Goal: Information Seeking & Learning: Understand process/instructions

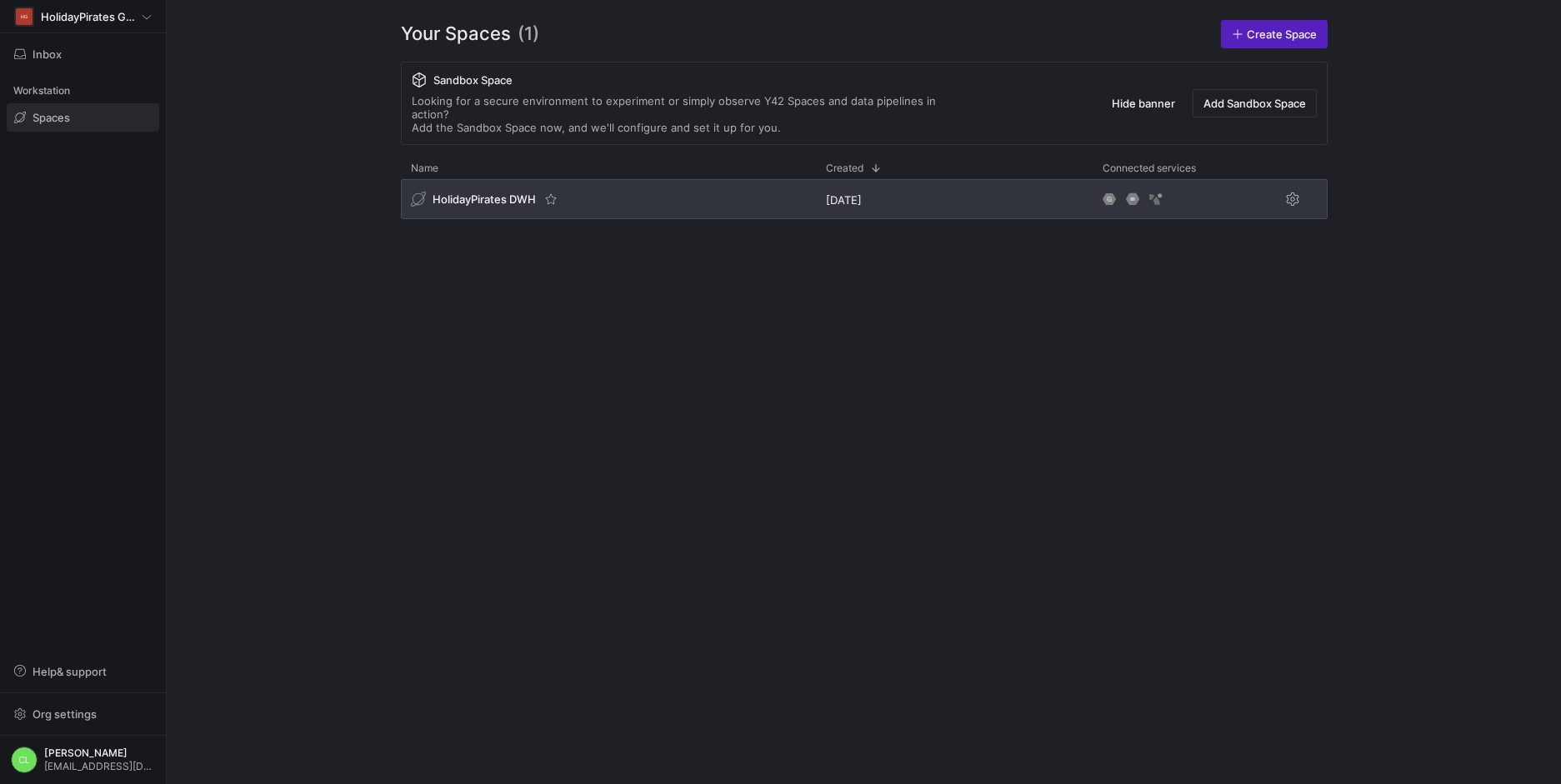
click at [610, 179] on div "HolidayPirates DWH" at bounding box center [608, 199] width 415 height 40
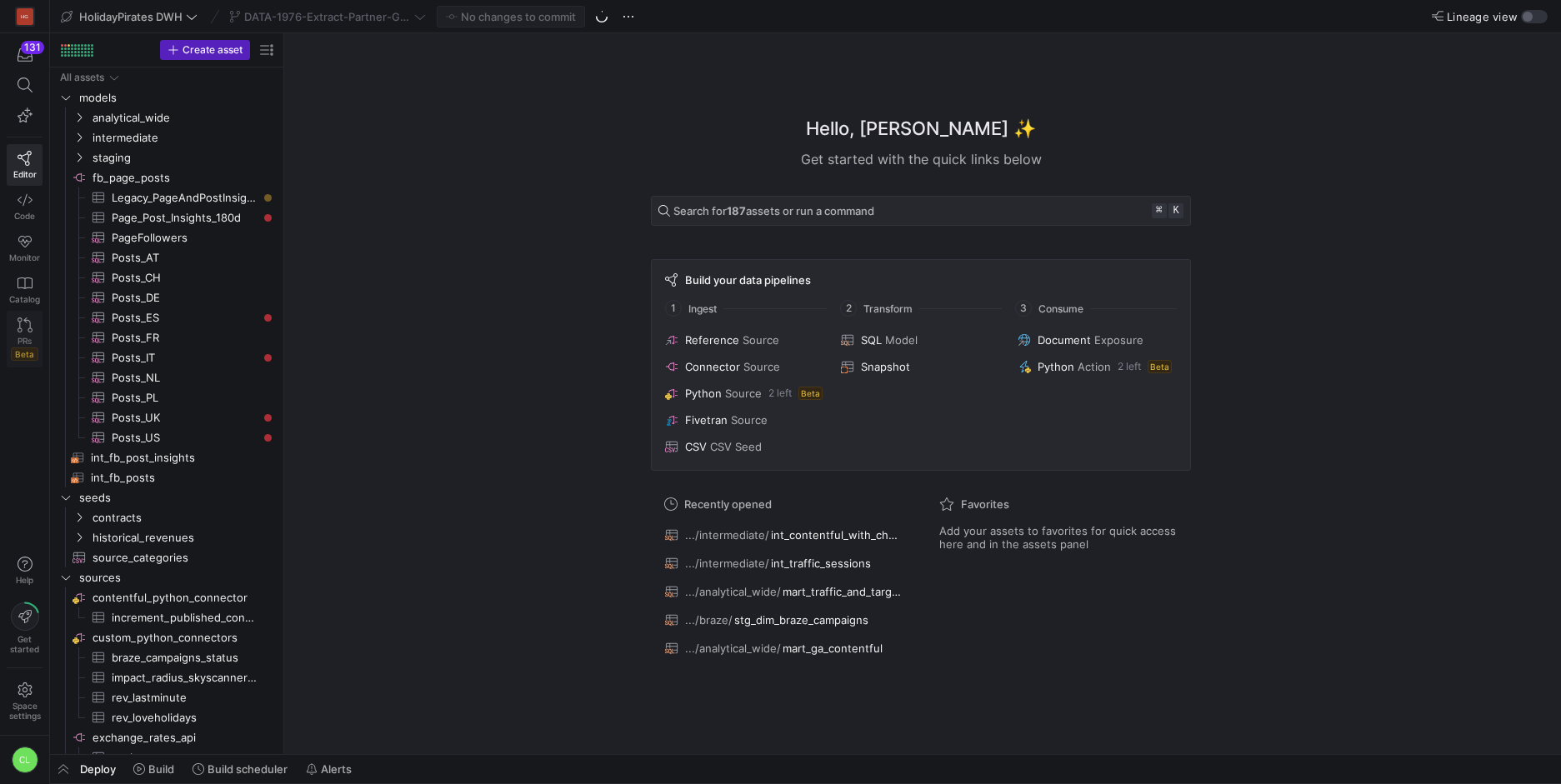
click at [23, 329] on icon at bounding box center [25, 325] width 15 height 15
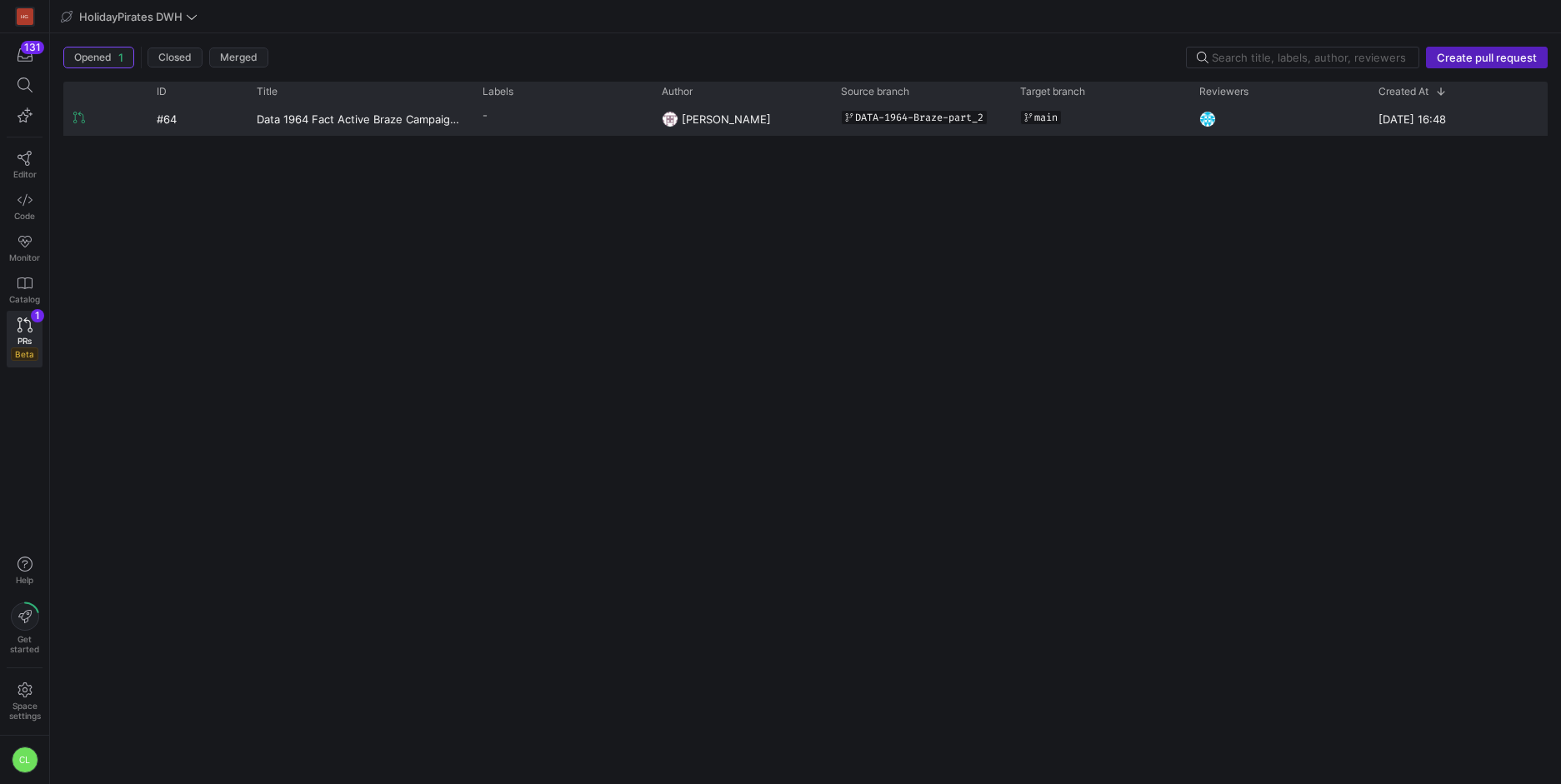
click at [564, 112] on y42-pull-request-list-view-label-cell-renderer "-" at bounding box center [562, 115] width 159 height 25
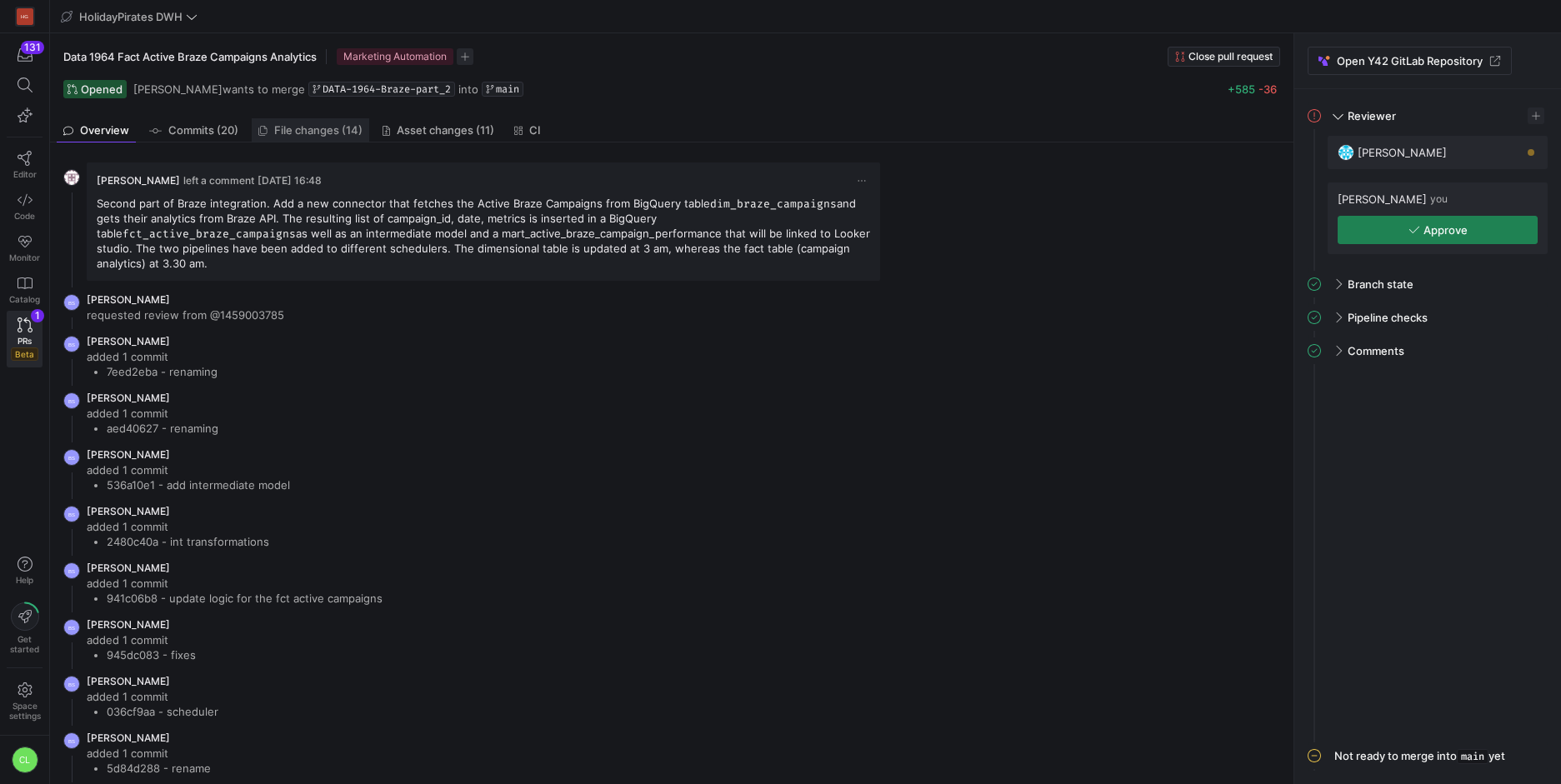
click at [318, 129] on span "File changes (14)" at bounding box center [318, 130] width 88 height 10
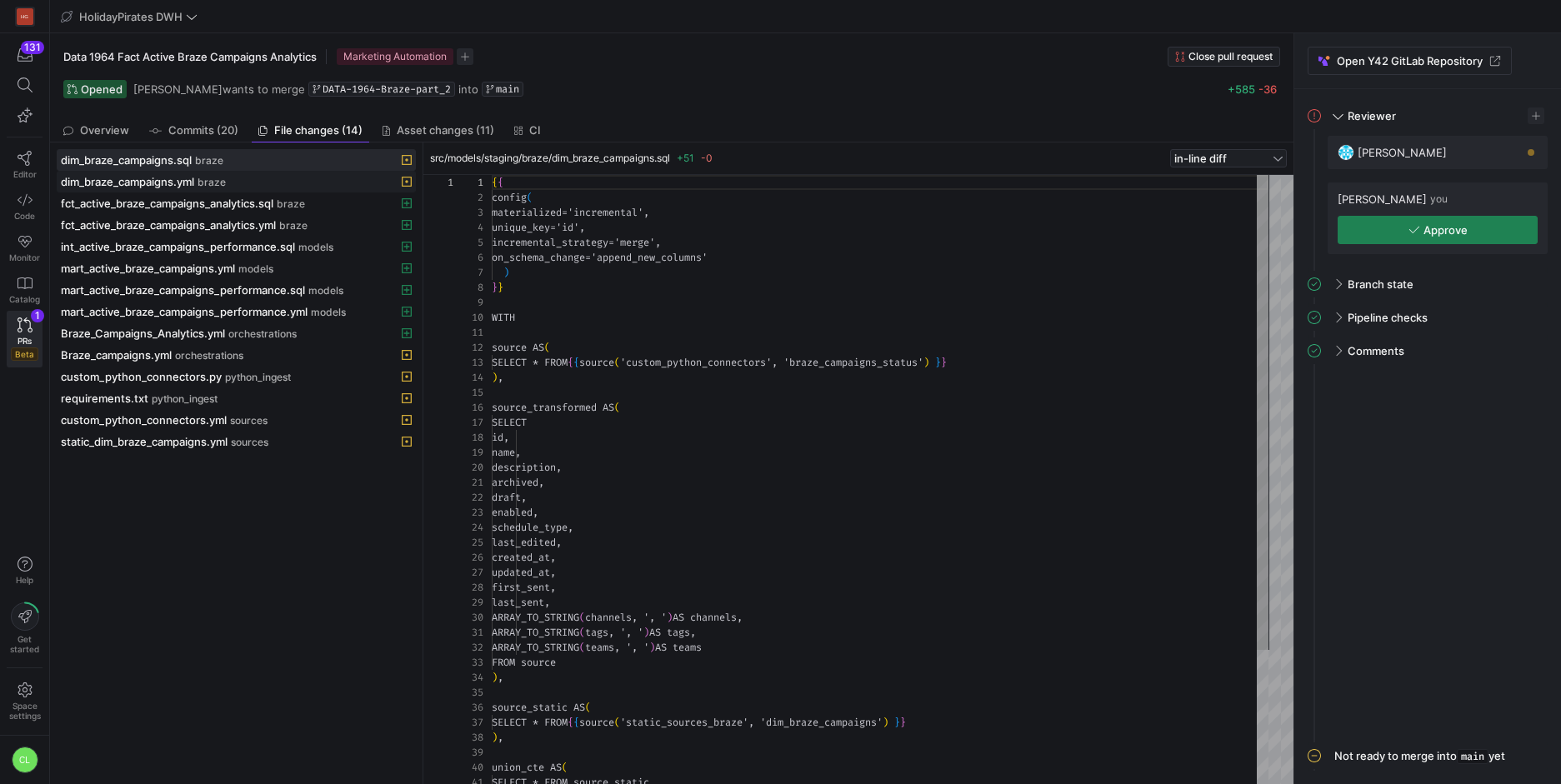
scroll to position [150, 0]
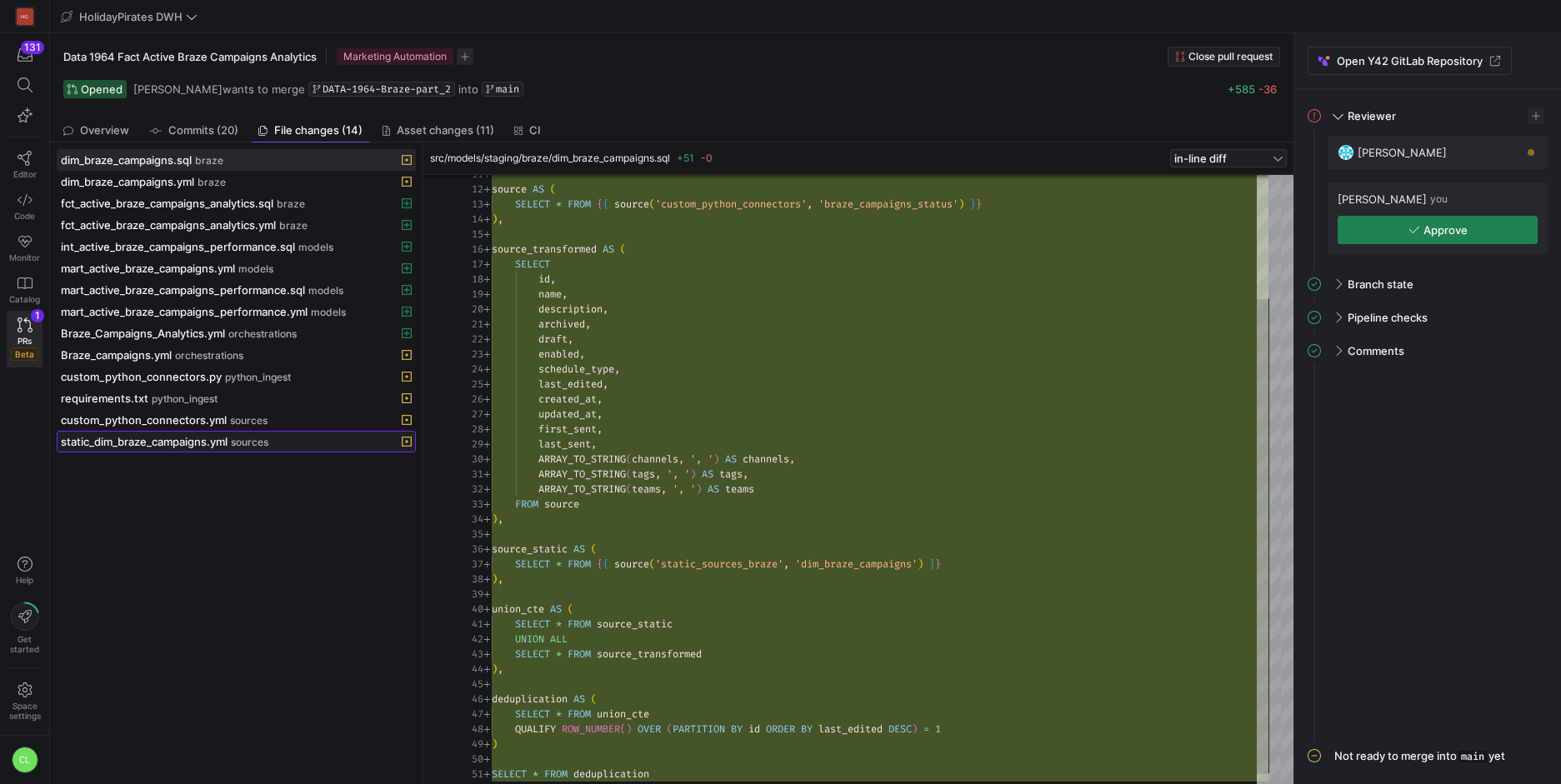
click at [330, 442] on div "static_dim_braze_campaigns.yml sources" at bounding box center [218, 442] width 314 height 13
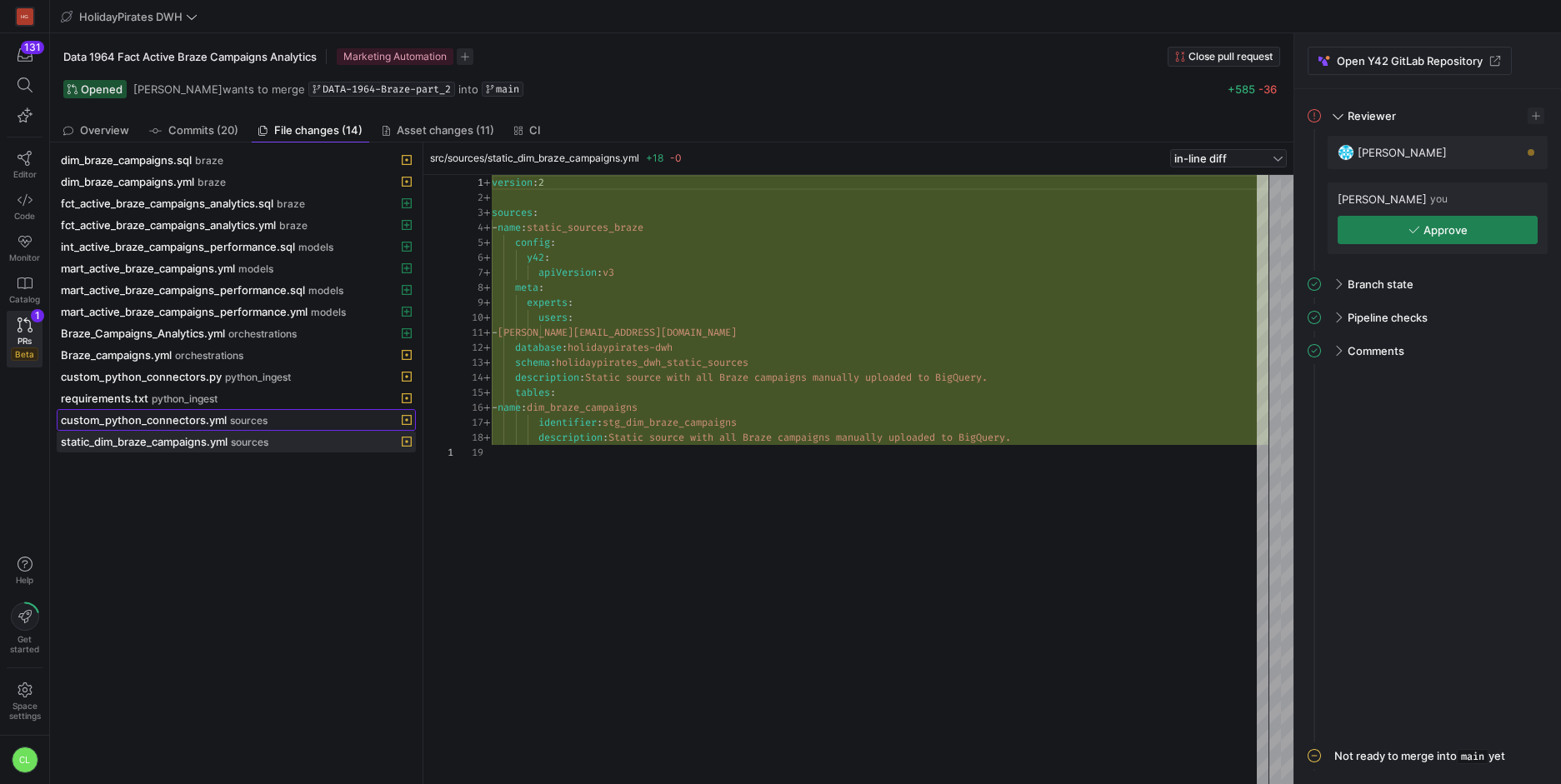
click at [282, 423] on div "custom_python_connectors.yml sources" at bounding box center [218, 420] width 314 height 13
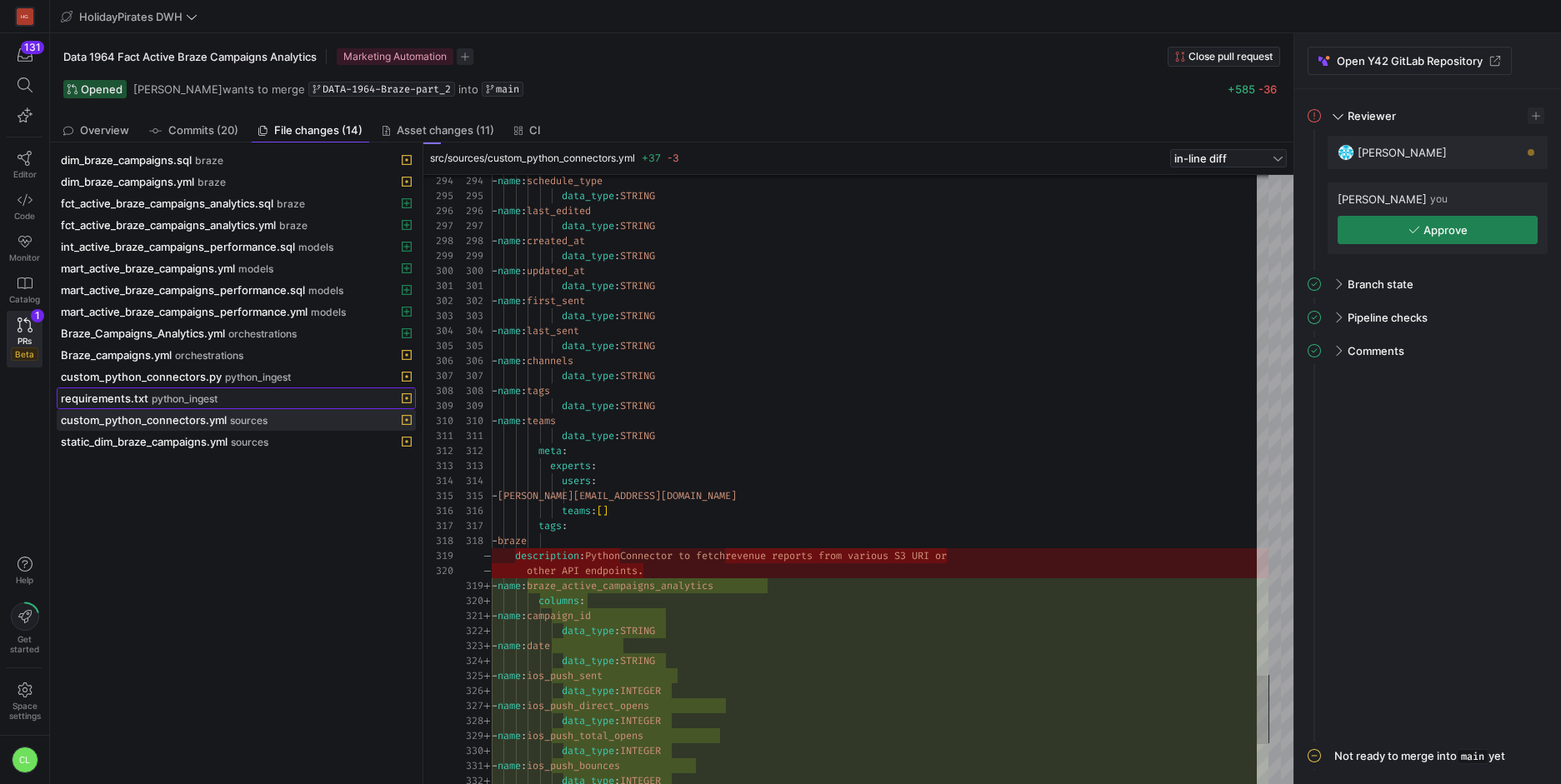
click at [290, 408] on span at bounding box center [237, 397] width 358 height 20
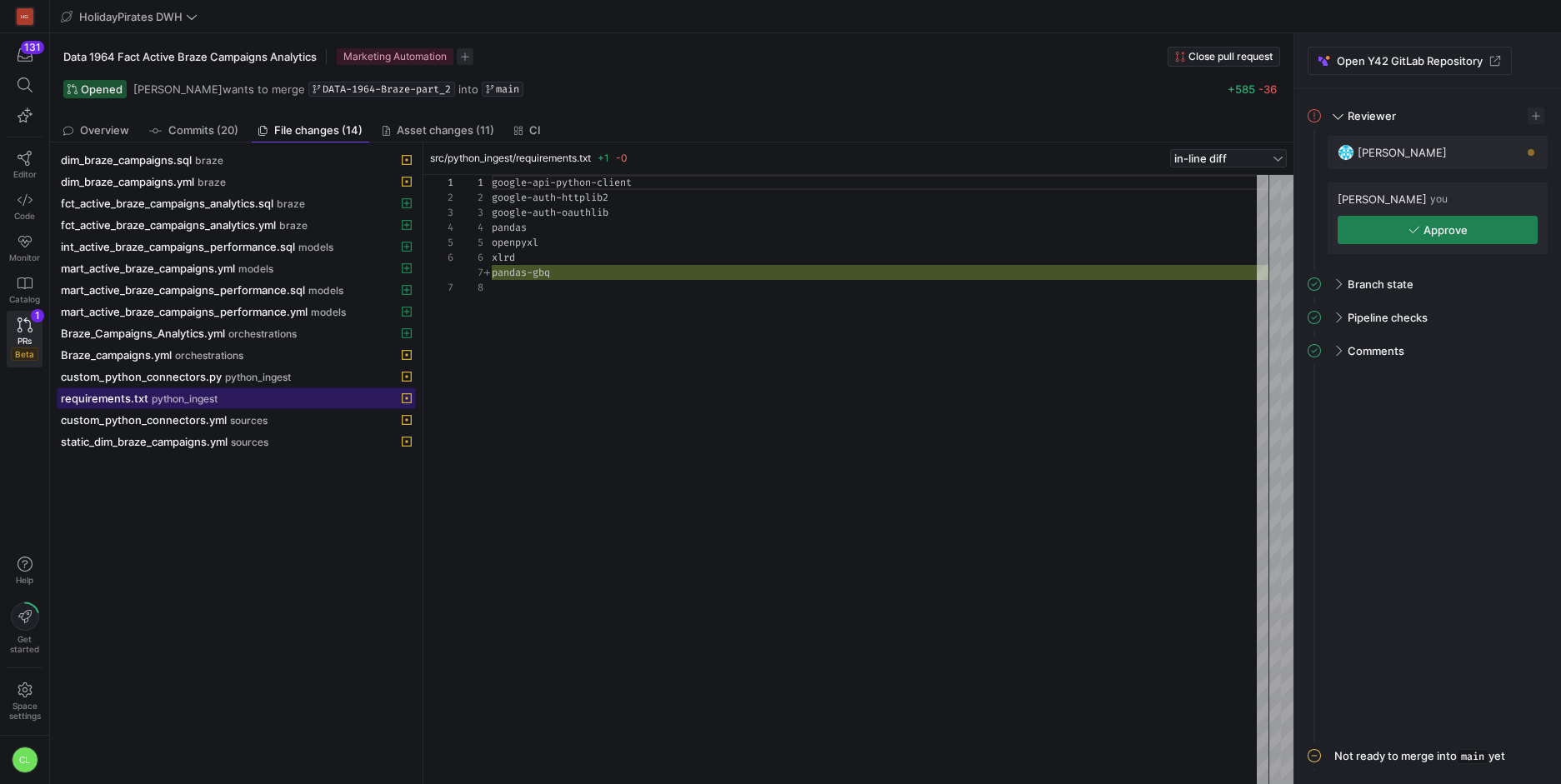
scroll to position [105, 0]
click at [294, 385] on span at bounding box center [237, 376] width 358 height 20
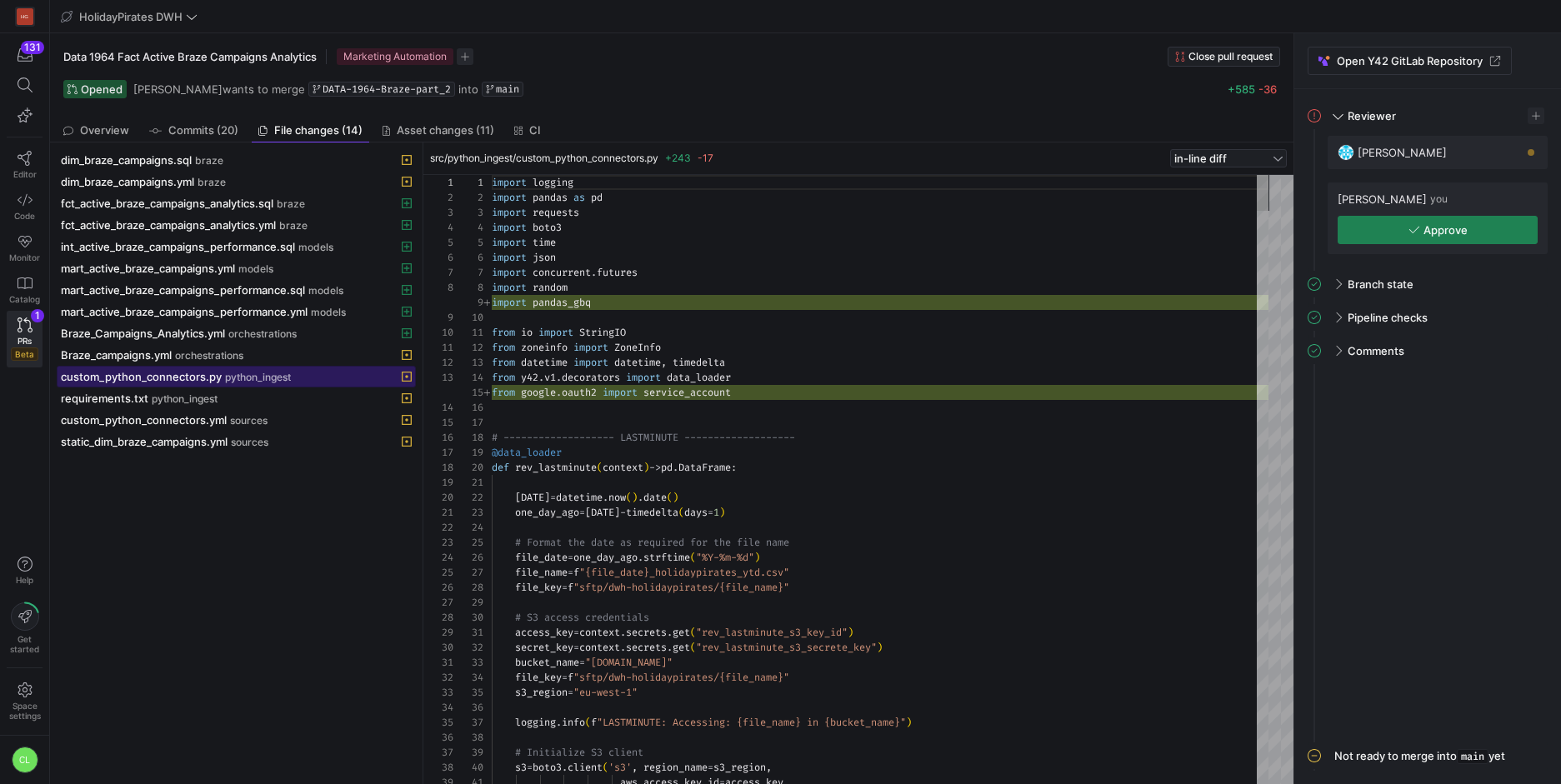
scroll to position [150, 0]
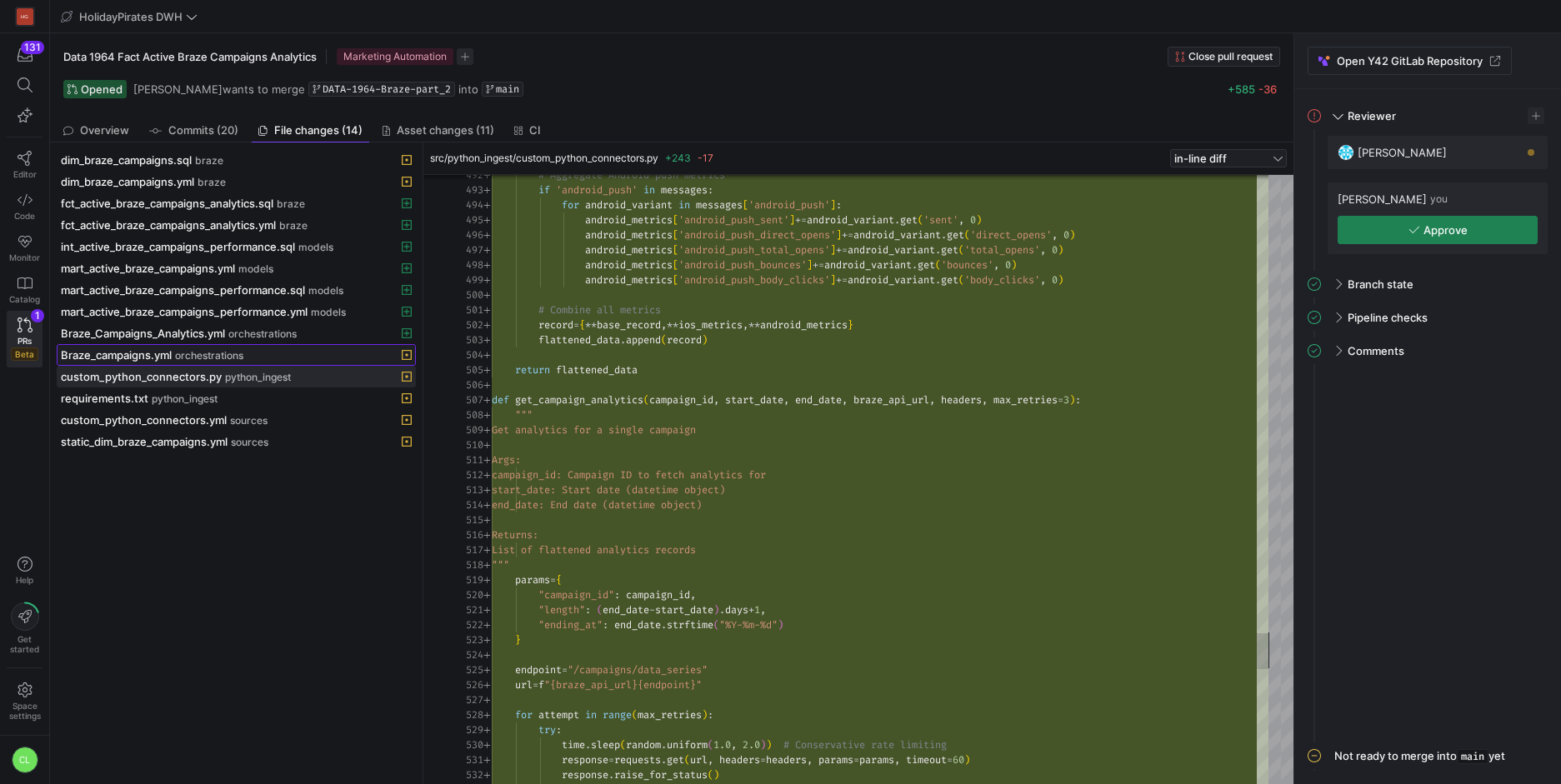
click at [181, 357] on span "orchestrations" at bounding box center [209, 356] width 68 height 11
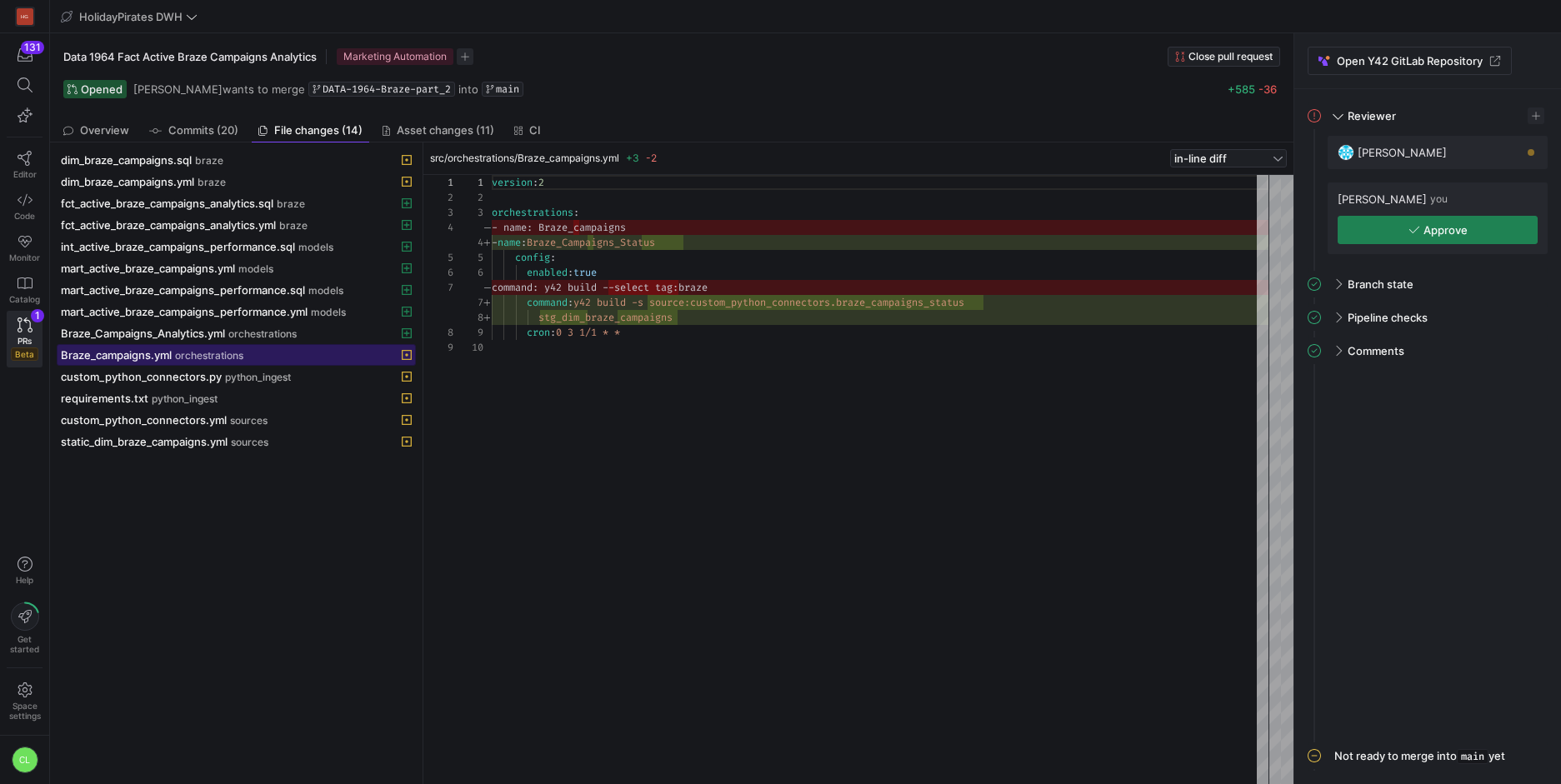
scroll to position [135, 0]
click at [269, 324] on span at bounding box center [237, 333] width 358 height 20
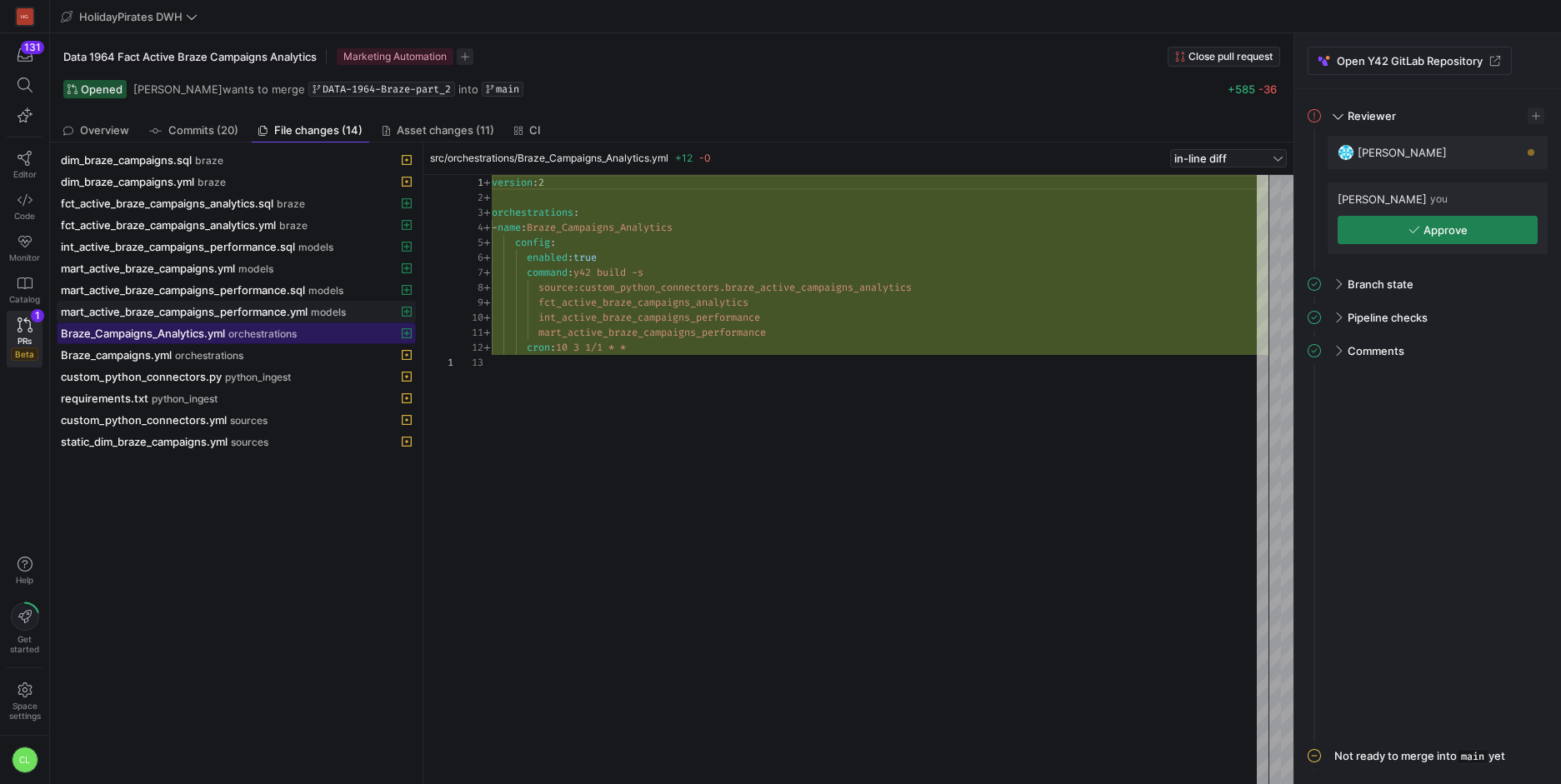
scroll to position [150, 0]
click at [346, 311] on span "models" at bounding box center [328, 312] width 35 height 11
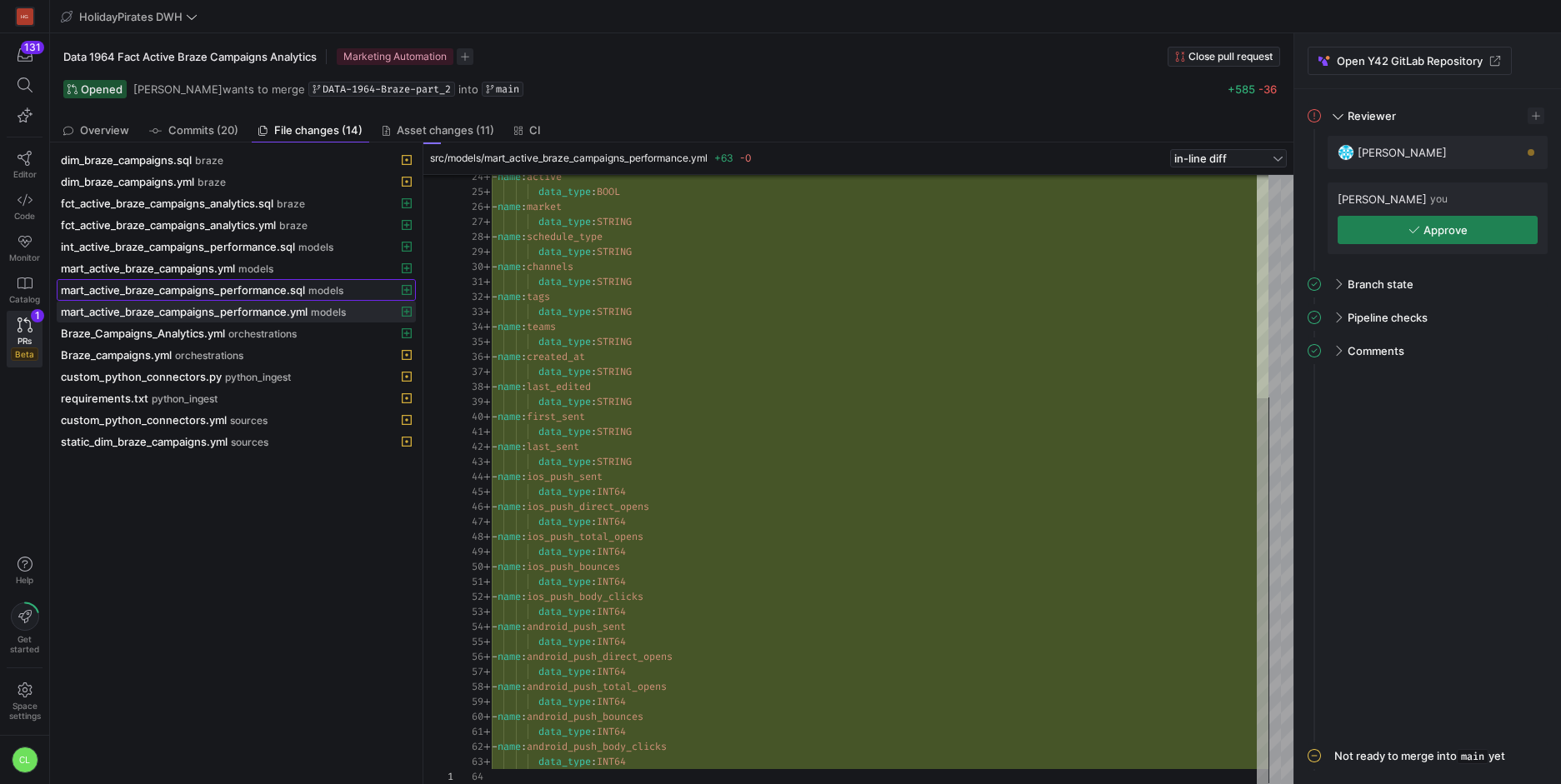
click at [318, 287] on span "models" at bounding box center [325, 290] width 35 height 11
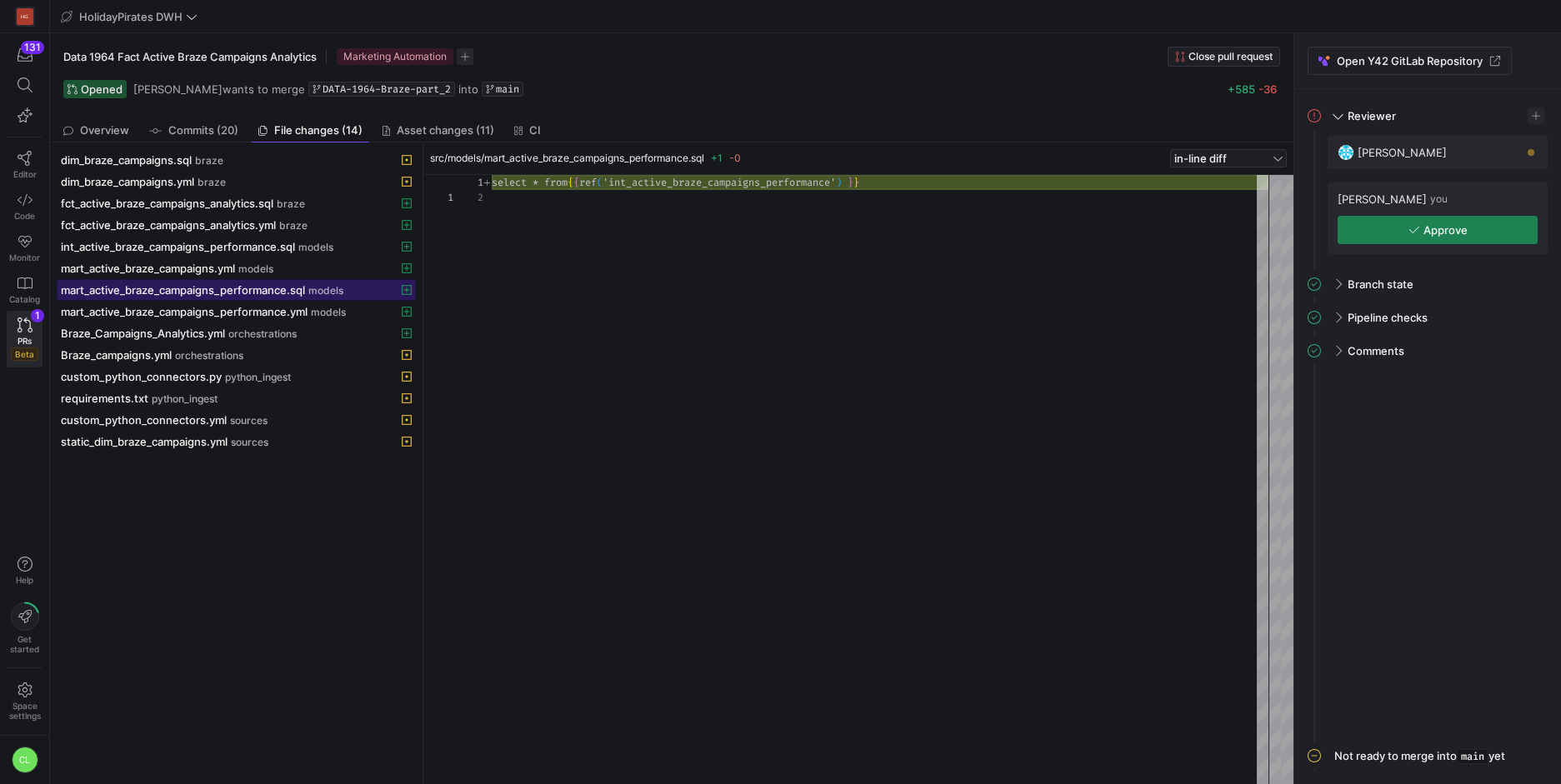
scroll to position [15, 0]
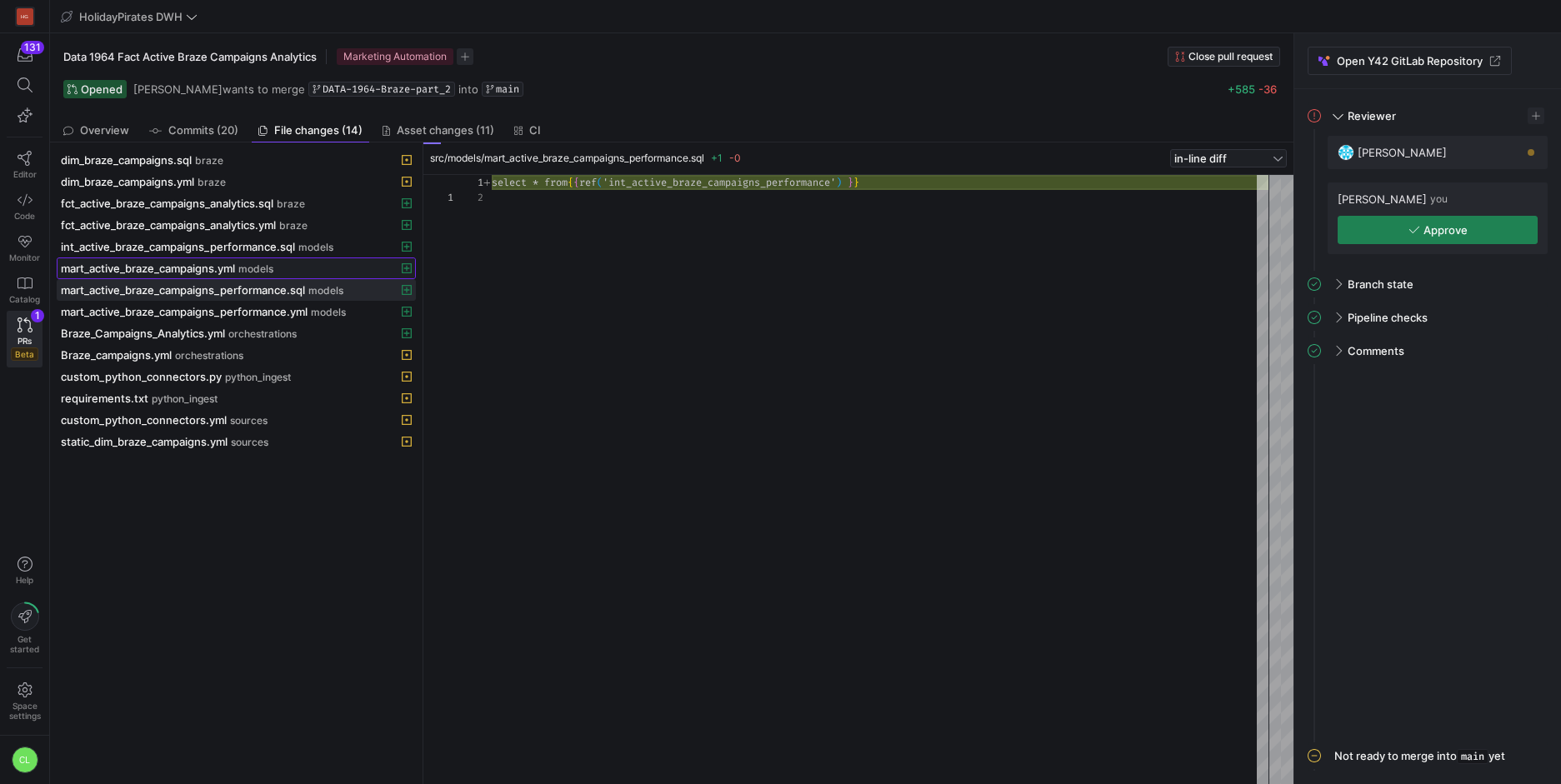
click at [321, 276] on span at bounding box center [237, 268] width 358 height 20
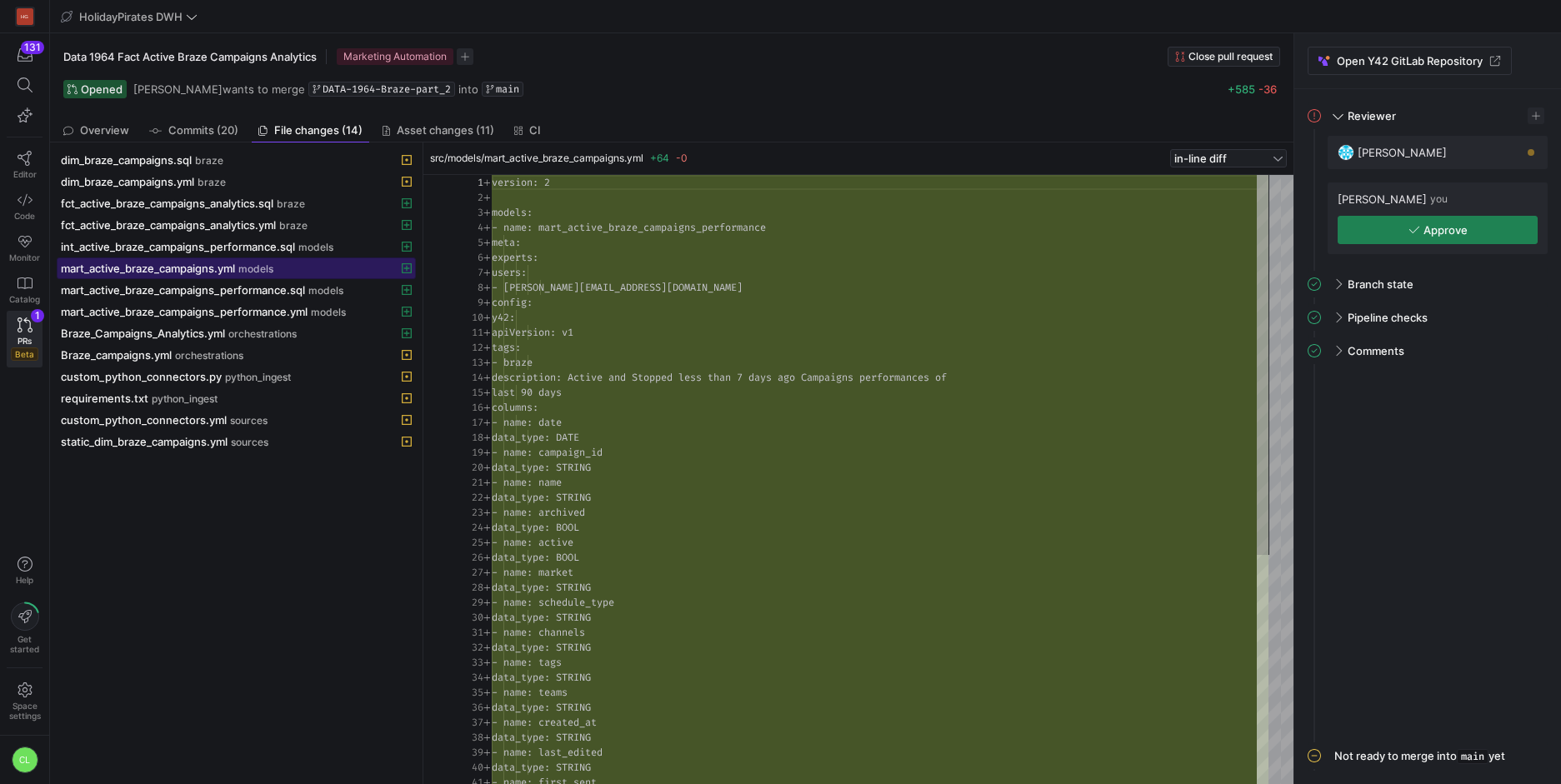
scroll to position [150, 0]
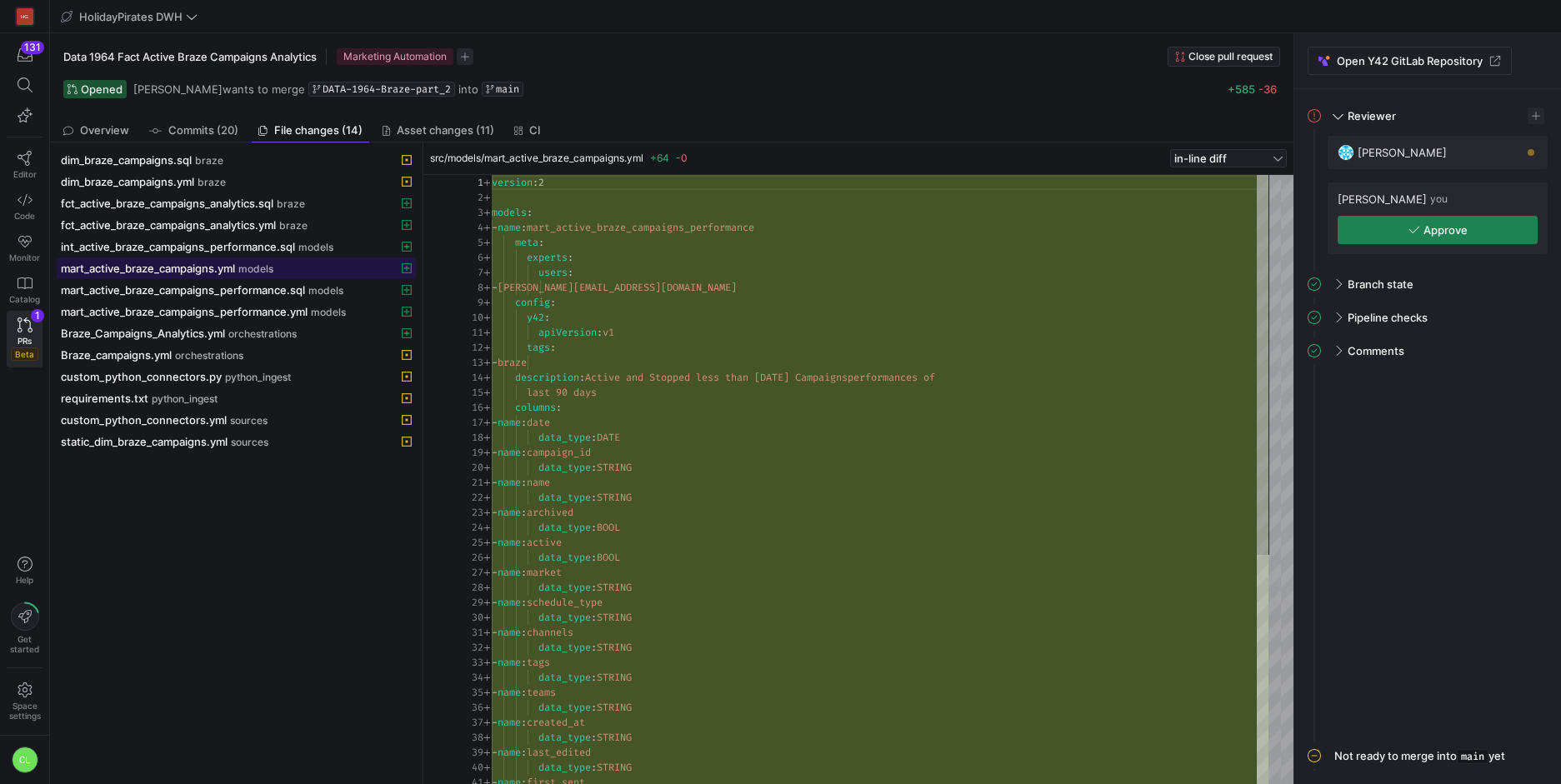
click at [211, 273] on span "mart_active_braze_campaigns.yml" at bounding box center [148, 269] width 174 height 13
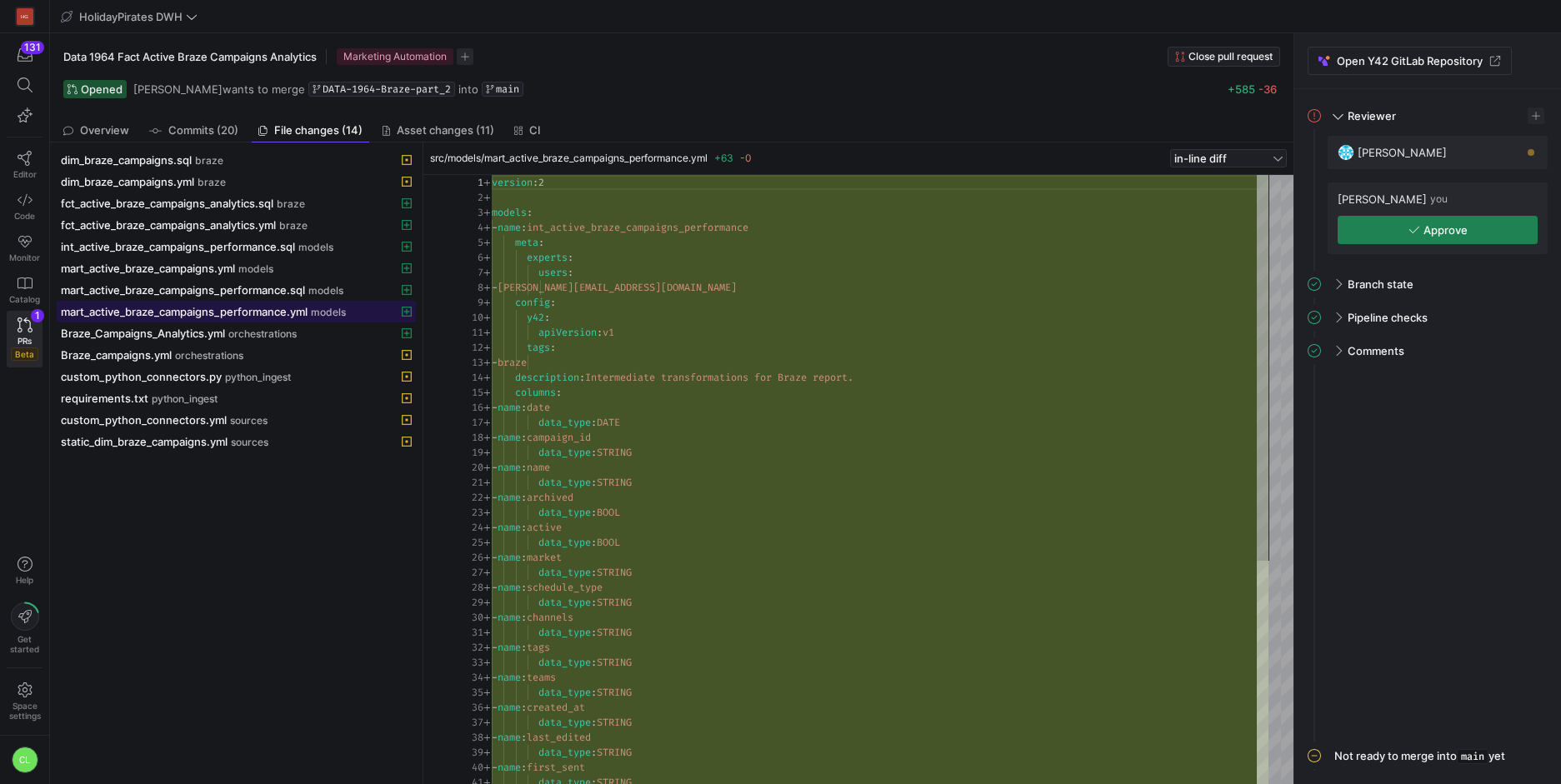
click at [274, 318] on span "mart_active_braze_campaigns_performance.yml" at bounding box center [184, 311] width 247 height 13
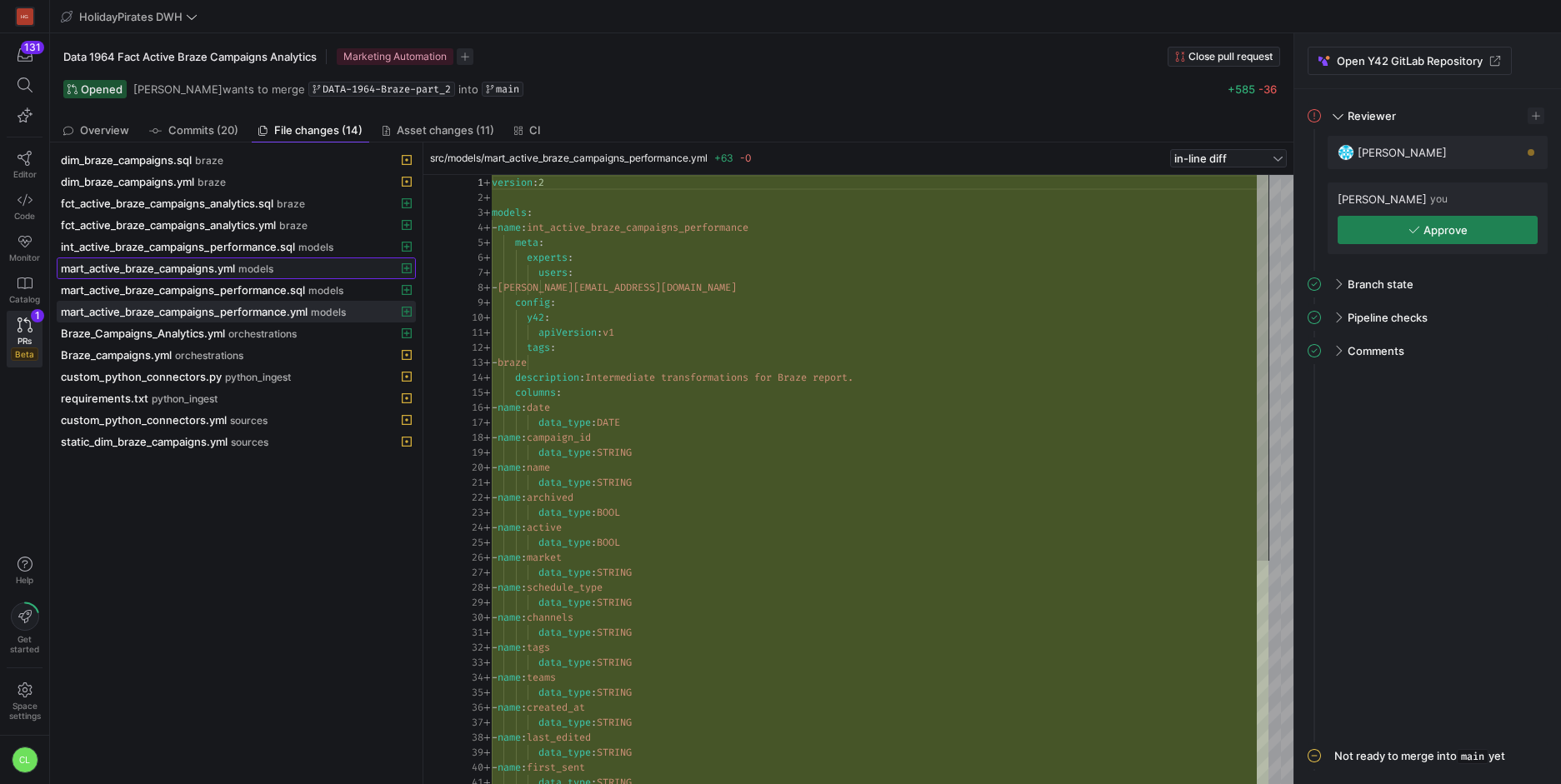
click at [264, 270] on span "models" at bounding box center [255, 269] width 35 height 11
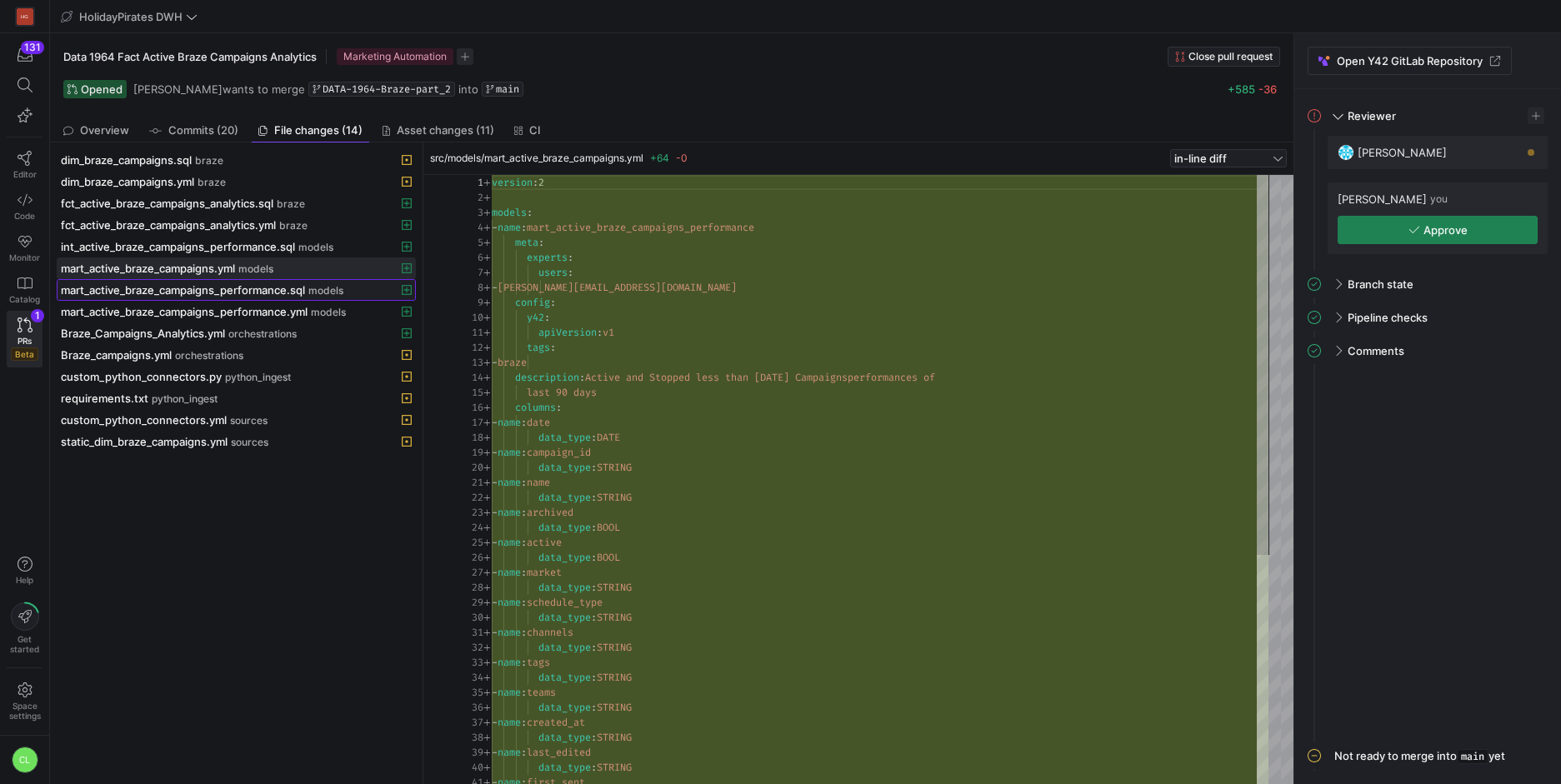
click at [269, 290] on span "mart_active_braze_campaigns_performance.sql" at bounding box center [183, 289] width 244 height 13
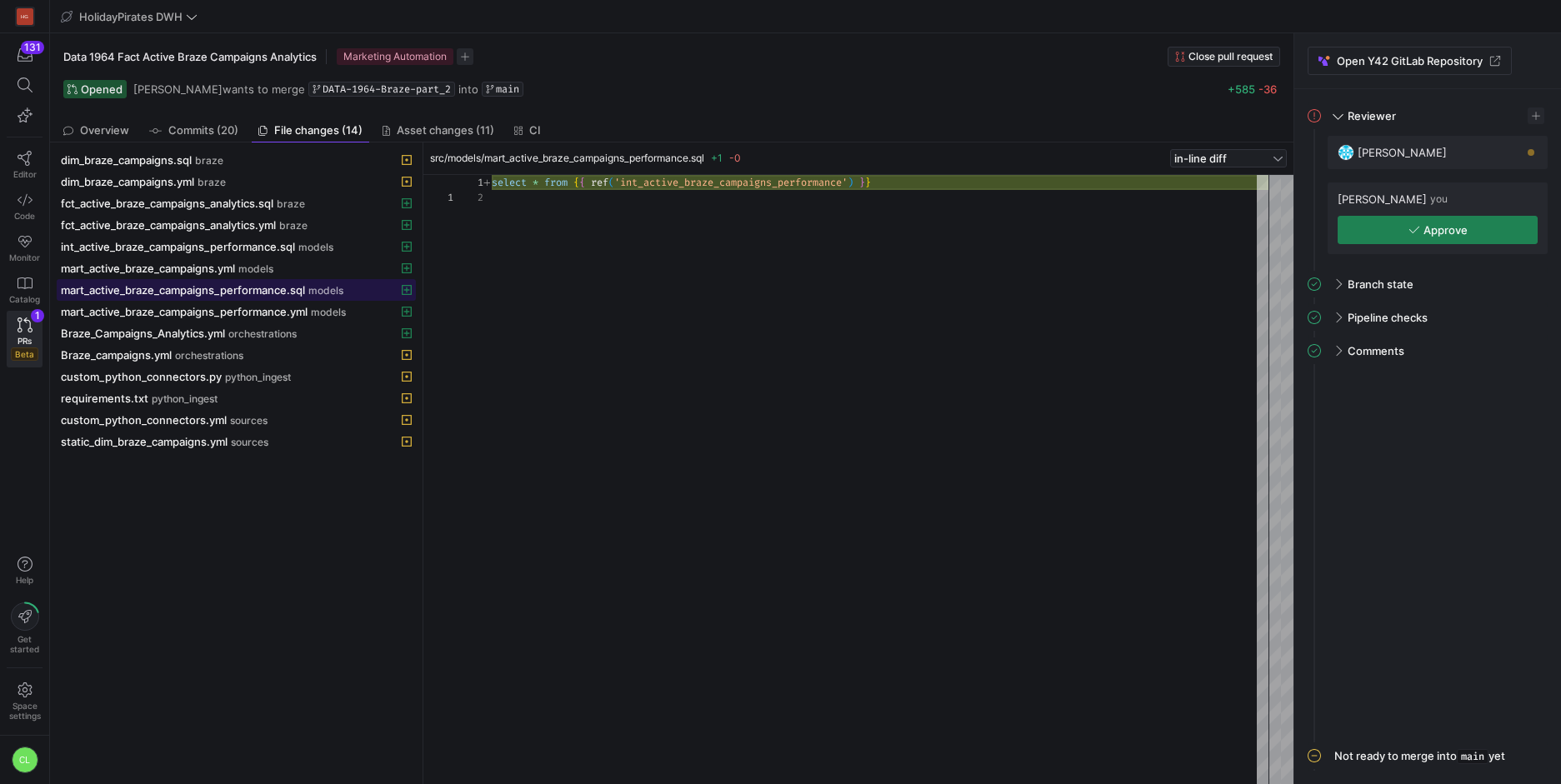
scroll to position [15, 0]
click at [282, 270] on div "mart_active_braze_campaigns.yml models" at bounding box center [218, 269] width 314 height 13
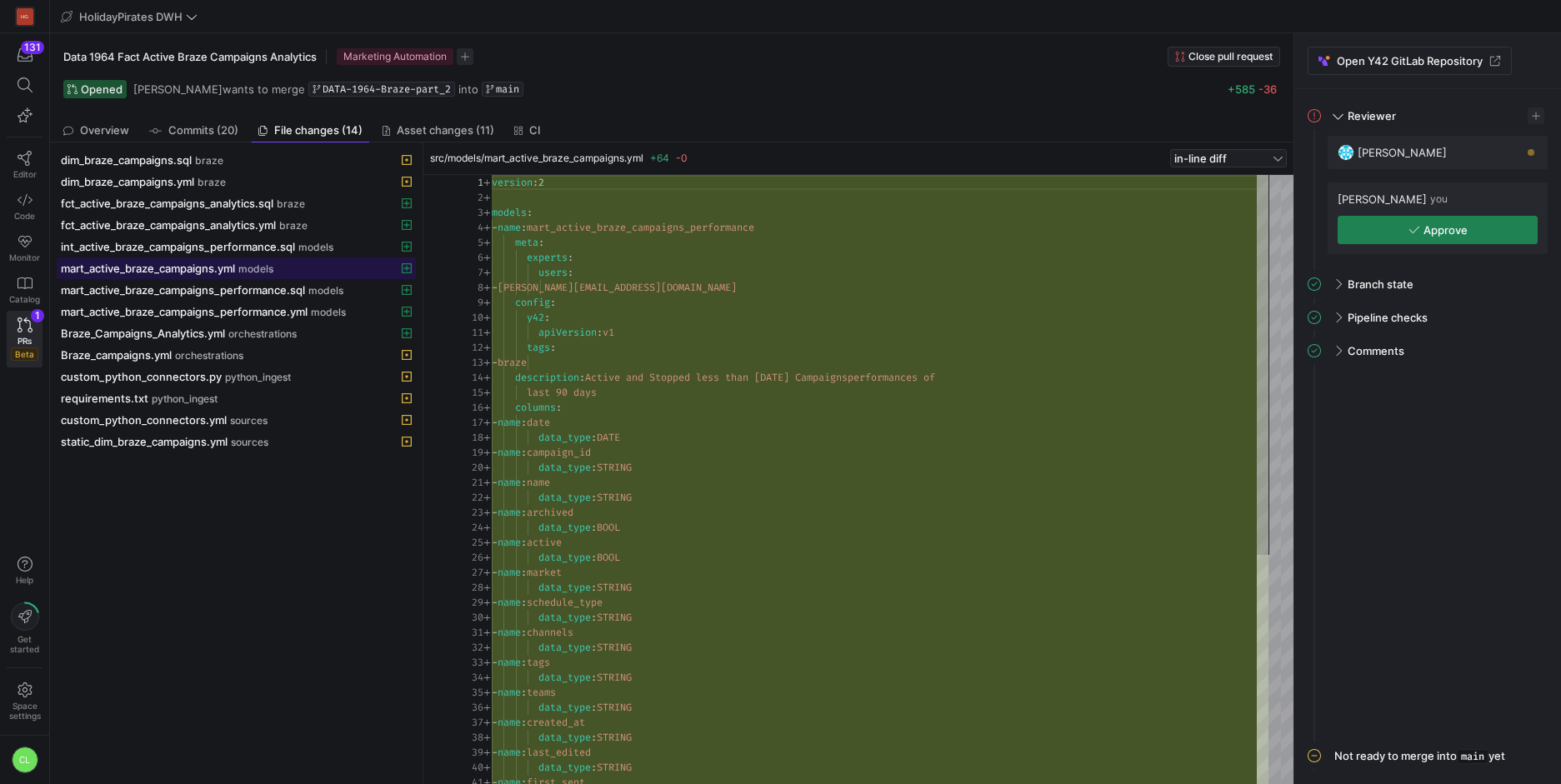
scroll to position [150, 0]
click at [282, 294] on span "mart_active_braze_campaigns_performance.sql" at bounding box center [183, 289] width 244 height 13
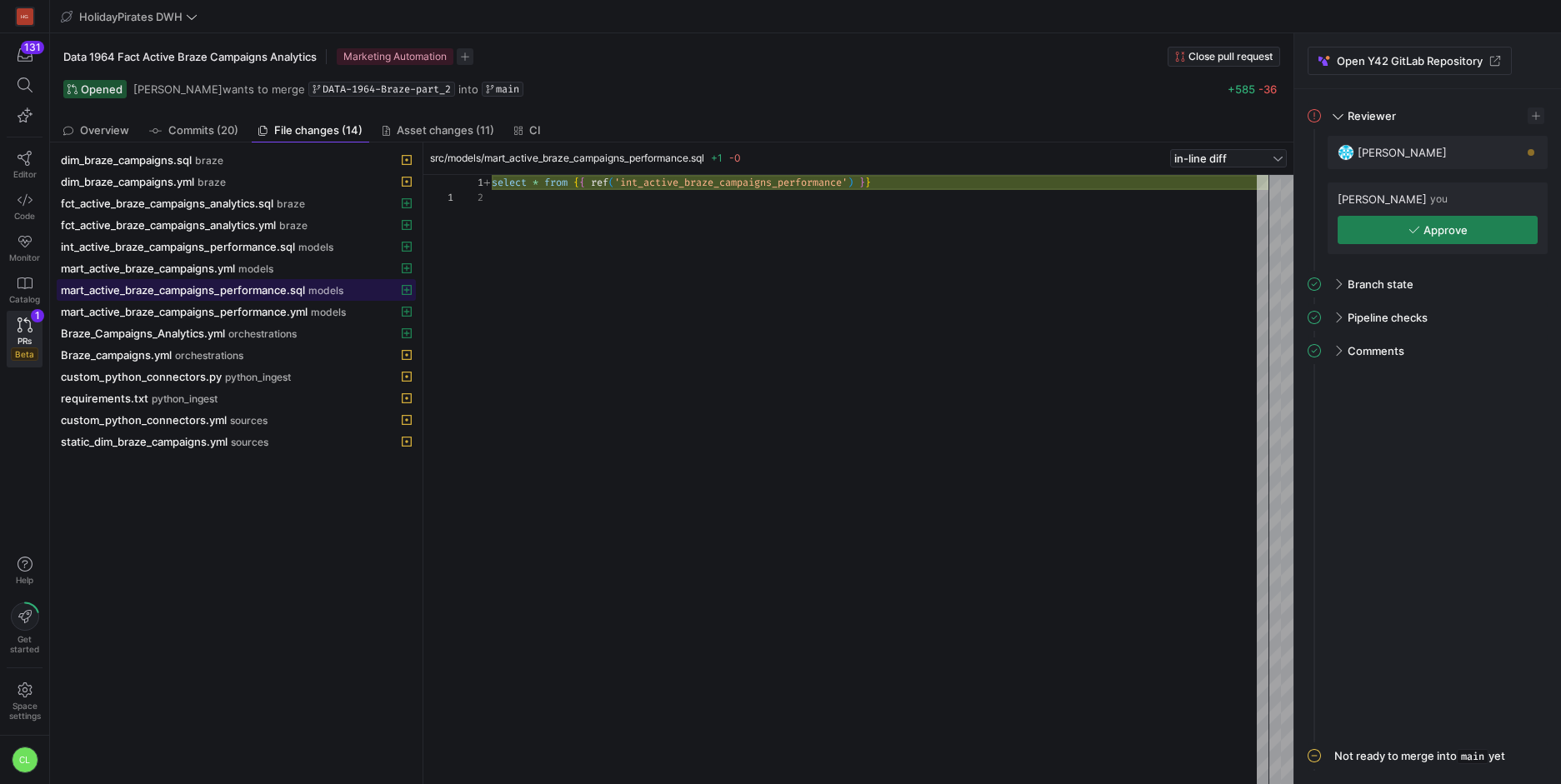
scroll to position [15, 0]
click at [282, 309] on span "mart_active_braze_campaigns_performance.yml" at bounding box center [184, 311] width 247 height 13
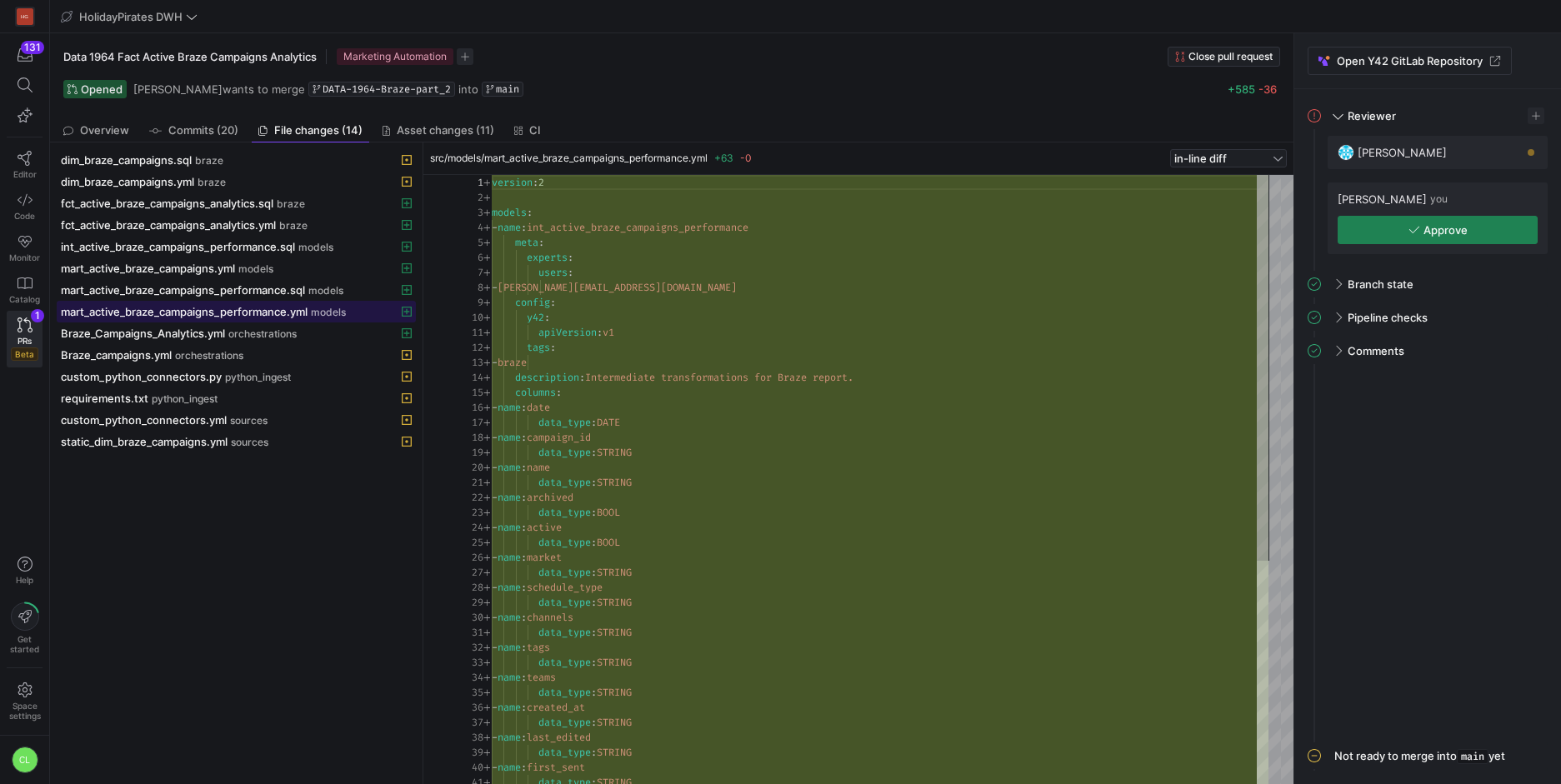
scroll to position [150, 0]
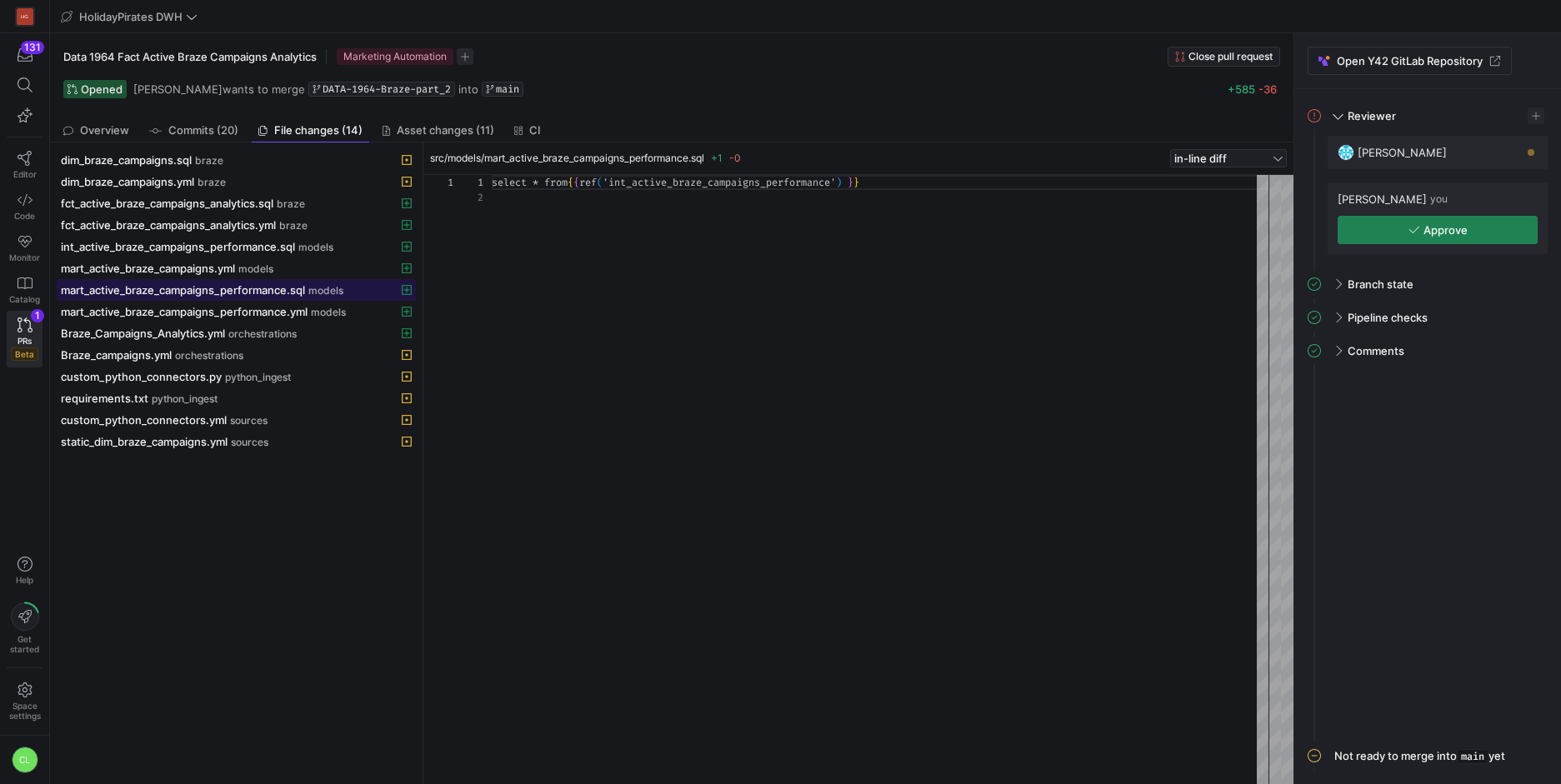
click at [291, 288] on span "mart_active_braze_campaigns_performance.sql" at bounding box center [183, 289] width 244 height 13
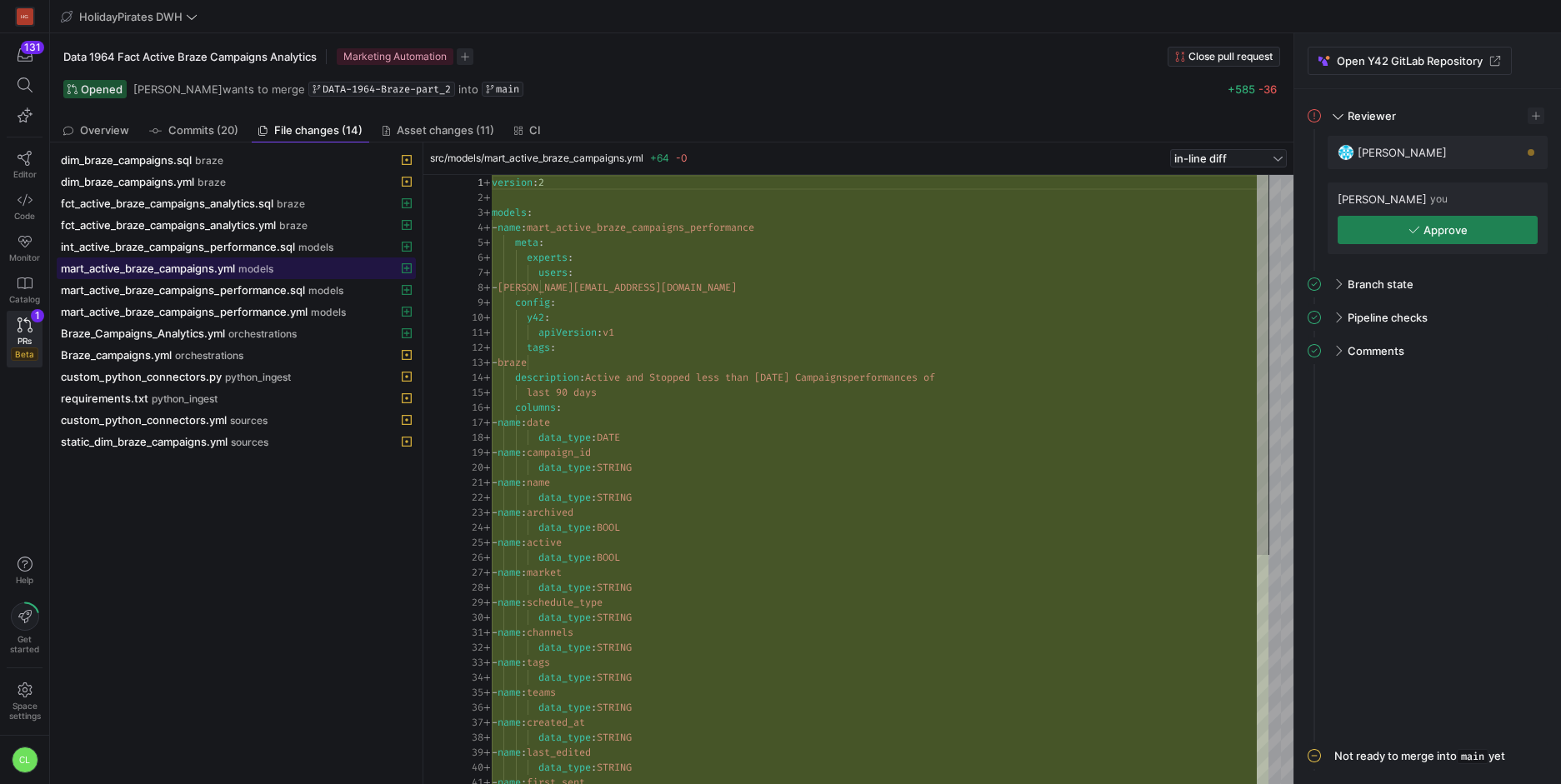
click at [258, 271] on span "models" at bounding box center [255, 269] width 35 height 11
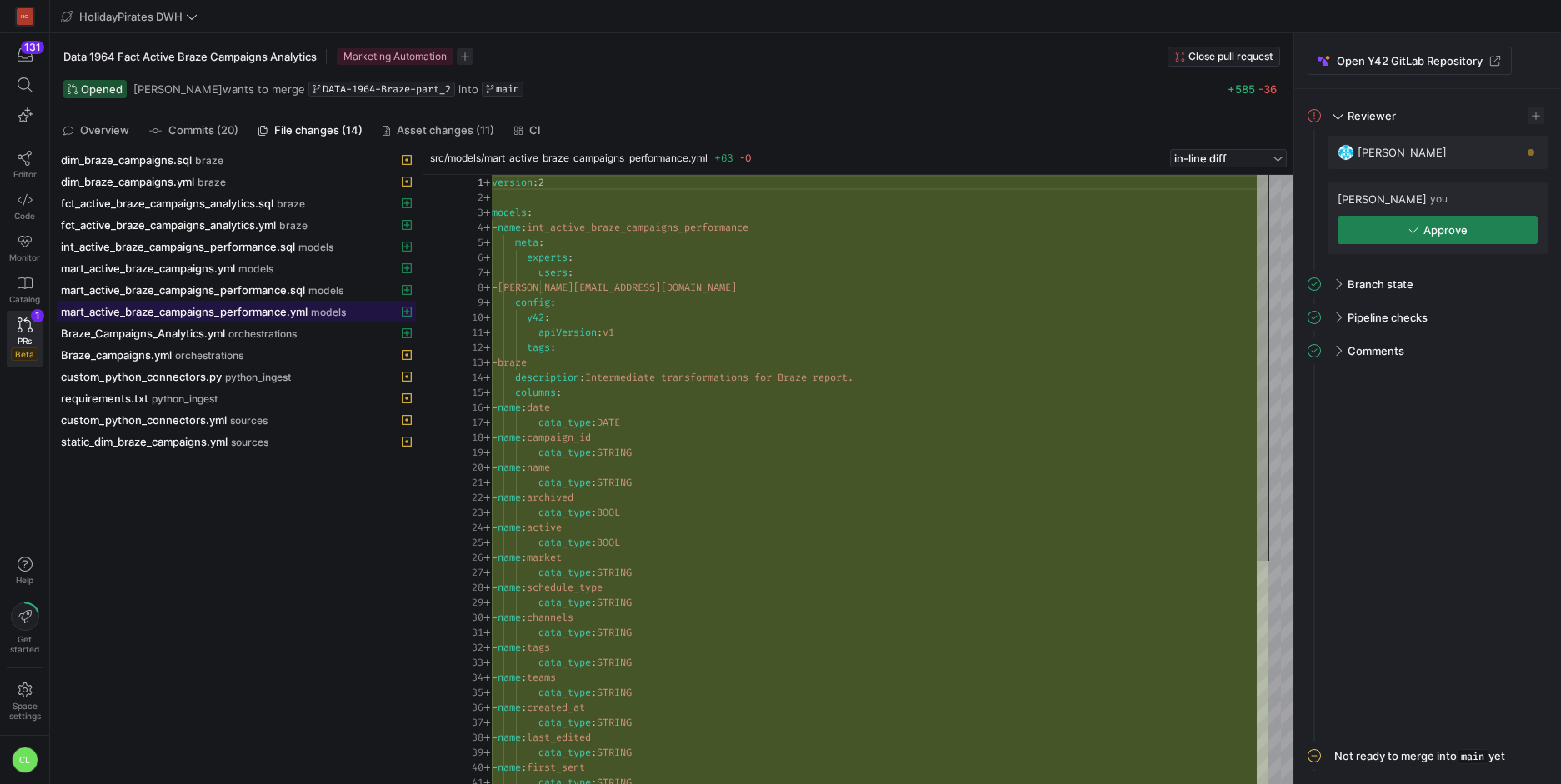
click at [265, 312] on span "mart_active_braze_campaigns_performance.yml" at bounding box center [184, 311] width 247 height 13
click at [272, 287] on span "mart_active_braze_campaigns_performance.sql" at bounding box center [183, 289] width 244 height 13
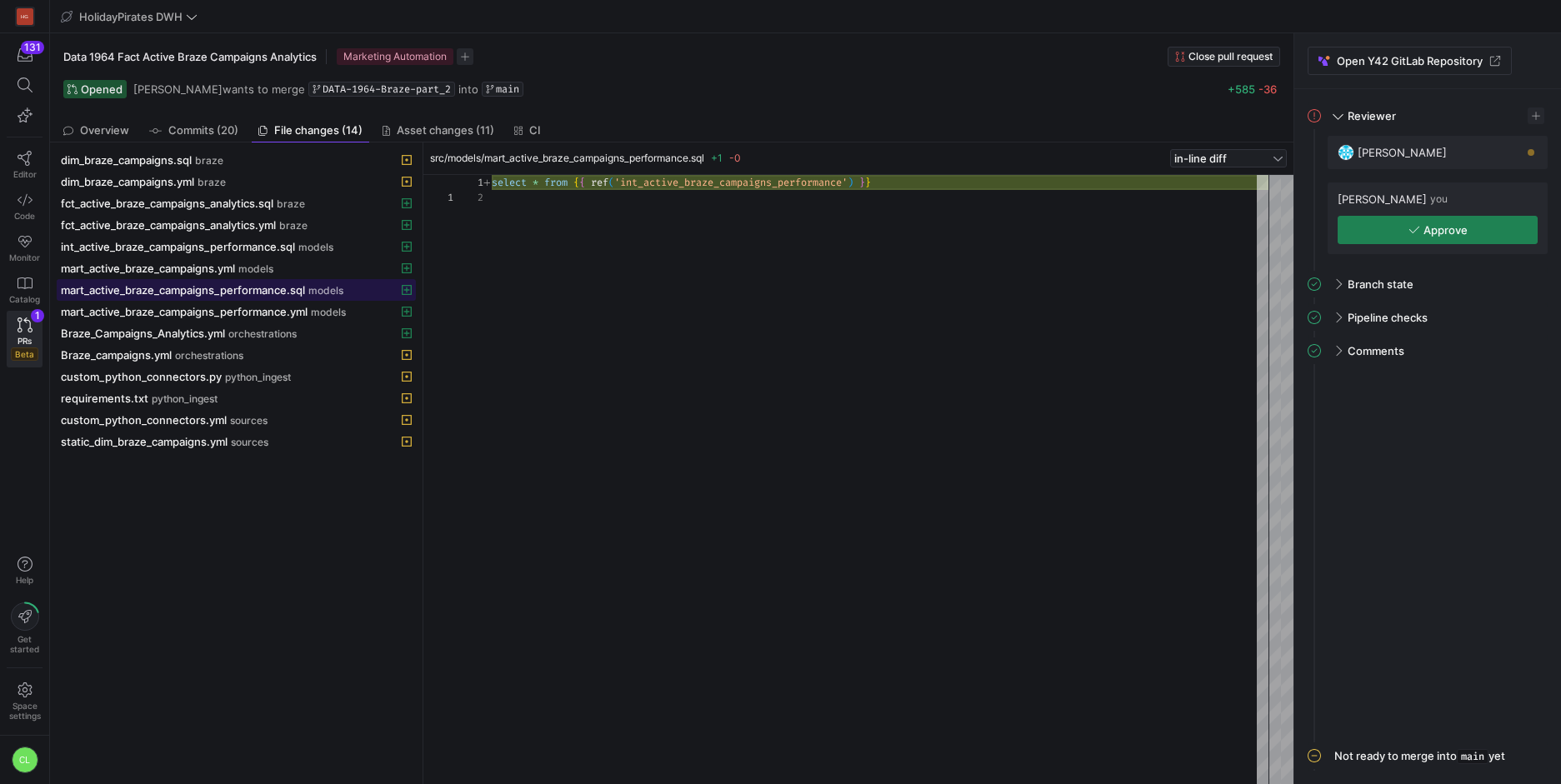
scroll to position [15, 0]
click at [288, 254] on span at bounding box center [237, 246] width 358 height 20
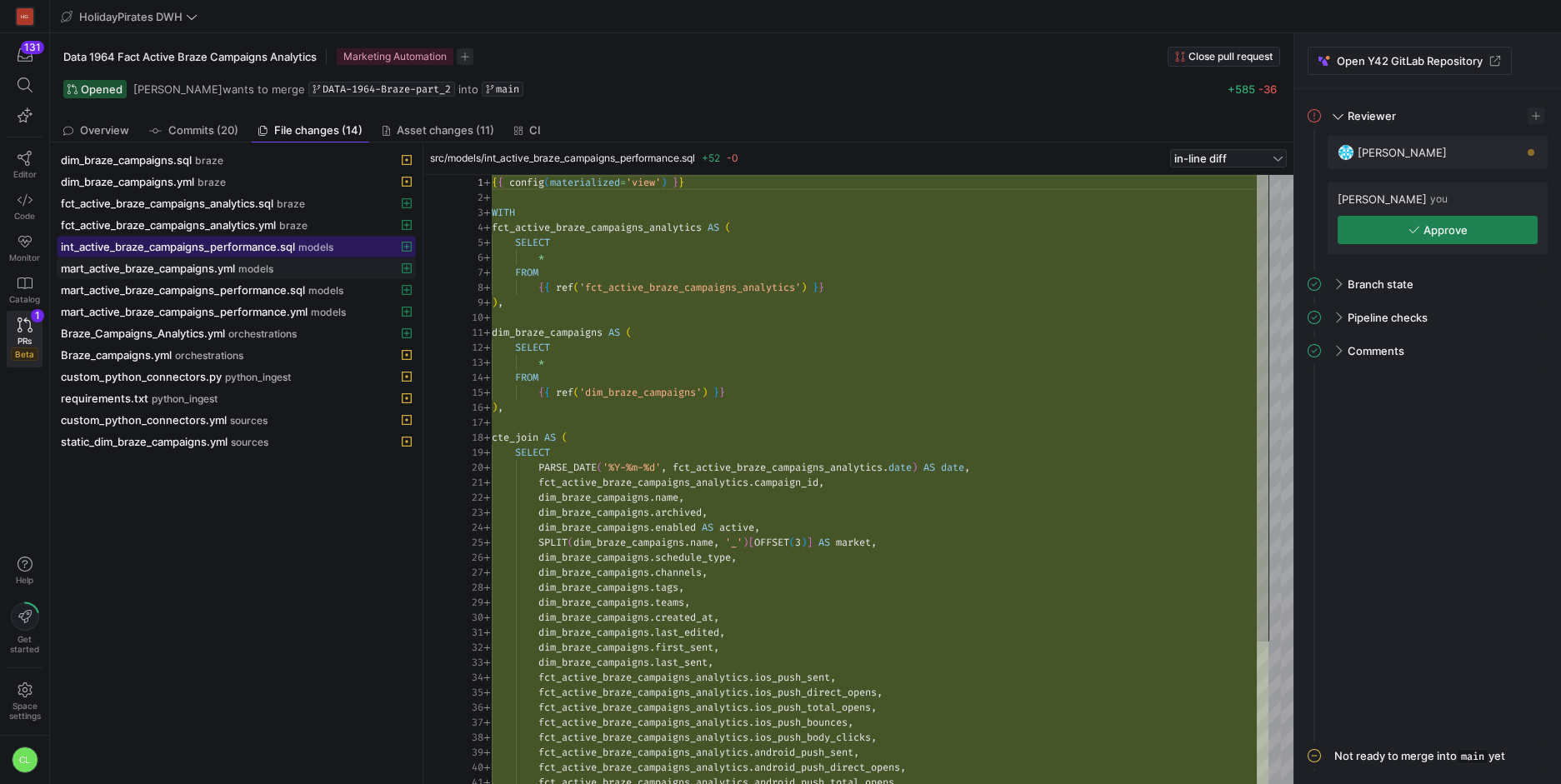
scroll to position [150, 0]
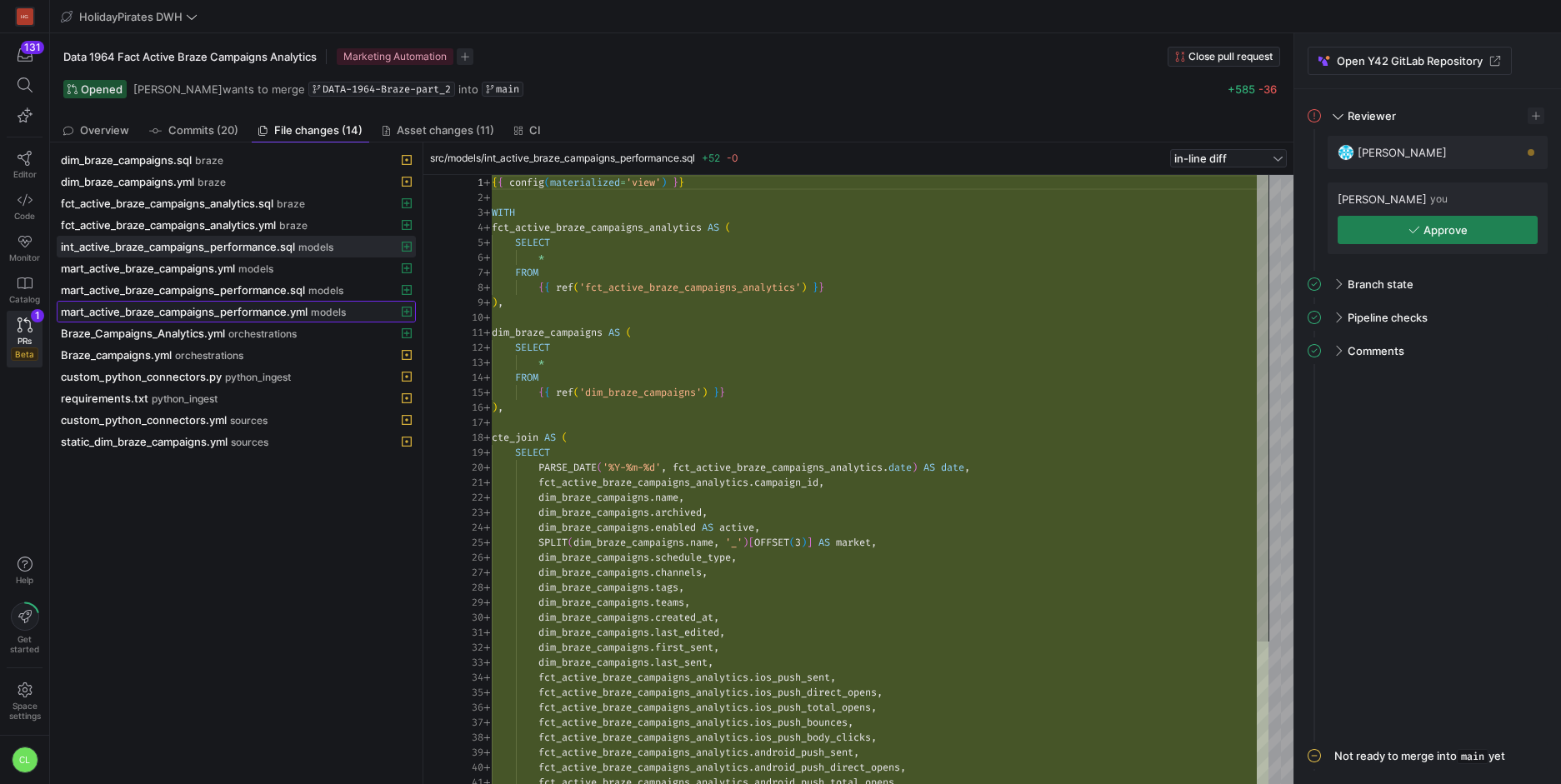
click at [274, 318] on span "mart_active_braze_campaigns_performance.yml" at bounding box center [184, 311] width 247 height 13
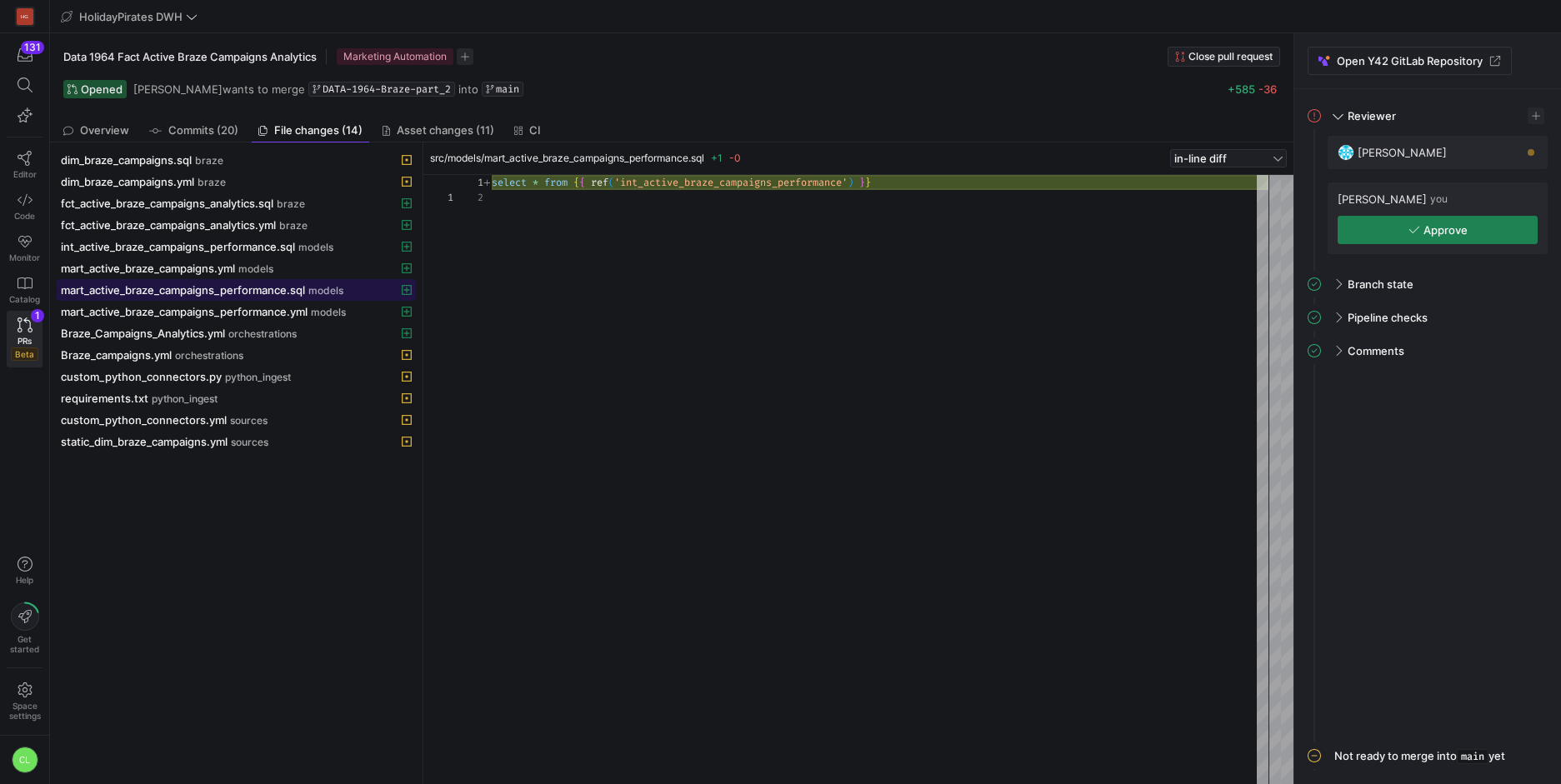
click at [258, 286] on span "mart_active_braze_campaigns_performance.sql" at bounding box center [183, 289] width 244 height 13
click at [259, 290] on span "mart_active_braze_campaigns_performance.sql" at bounding box center [183, 289] width 244 height 13
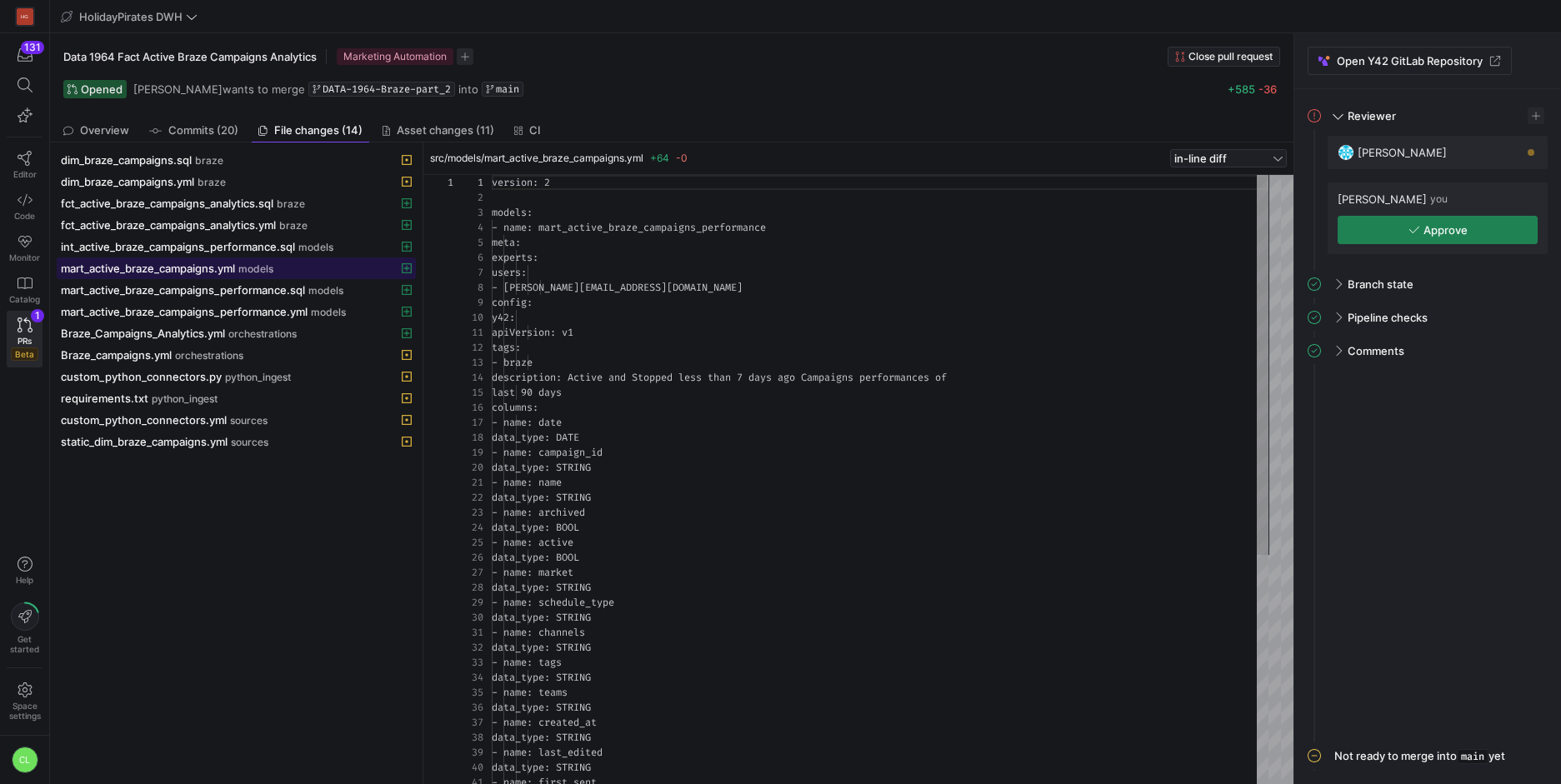
click at [263, 271] on span "models" at bounding box center [255, 269] width 35 height 11
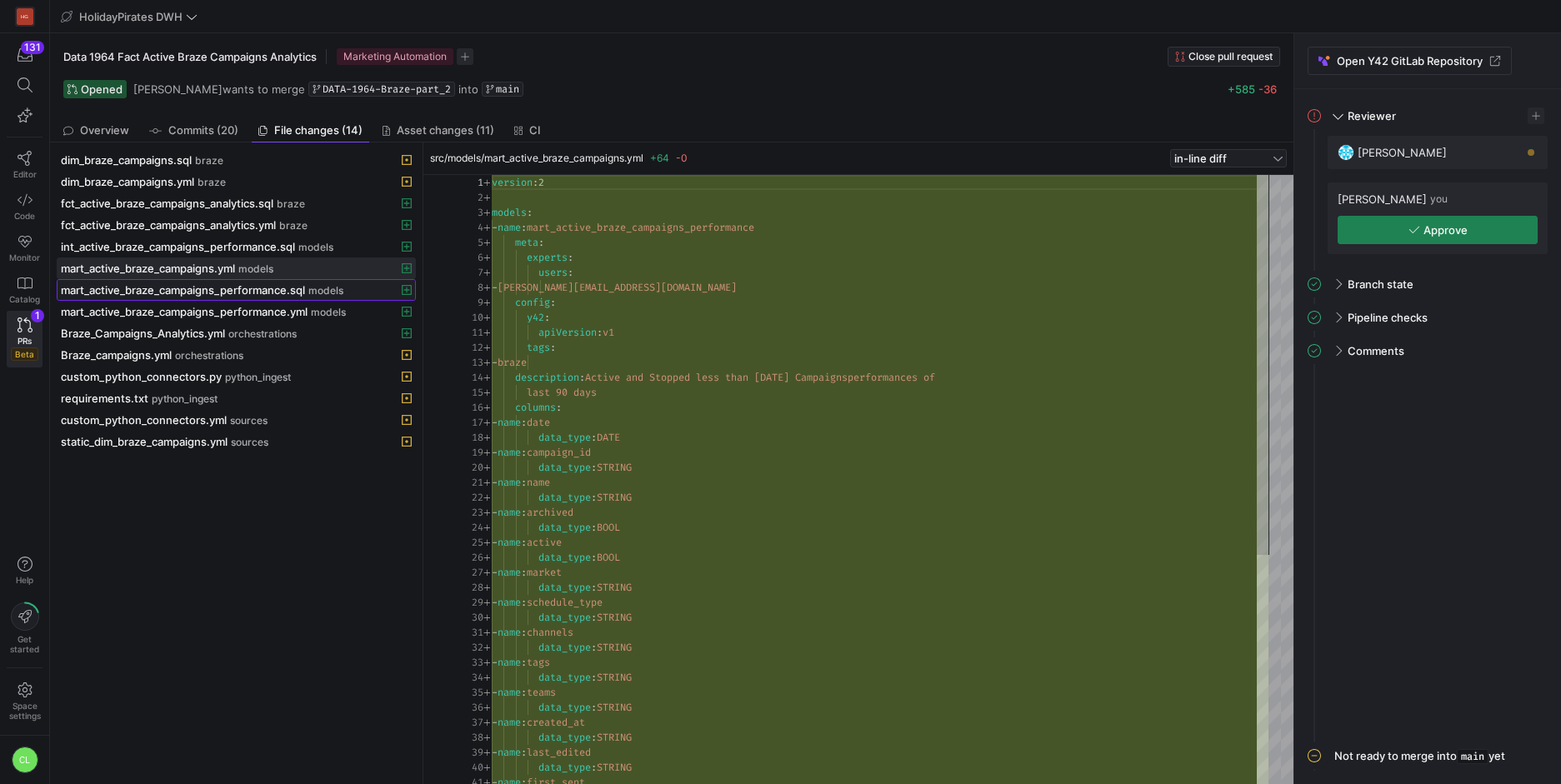
click at [261, 286] on span "mart_active_braze_campaigns_performance.sql" at bounding box center [183, 289] width 244 height 13
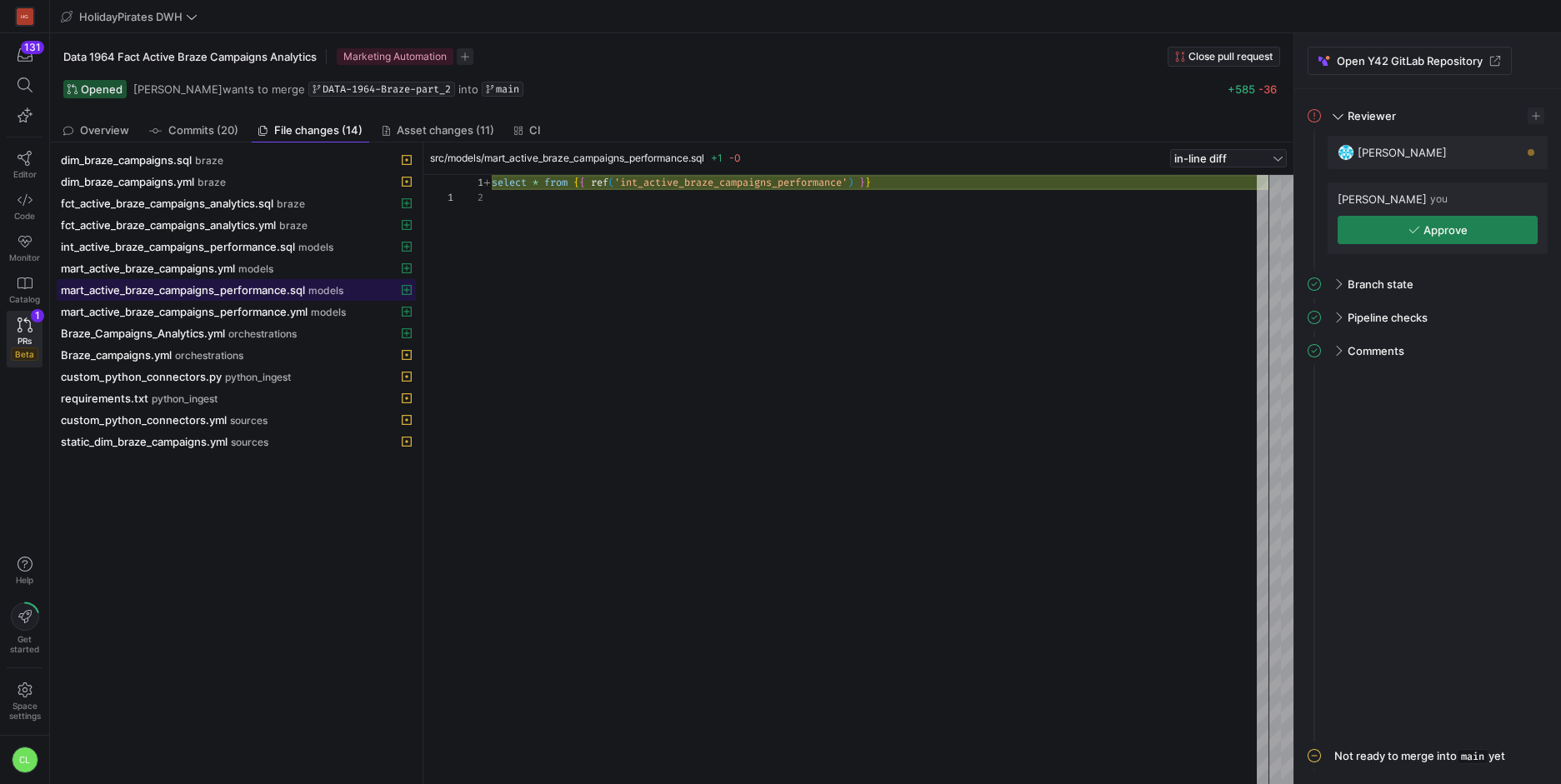
scroll to position [15, 0]
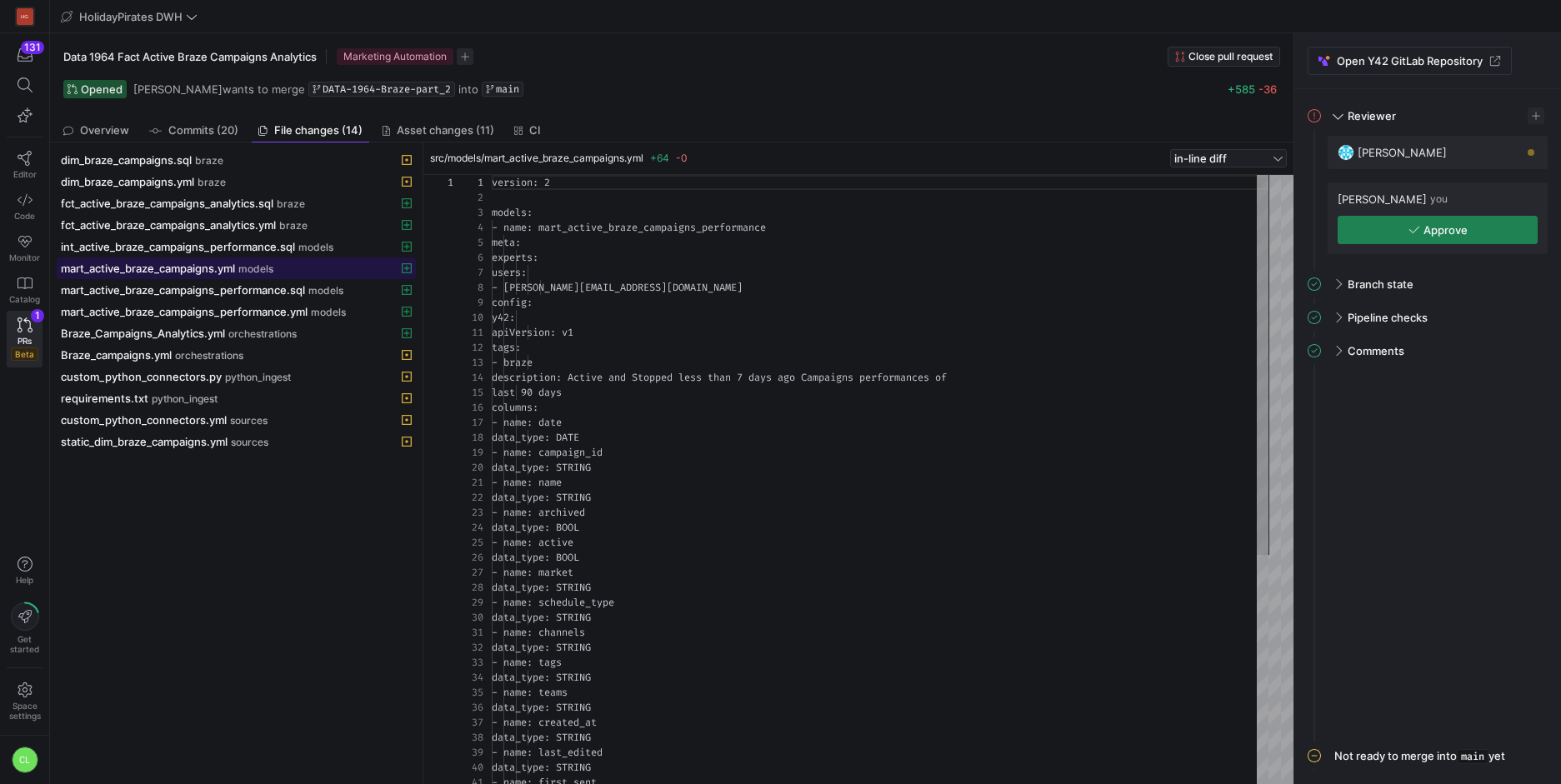
click at [272, 267] on span "models" at bounding box center [255, 269] width 35 height 11
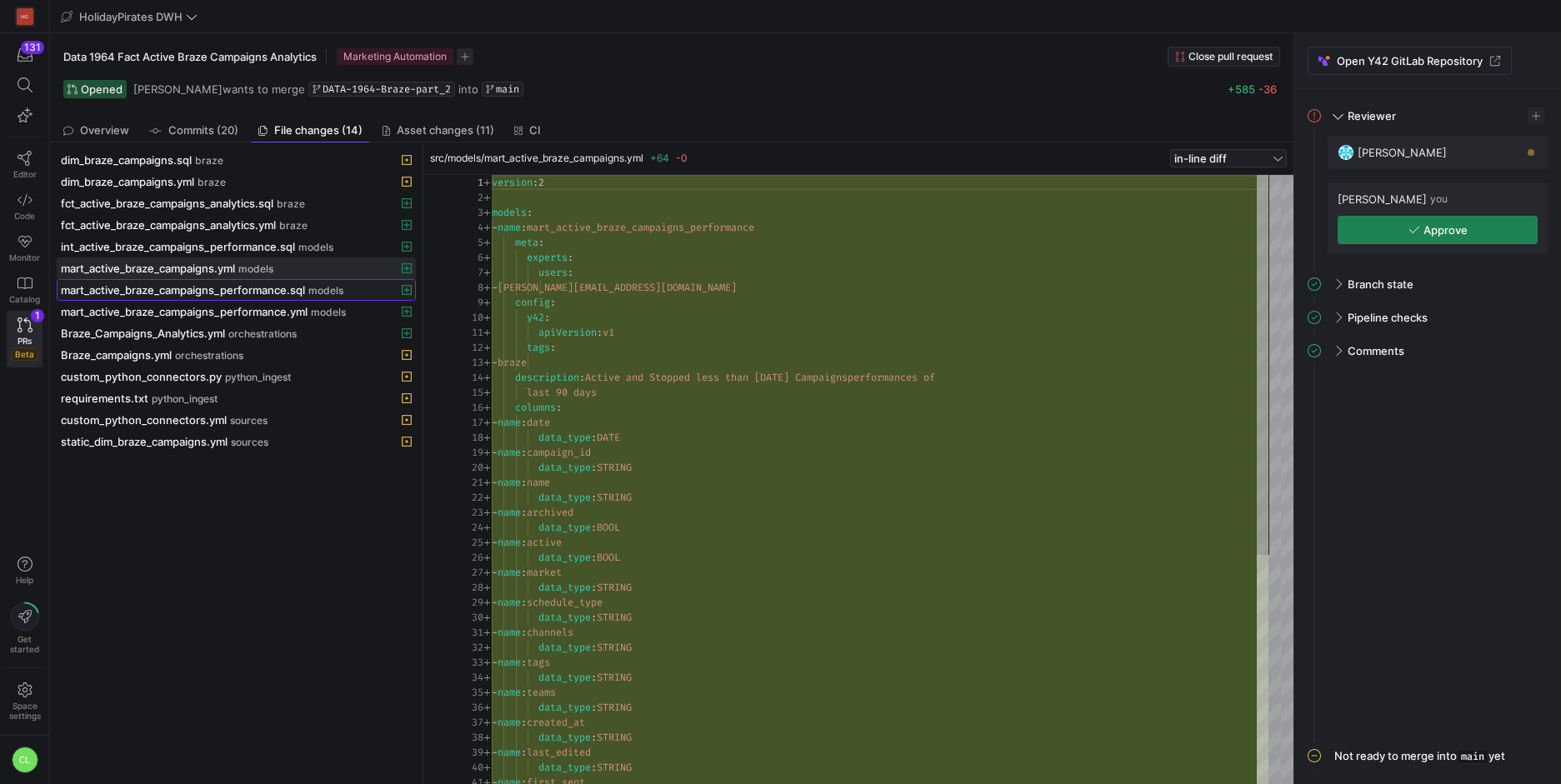
click at [271, 290] on span "mart_active_braze_campaigns_performance.sql" at bounding box center [183, 289] width 244 height 13
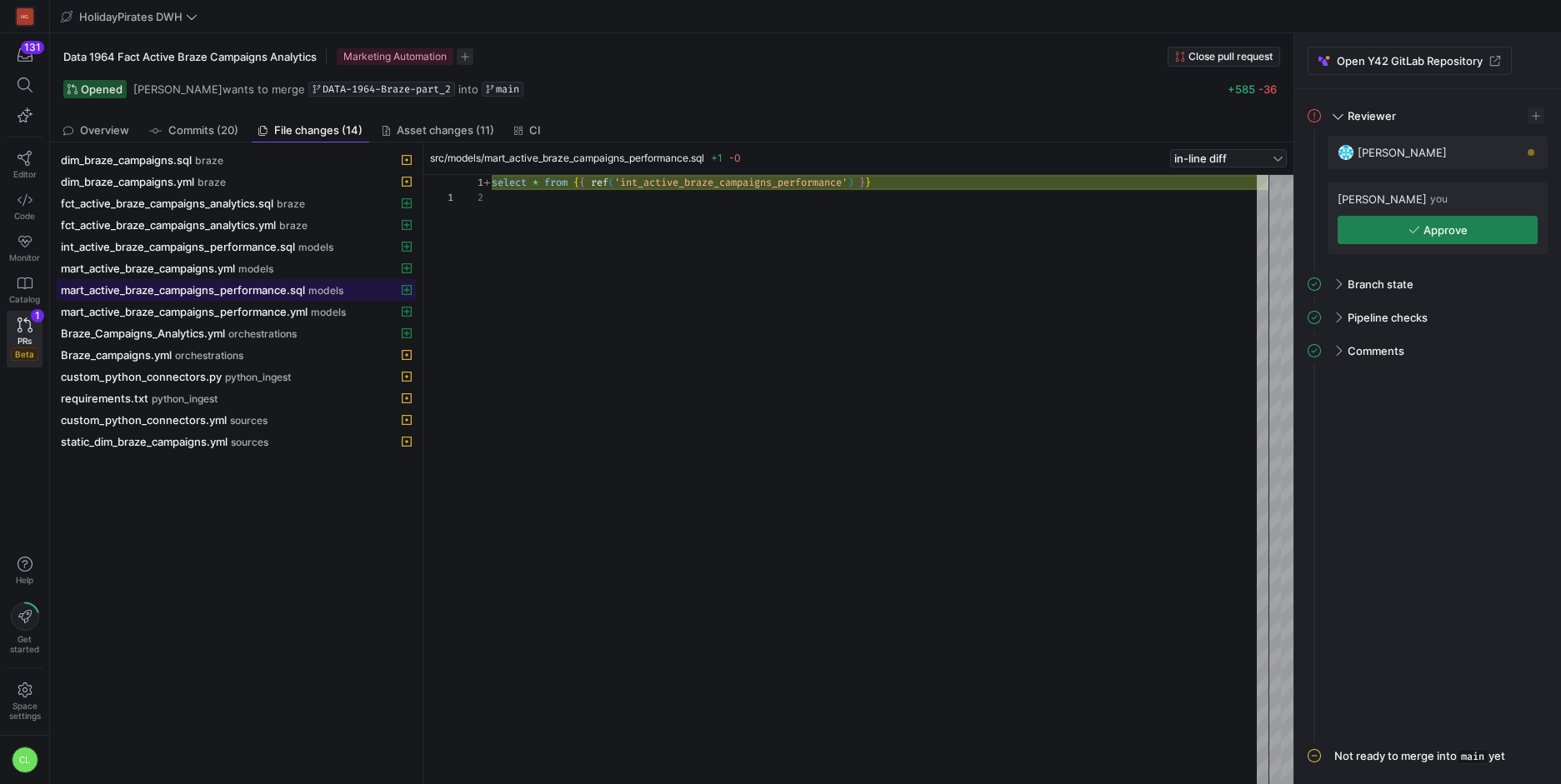
scroll to position [15, 0]
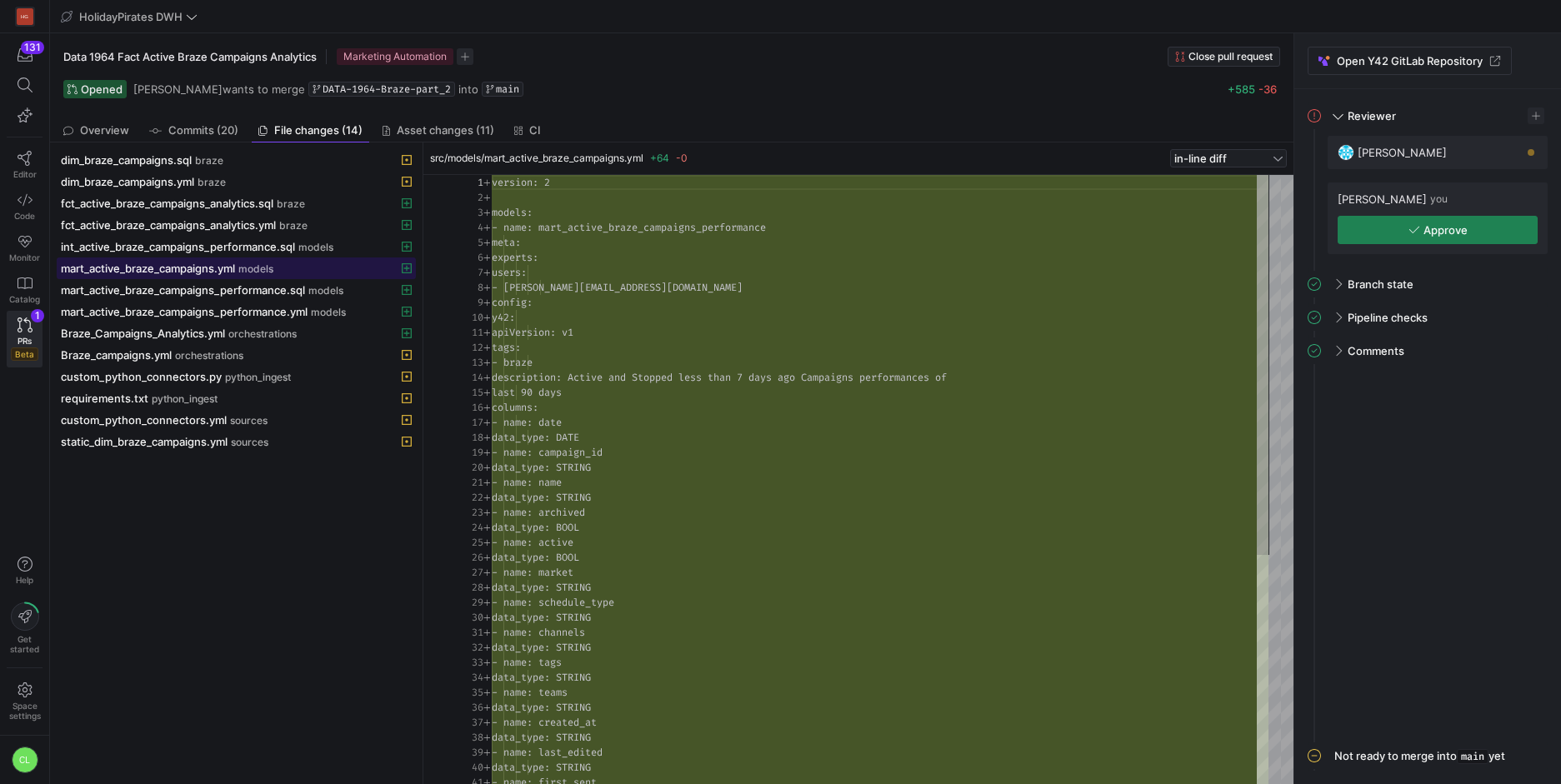
click at [275, 277] on span at bounding box center [237, 268] width 358 height 20
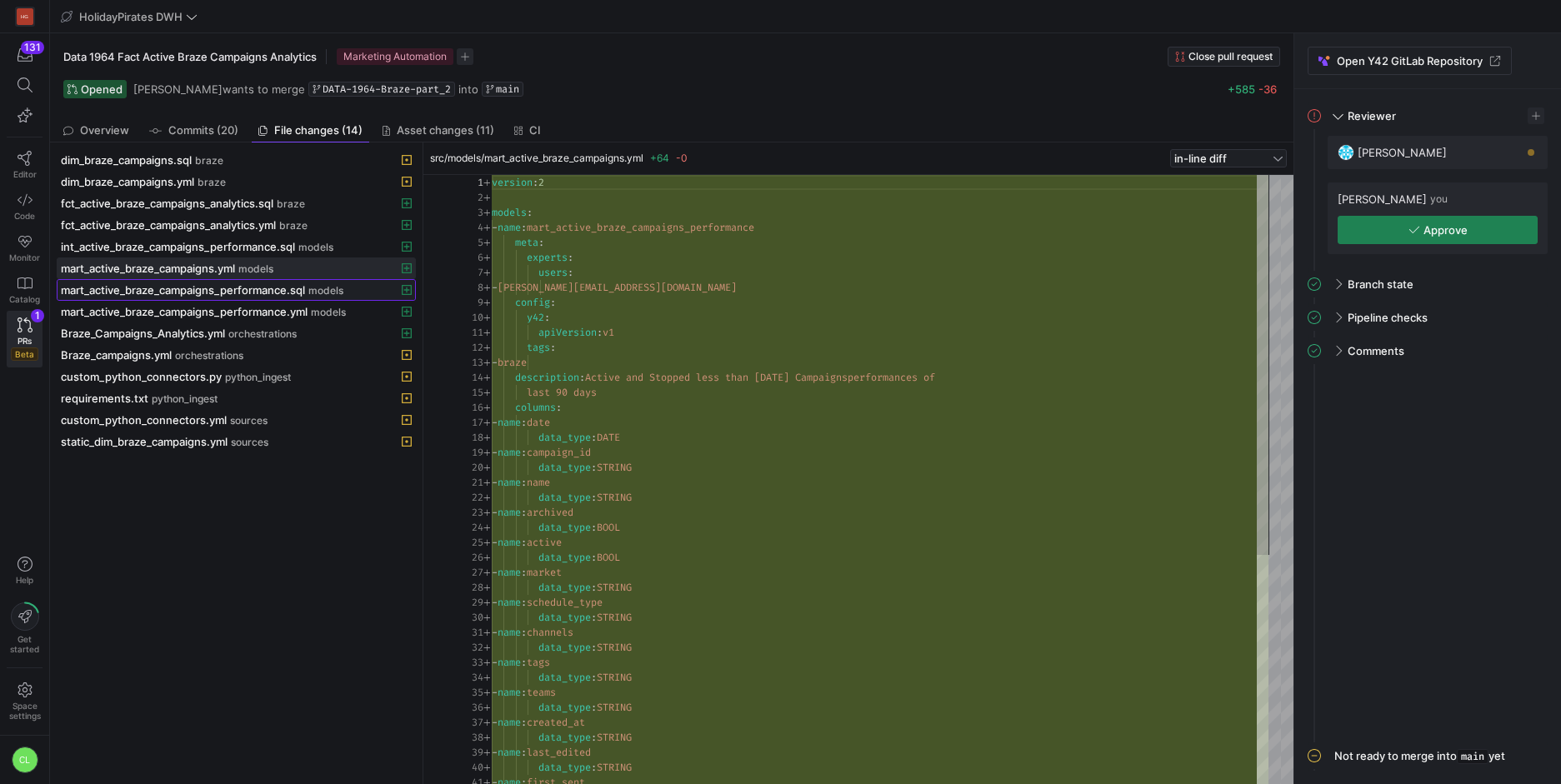
click at [272, 293] on span "mart_active_braze_campaigns_performance.sql" at bounding box center [183, 289] width 244 height 13
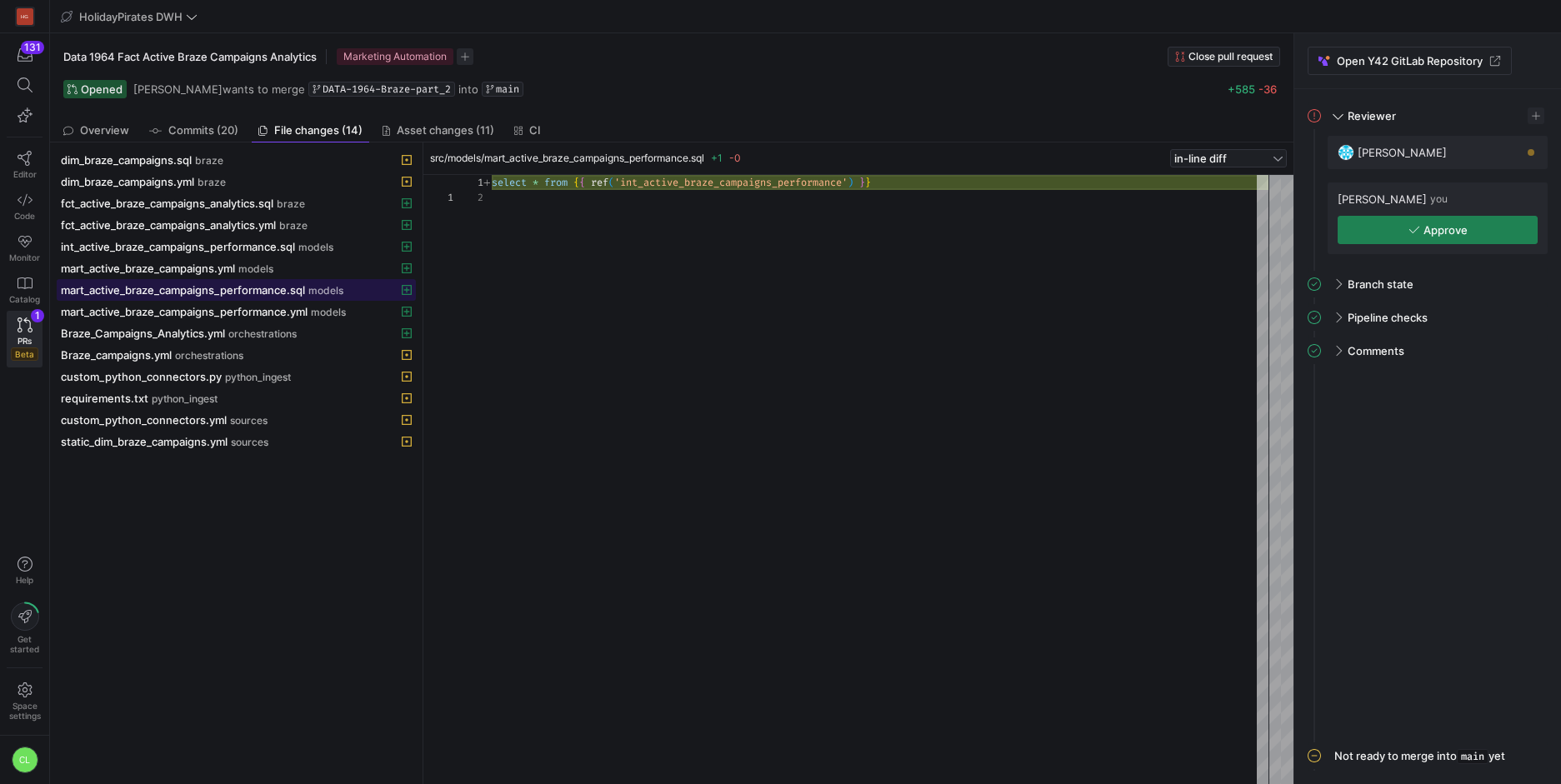
scroll to position [15, 0]
click at [280, 270] on div "mart_active_braze_campaigns.yml models" at bounding box center [218, 269] width 314 height 13
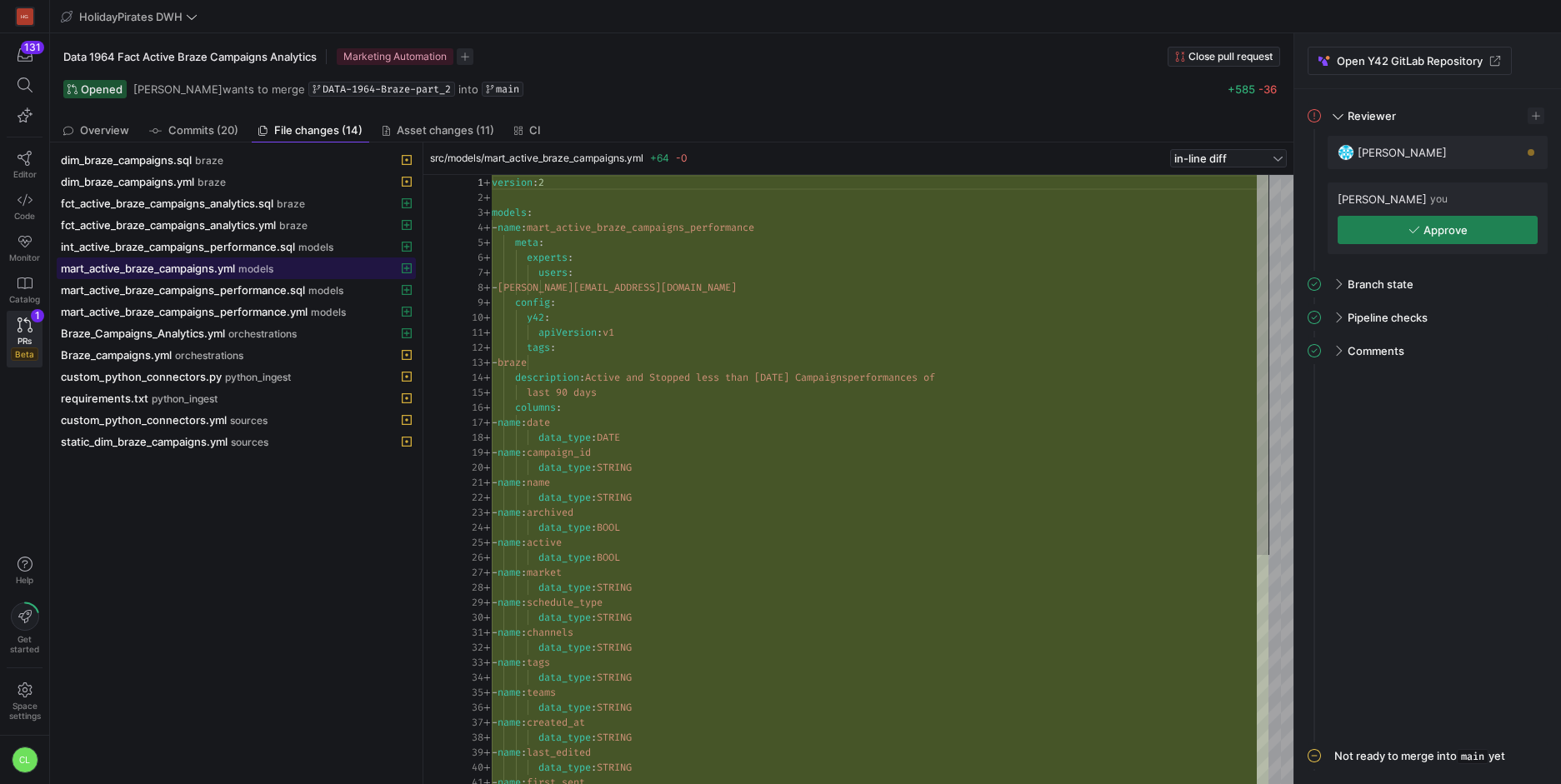
scroll to position [150, 0]
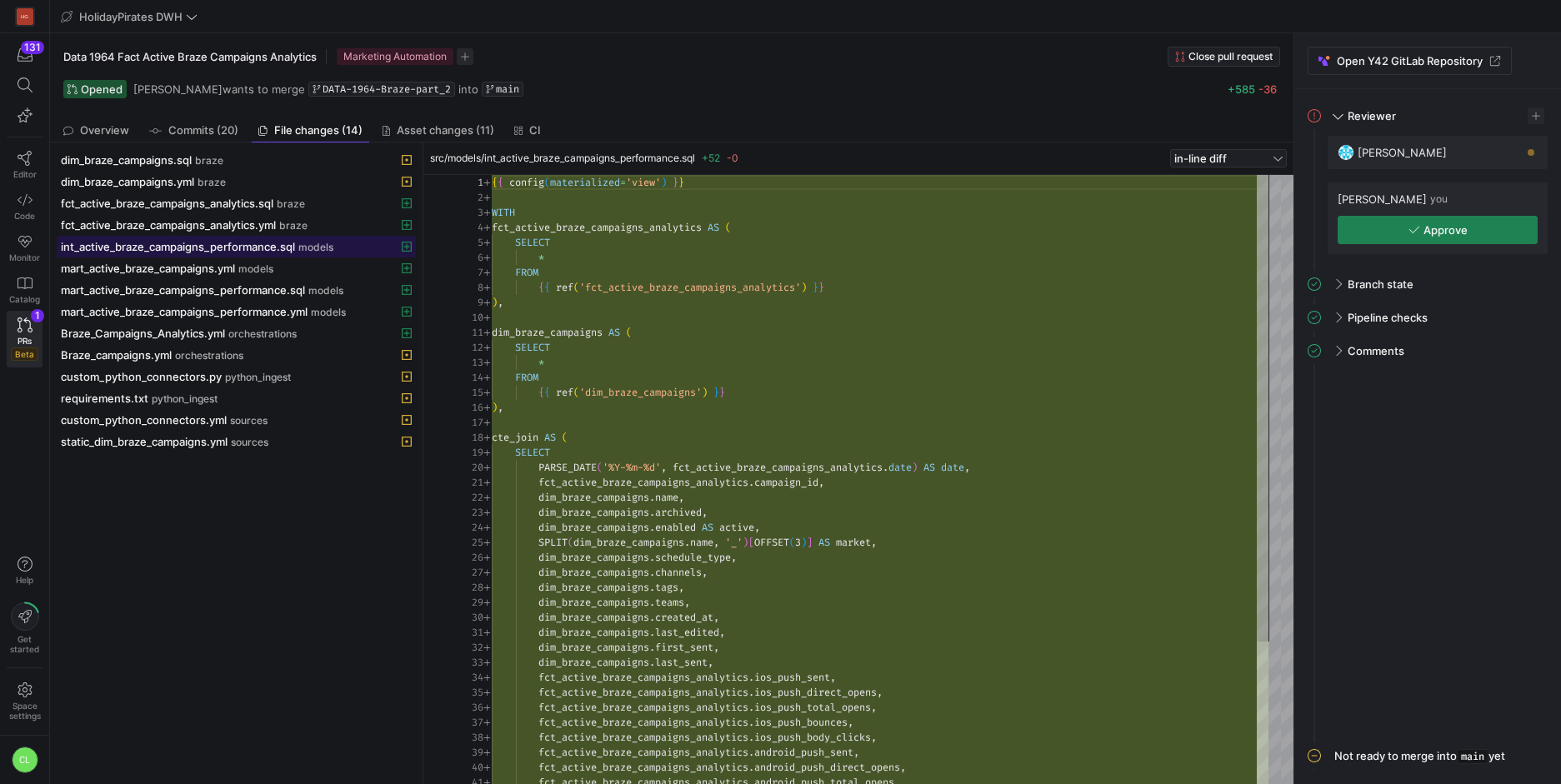
click at [287, 254] on span at bounding box center [237, 246] width 358 height 20
click at [265, 229] on span "fct_active_braze_campaigns_analytics.yml" at bounding box center [167, 225] width 215 height 13
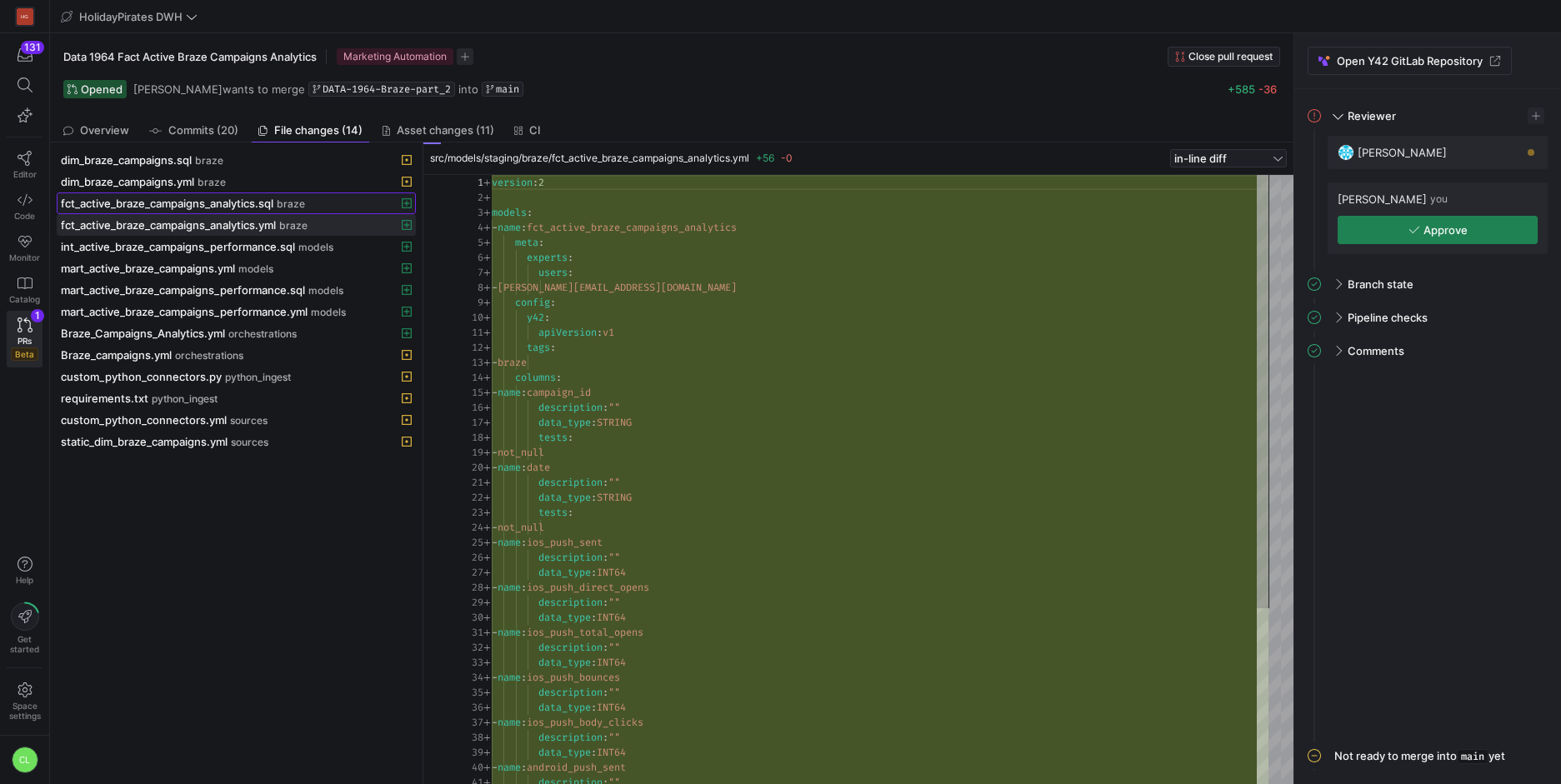
click at [269, 206] on span "fct_active_braze_campaigns_analytics.sql" at bounding box center [167, 203] width 213 height 13
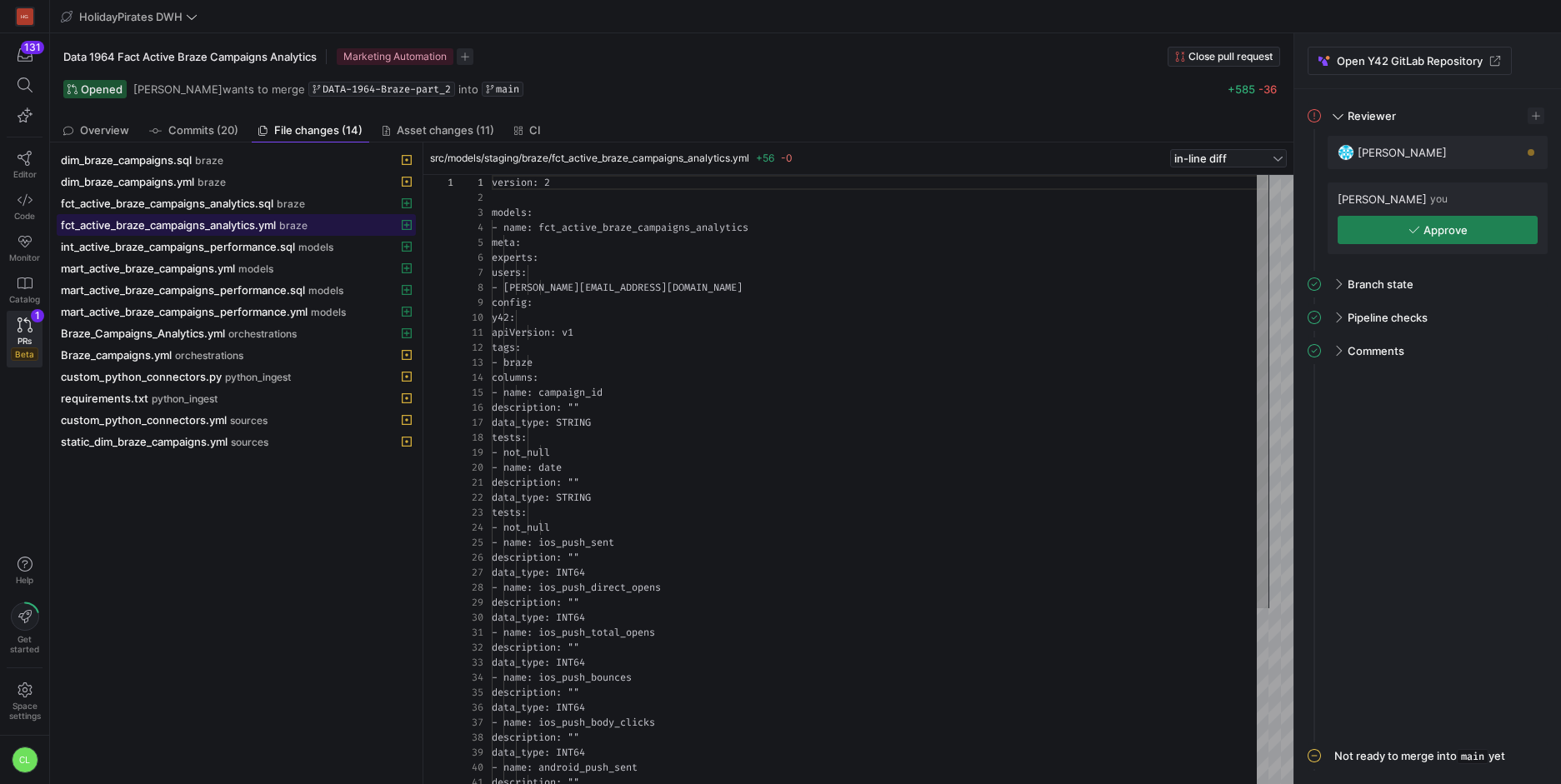
click at [260, 223] on span "fct_active_braze_campaigns_analytics.yml" at bounding box center [167, 225] width 215 height 13
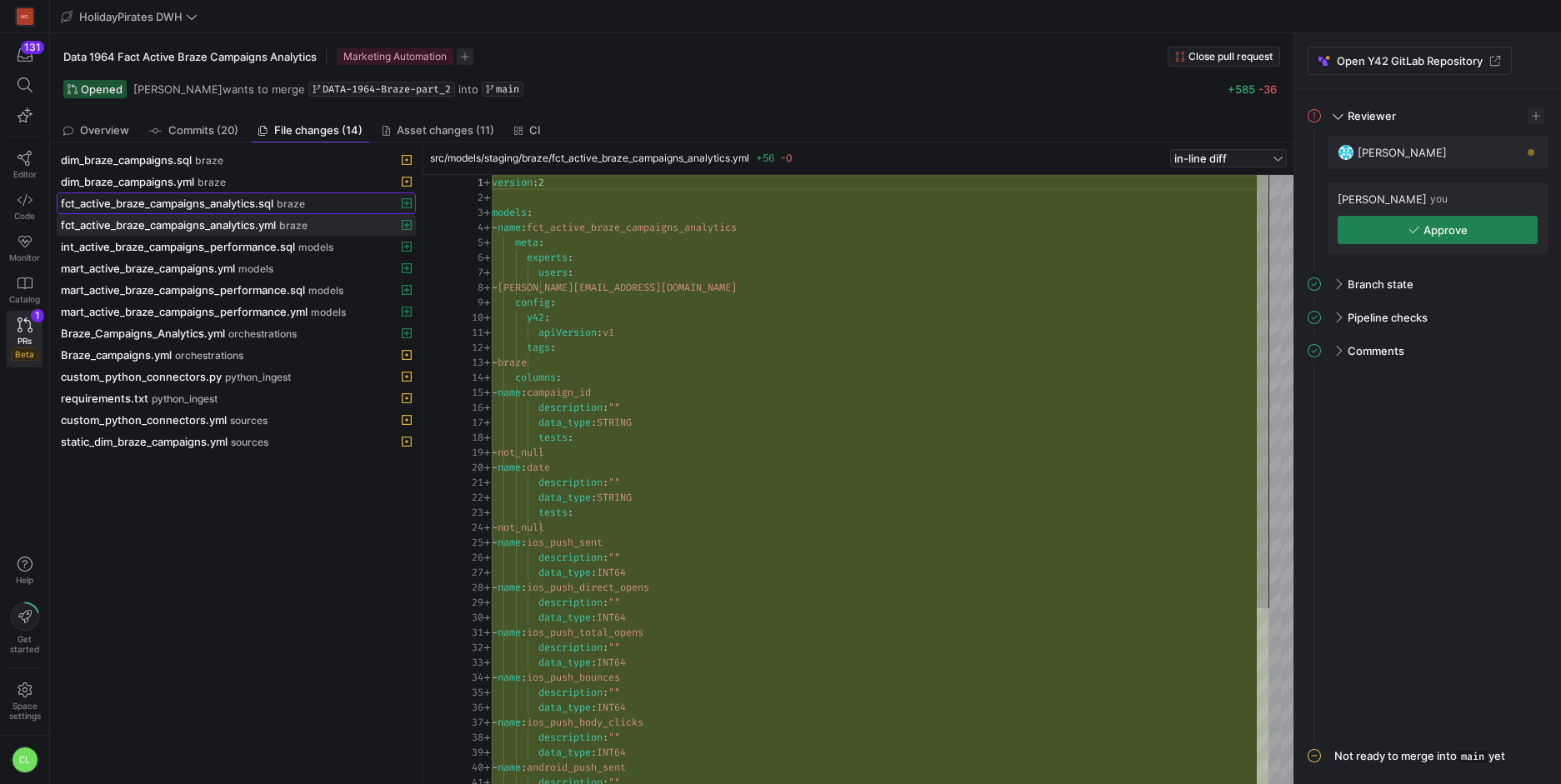
click at [260, 209] on span "fct_active_braze_campaigns_analytics.sql" at bounding box center [167, 203] width 213 height 13
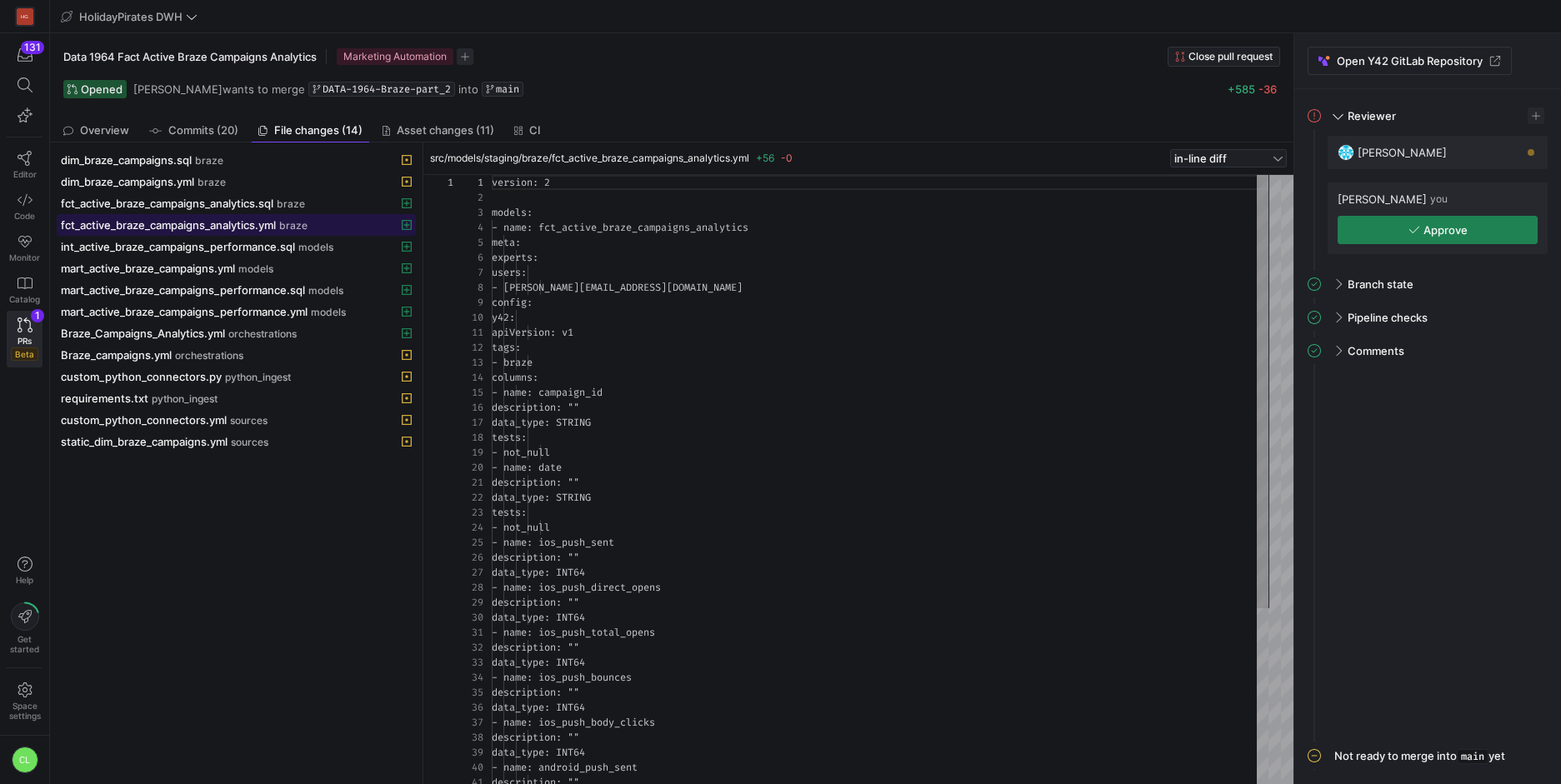
click at [258, 222] on span "fct_active_braze_campaigns_analytics.yml" at bounding box center [167, 225] width 215 height 13
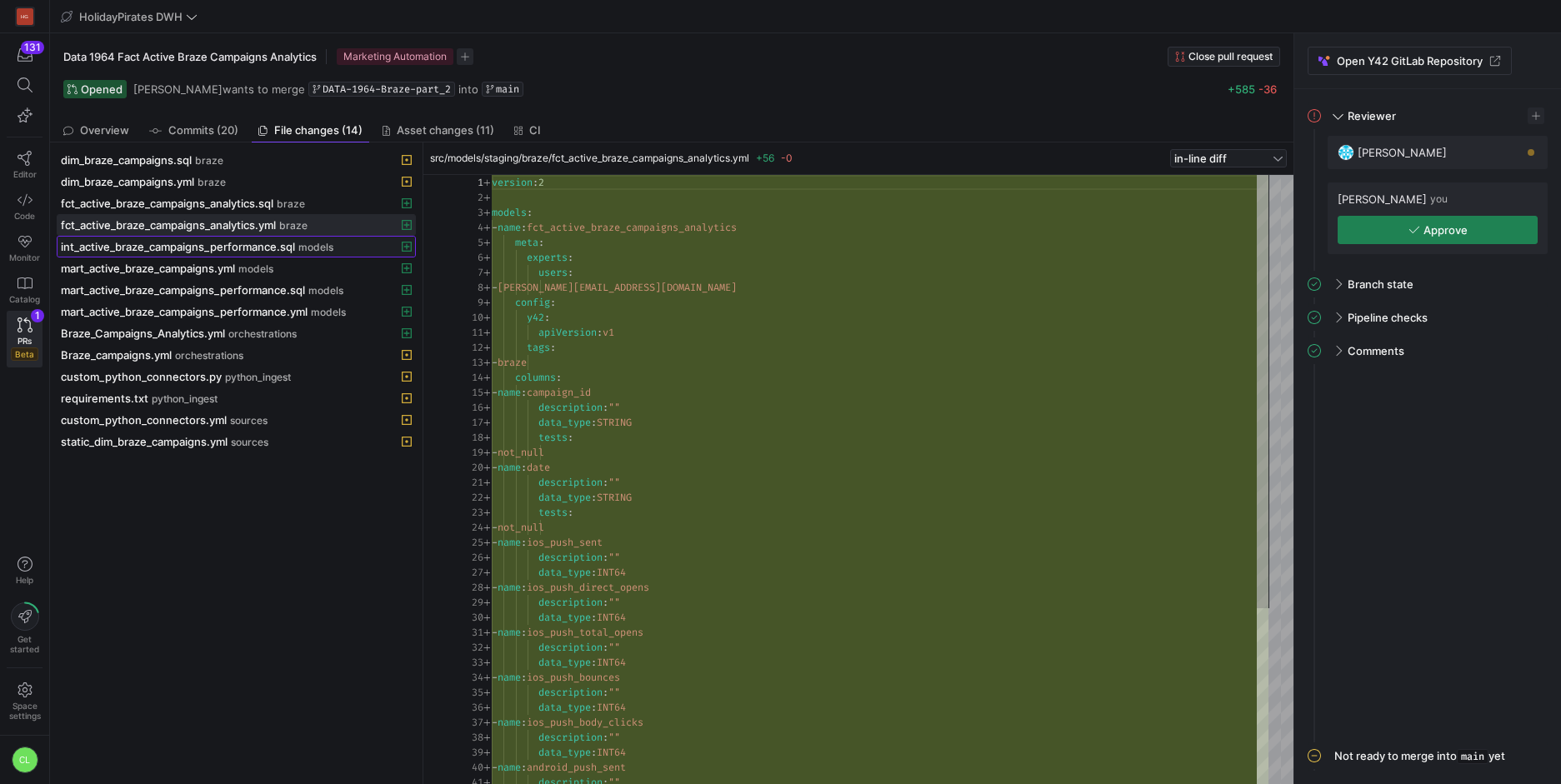
click at [255, 251] on span "int_active_braze_campaigns_performance.sql" at bounding box center [178, 247] width 235 height 13
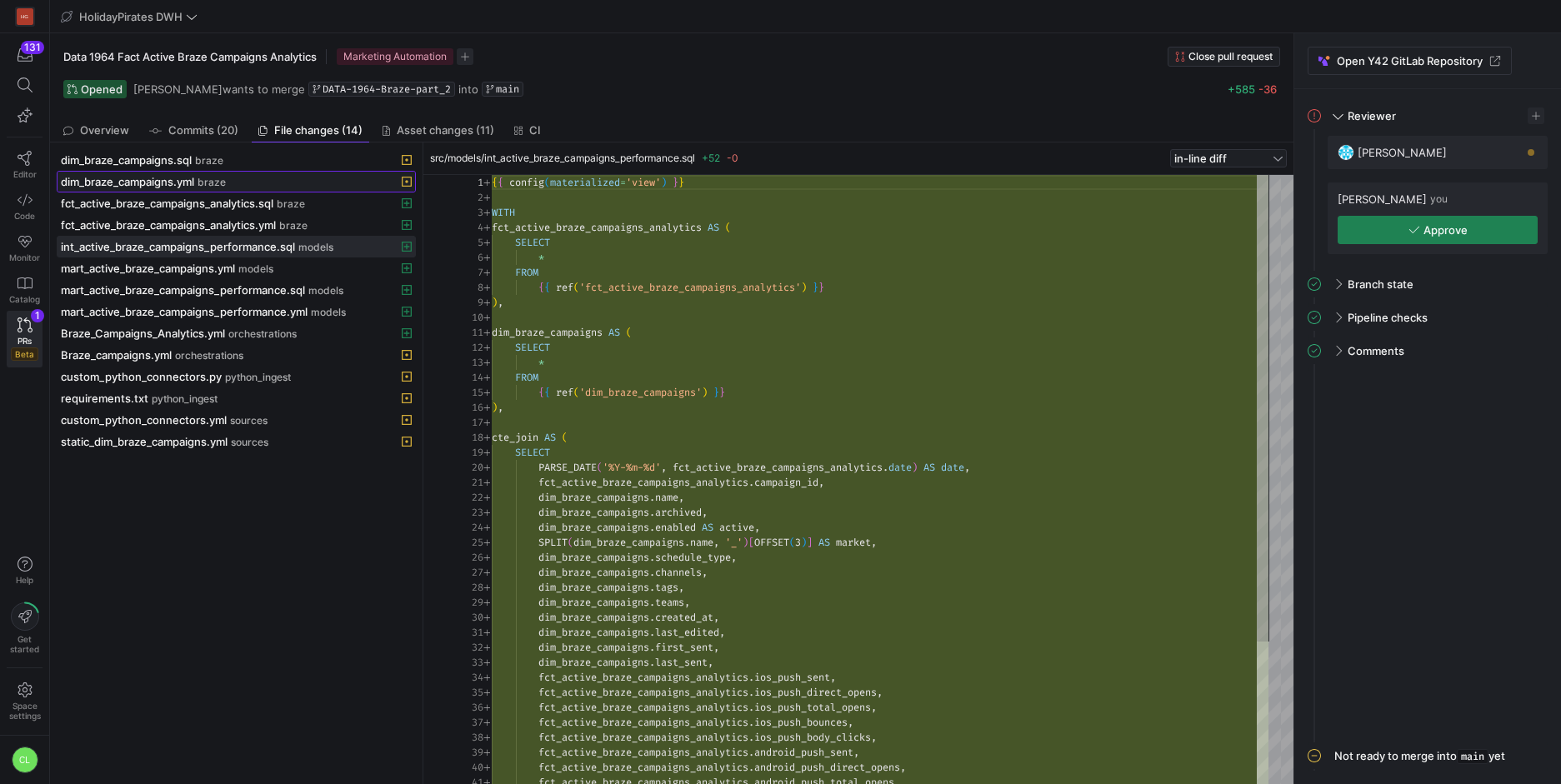
click at [243, 180] on div "dim_braze_campaigns.yml braze" at bounding box center [218, 182] width 314 height 13
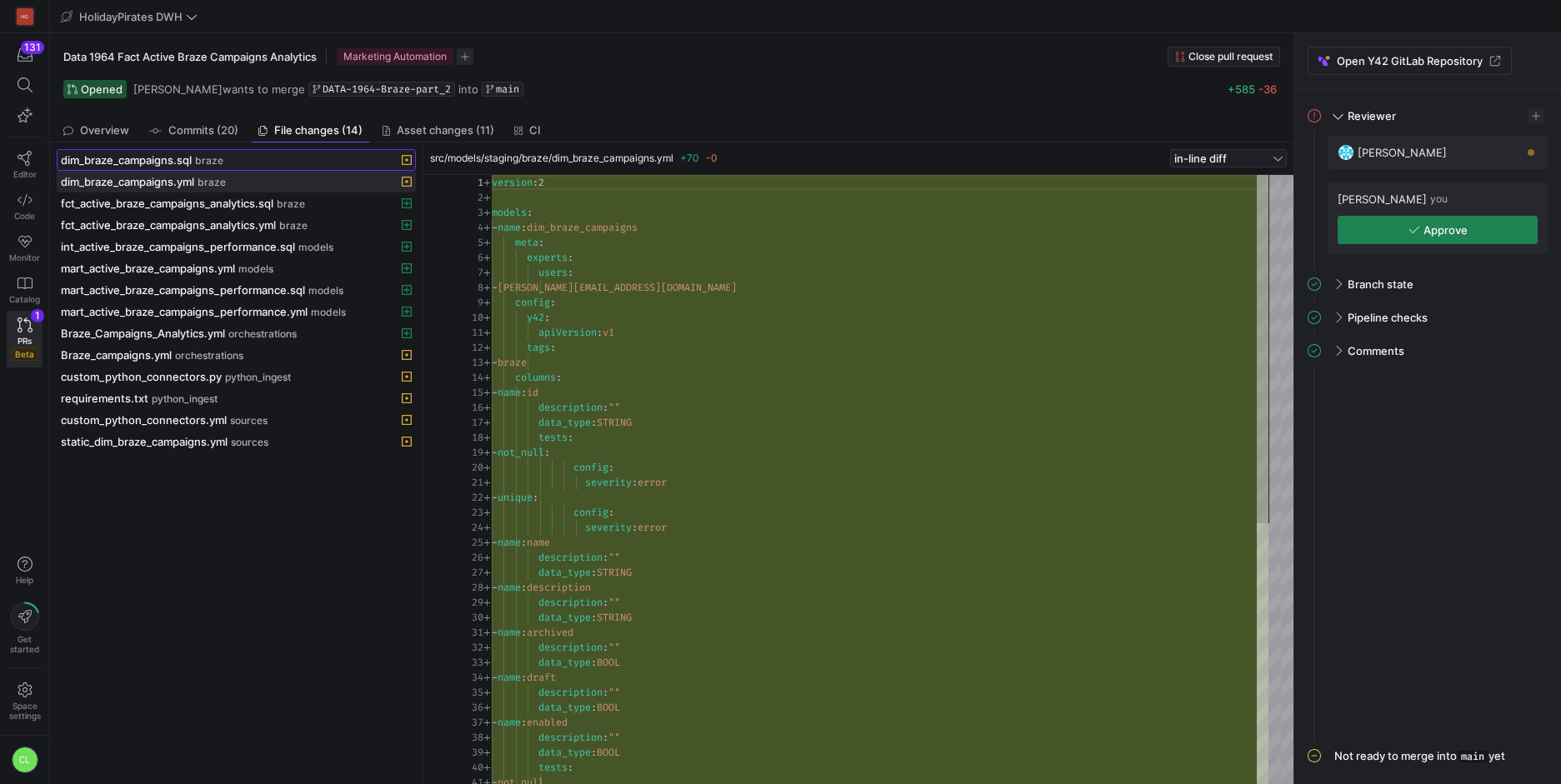
click at [262, 159] on div "dim_braze_campaigns.sql braze" at bounding box center [218, 160] width 314 height 13
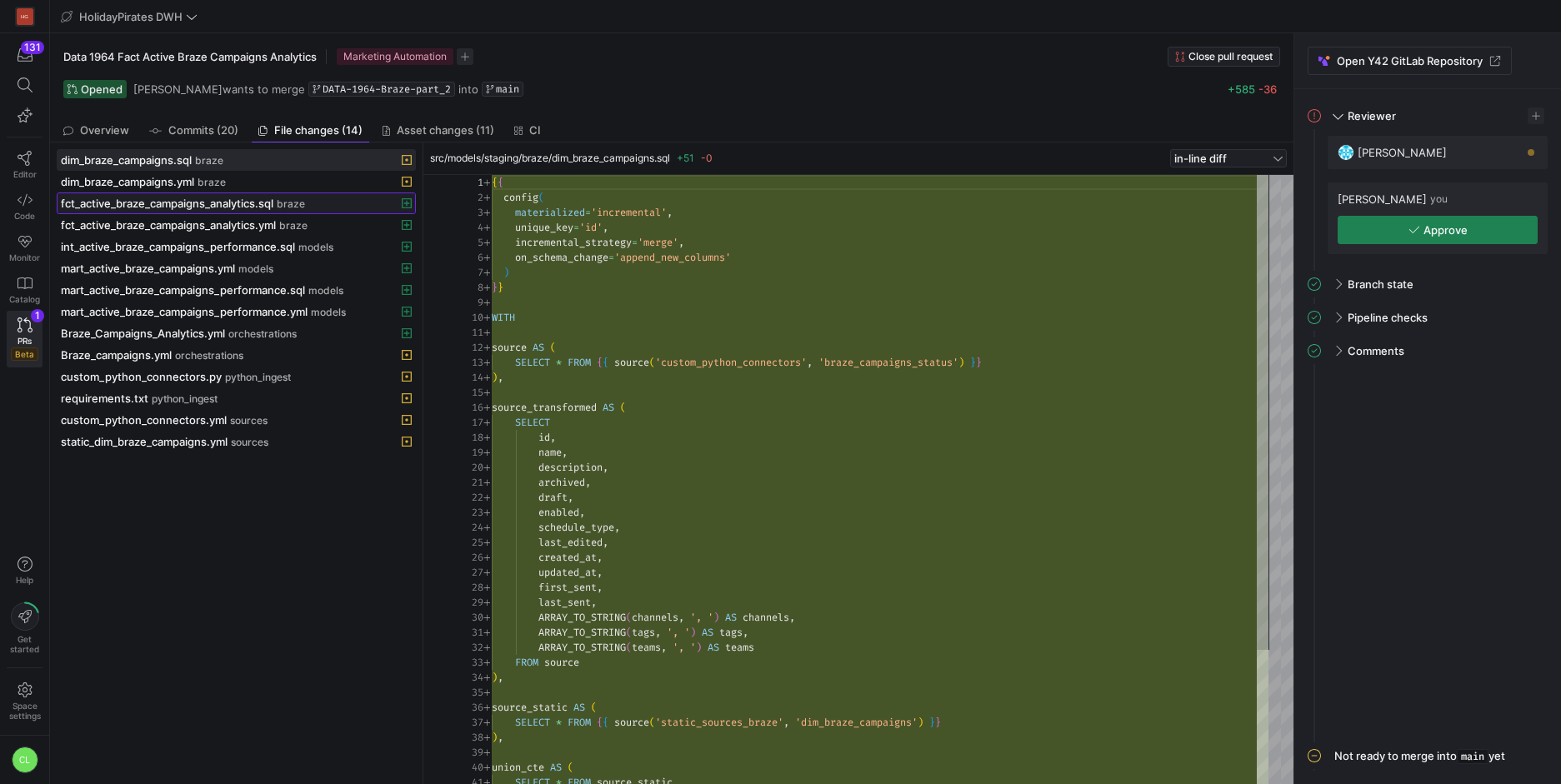
click at [255, 207] on span "fct_active_braze_campaigns_analytics.sql" at bounding box center [167, 203] width 213 height 13
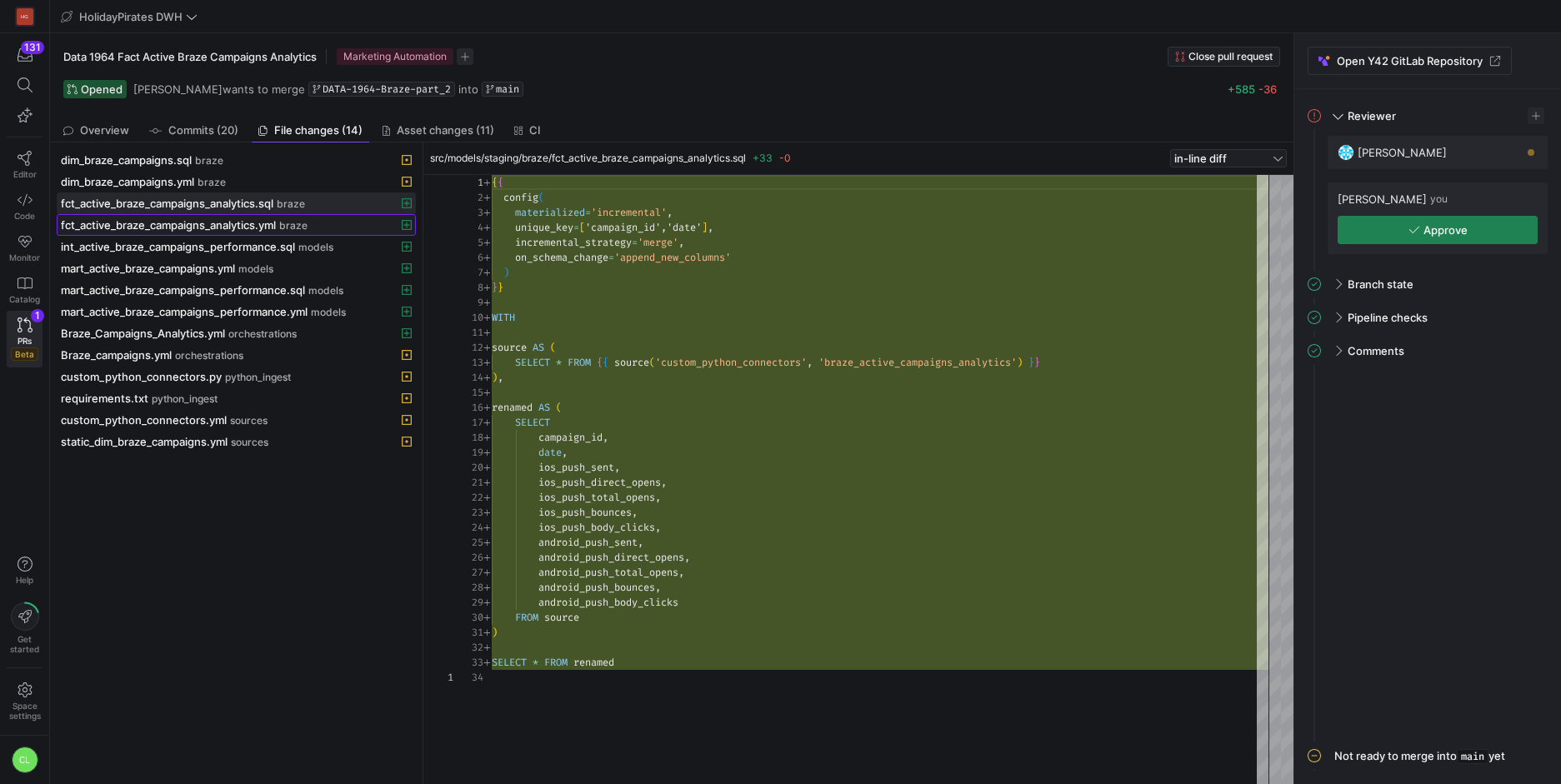
click at [254, 225] on span "fct_active_braze_campaigns_analytics.yml" at bounding box center [167, 225] width 215 height 13
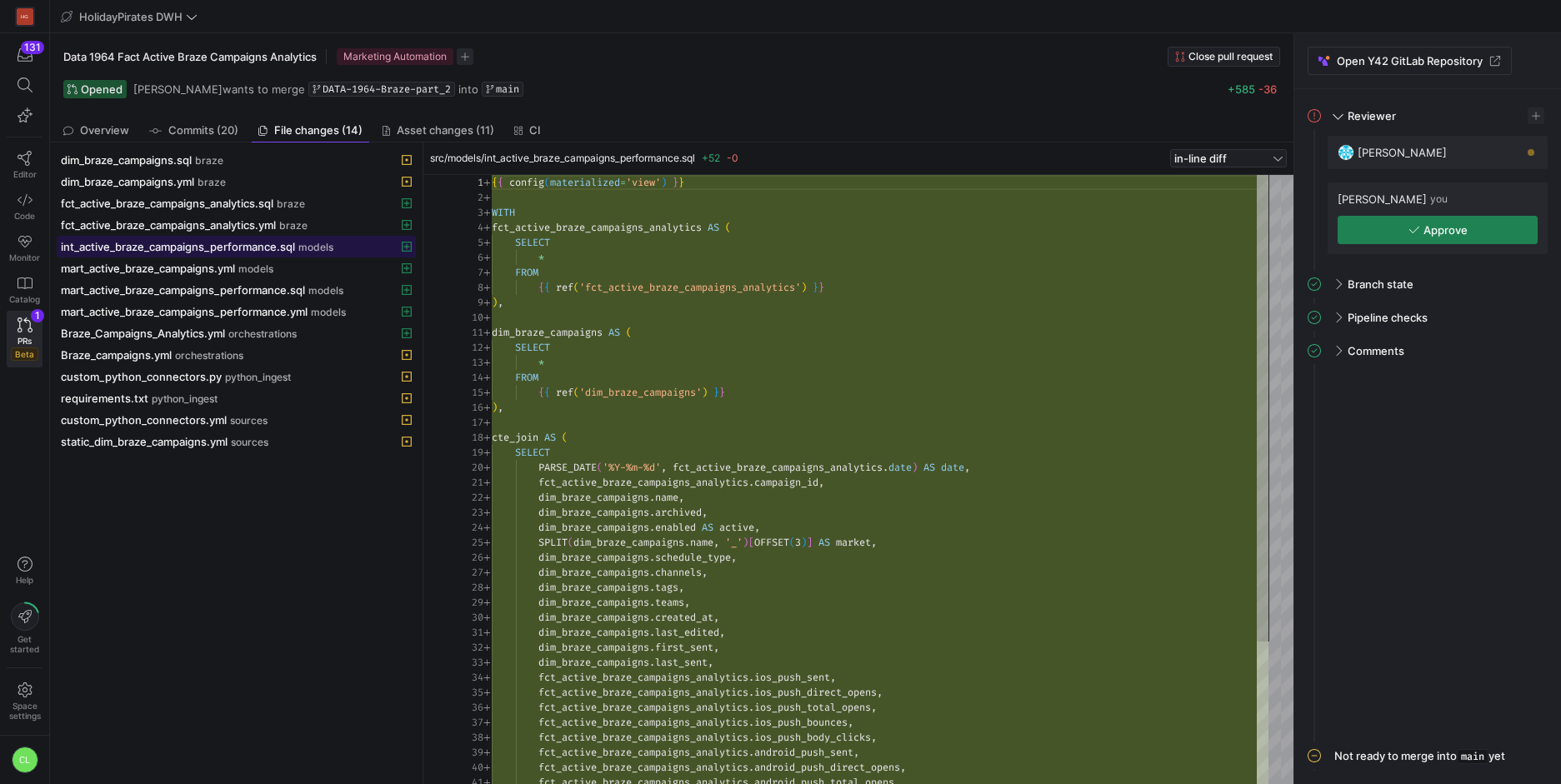
click at [252, 237] on span at bounding box center [237, 246] width 358 height 20
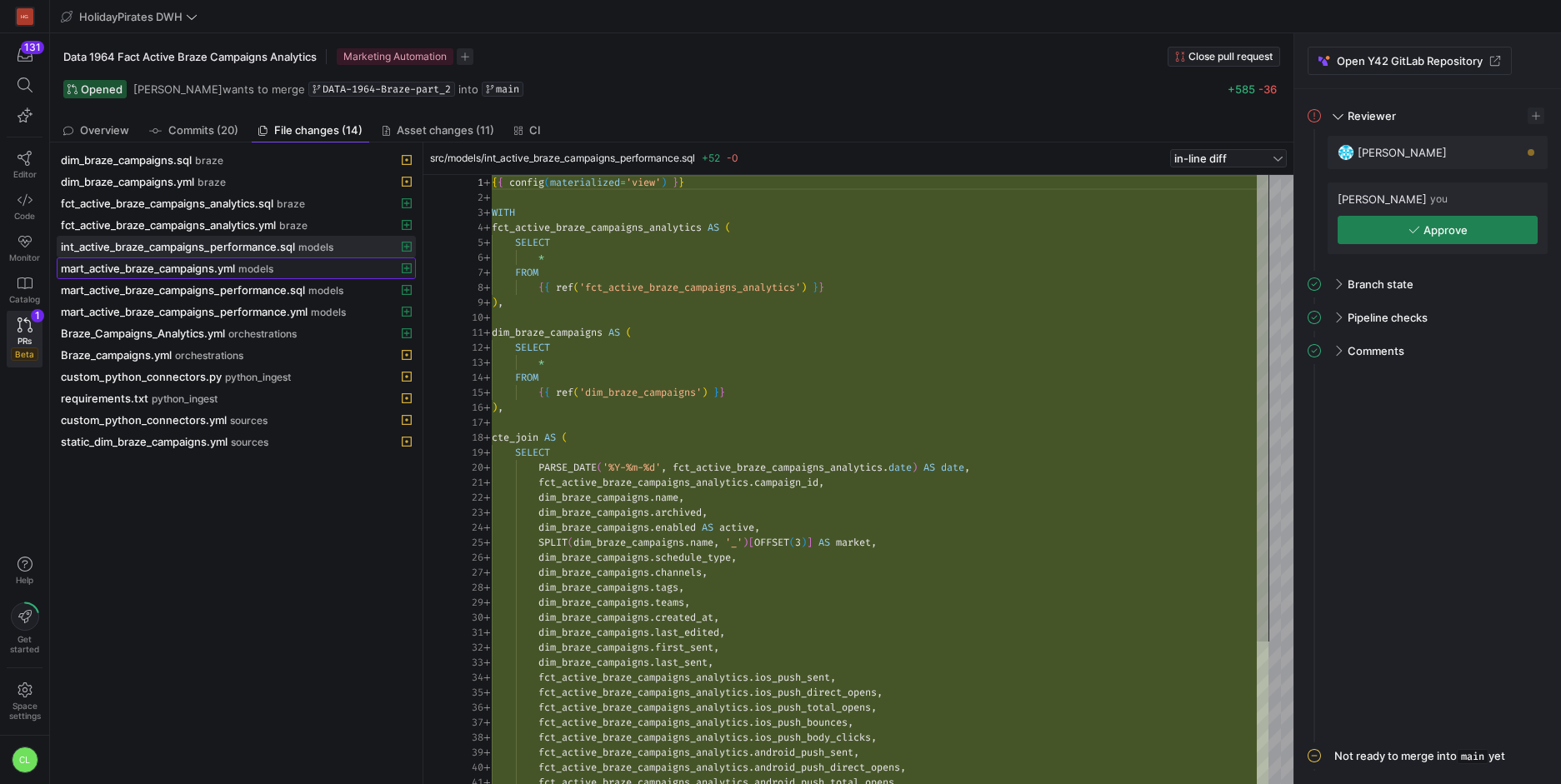
click at [254, 259] on span at bounding box center [237, 268] width 358 height 20
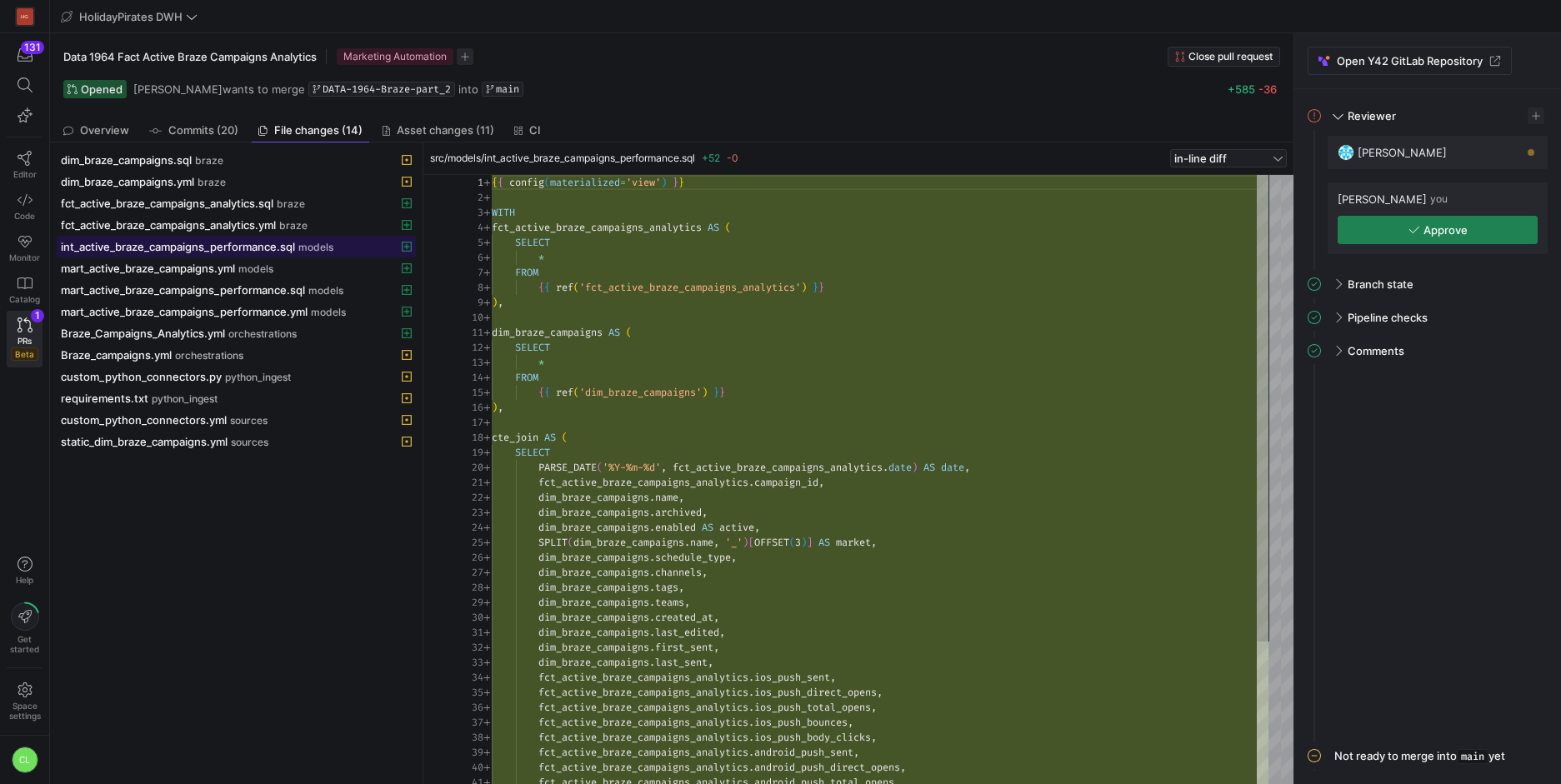
click at [279, 243] on span "int_active_braze_campaigns_performance.sql" at bounding box center [178, 247] width 235 height 13
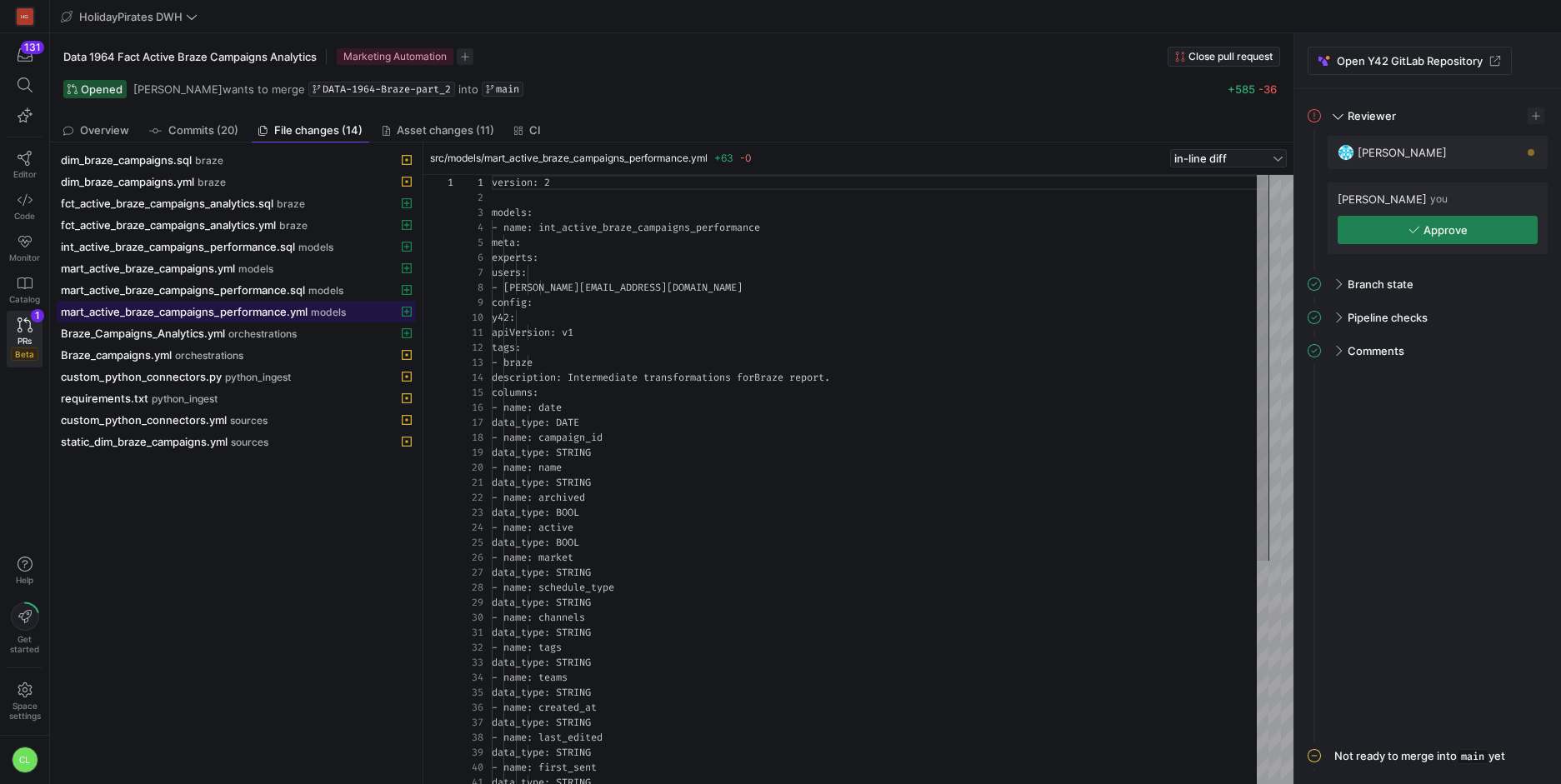
click at [271, 315] on span "mart_active_braze_campaigns_performance.yml" at bounding box center [184, 311] width 247 height 13
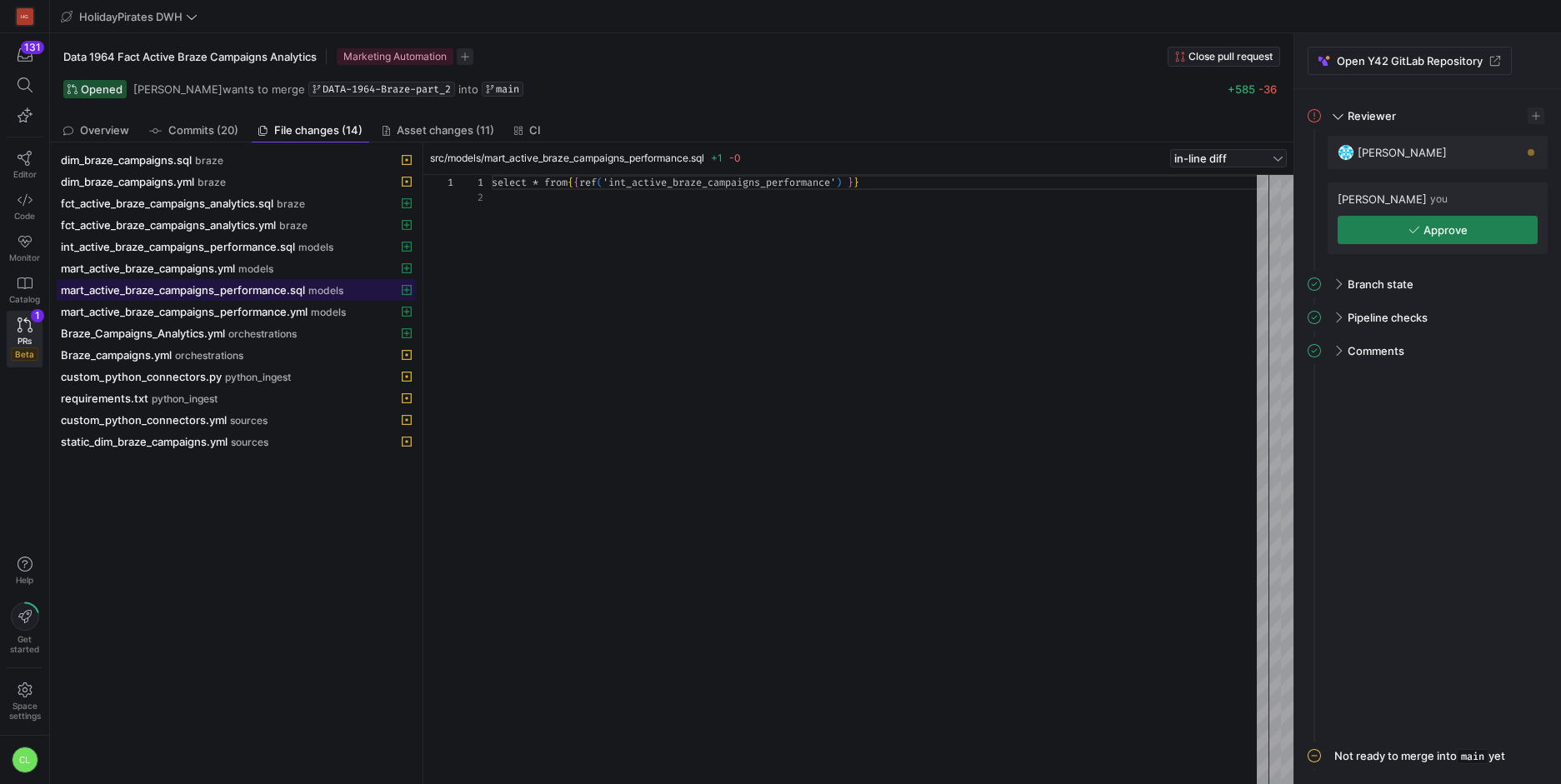
click at [277, 290] on span "mart_active_braze_campaigns_performance.sql" at bounding box center [183, 289] width 244 height 13
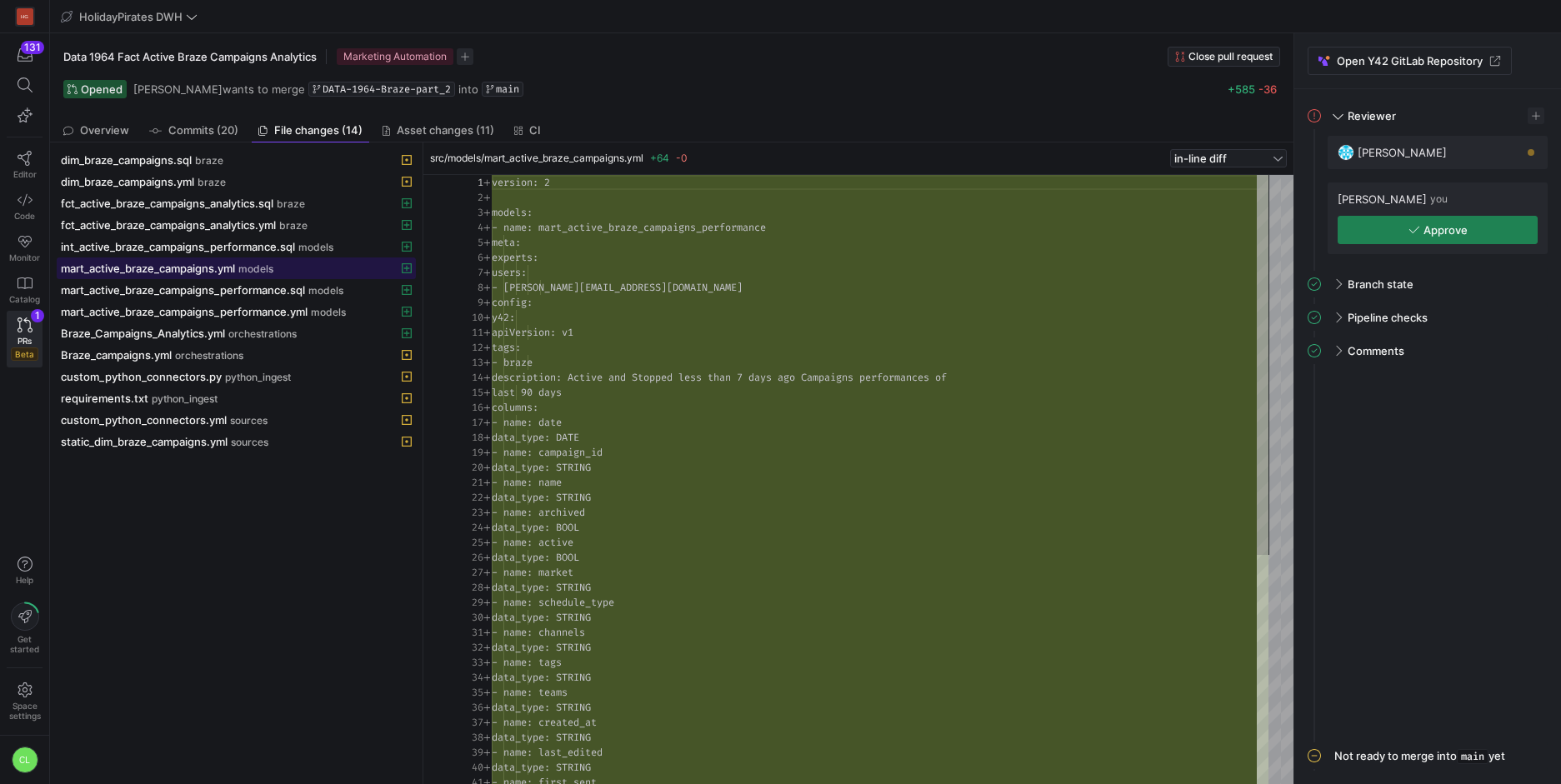
click at [286, 275] on span at bounding box center [237, 268] width 358 height 20
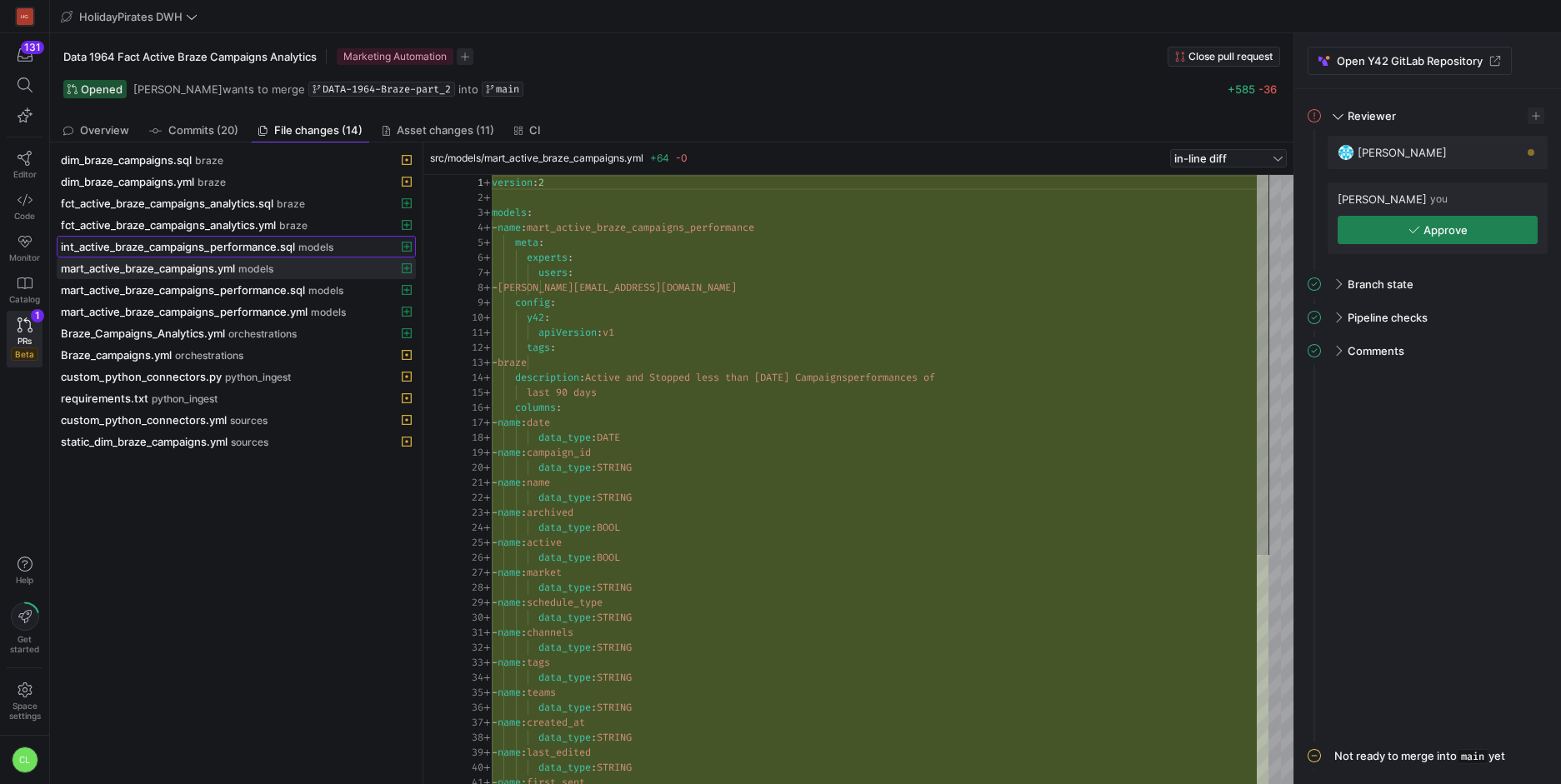
click at [237, 244] on span "int_active_braze_campaigns_performance.sql" at bounding box center [178, 247] width 235 height 13
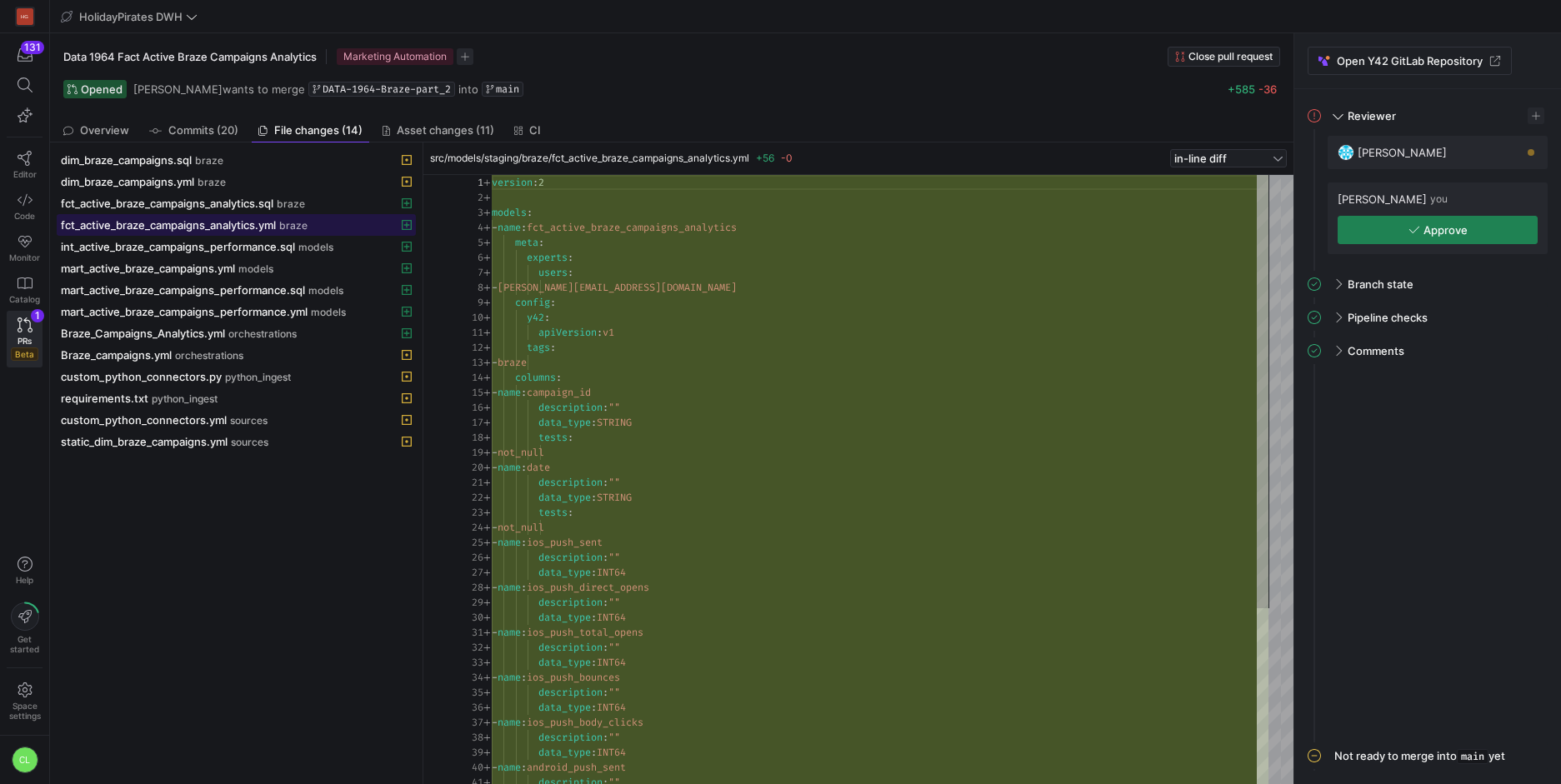
click at [227, 226] on span "fct_active_braze_campaigns_analytics.yml" at bounding box center [167, 225] width 215 height 13
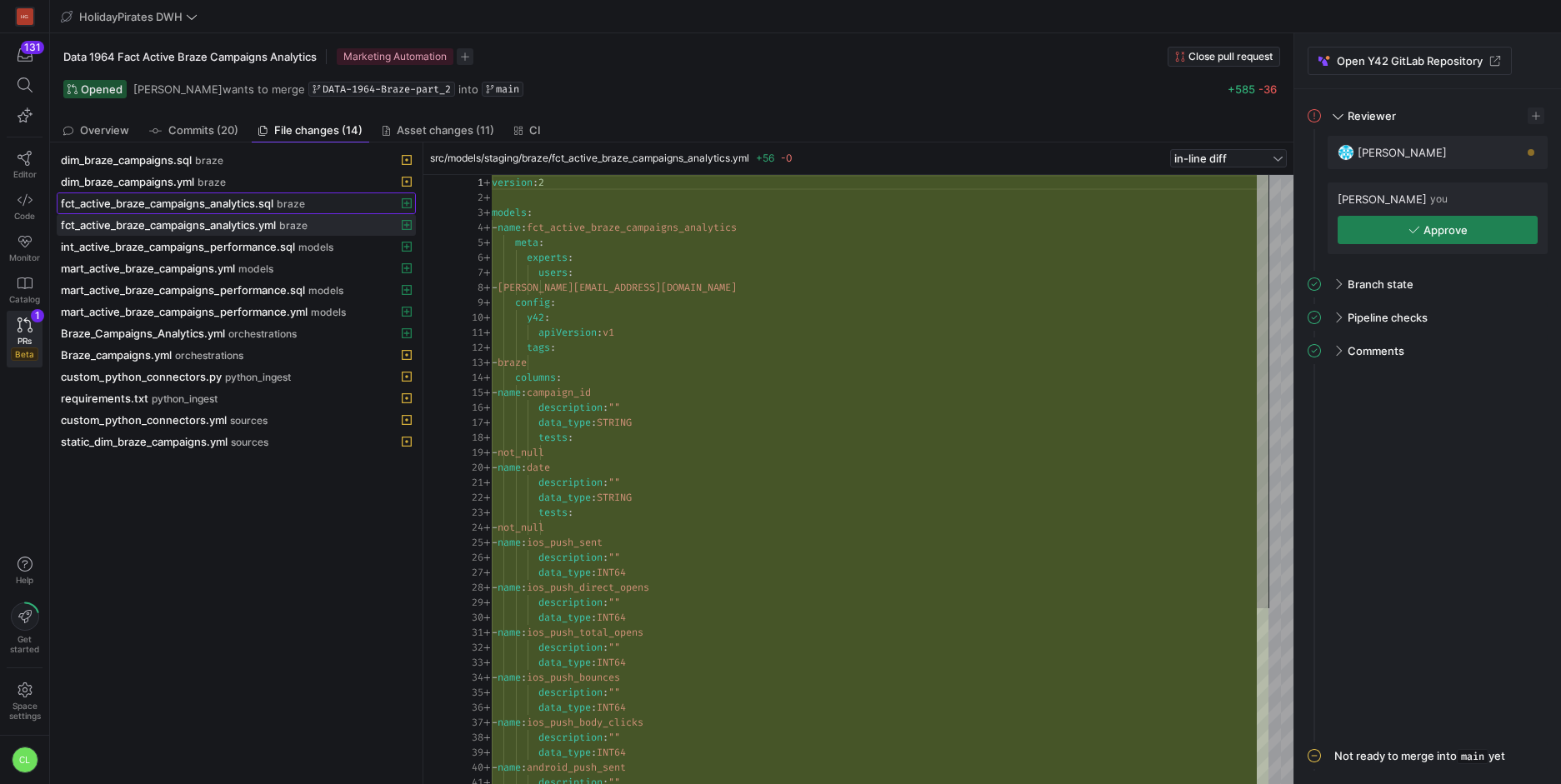
click at [276, 209] on div "fct_active_braze_campaigns_analytics.sql braze" at bounding box center [218, 203] width 314 height 13
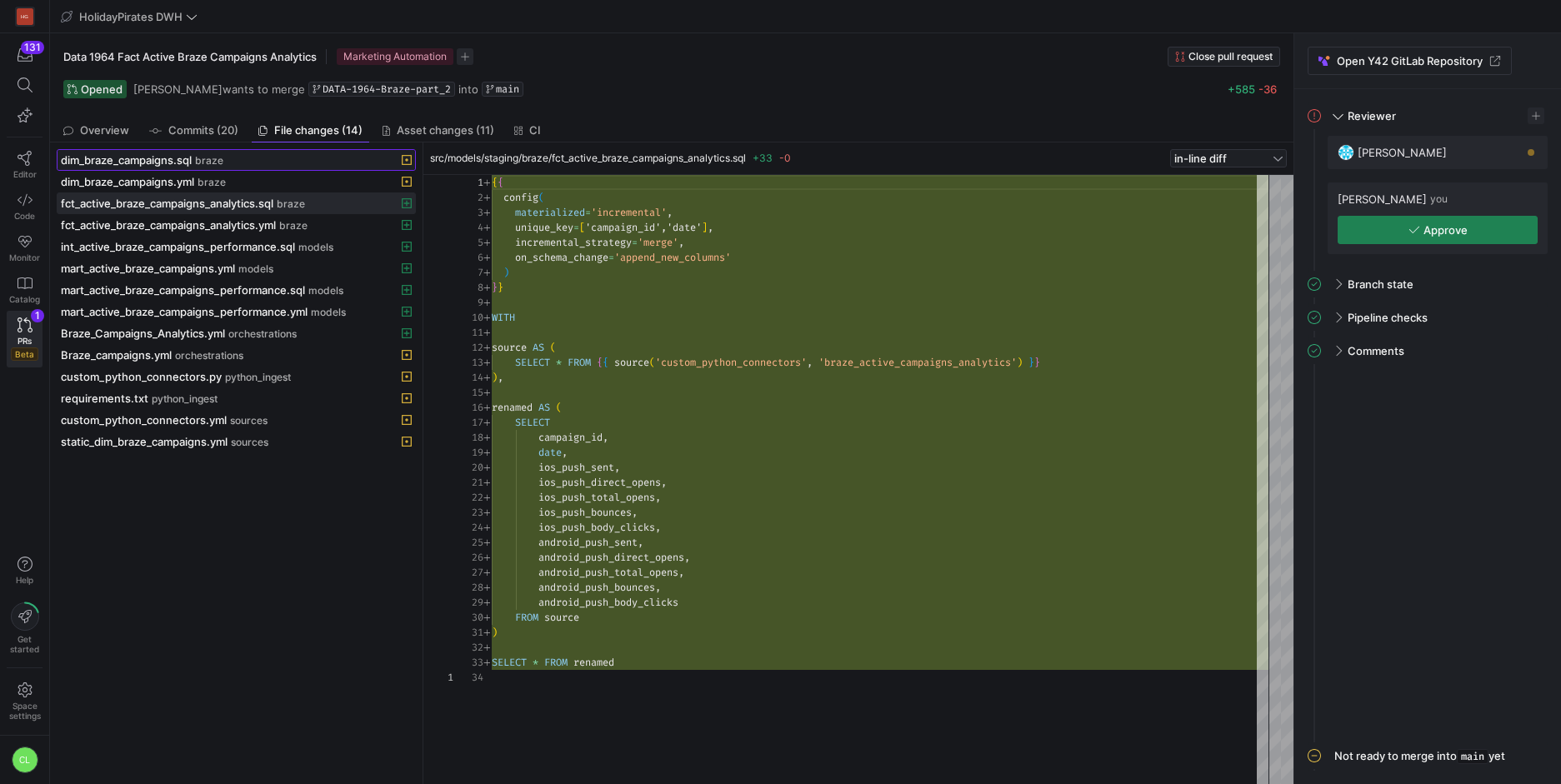
click at [240, 166] on span at bounding box center [237, 160] width 358 height 20
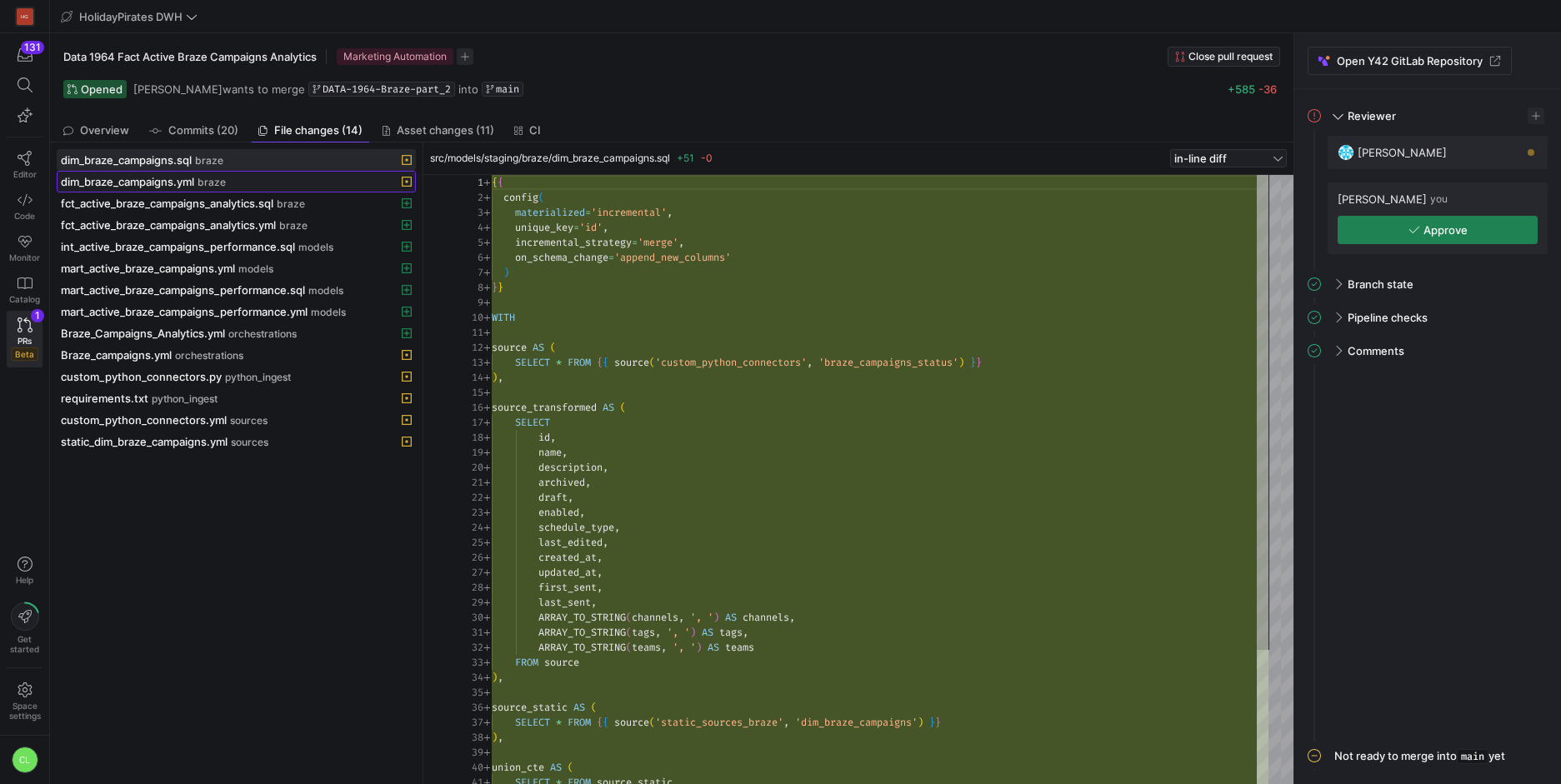
click at [235, 180] on div "dim_braze_campaigns.yml braze" at bounding box center [218, 182] width 314 height 13
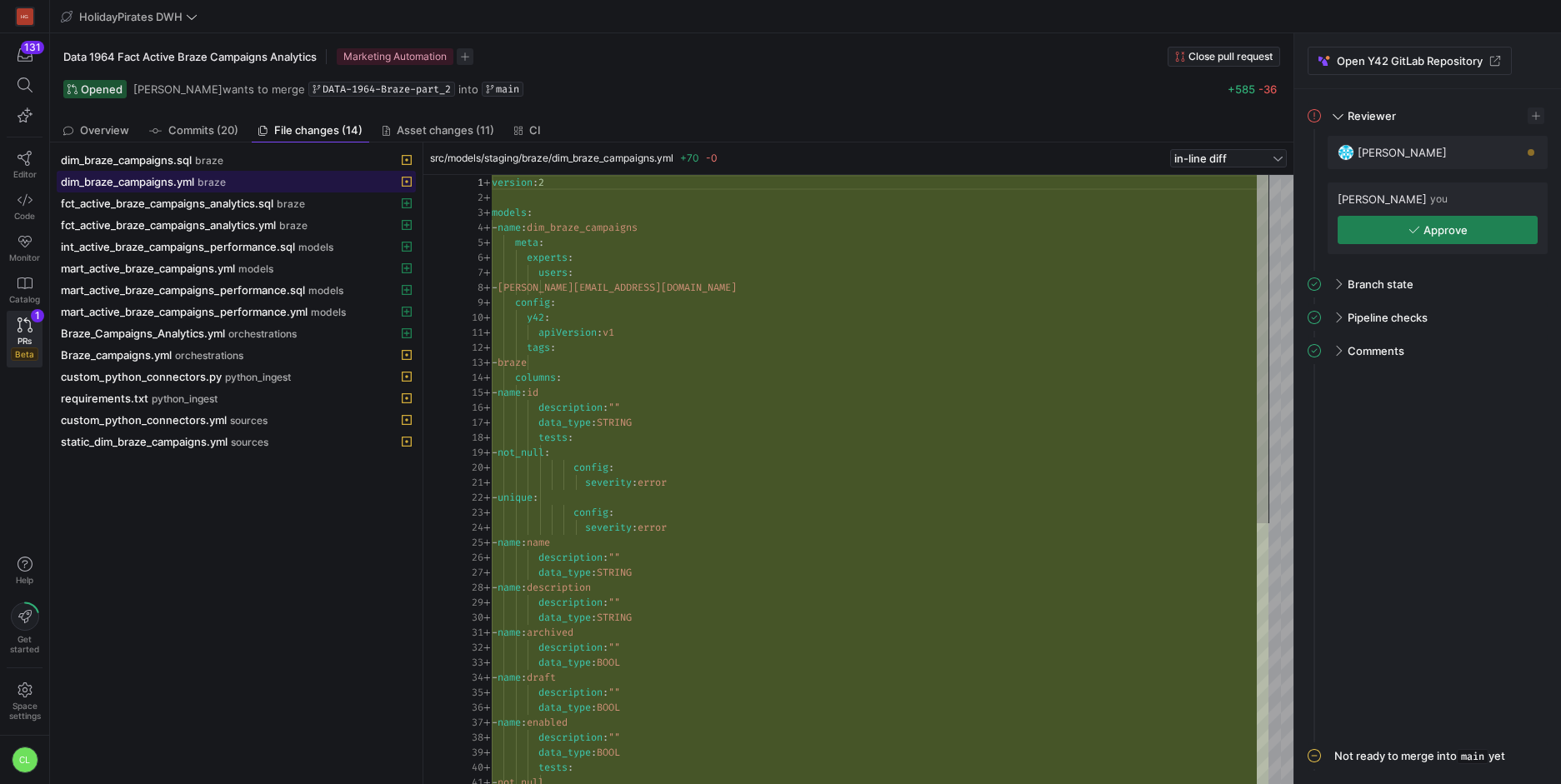
click at [241, 171] on span at bounding box center [237, 181] width 358 height 20
click at [262, 166] on div "dim_braze_campaigns.sql braze" at bounding box center [218, 160] width 314 height 13
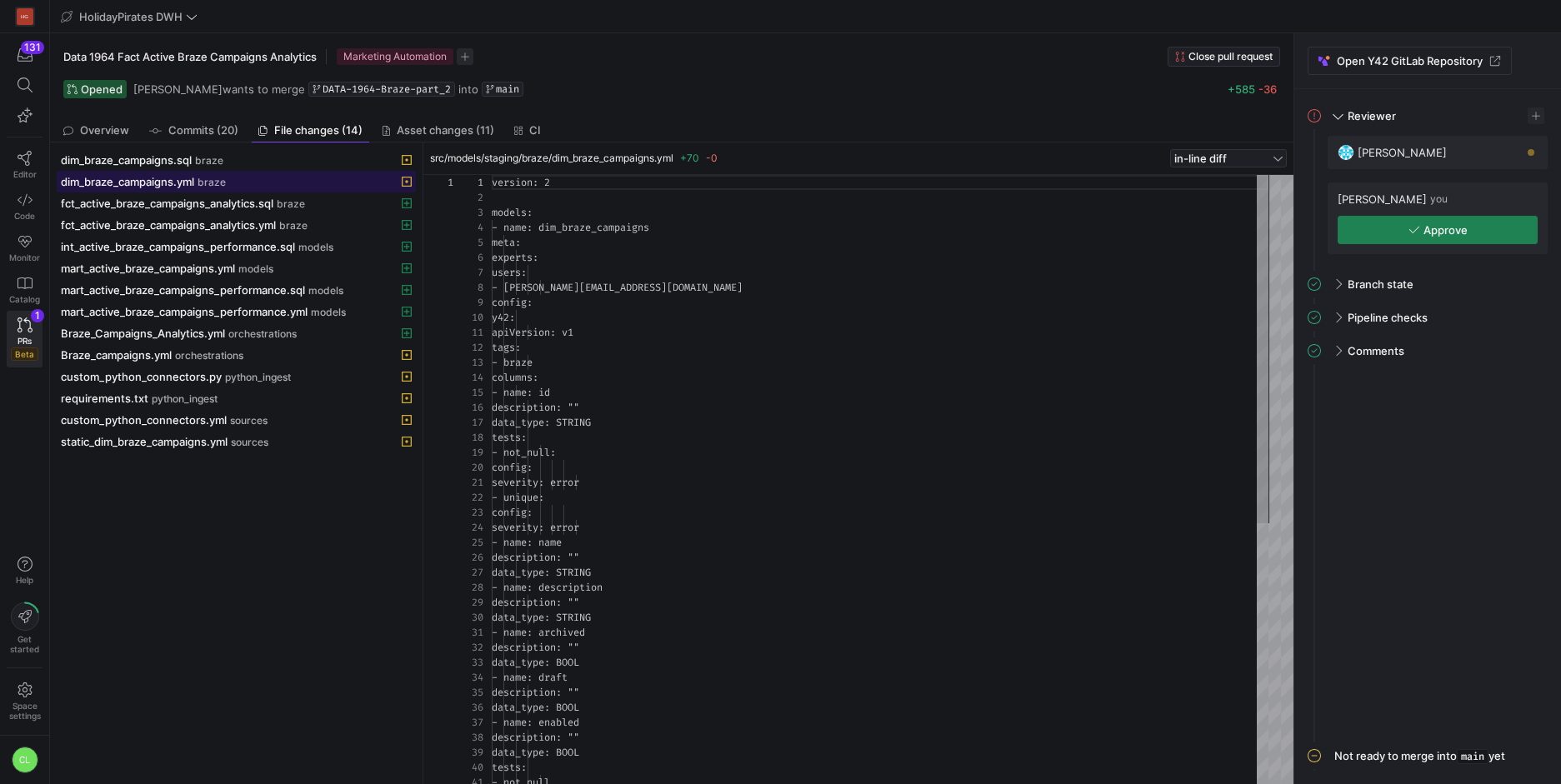
click at [252, 181] on div "dim_braze_campaigns.yml braze" at bounding box center [218, 182] width 314 height 13
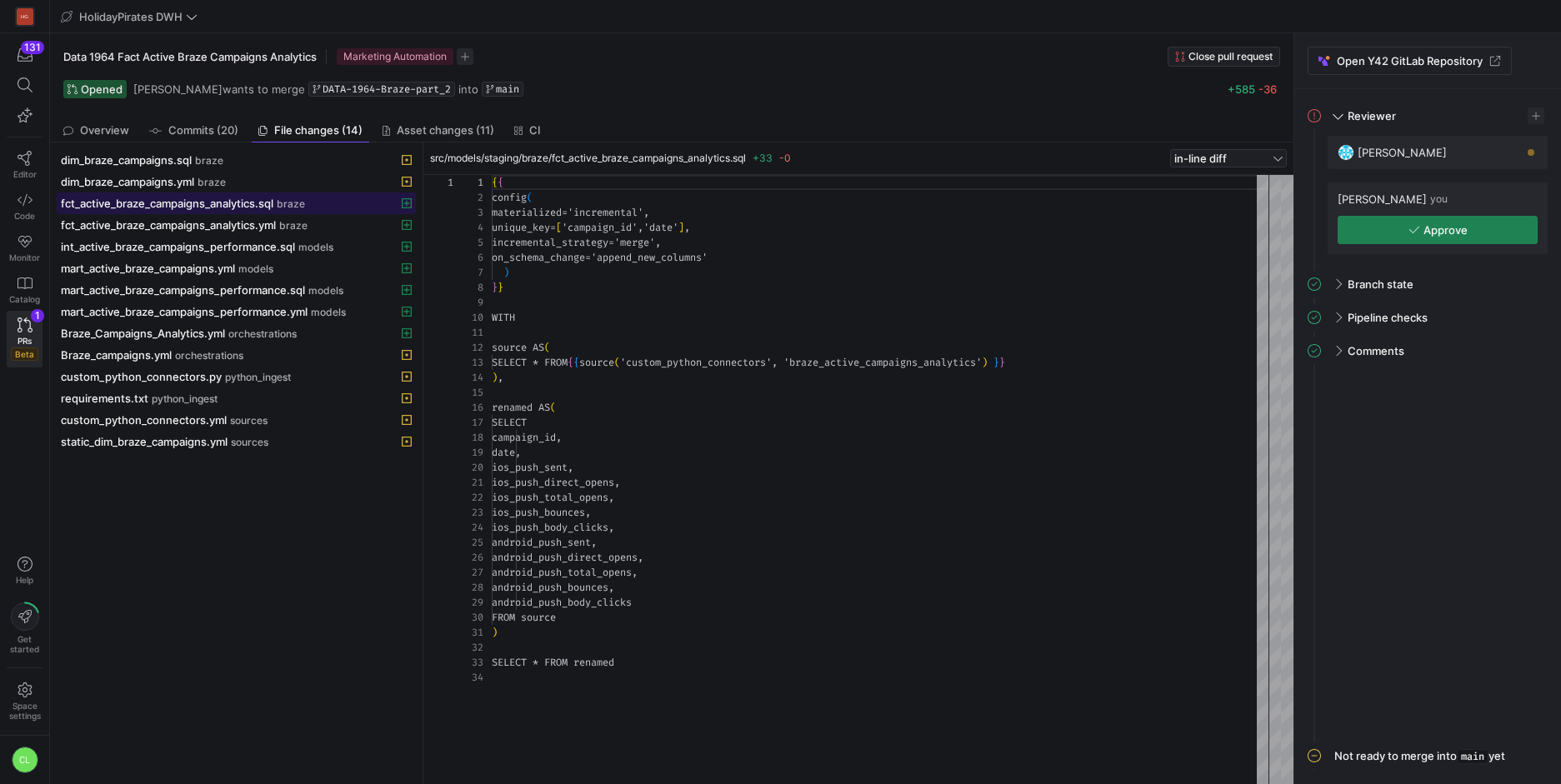
click at [256, 206] on span "fct_active_braze_campaigns_analytics.sql" at bounding box center [167, 203] width 213 height 13
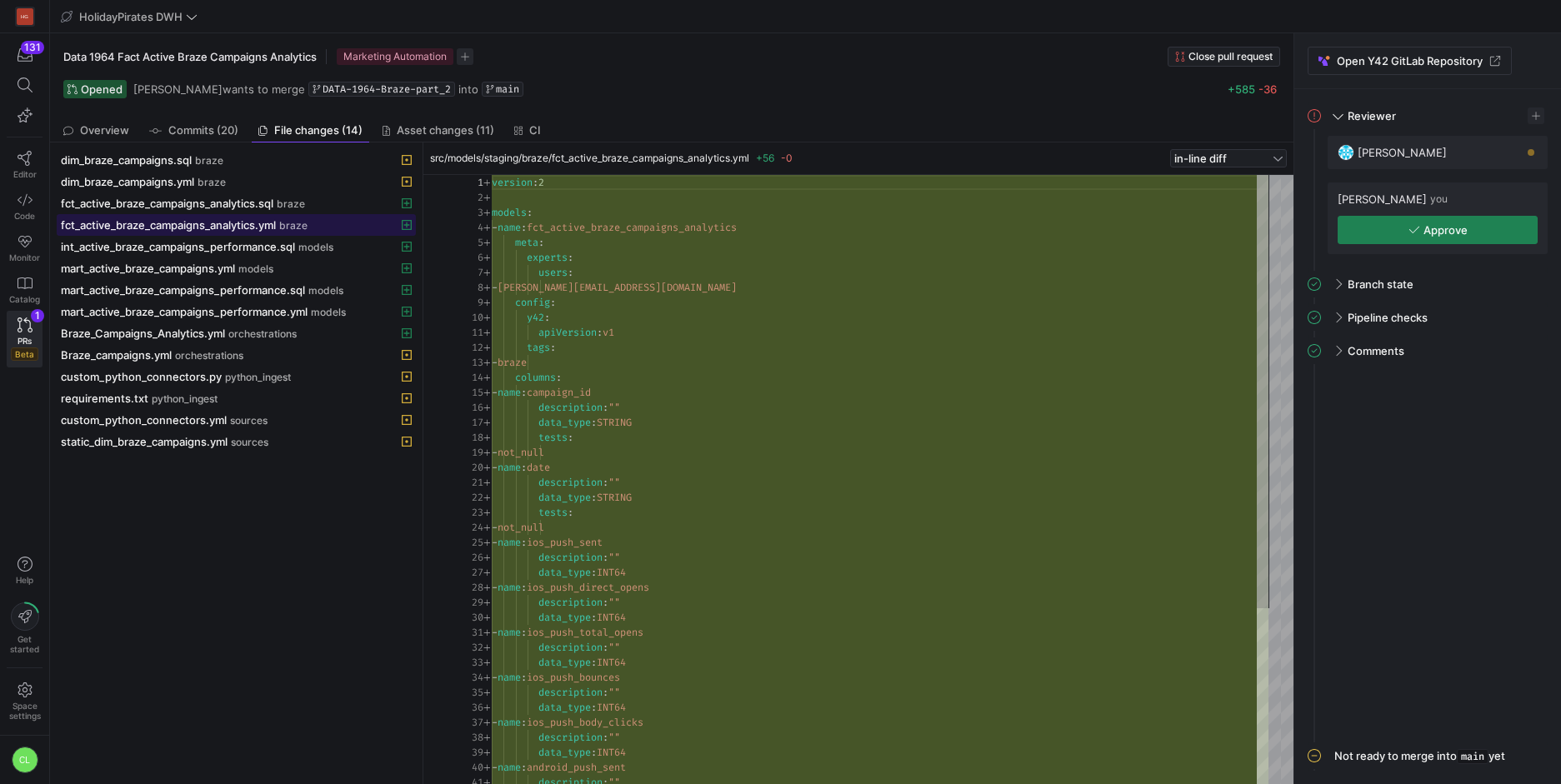
click at [249, 218] on span "fct_active_braze_campaigns_analytics.yml" at bounding box center [167, 225] width 215 height 13
click at [246, 240] on span "int_active_braze_campaigns_performance.sql" at bounding box center [178, 247] width 235 height 13
click at [268, 224] on span "fct_active_braze_campaigns_analytics.yml" at bounding box center [167, 225] width 215 height 13
click at [277, 214] on button "fct_active_braze_campaigns_analytics.yml braze" at bounding box center [237, 224] width 360 height 22
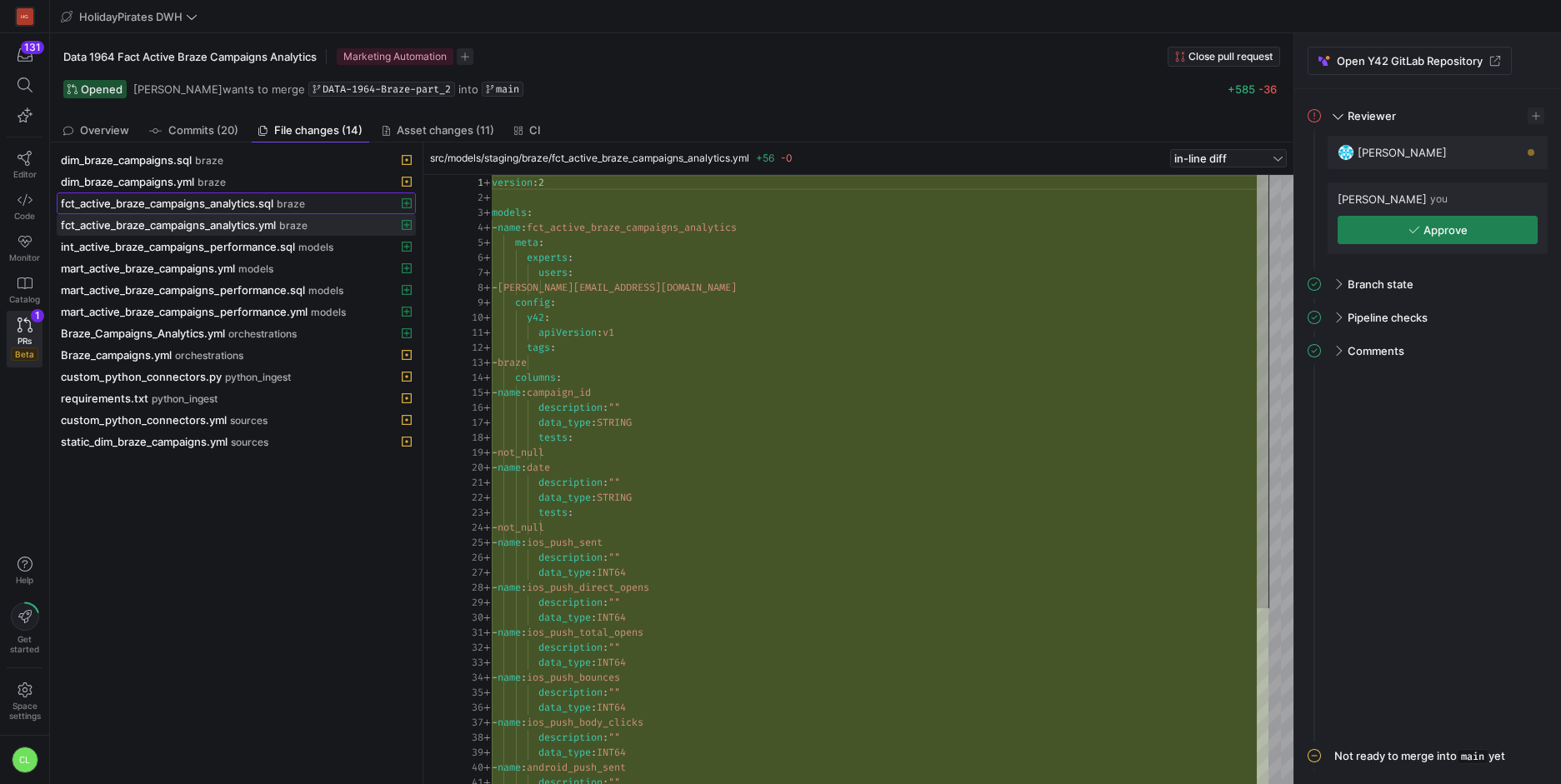
click at [283, 204] on span "braze" at bounding box center [290, 204] width 28 height 11
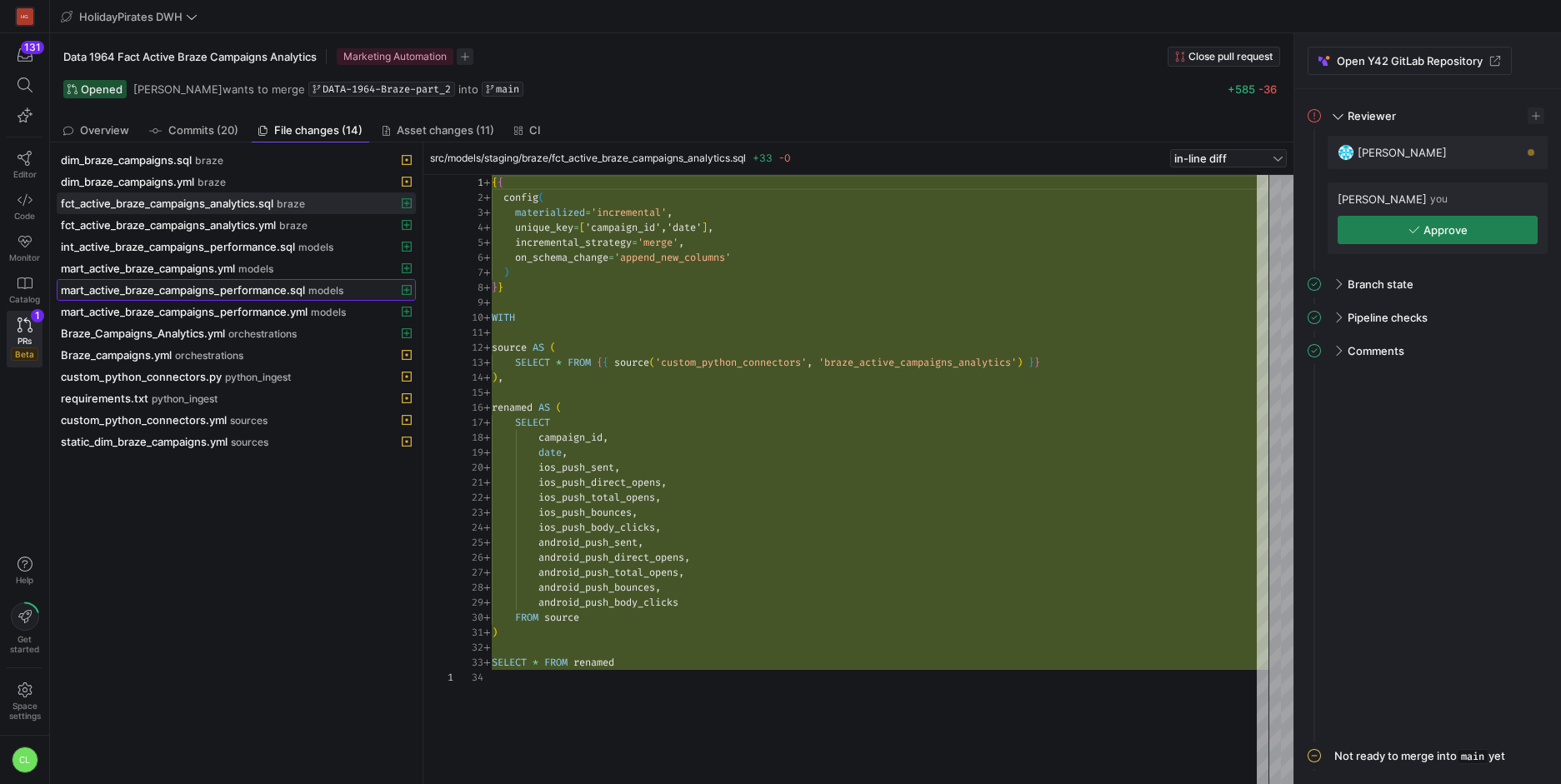
click at [290, 289] on span "mart_active_braze_campaigns_performance.sql" at bounding box center [183, 289] width 244 height 13
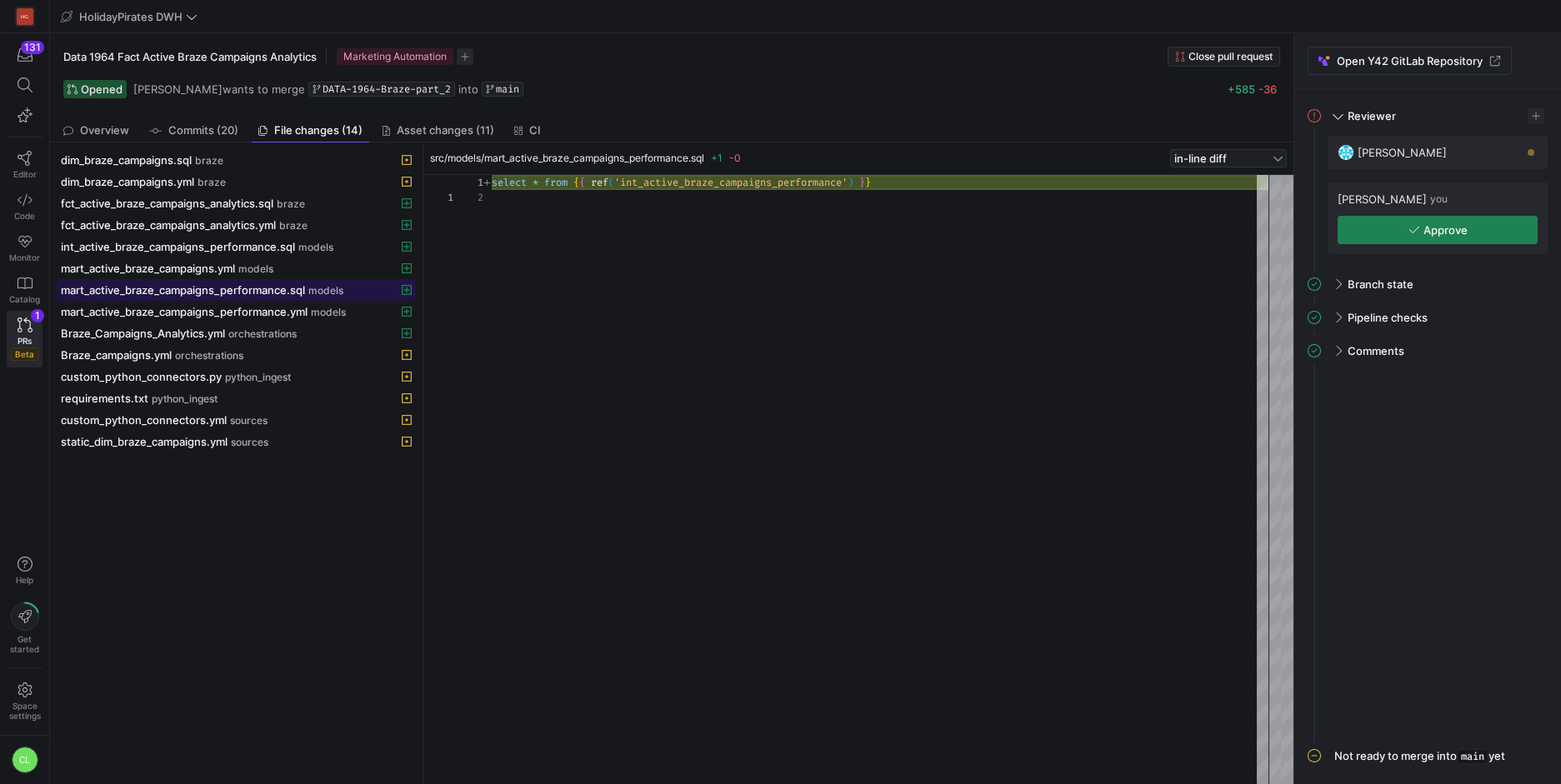
scroll to position [15, 0]
click at [303, 270] on div "mart_active_braze_campaigns.yml models" at bounding box center [218, 269] width 314 height 13
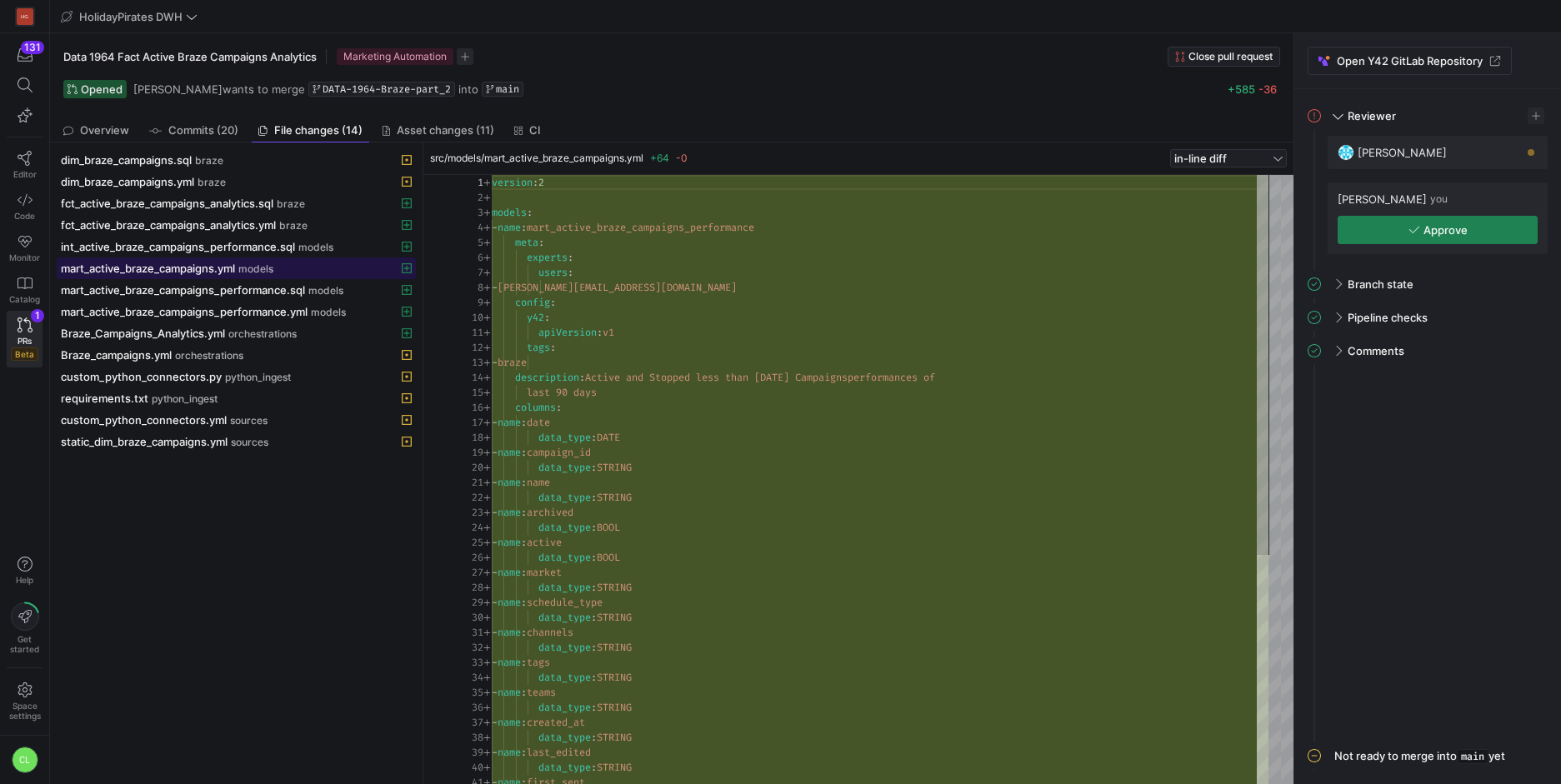
scroll to position [150, 0]
click at [298, 292] on span "mart_active_braze_campaigns_performance.sql" at bounding box center [183, 289] width 244 height 13
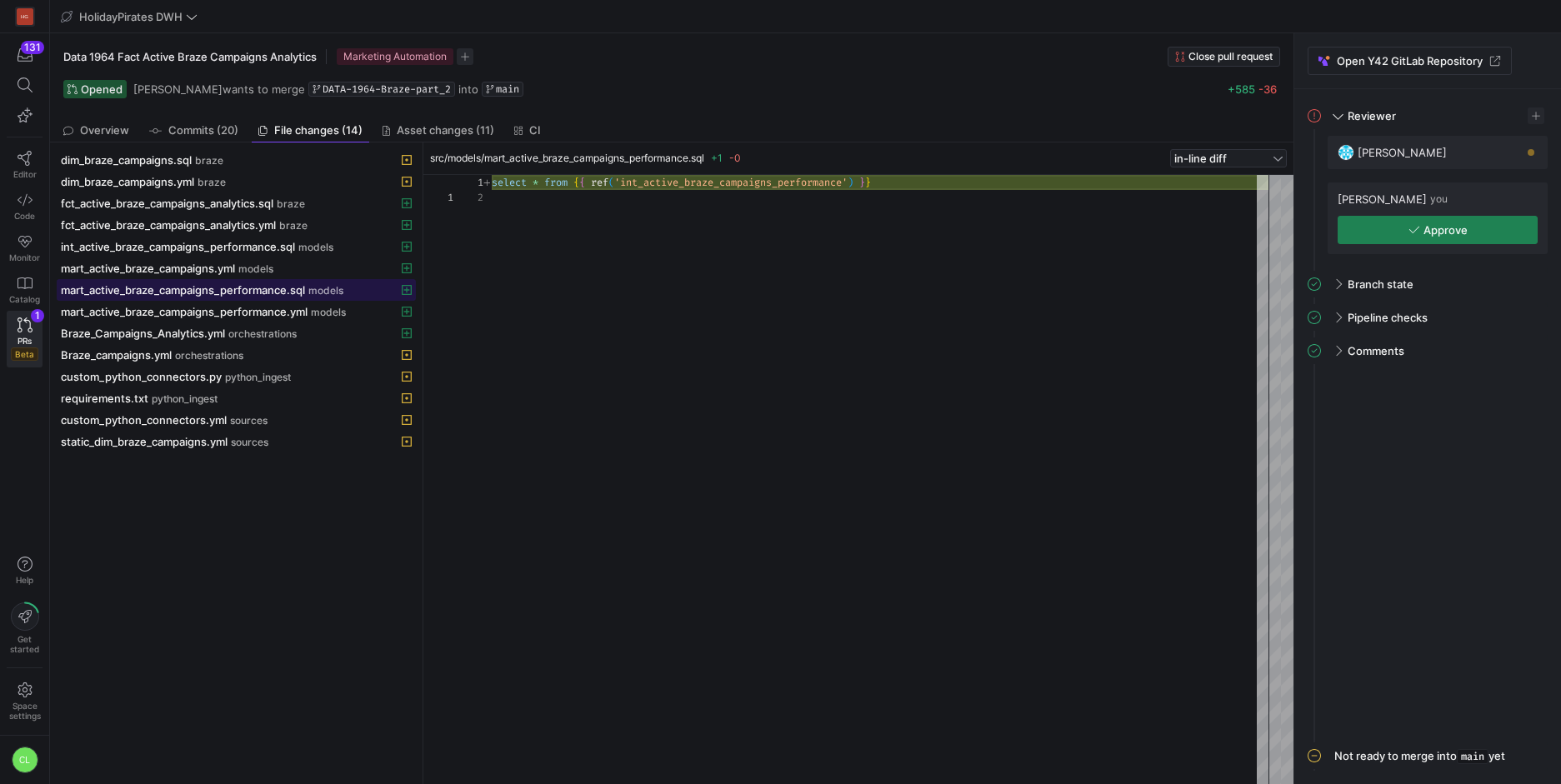
scroll to position [15, 0]
click at [272, 279] on button "mart_active_braze_campaigns_performance.sql models" at bounding box center [237, 289] width 360 height 22
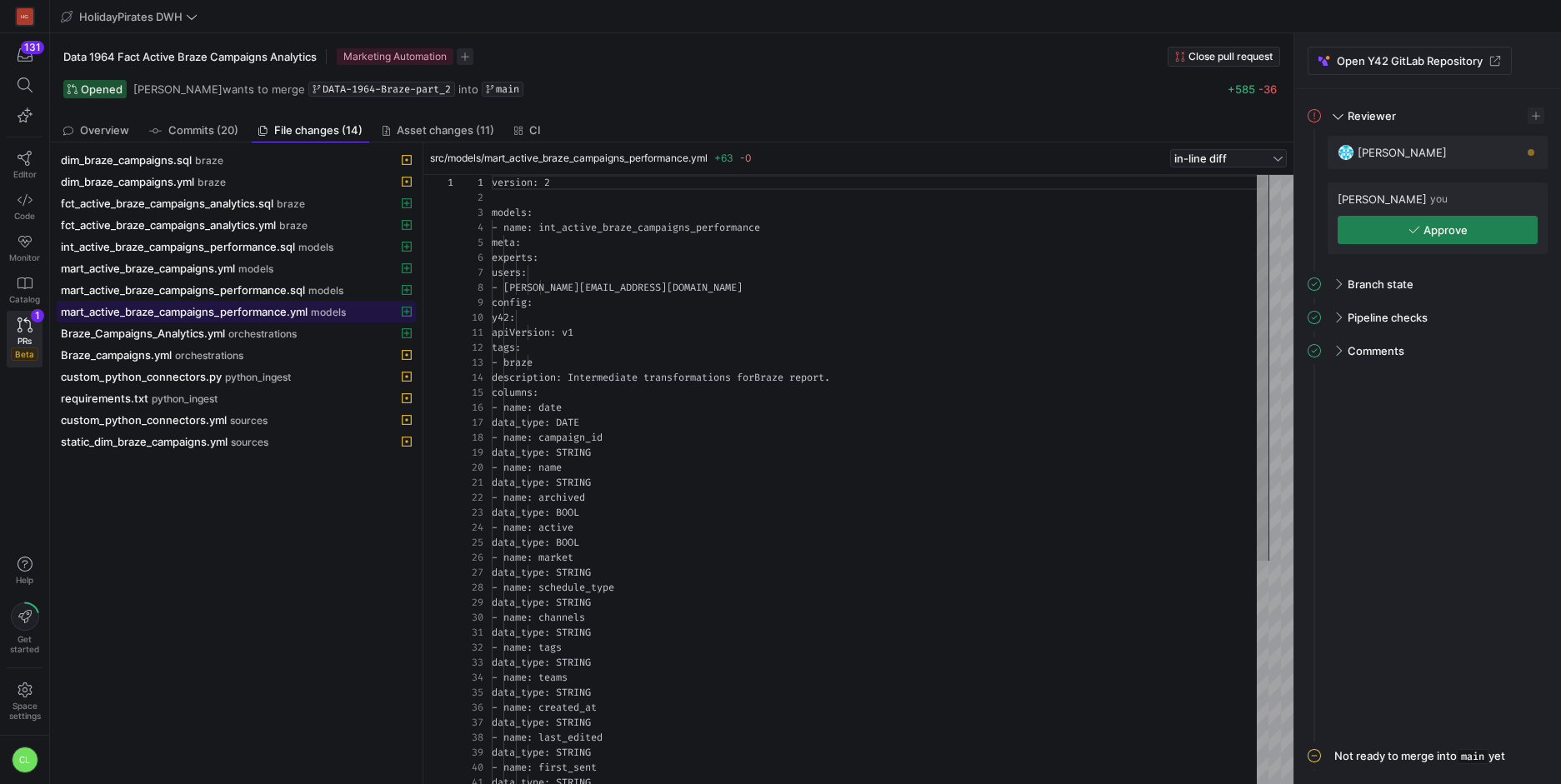
click at [278, 302] on span at bounding box center [237, 311] width 358 height 20
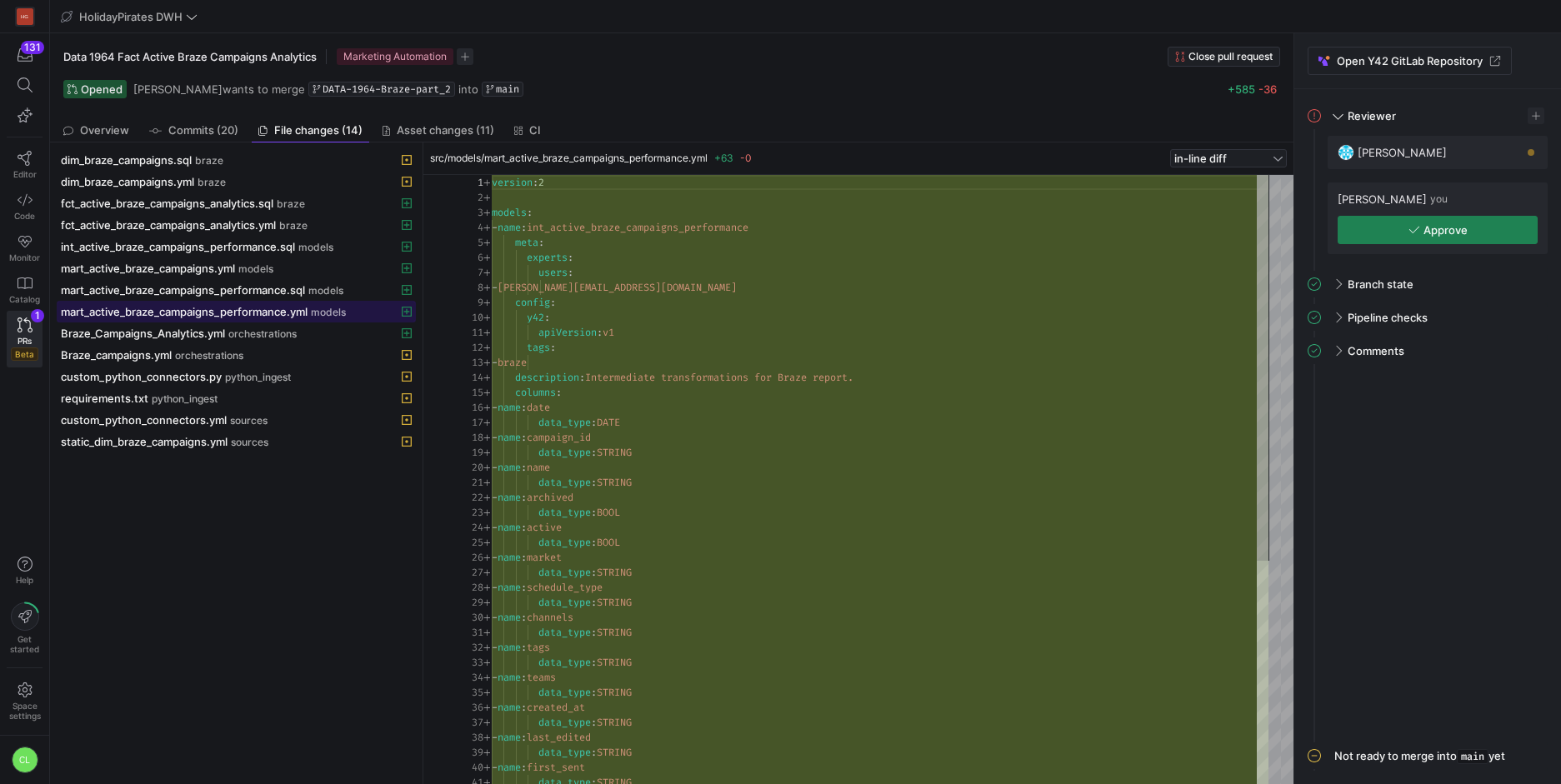
click at [196, 315] on span "mart_active_braze_campaigns_performance.yml" at bounding box center [184, 311] width 247 height 13
click at [198, 314] on span "mart_active_braze_campaigns_performance.yml" at bounding box center [184, 311] width 247 height 13
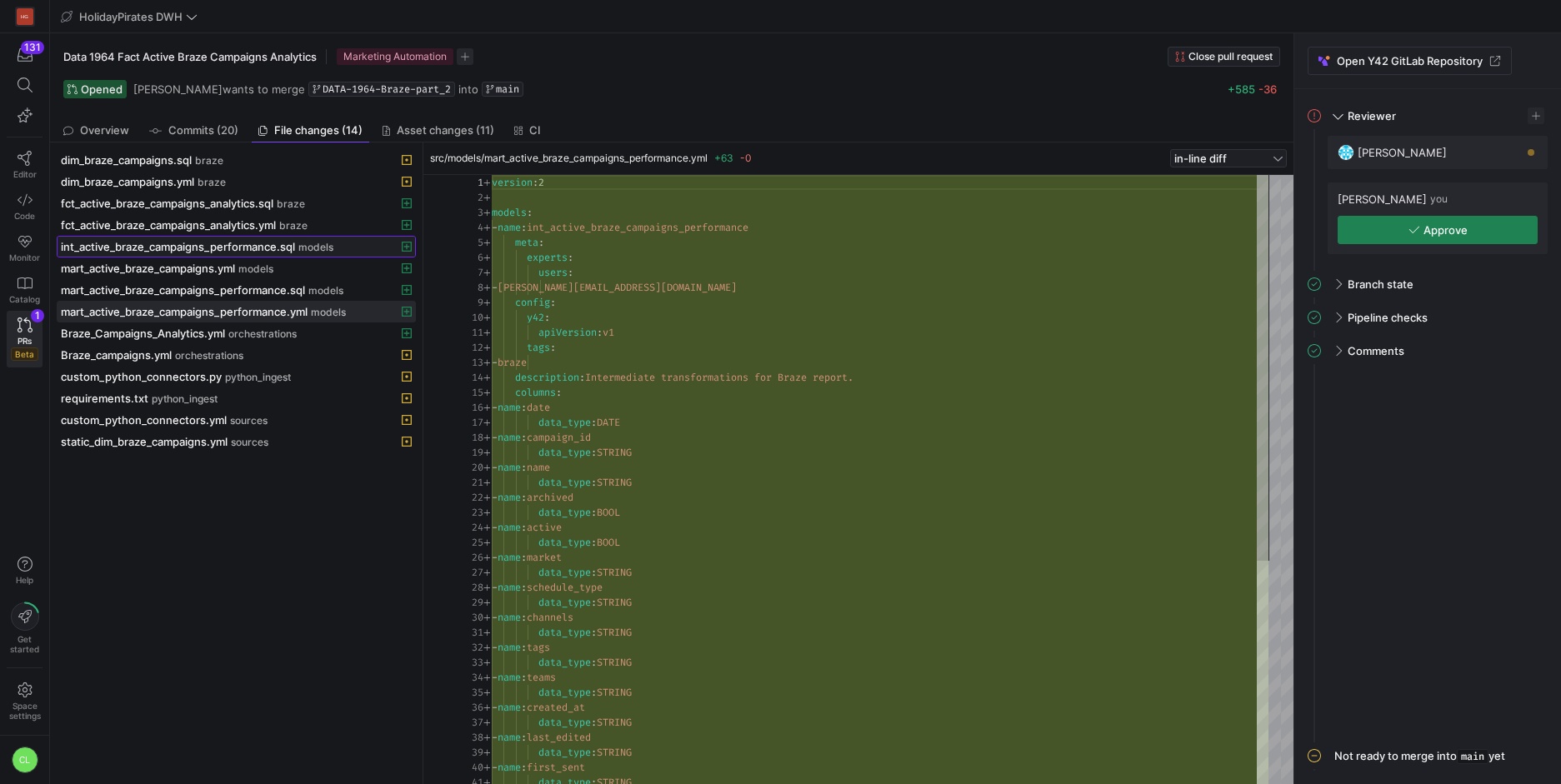
click at [273, 250] on span "int_active_braze_campaigns_performance.sql" at bounding box center [178, 247] width 235 height 13
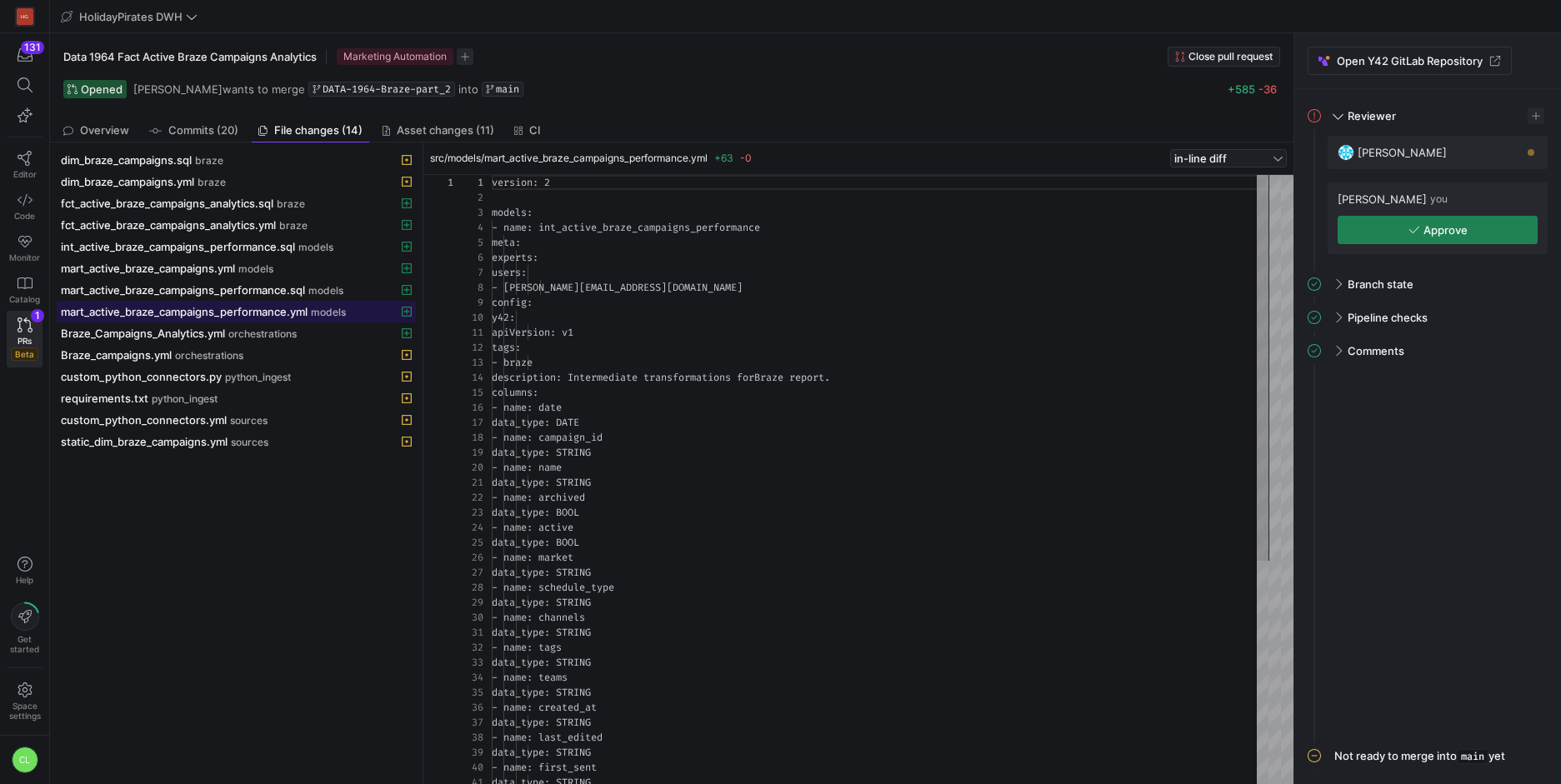
click at [213, 312] on span "mart_active_braze_campaigns_performance.yml" at bounding box center [184, 311] width 247 height 13
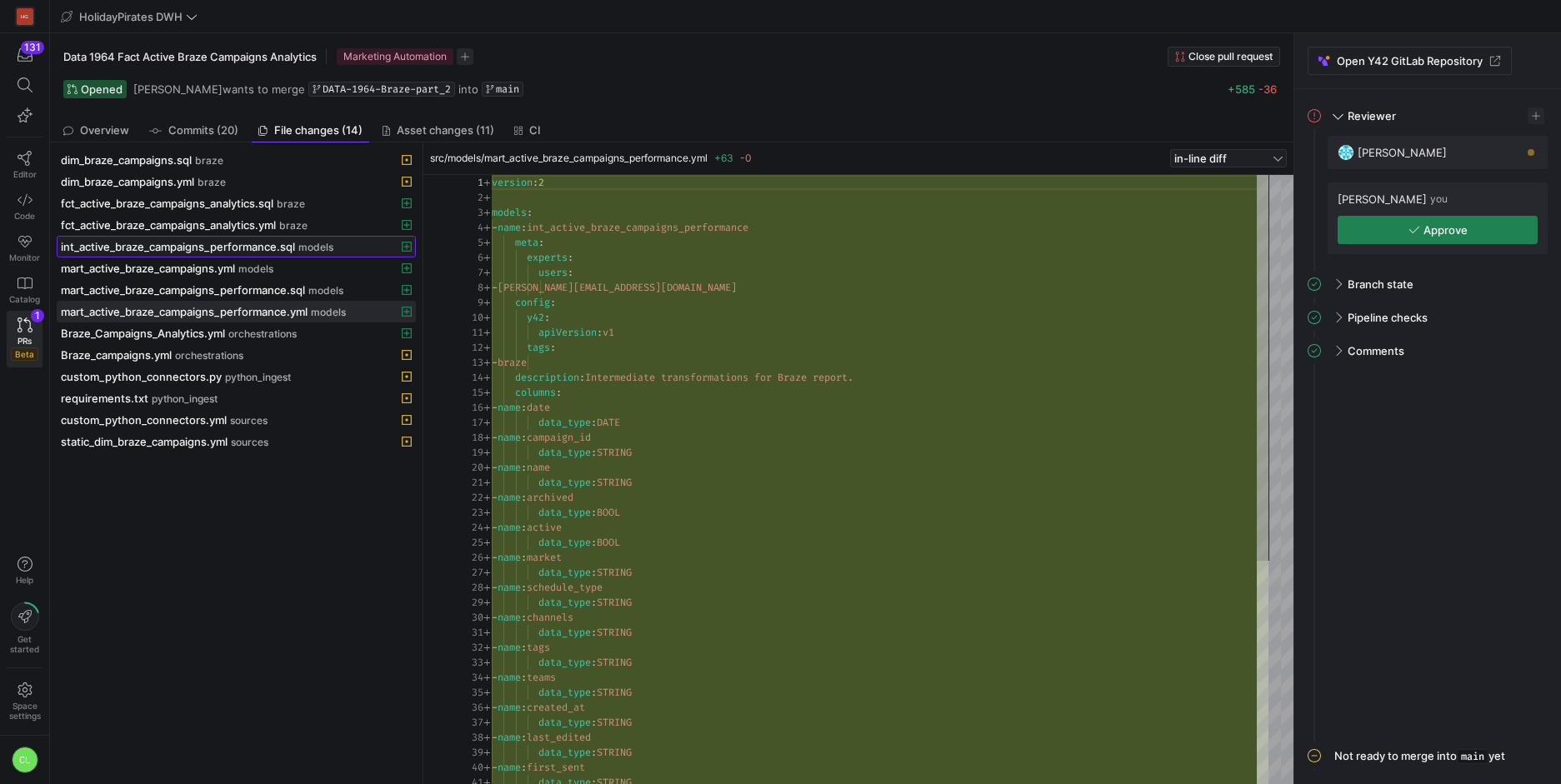
click at [254, 253] on span "int_active_braze_campaigns_performance.sql" at bounding box center [178, 247] width 235 height 13
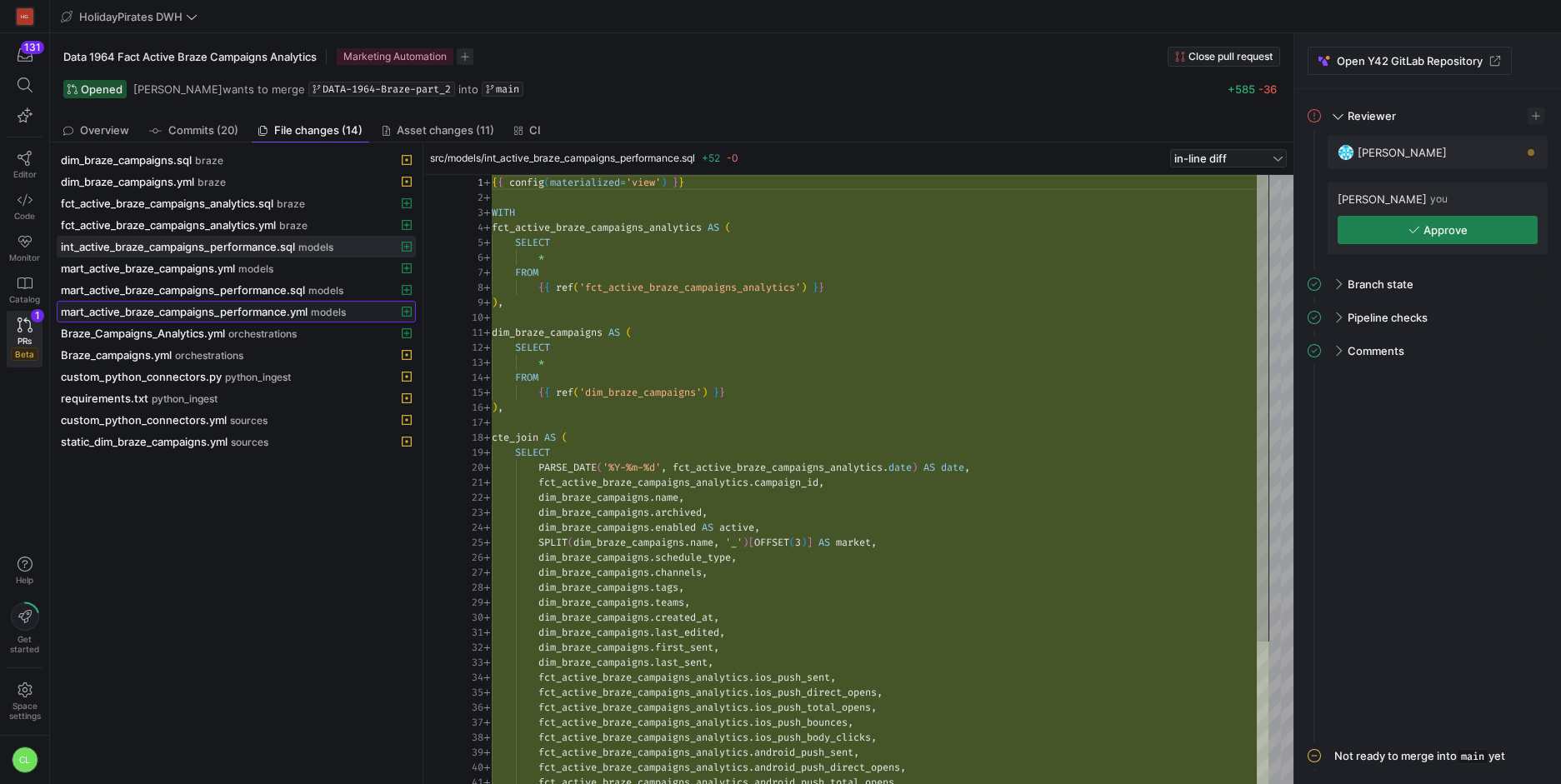
click at [247, 303] on span at bounding box center [237, 311] width 358 height 20
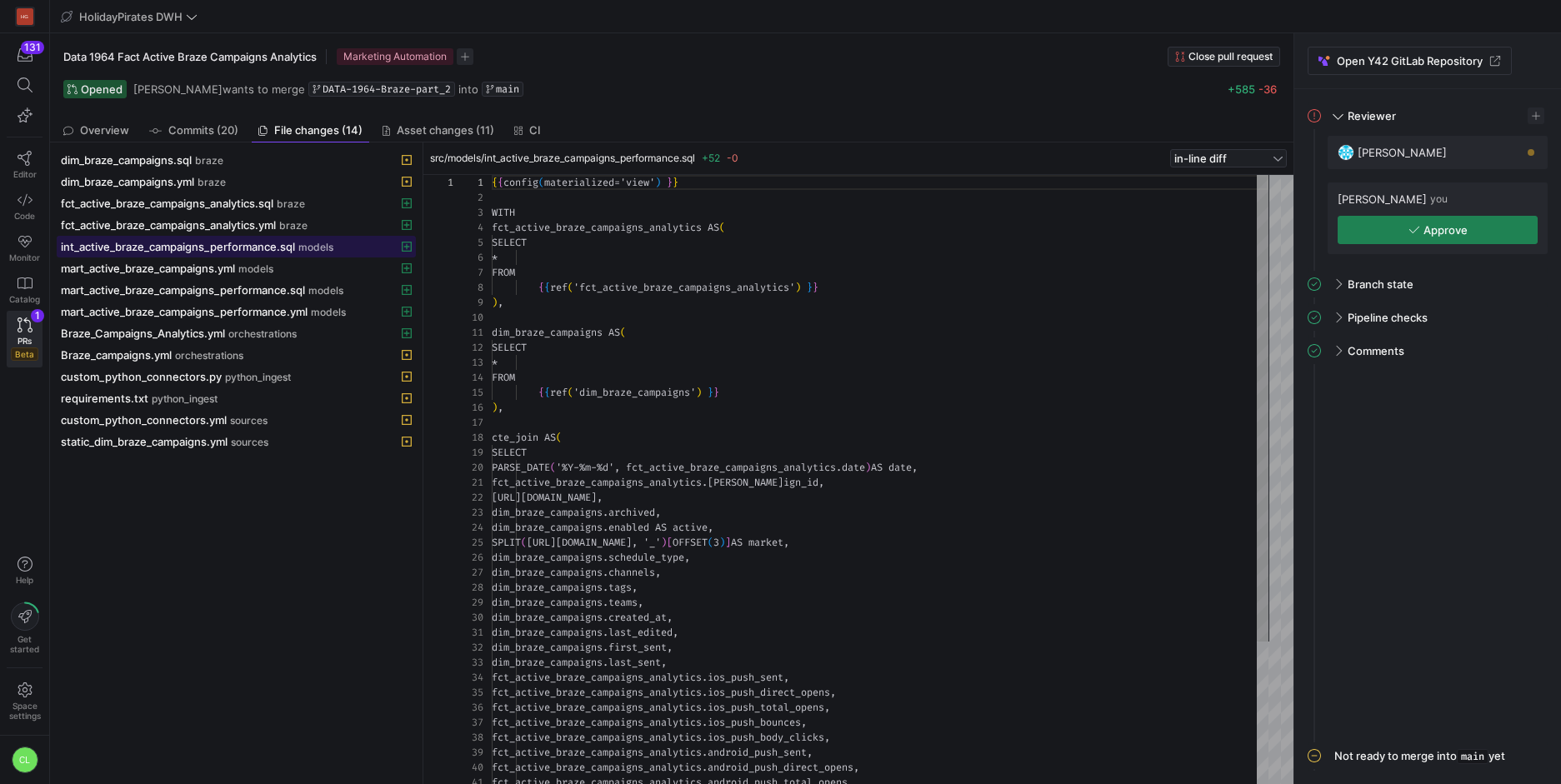
click at [255, 243] on span "int_active_braze_campaigns_performance.sql" at bounding box center [178, 247] width 235 height 13
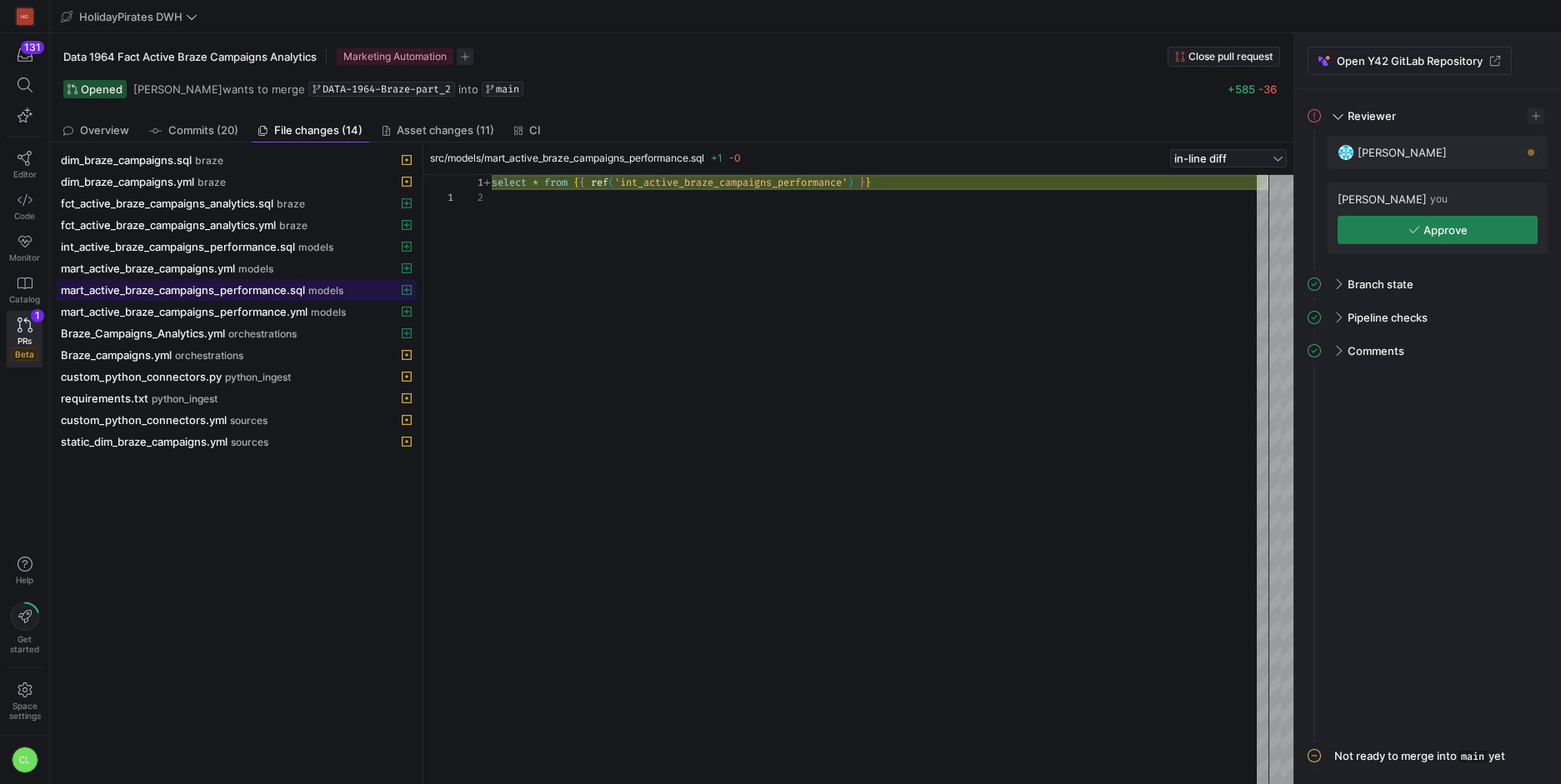
click at [254, 290] on span "mart_active_braze_campaigns_performance.sql" at bounding box center [183, 289] width 244 height 13
click at [220, 277] on span at bounding box center [237, 268] width 358 height 20
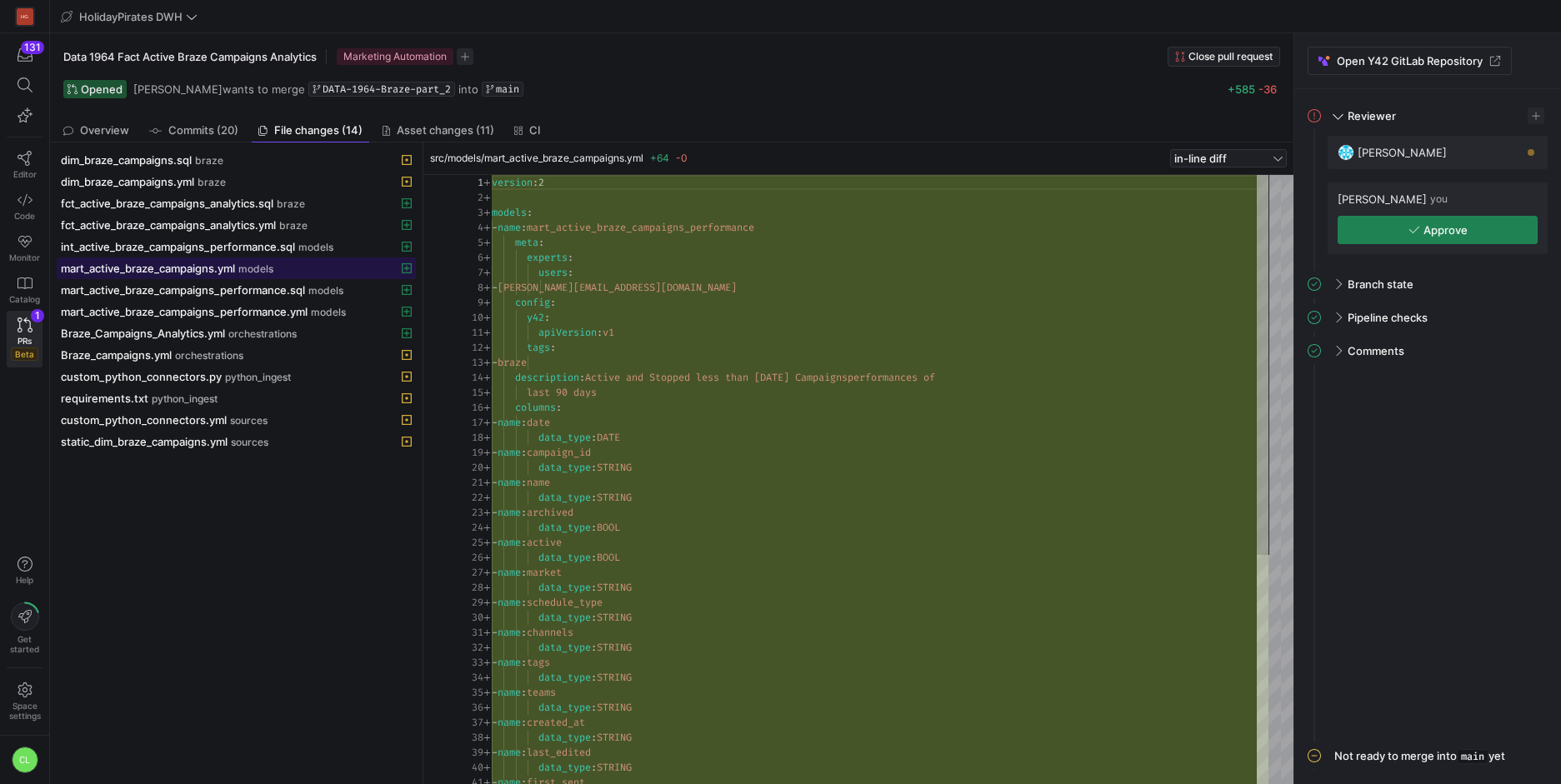
scroll to position [150, 0]
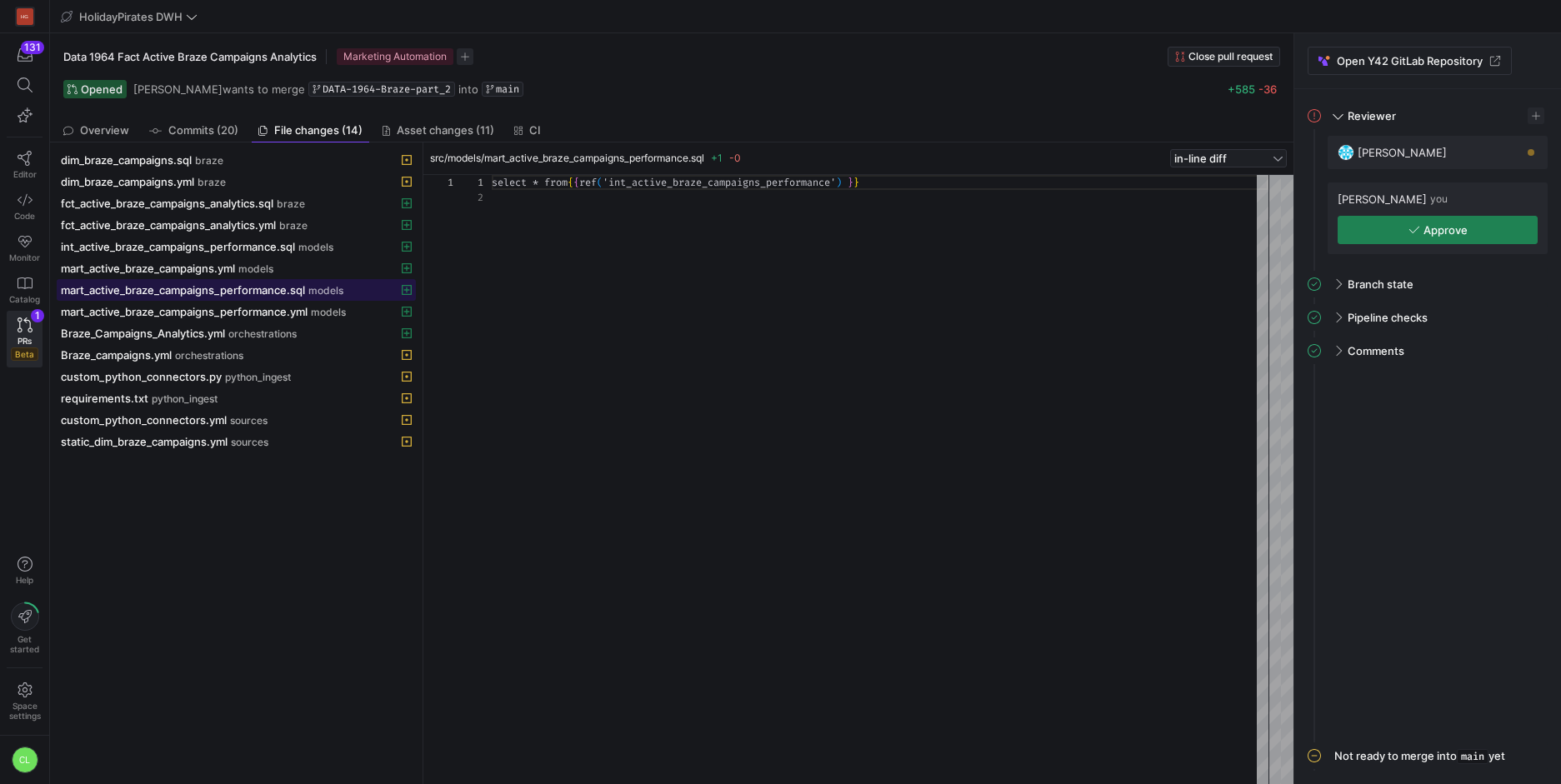
click at [241, 294] on span "mart_active_braze_campaigns_performance.sql" at bounding box center [183, 289] width 244 height 13
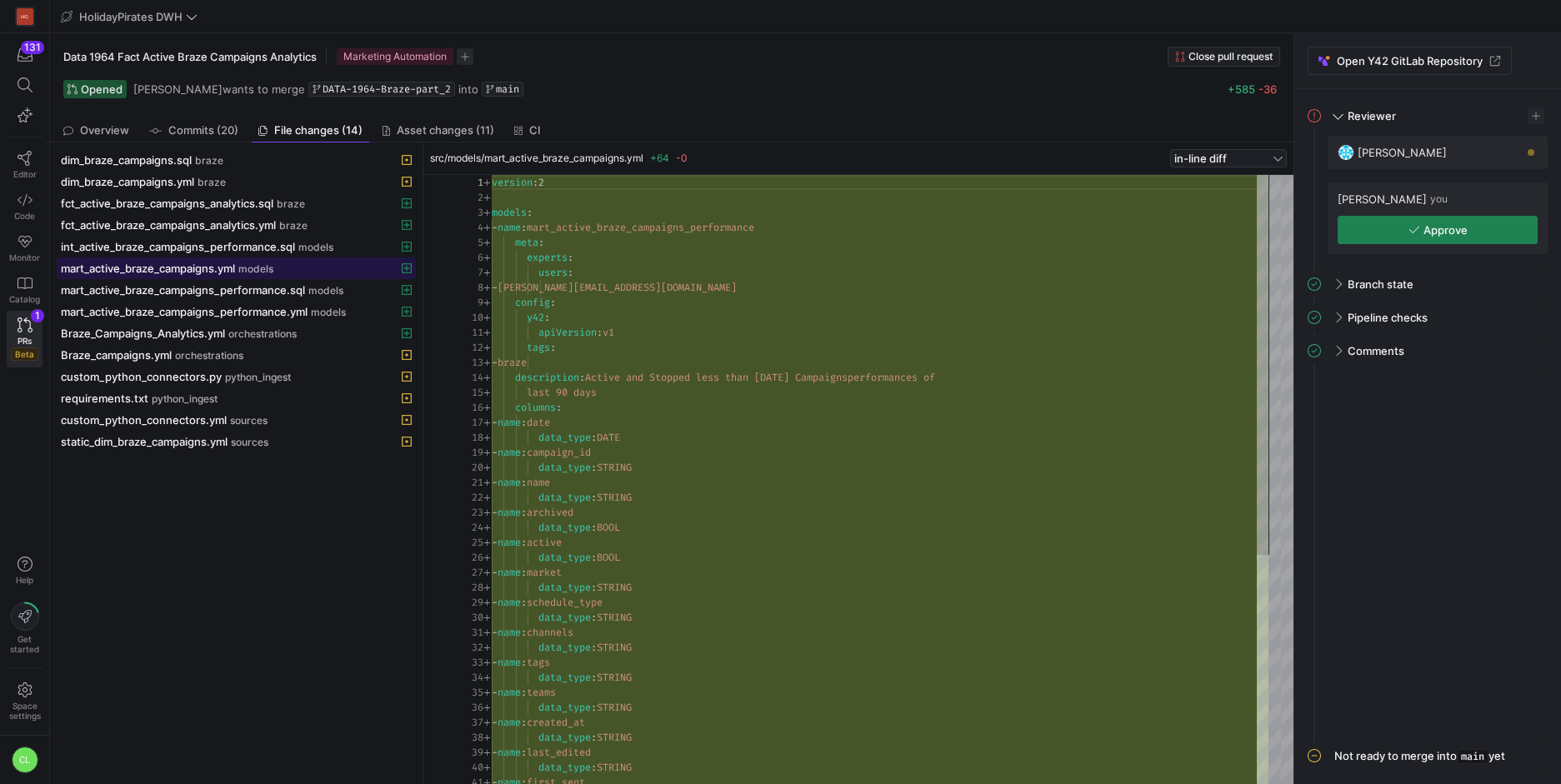
click at [255, 274] on span "models" at bounding box center [255, 269] width 35 height 11
click at [276, 291] on span "mart_active_braze_campaigns_performance.sql" at bounding box center [183, 289] width 244 height 13
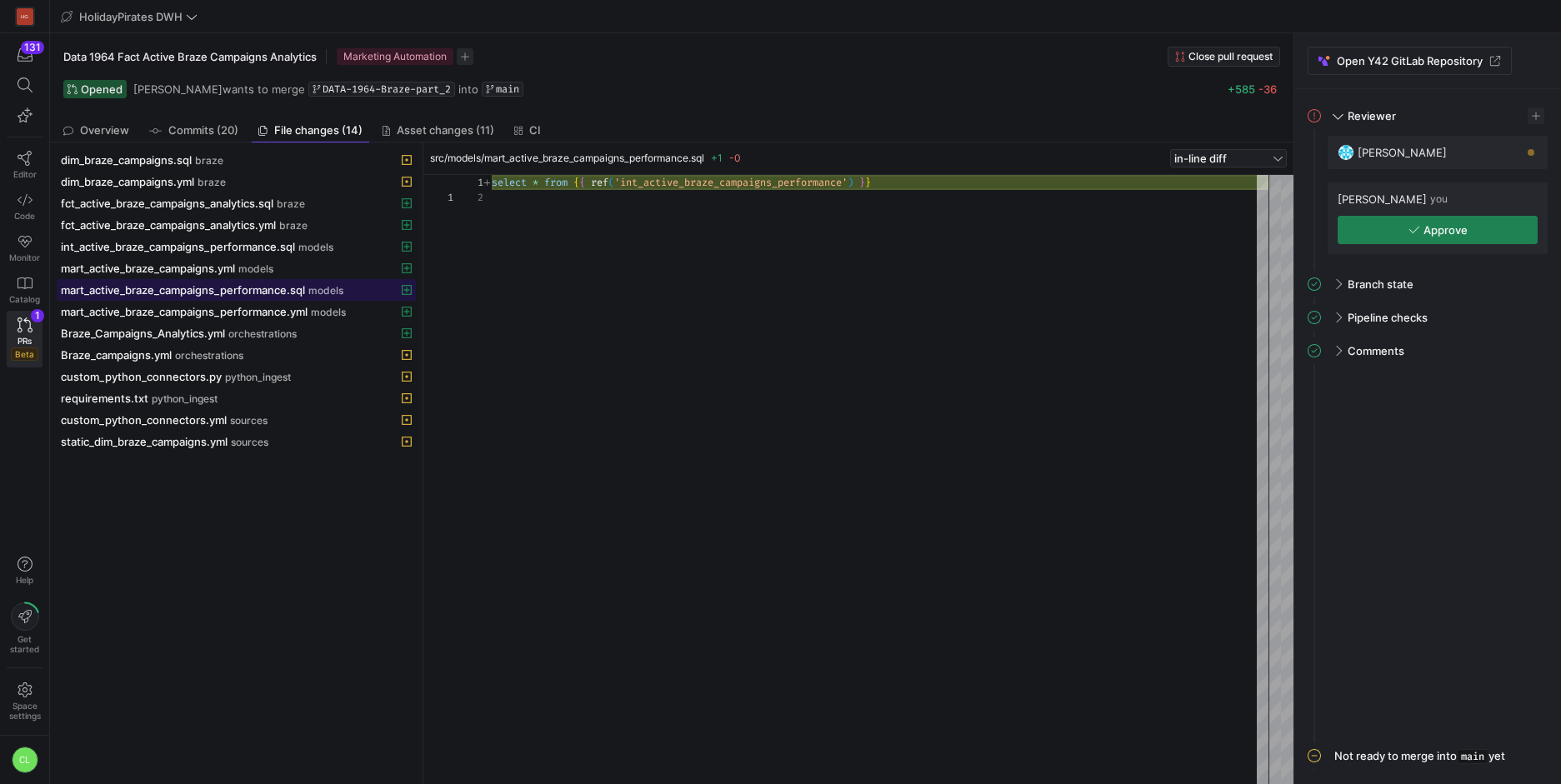
scroll to position [15, 0]
click at [284, 281] on span at bounding box center [237, 289] width 358 height 20
click at [290, 272] on div "mart_active_braze_campaigns.yml models" at bounding box center [218, 269] width 314 height 13
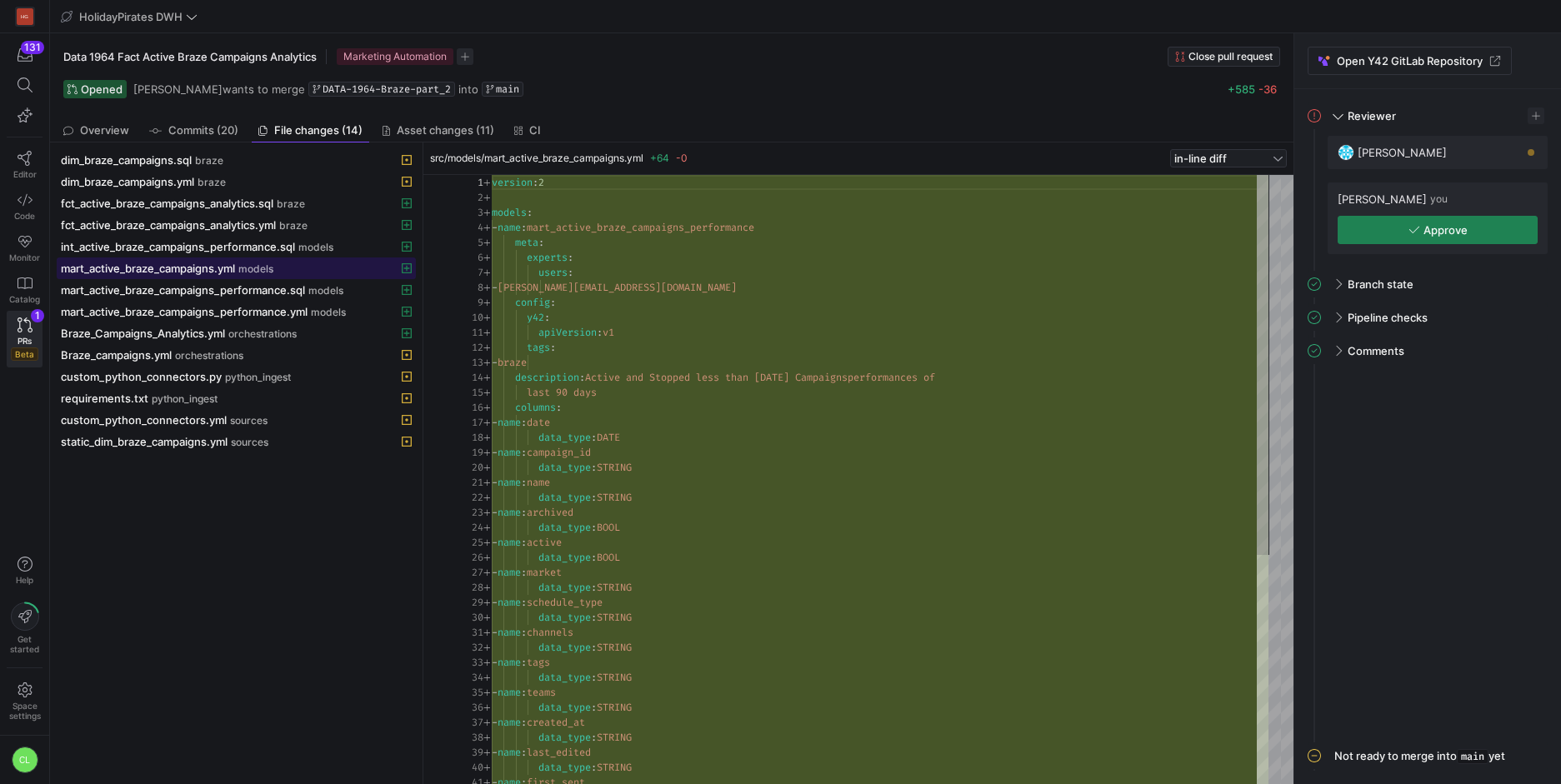
scroll to position [150, 0]
click at [282, 282] on span at bounding box center [237, 289] width 358 height 20
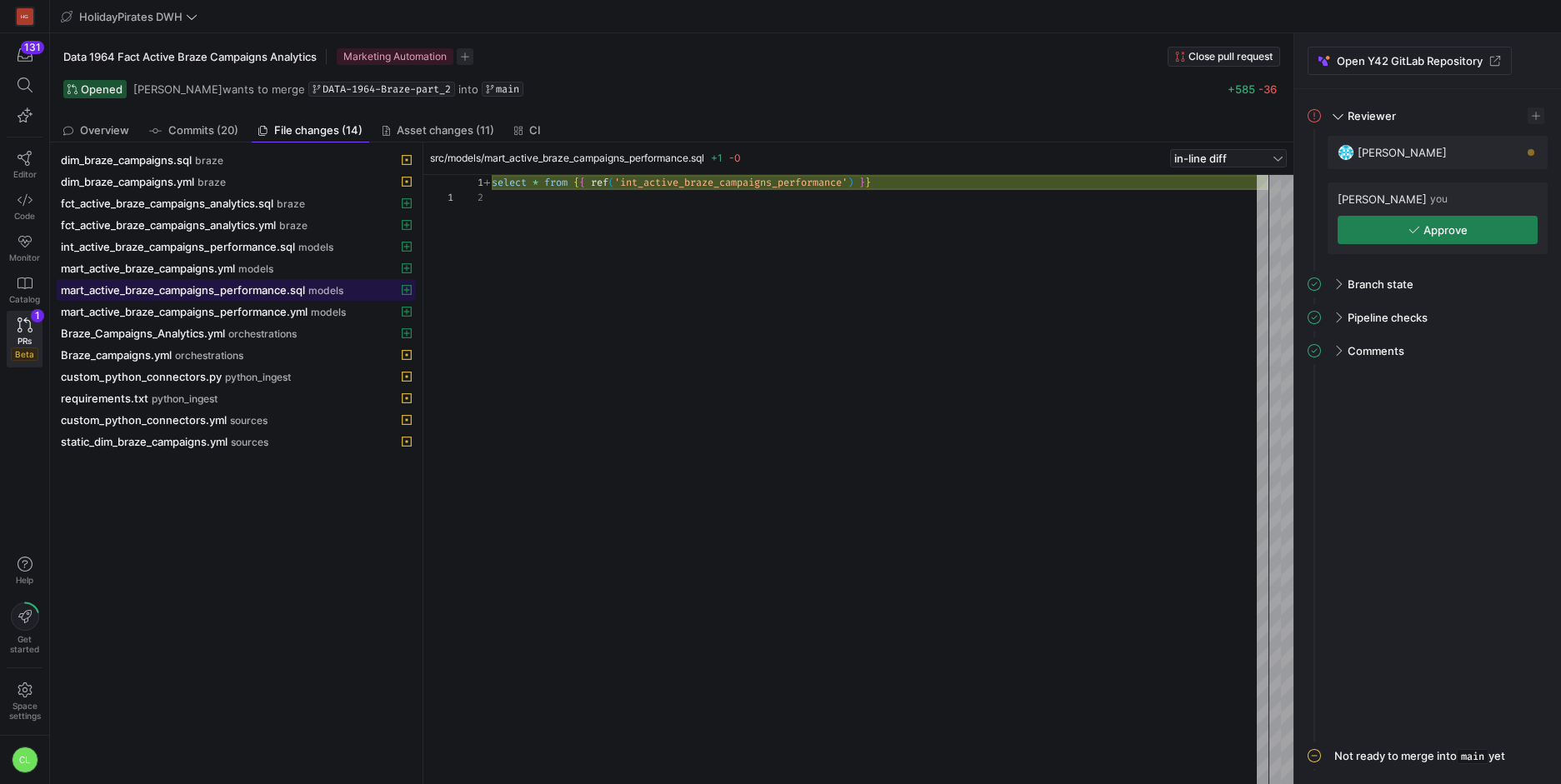
scroll to position [15, 0]
click at [287, 270] on div "mart_active_braze_campaigns.yml models" at bounding box center [218, 269] width 314 height 13
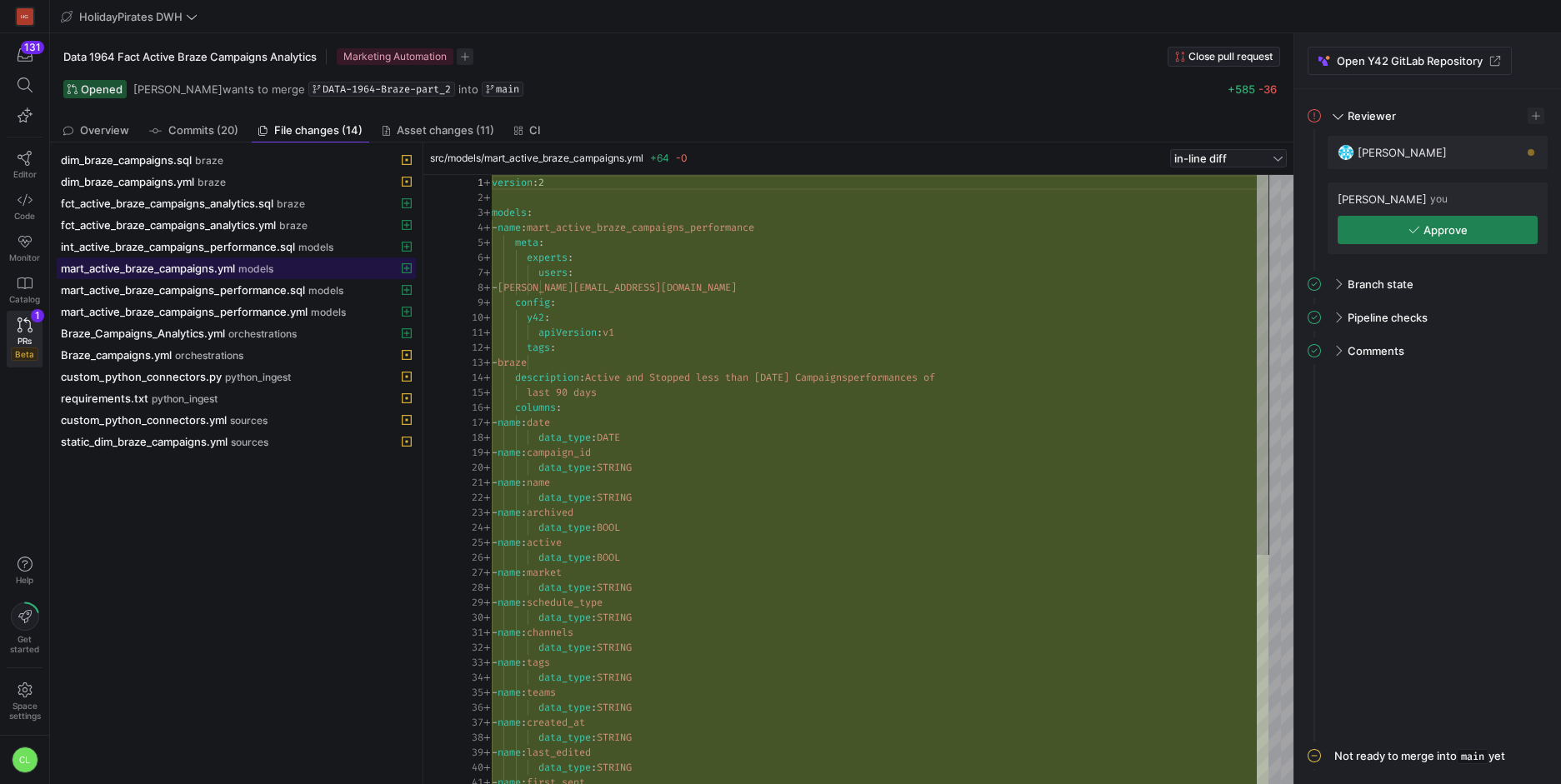
scroll to position [150, 0]
click at [281, 292] on span "mart_active_braze_campaigns_performance.sql" at bounding box center [183, 289] width 244 height 13
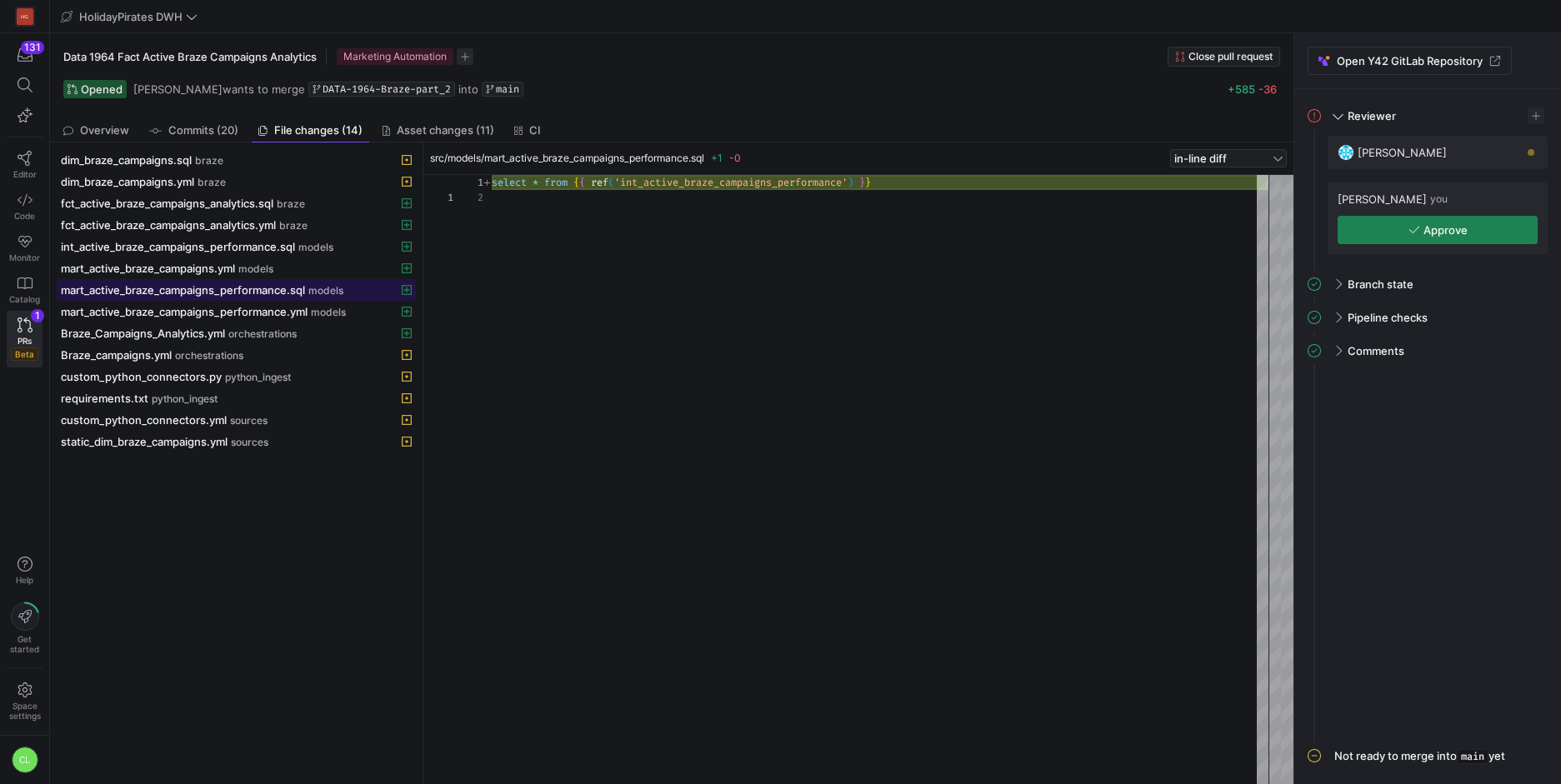
scroll to position [15, 0]
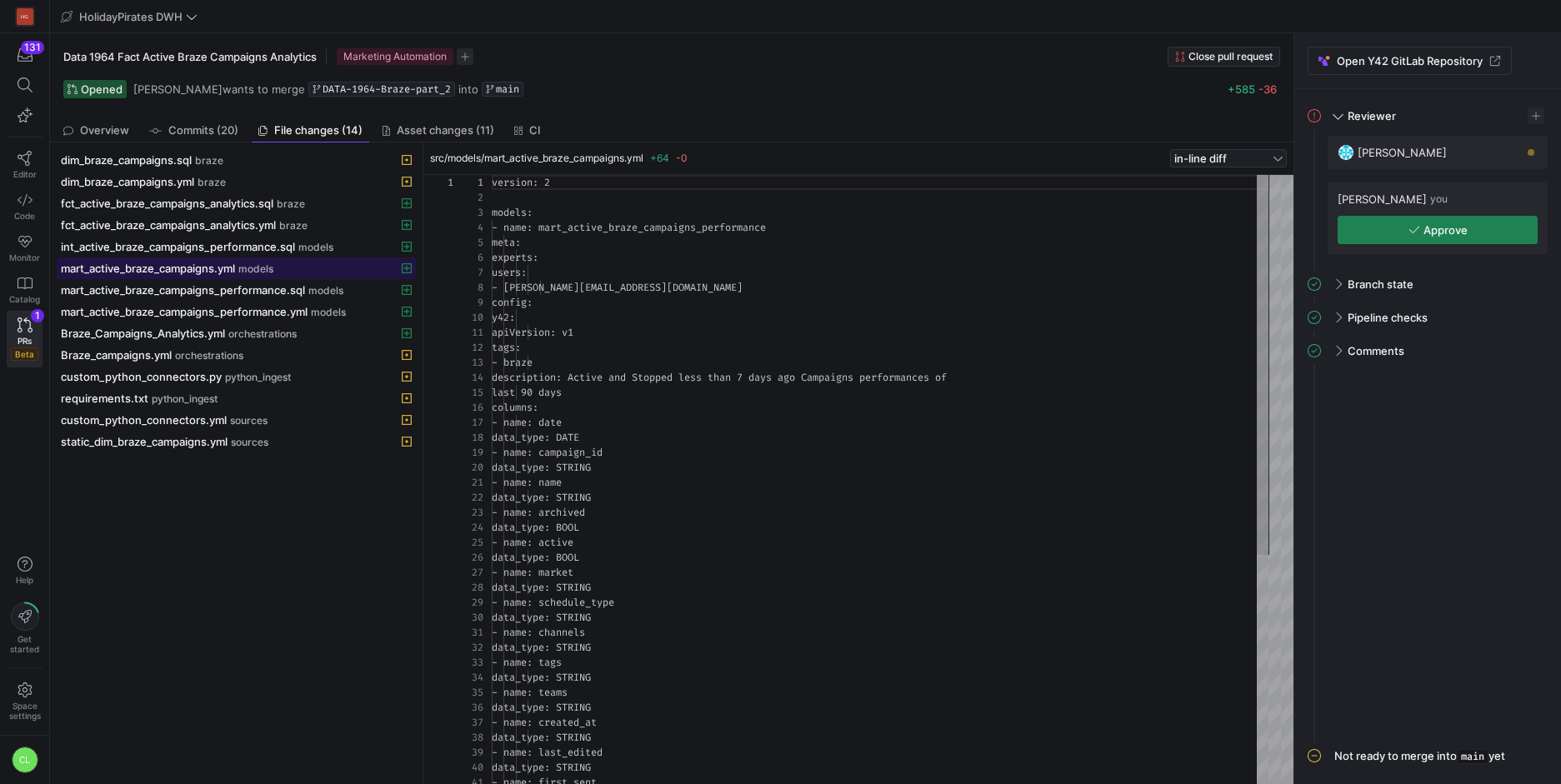
click at [290, 270] on div "mart_active_braze_campaigns.yml models" at bounding box center [218, 269] width 314 height 13
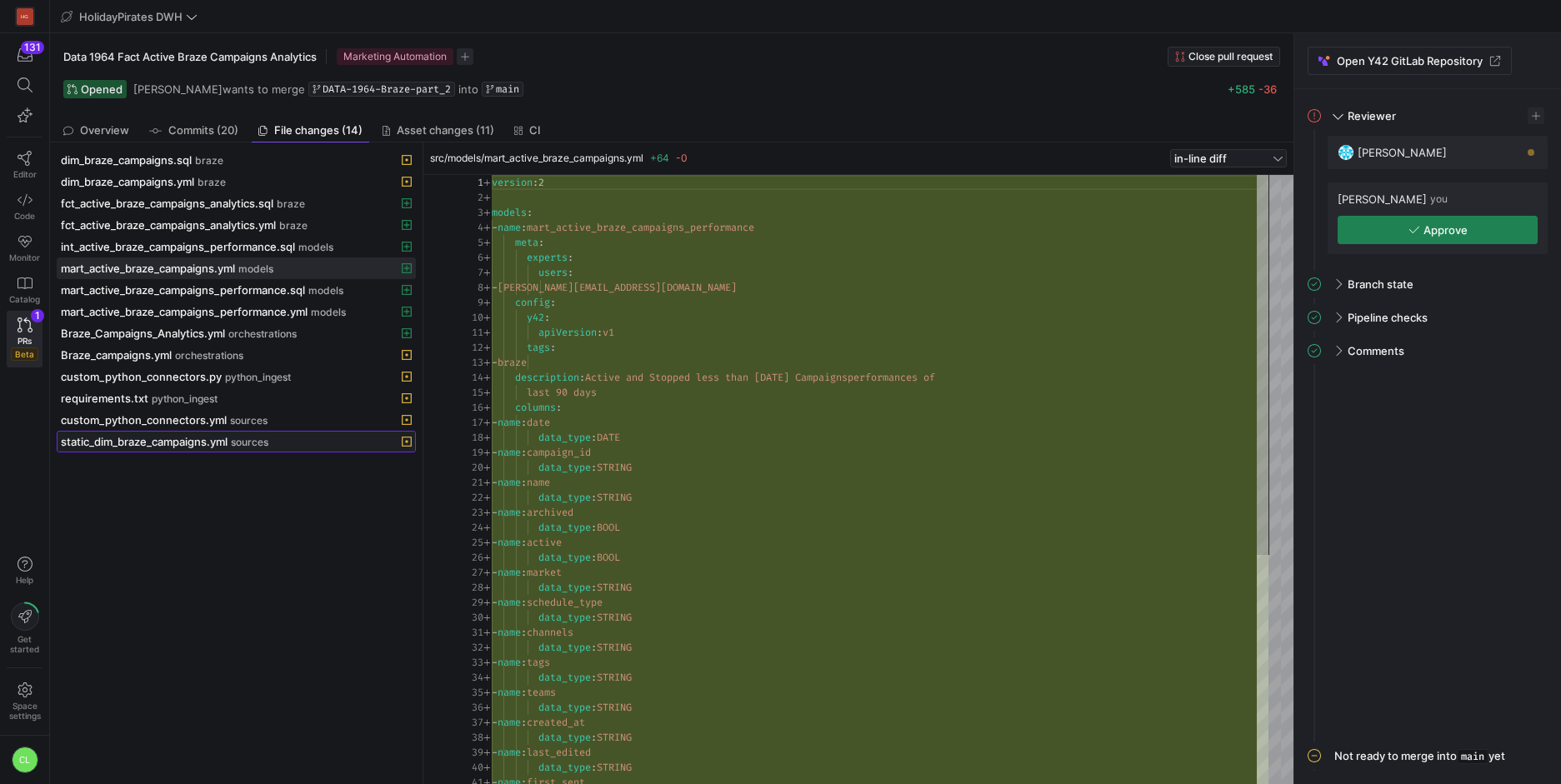
click at [142, 436] on span "static_dim_braze_campaigns.yml" at bounding box center [144, 442] width 167 height 13
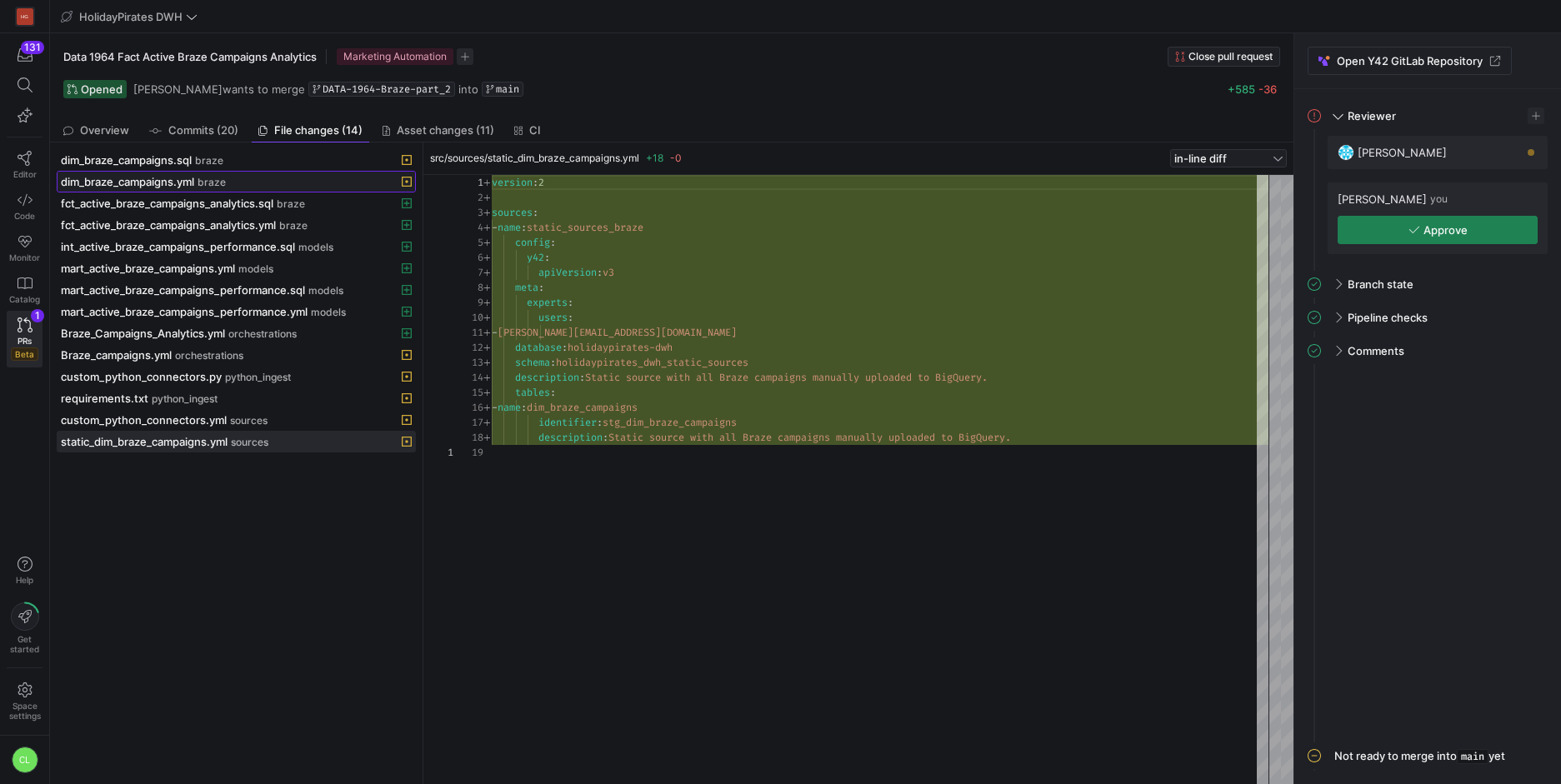
click at [162, 183] on span "dim_braze_campaigns.yml" at bounding box center [127, 182] width 133 height 13
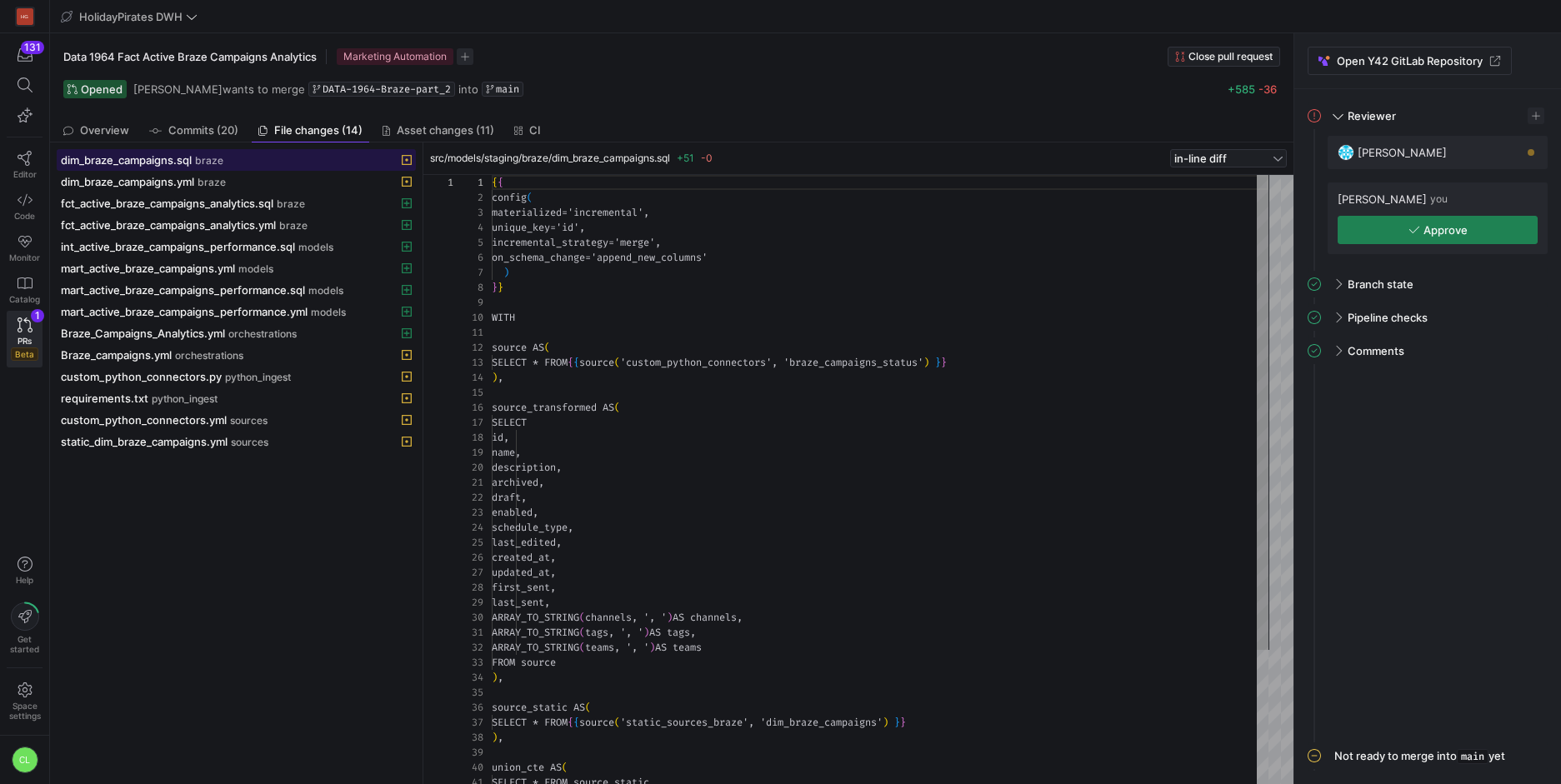
click at [274, 162] on div "dim_braze_campaigns.sql braze" at bounding box center [218, 160] width 314 height 13
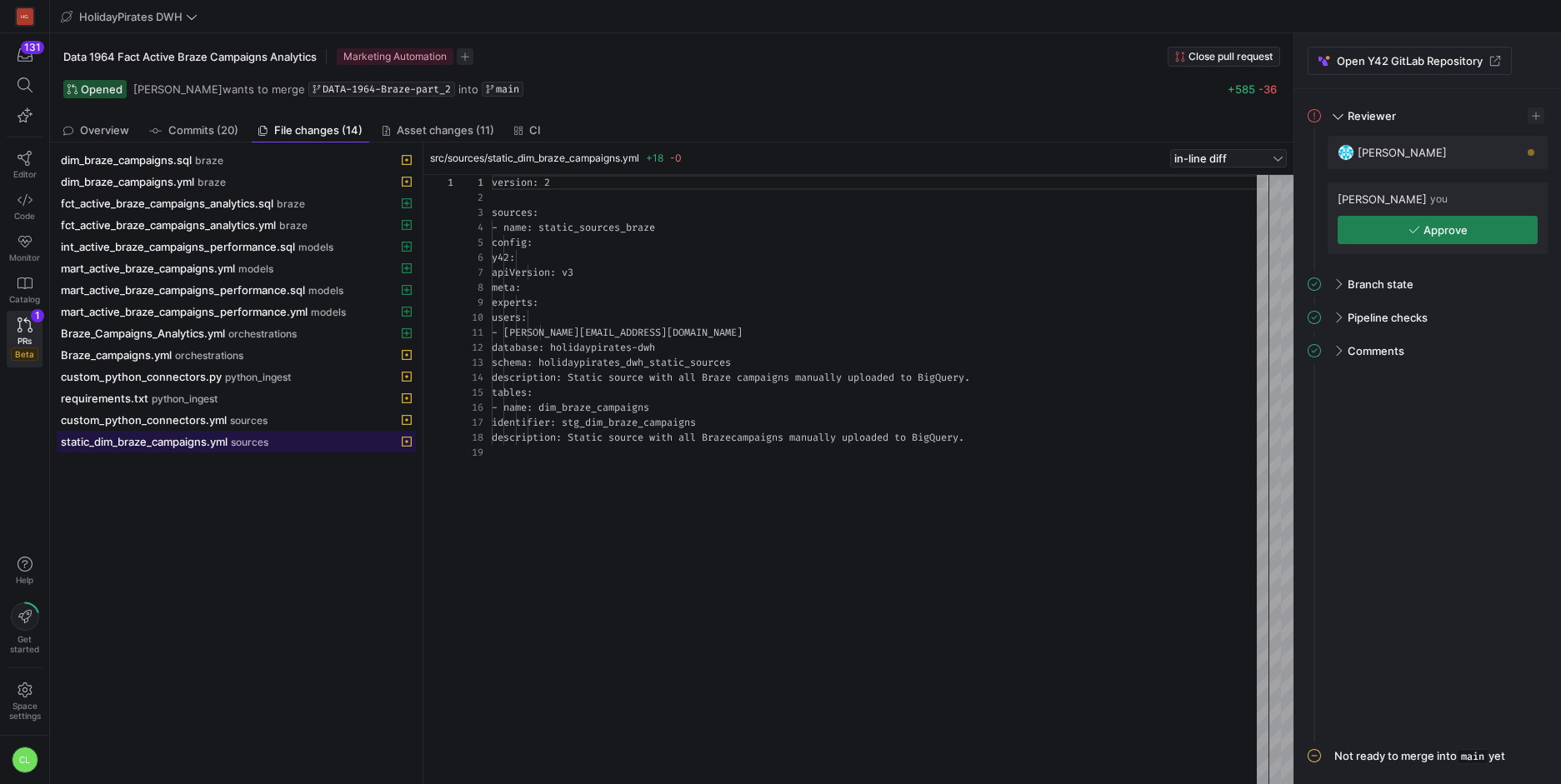
click at [167, 442] on span "static_dim_braze_campaigns.yml" at bounding box center [144, 442] width 167 height 13
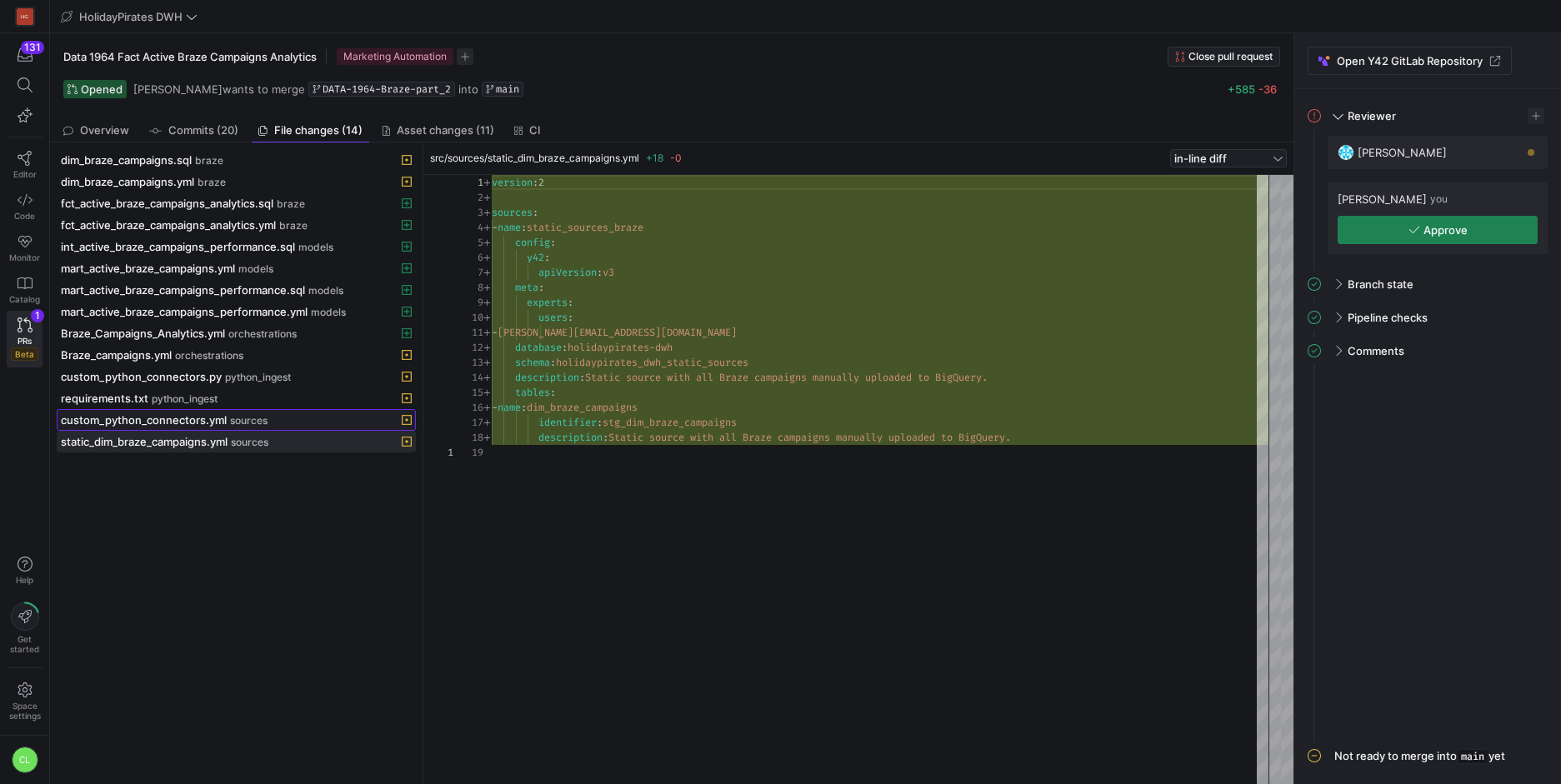
click at [189, 427] on span at bounding box center [237, 419] width 358 height 20
click at [181, 447] on span "static_dim_braze_campaigns.yml" at bounding box center [144, 442] width 167 height 13
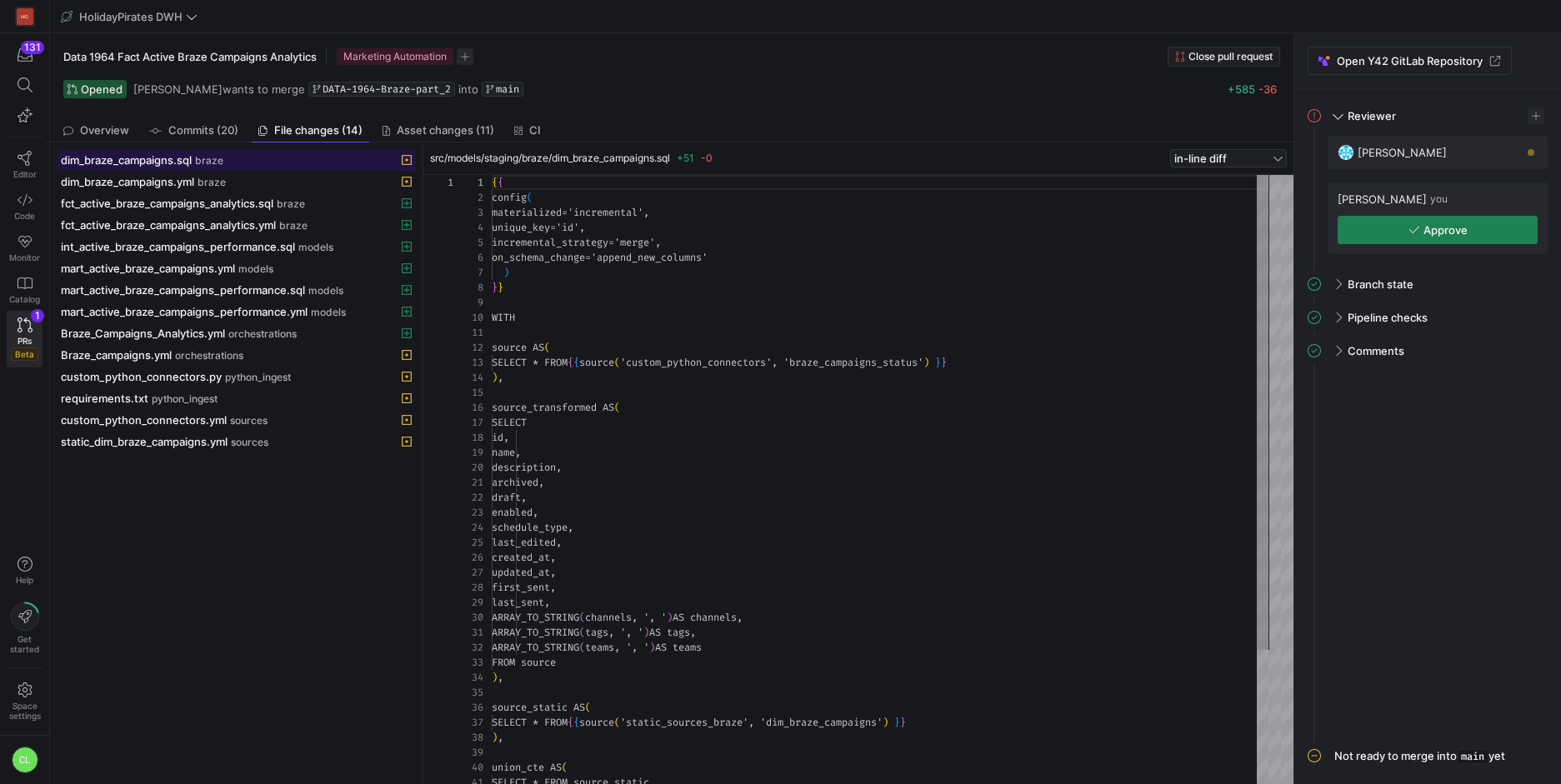
click at [192, 167] on span at bounding box center [237, 160] width 358 height 20
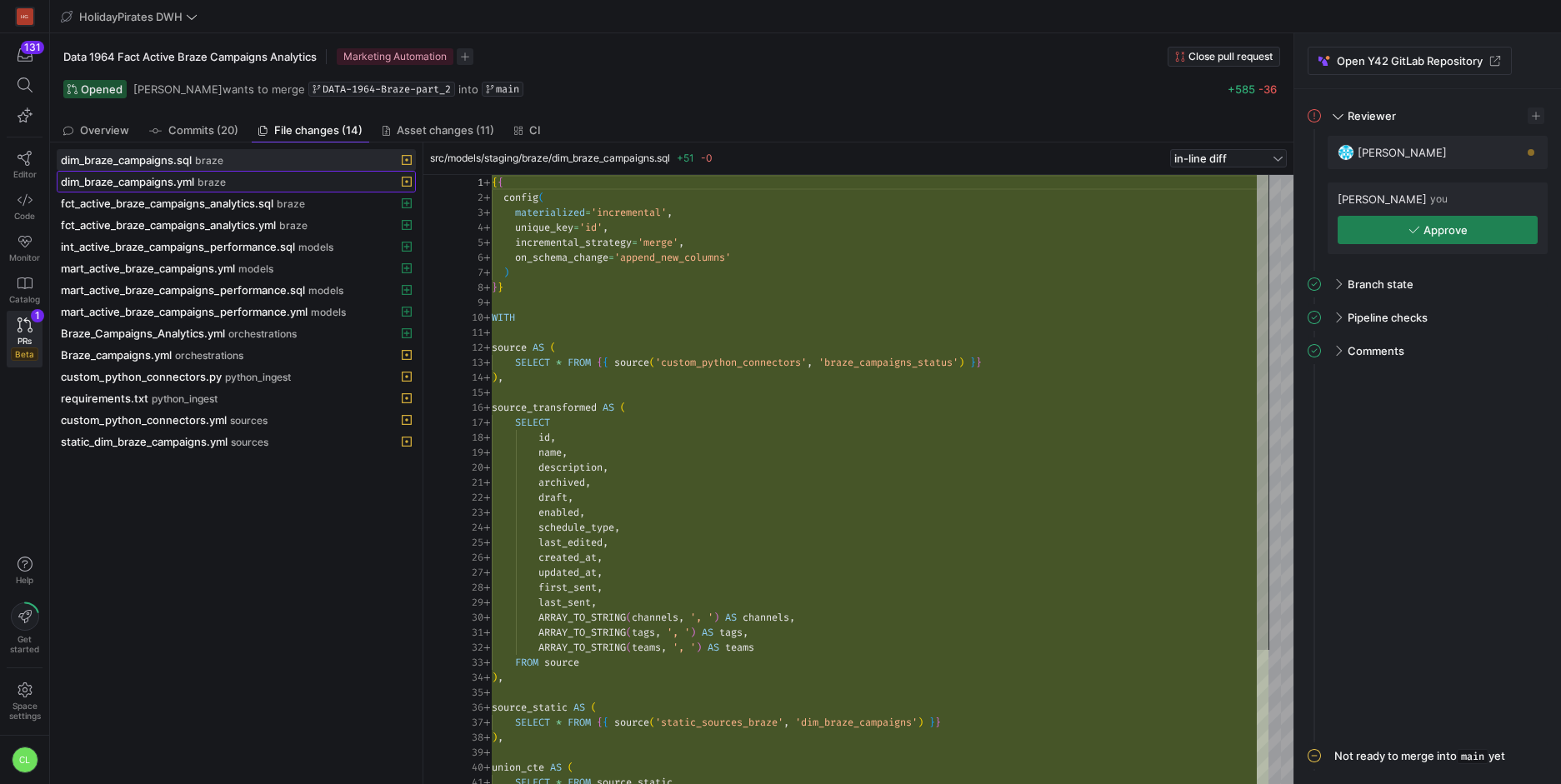
click at [207, 184] on span "braze" at bounding box center [212, 183] width 28 height 11
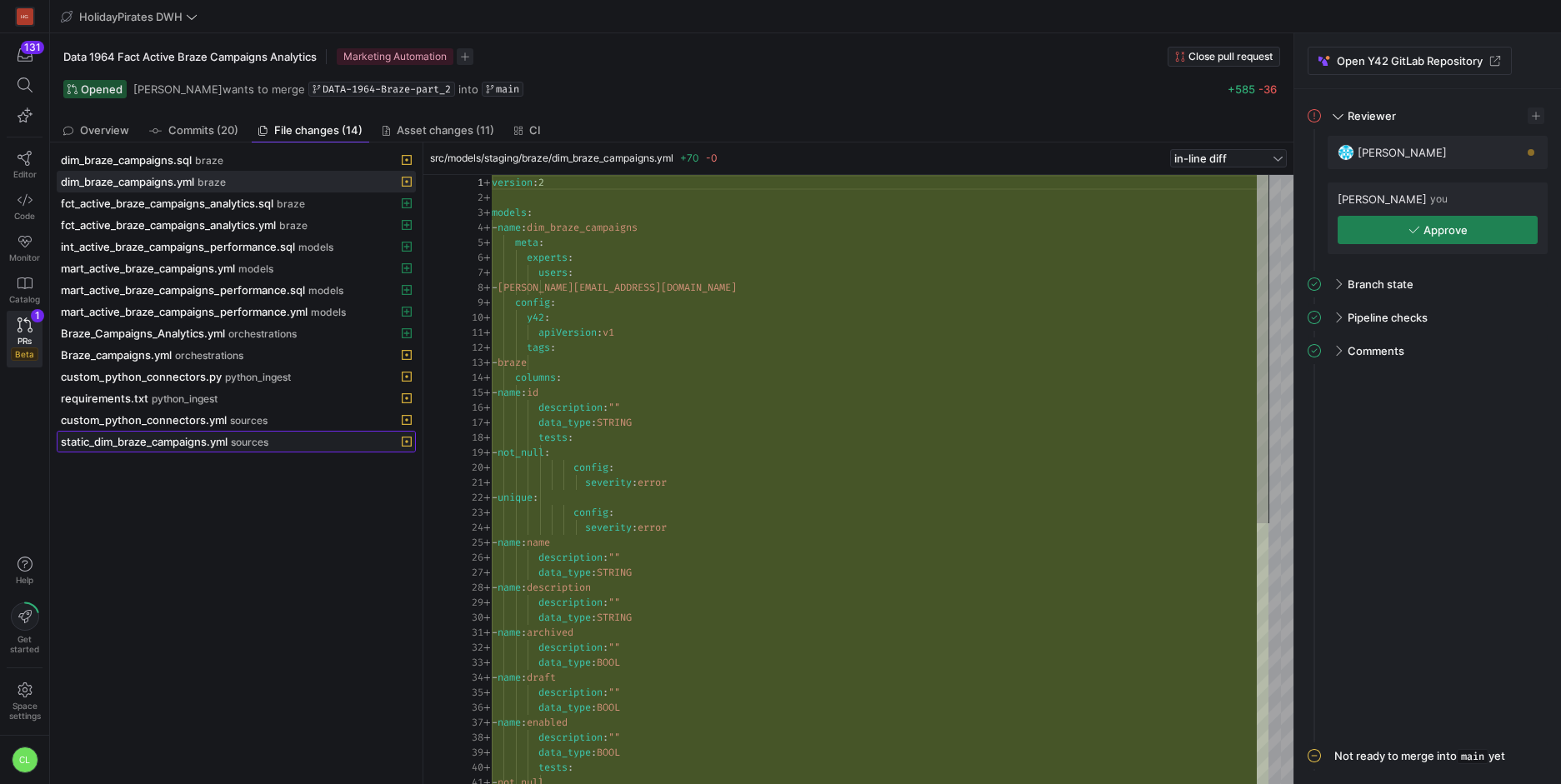
click at [198, 436] on span "static_dim_braze_campaigns.yml" at bounding box center [144, 442] width 167 height 13
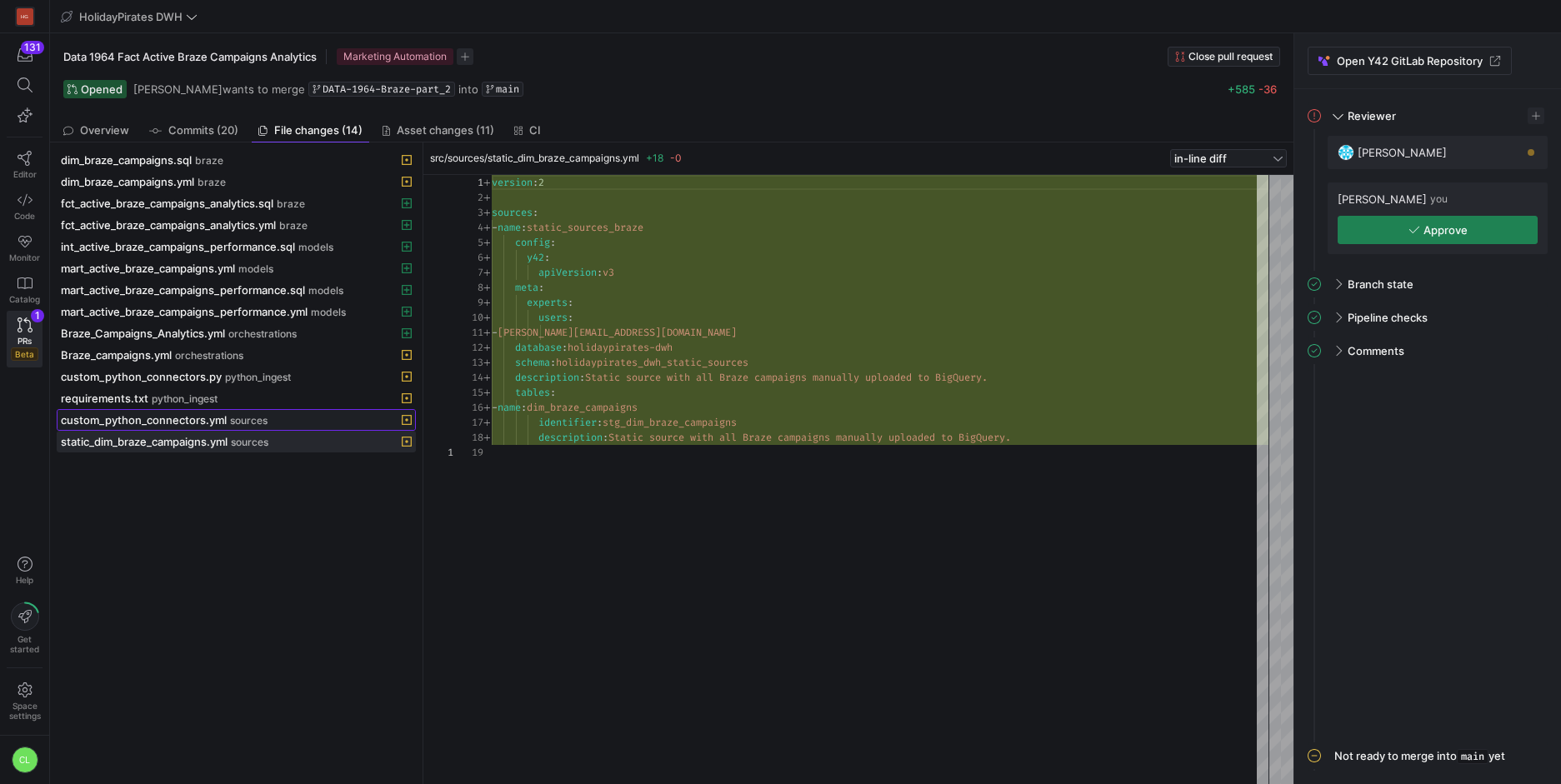
click at [202, 425] on span "custom_python_connectors.yml" at bounding box center [143, 420] width 166 height 13
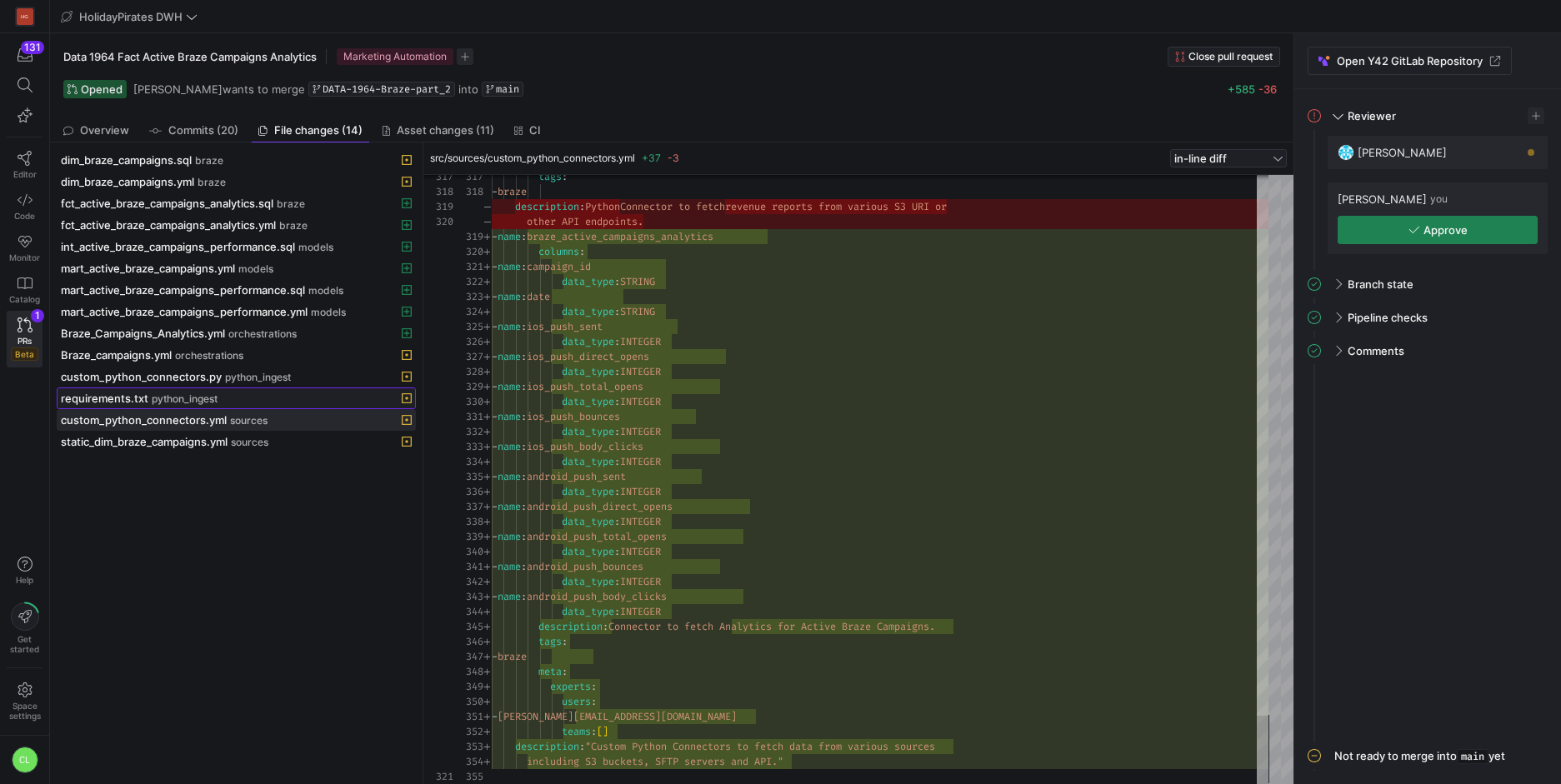
click at [201, 400] on span "python_ingest" at bounding box center [184, 399] width 66 height 11
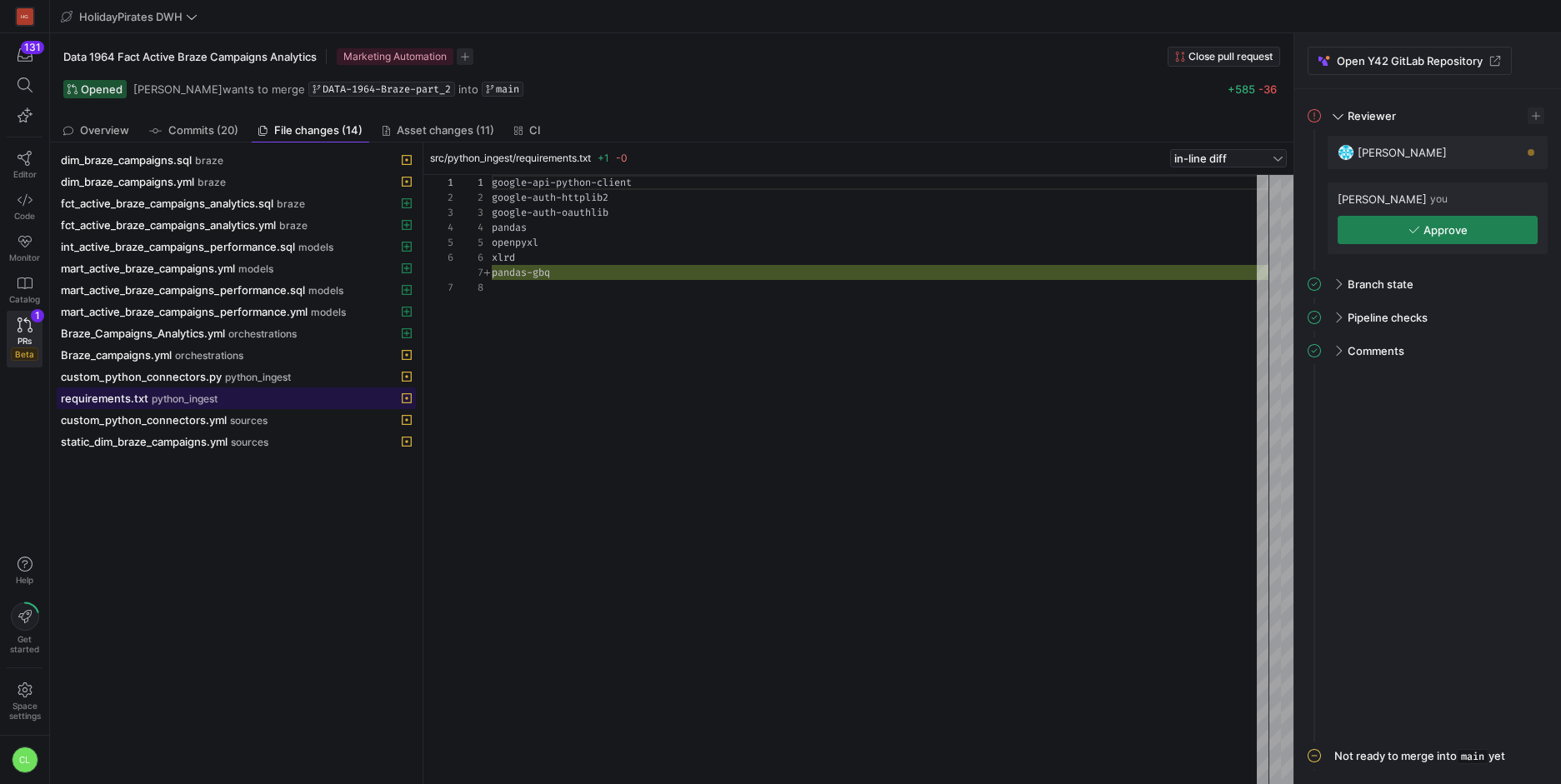
scroll to position [105, 0]
click at [283, 381] on span "python_ingest" at bounding box center [258, 377] width 66 height 11
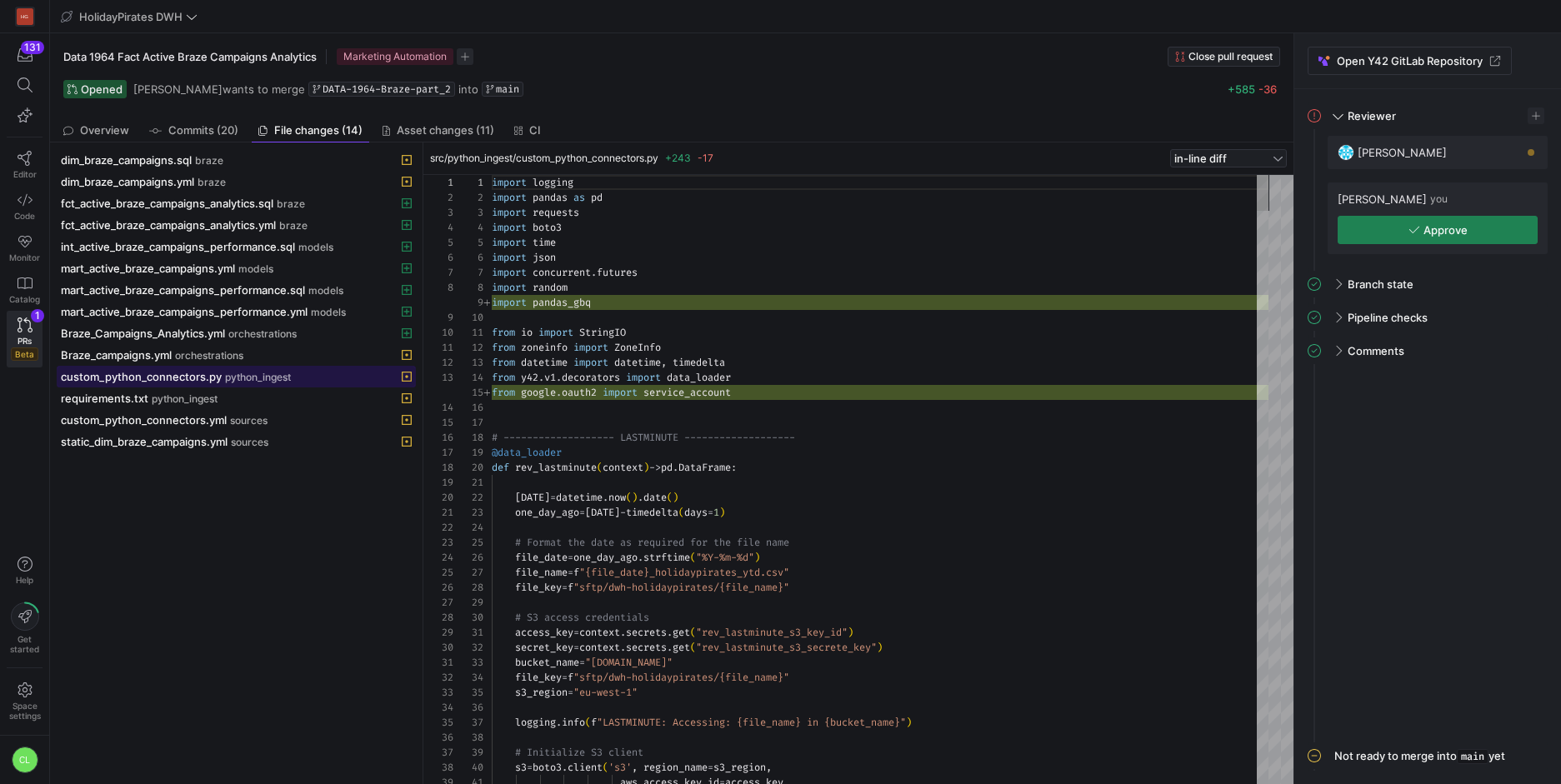
scroll to position [150, 0]
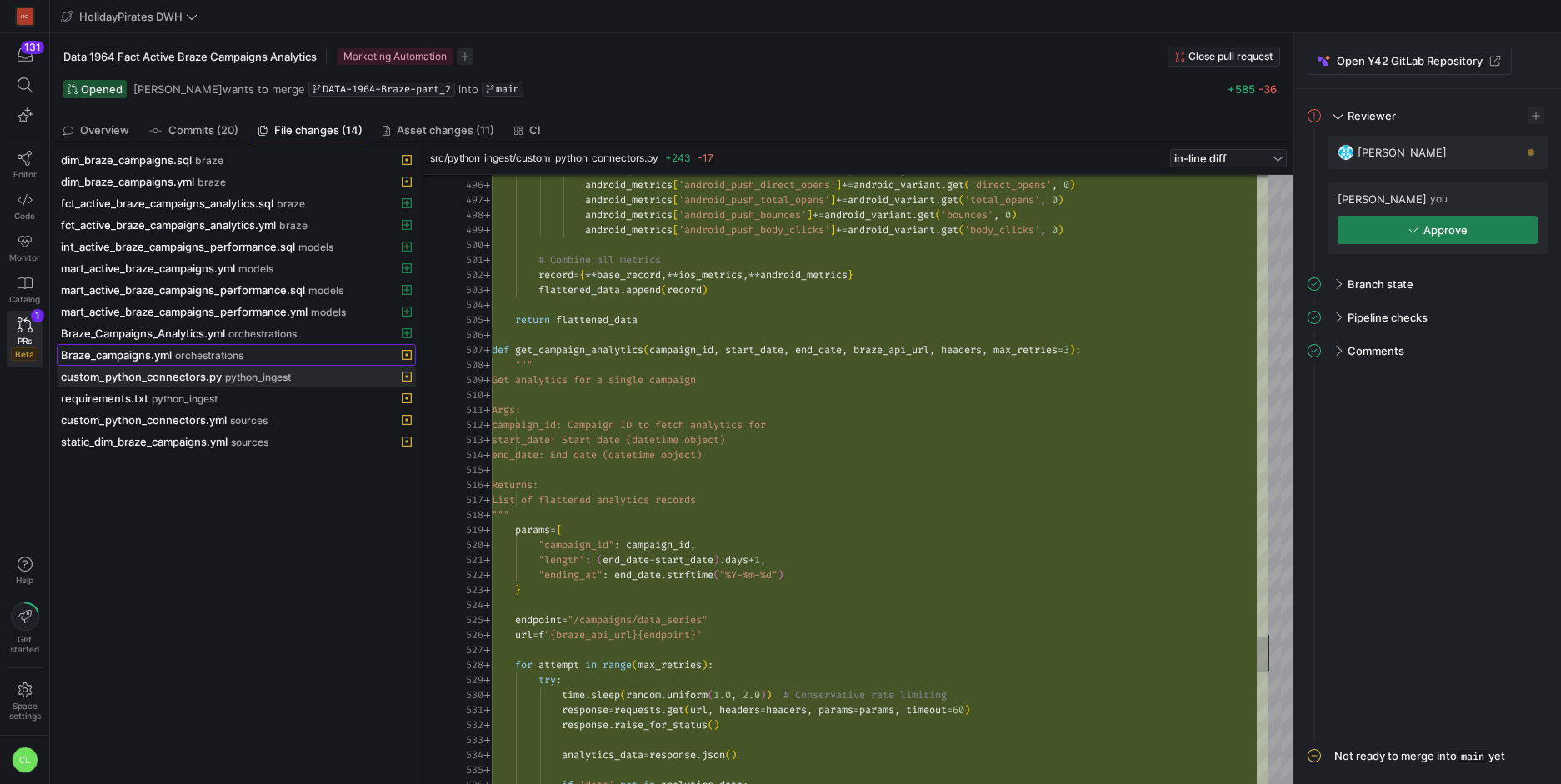
click at [206, 353] on span "orchestrations" at bounding box center [209, 356] width 68 height 11
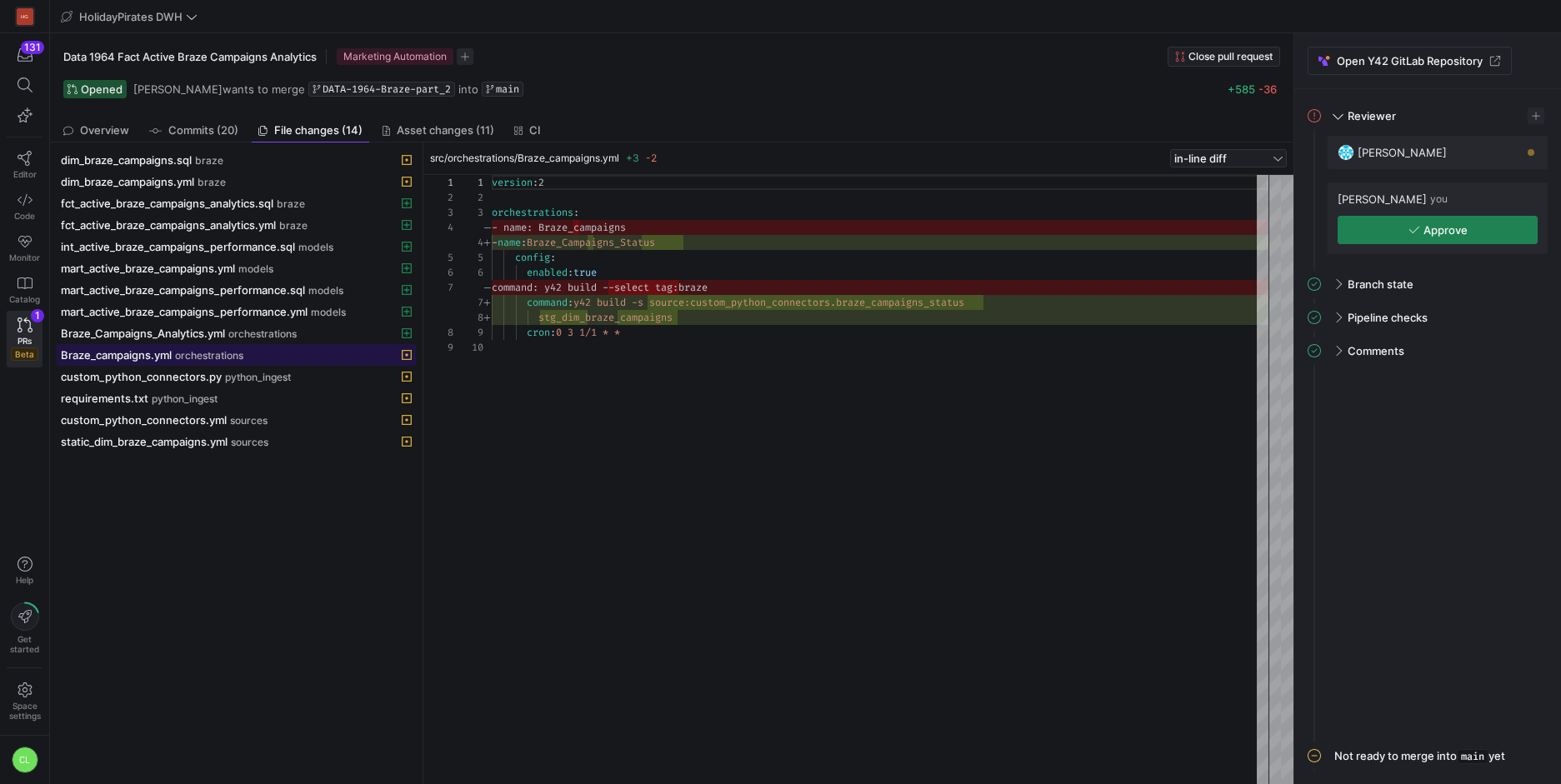
scroll to position [135, 0]
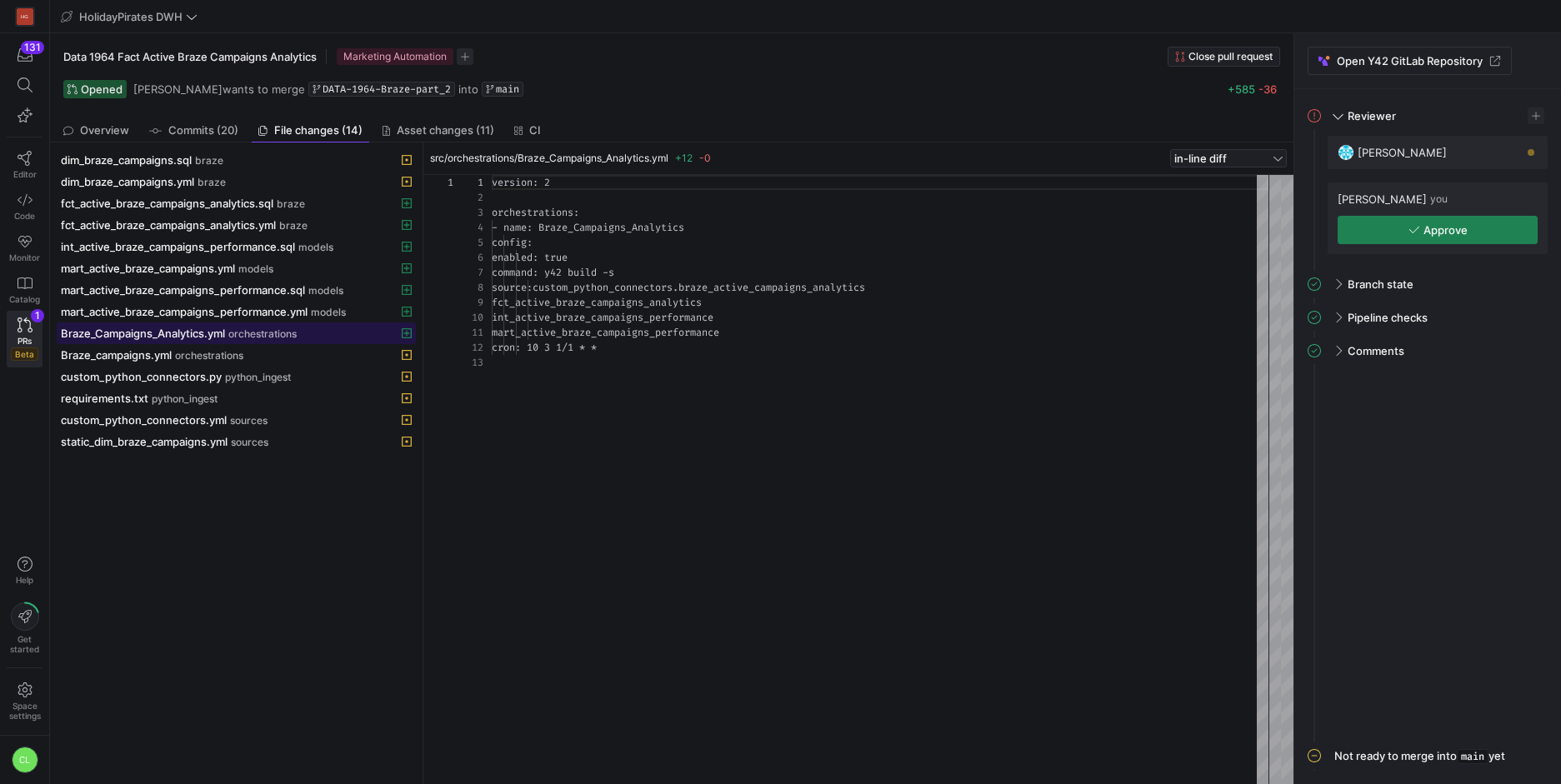
click at [235, 328] on span "orchestrations" at bounding box center [262, 334] width 68 height 11
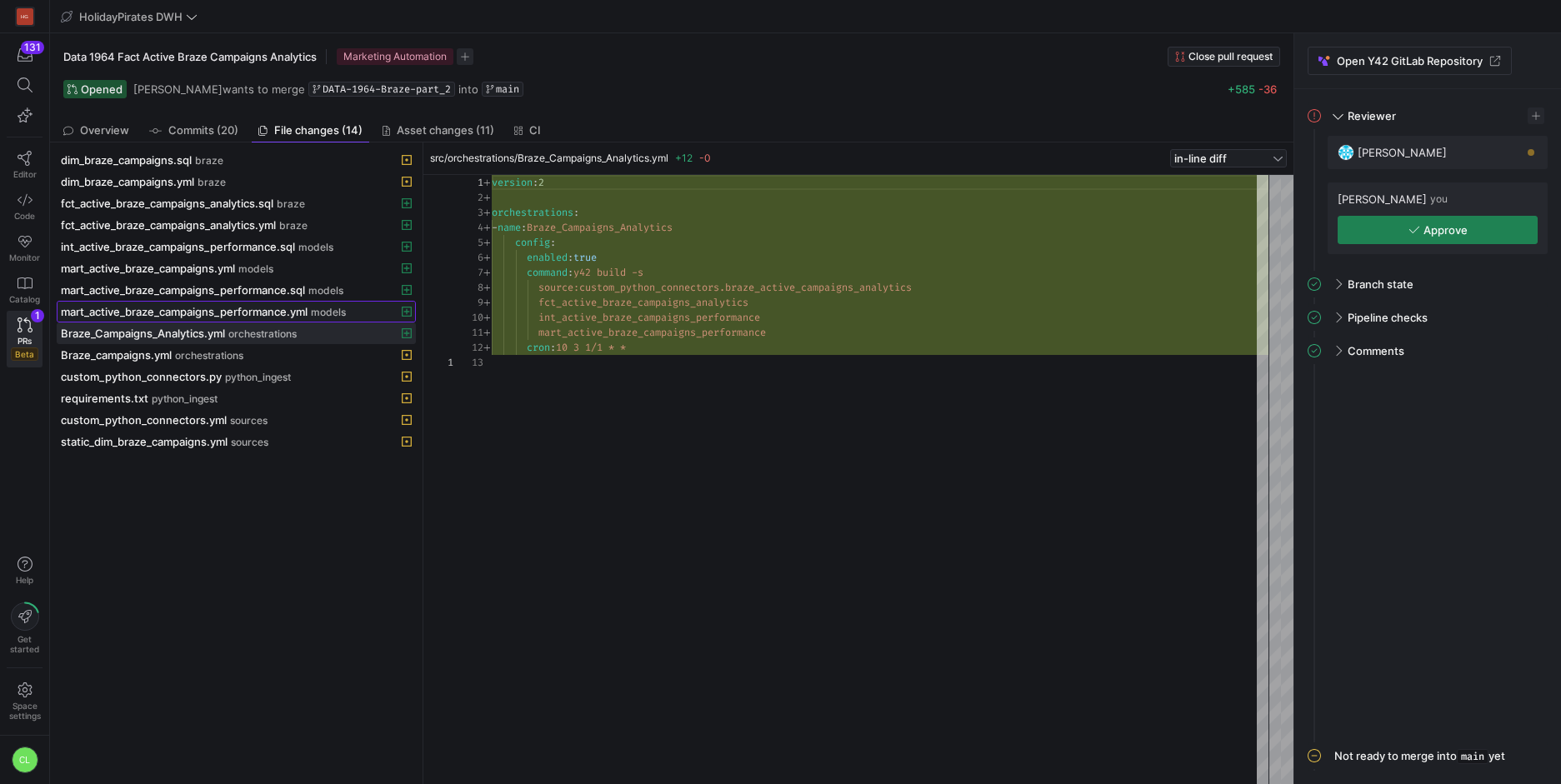
click at [233, 306] on span "mart_active_braze_campaigns_performance.yml" at bounding box center [184, 311] width 247 height 13
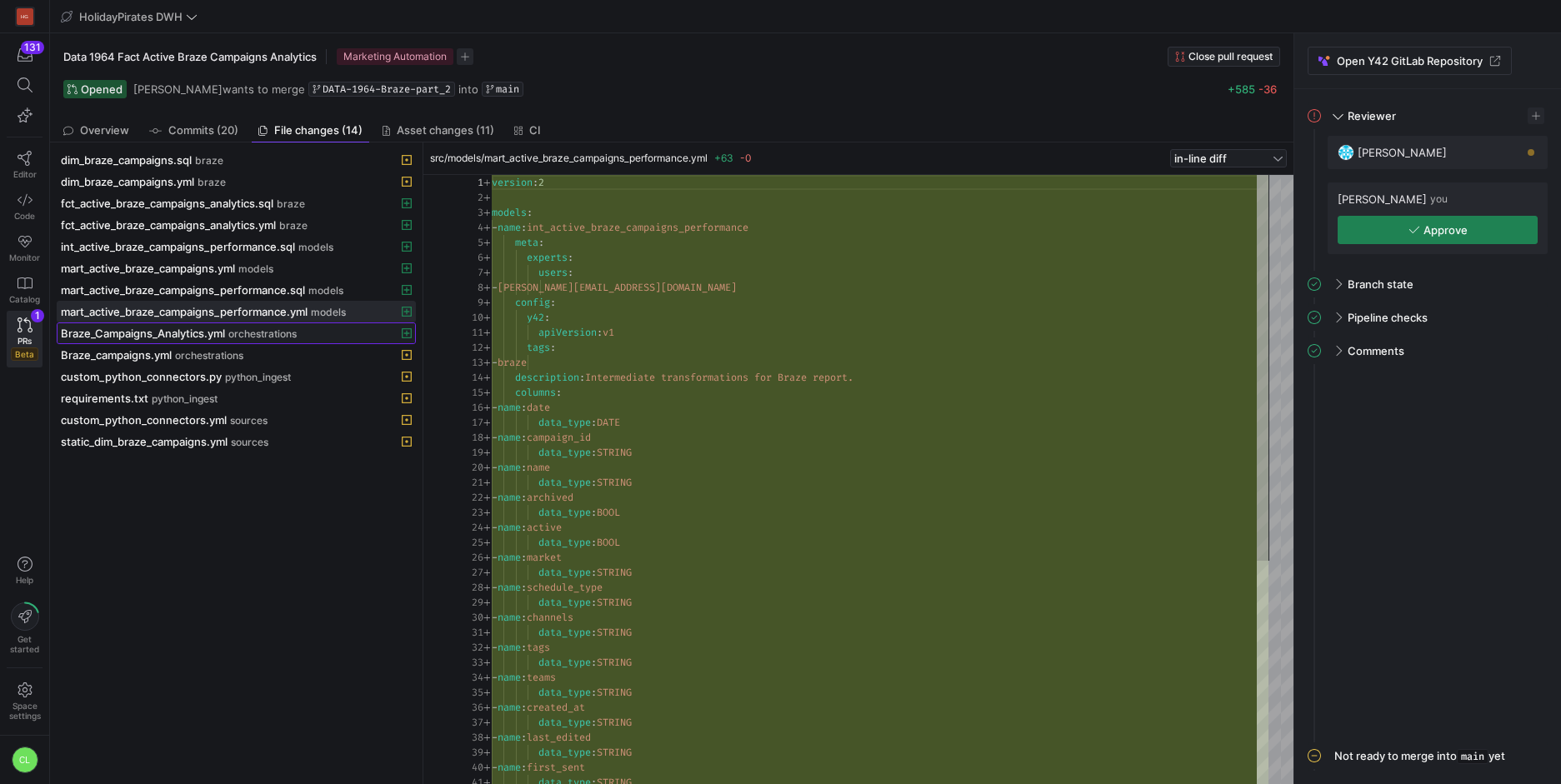
click at [253, 328] on span "orchestrations" at bounding box center [262, 334] width 68 height 11
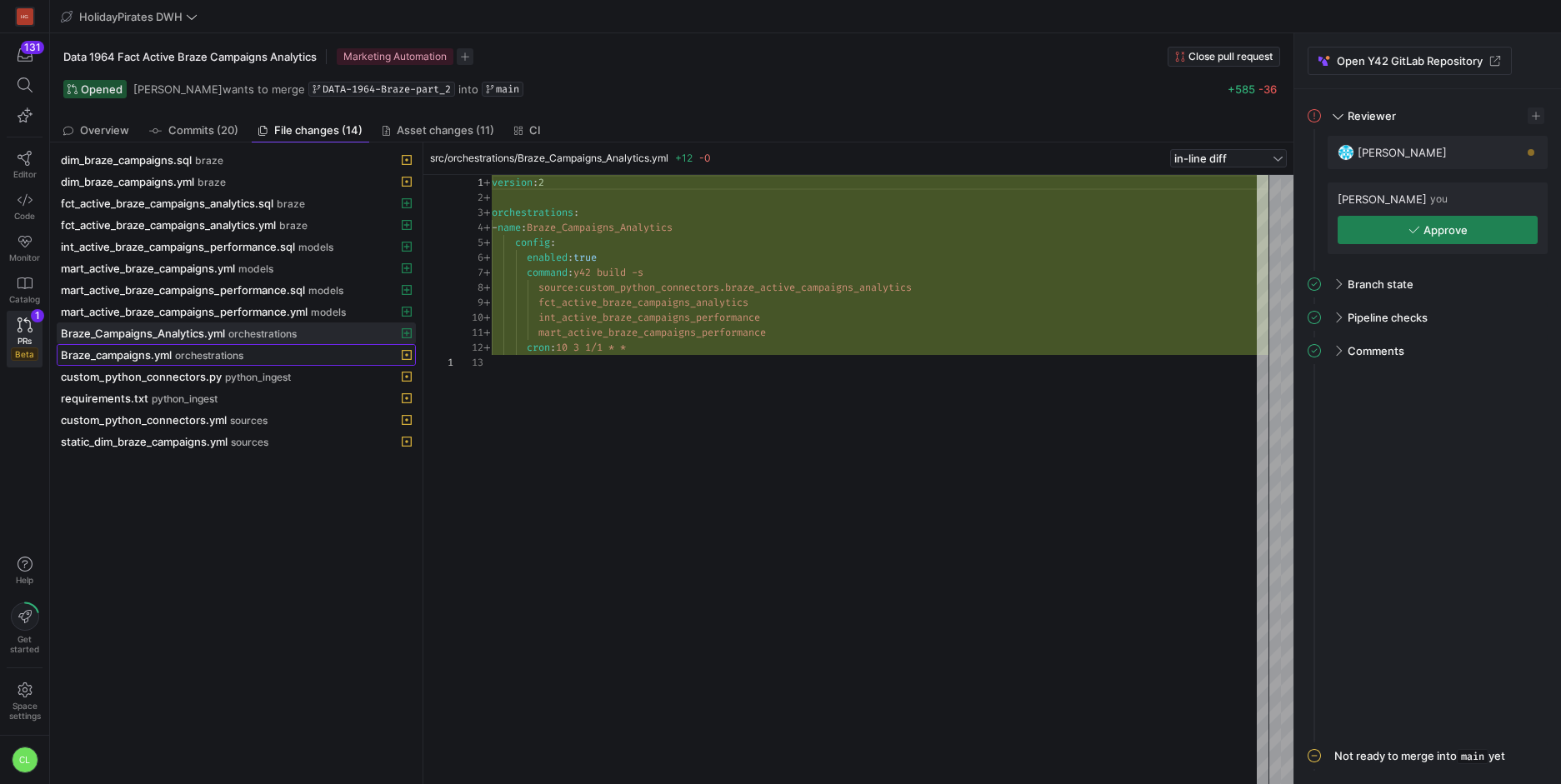
click at [241, 358] on span "orchestrations" at bounding box center [209, 356] width 68 height 11
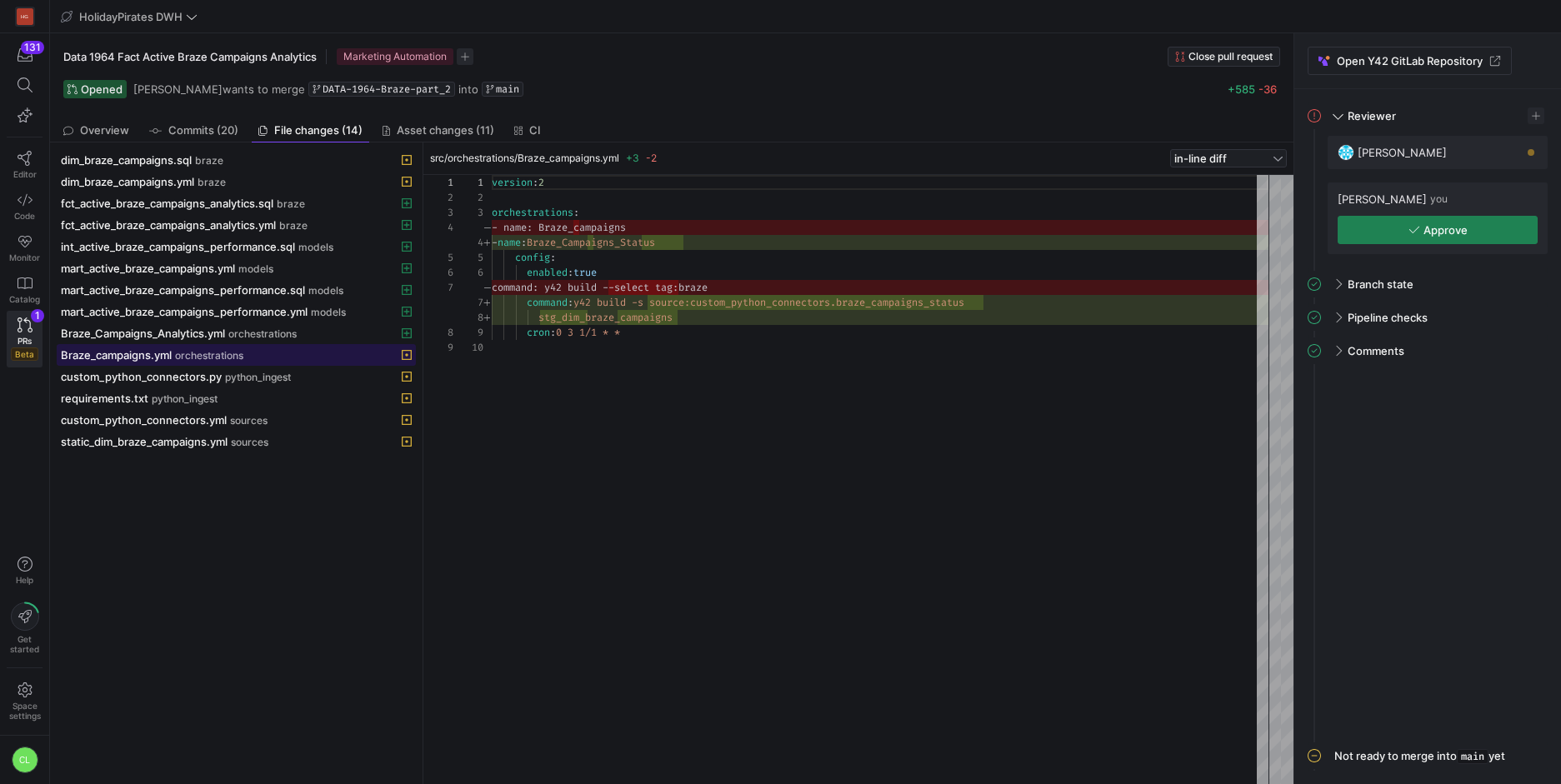
scroll to position [135, 0]
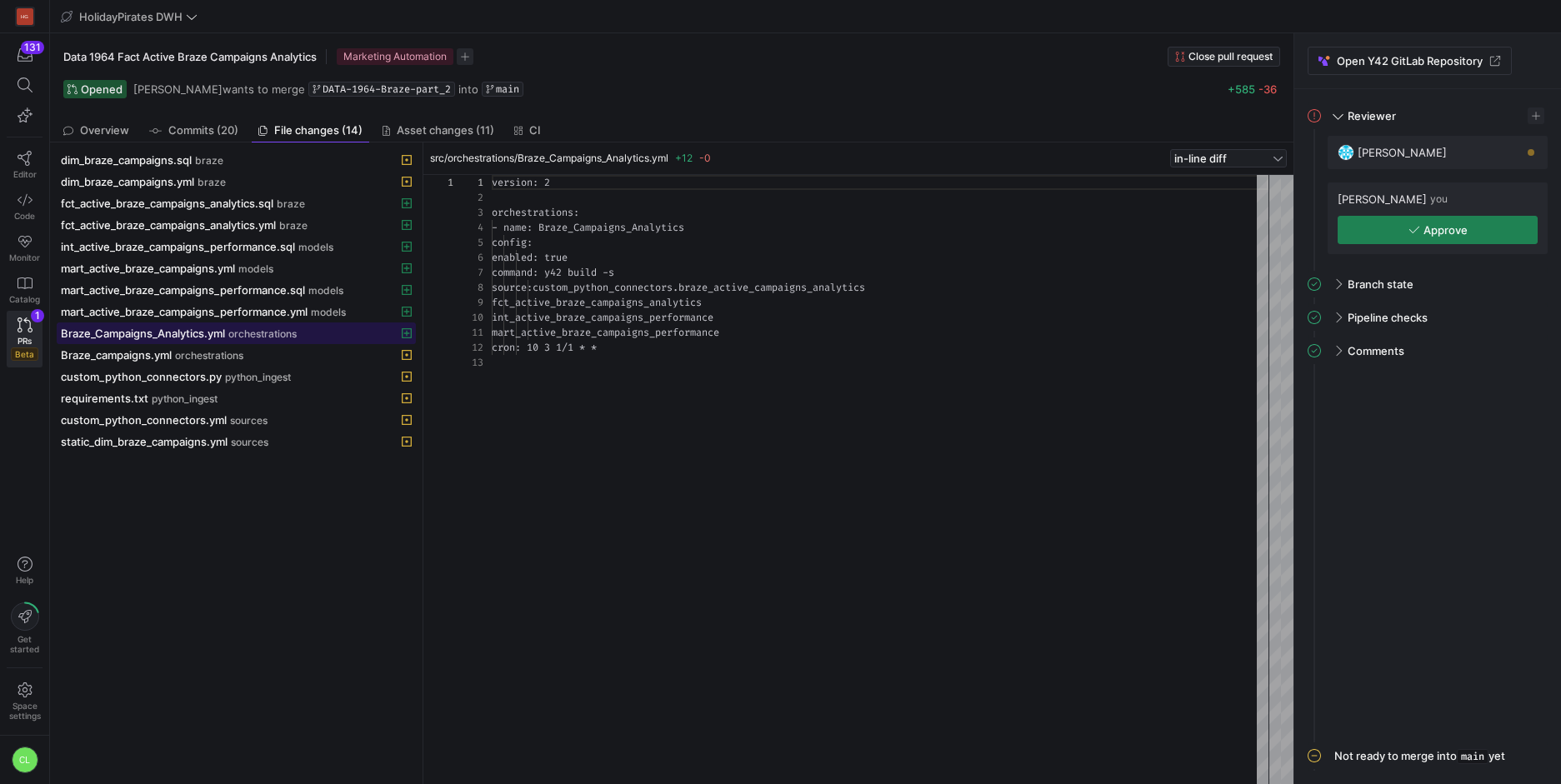
click at [258, 340] on span "orchestrations" at bounding box center [262, 334] width 68 height 11
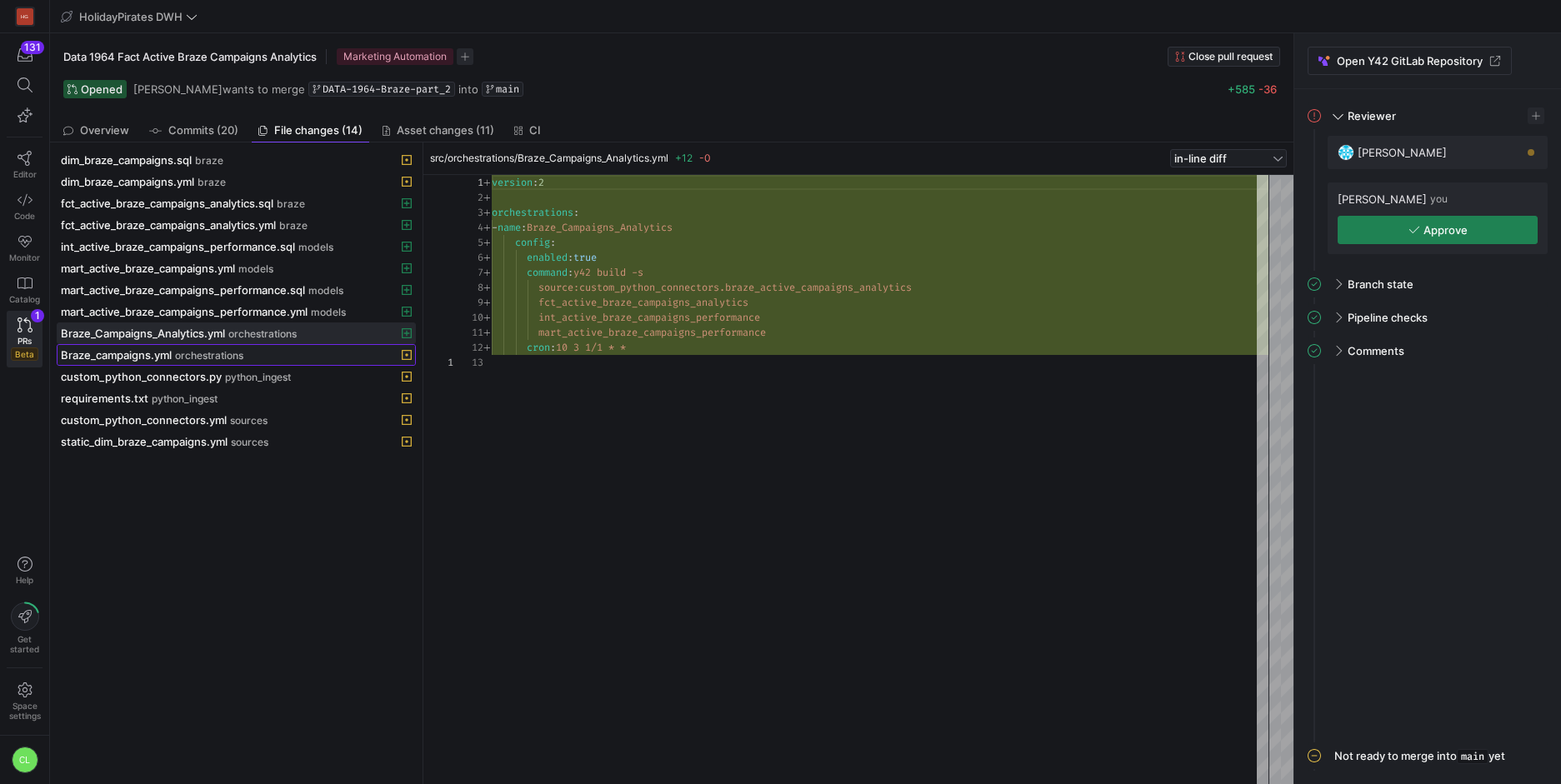
click at [241, 356] on span "orchestrations" at bounding box center [209, 356] width 68 height 11
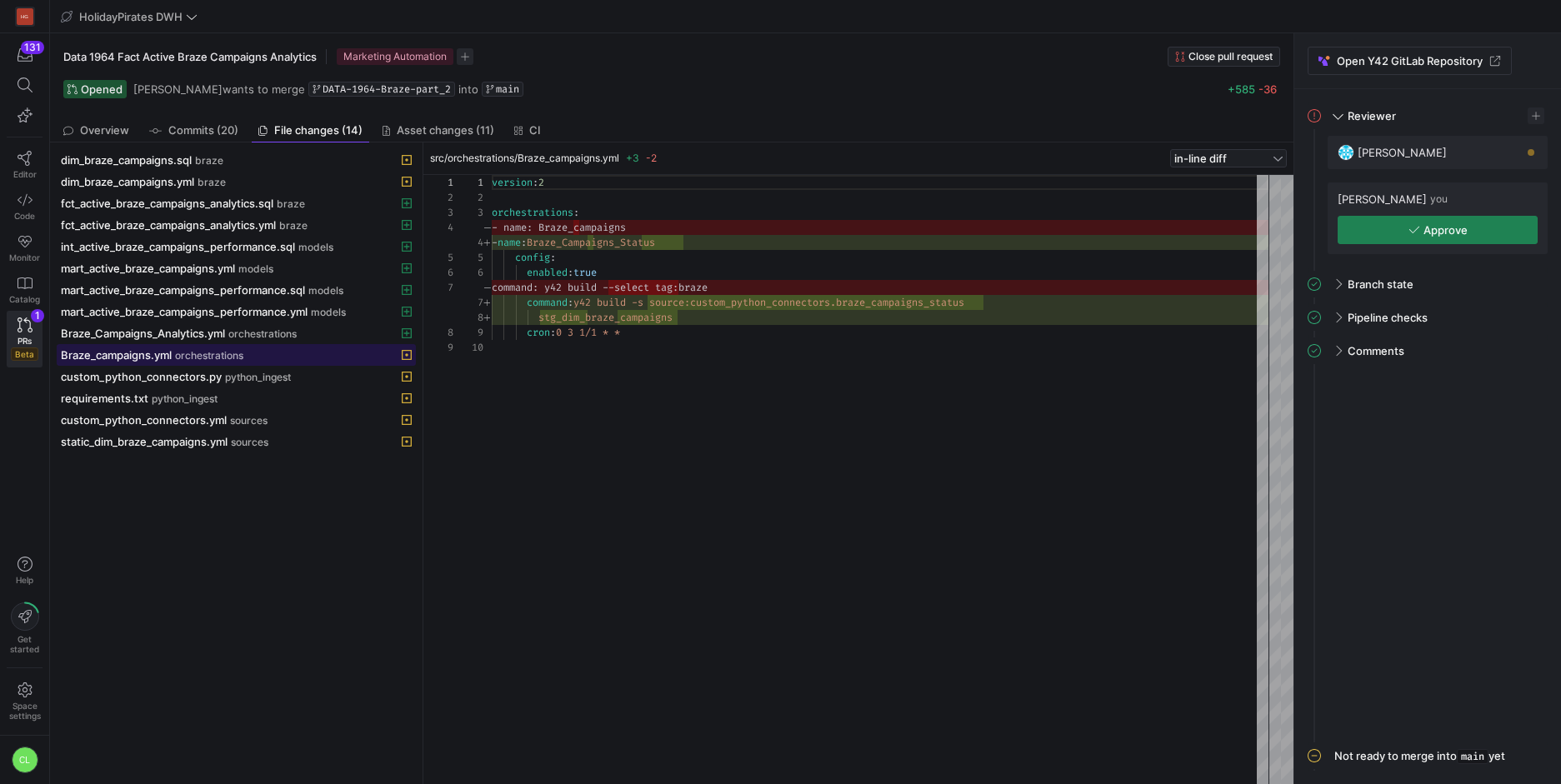
scroll to position [135, 0]
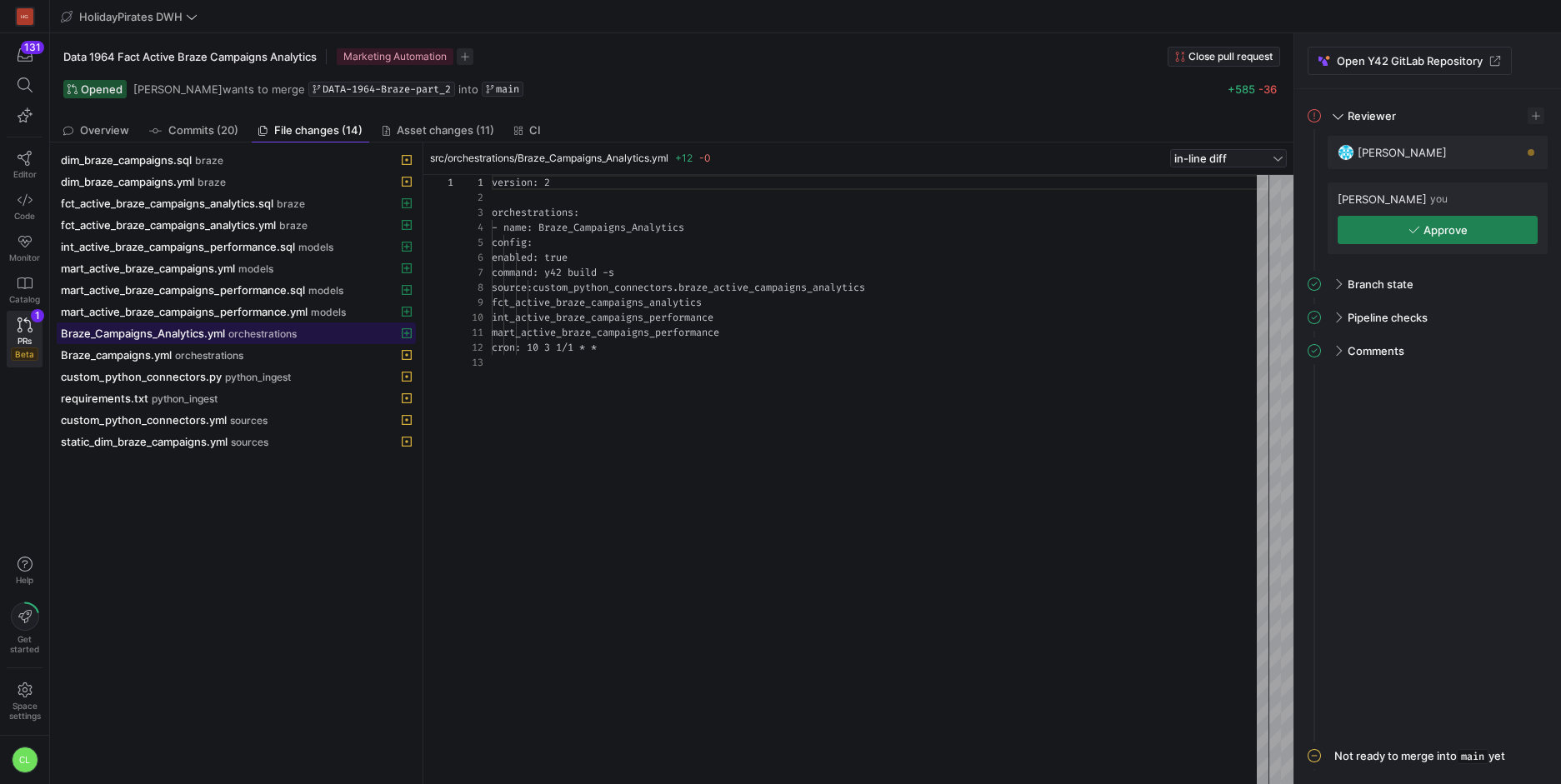
click at [259, 340] on span at bounding box center [237, 333] width 358 height 20
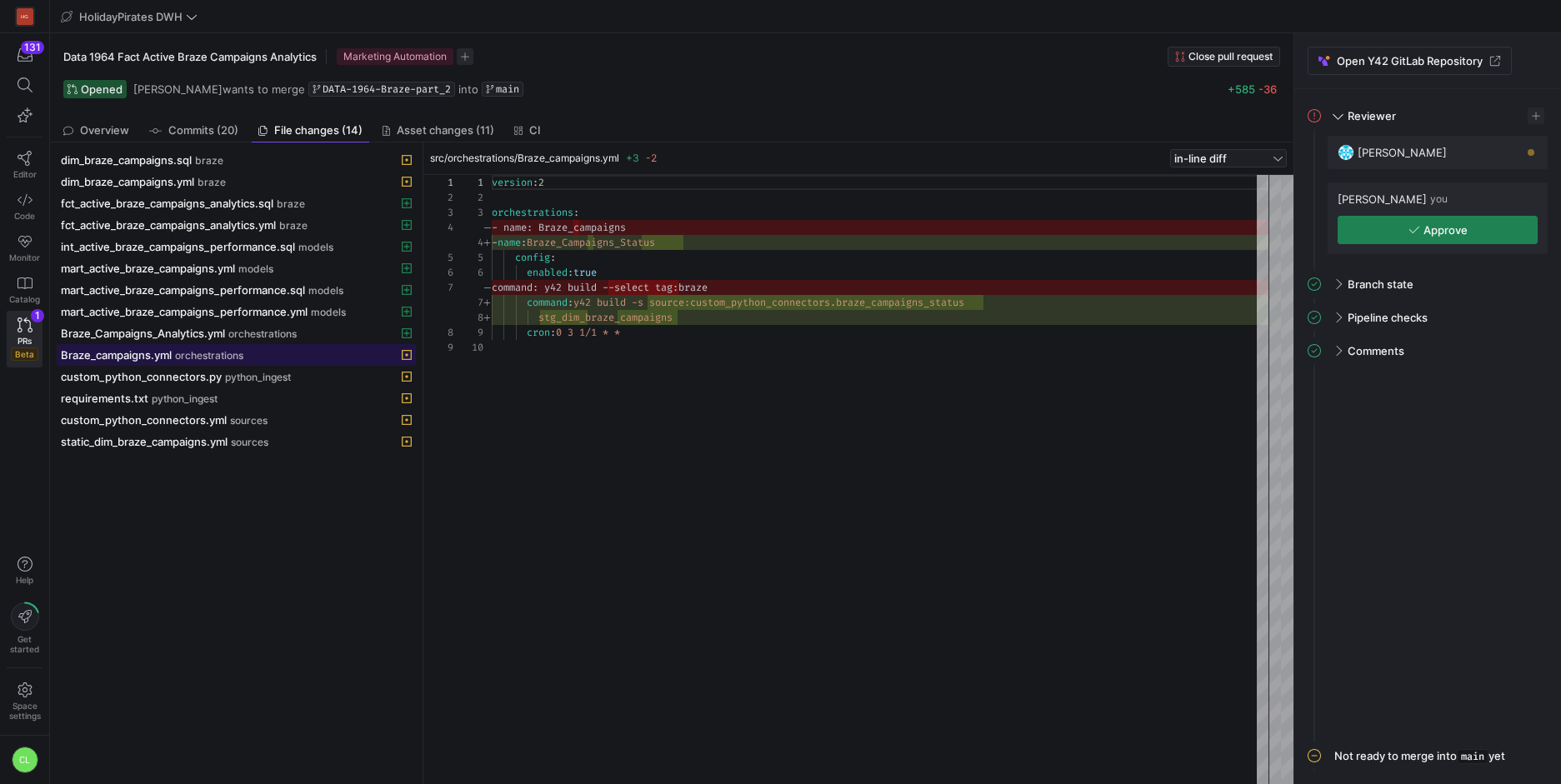
click at [249, 352] on div "Braze_campaigns.yml orchestrations" at bounding box center [218, 355] width 314 height 13
click at [264, 337] on span "orchestrations" at bounding box center [262, 334] width 68 height 11
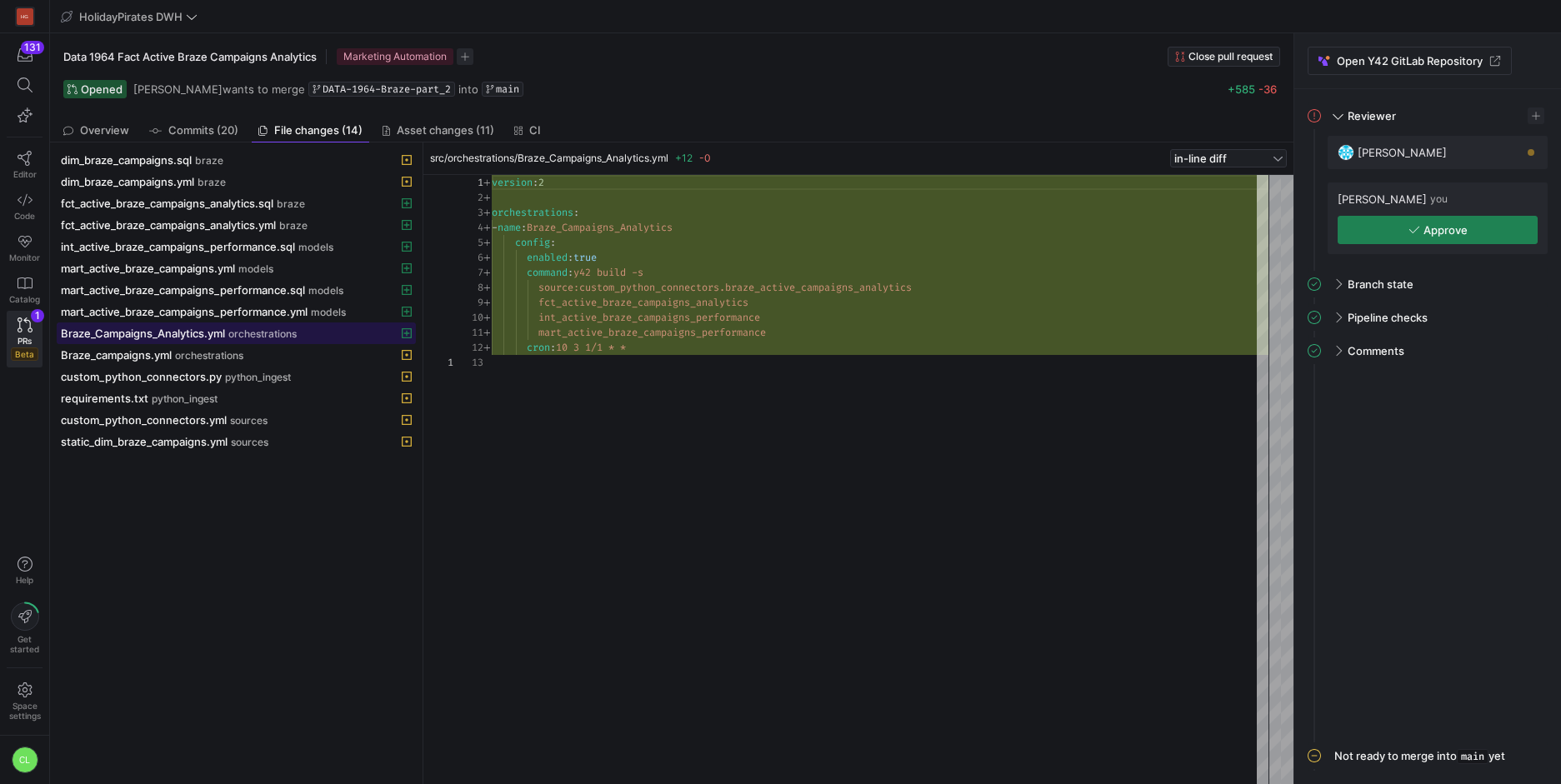
scroll to position [150, 0]
click at [116, 135] on span "Overview" at bounding box center [105, 130] width 49 height 10
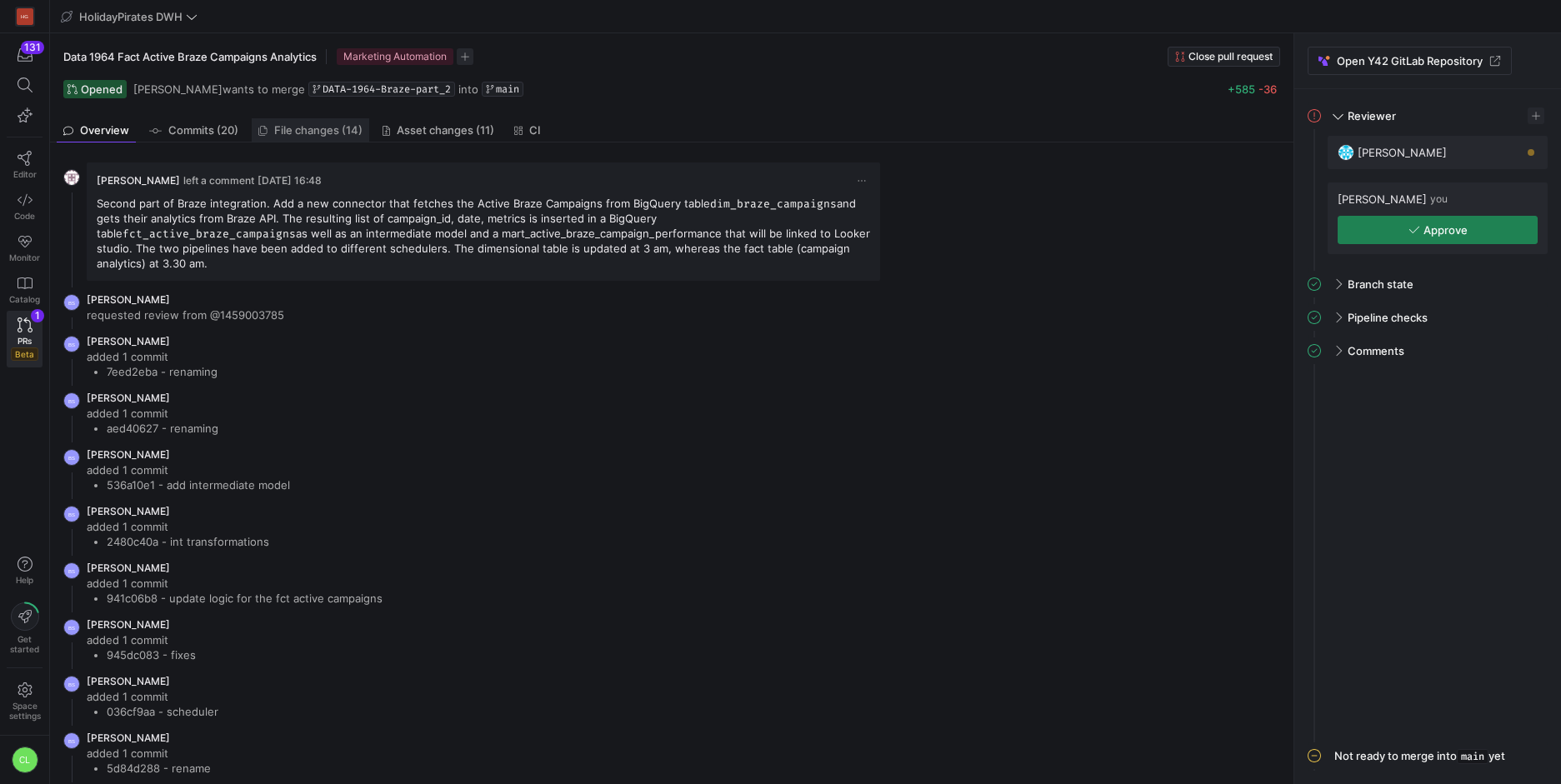
click at [274, 129] on span "File changes (14)" at bounding box center [318, 130] width 88 height 10
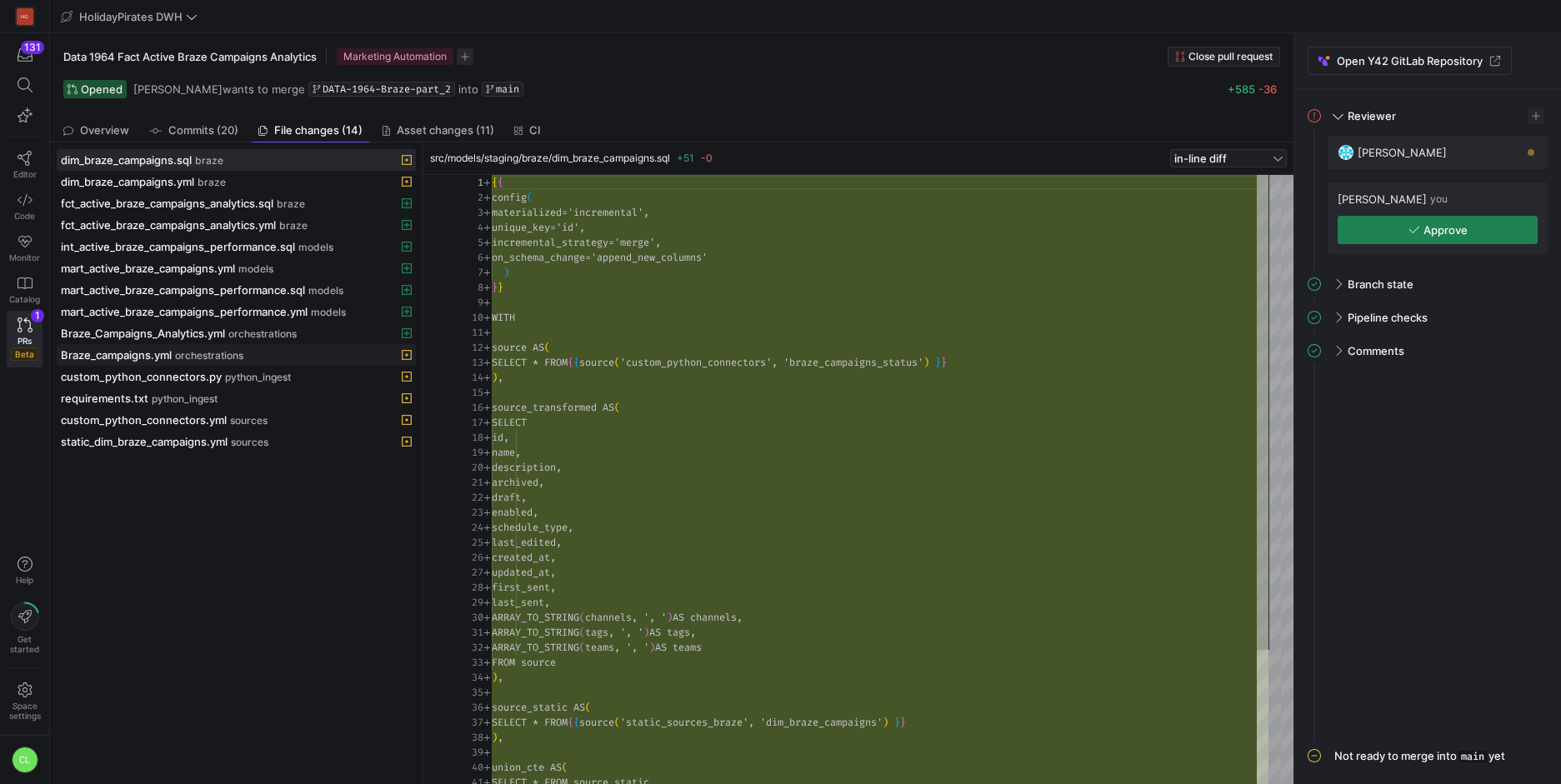
scroll to position [150, 0]
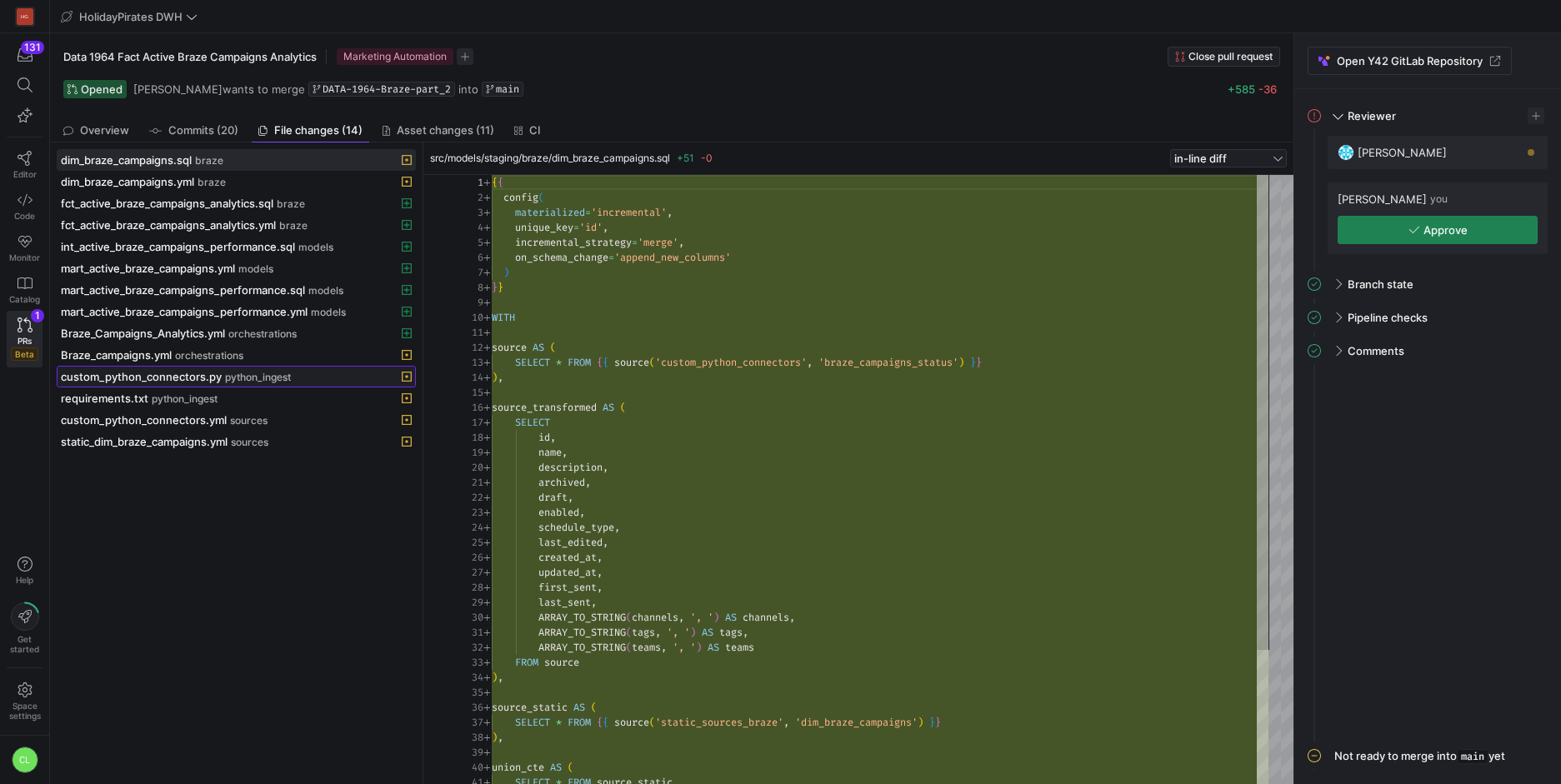
click at [227, 372] on span "python_ingest" at bounding box center [258, 377] width 66 height 11
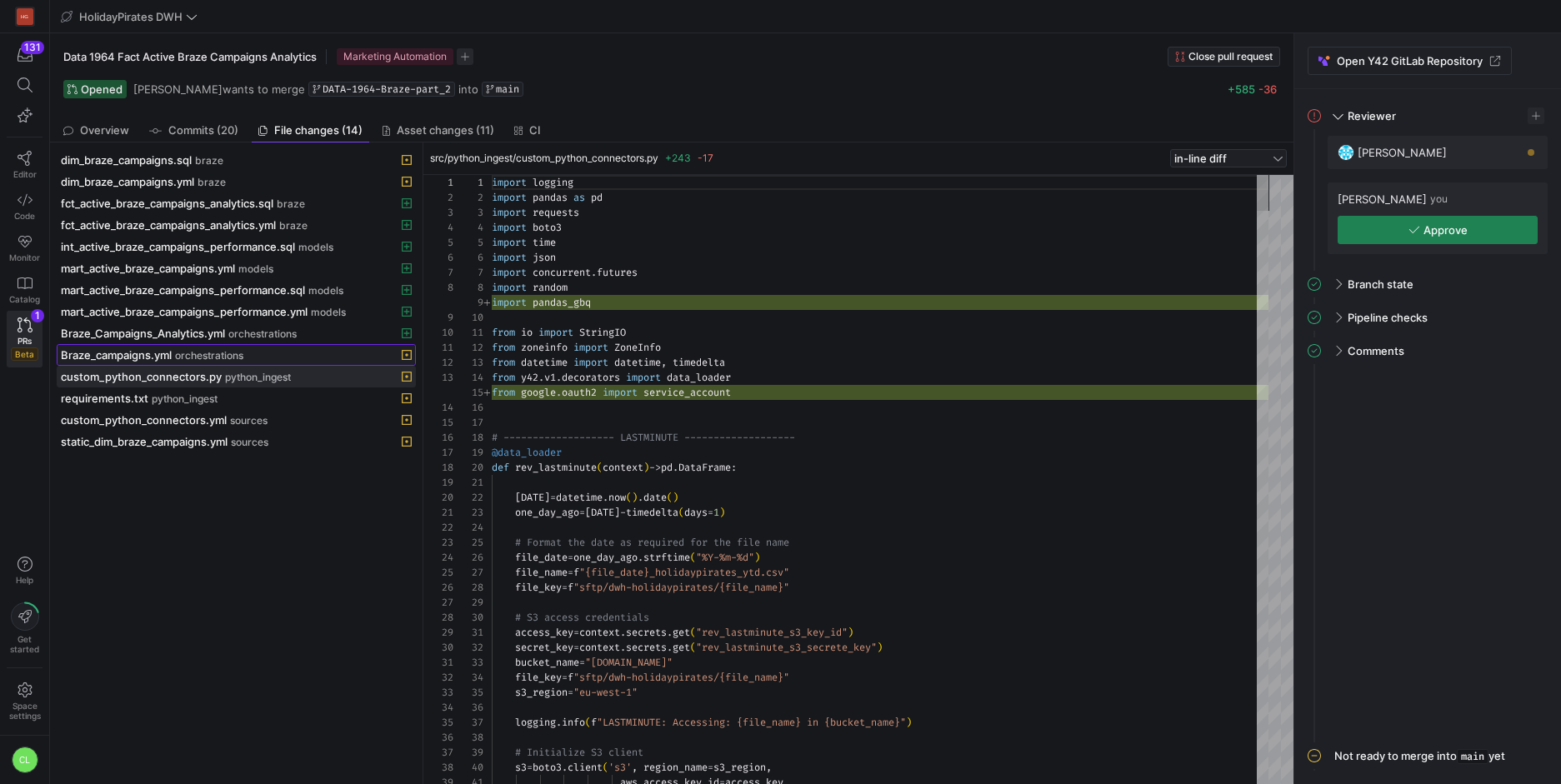
click at [235, 359] on span "orchestrations" at bounding box center [209, 356] width 68 height 11
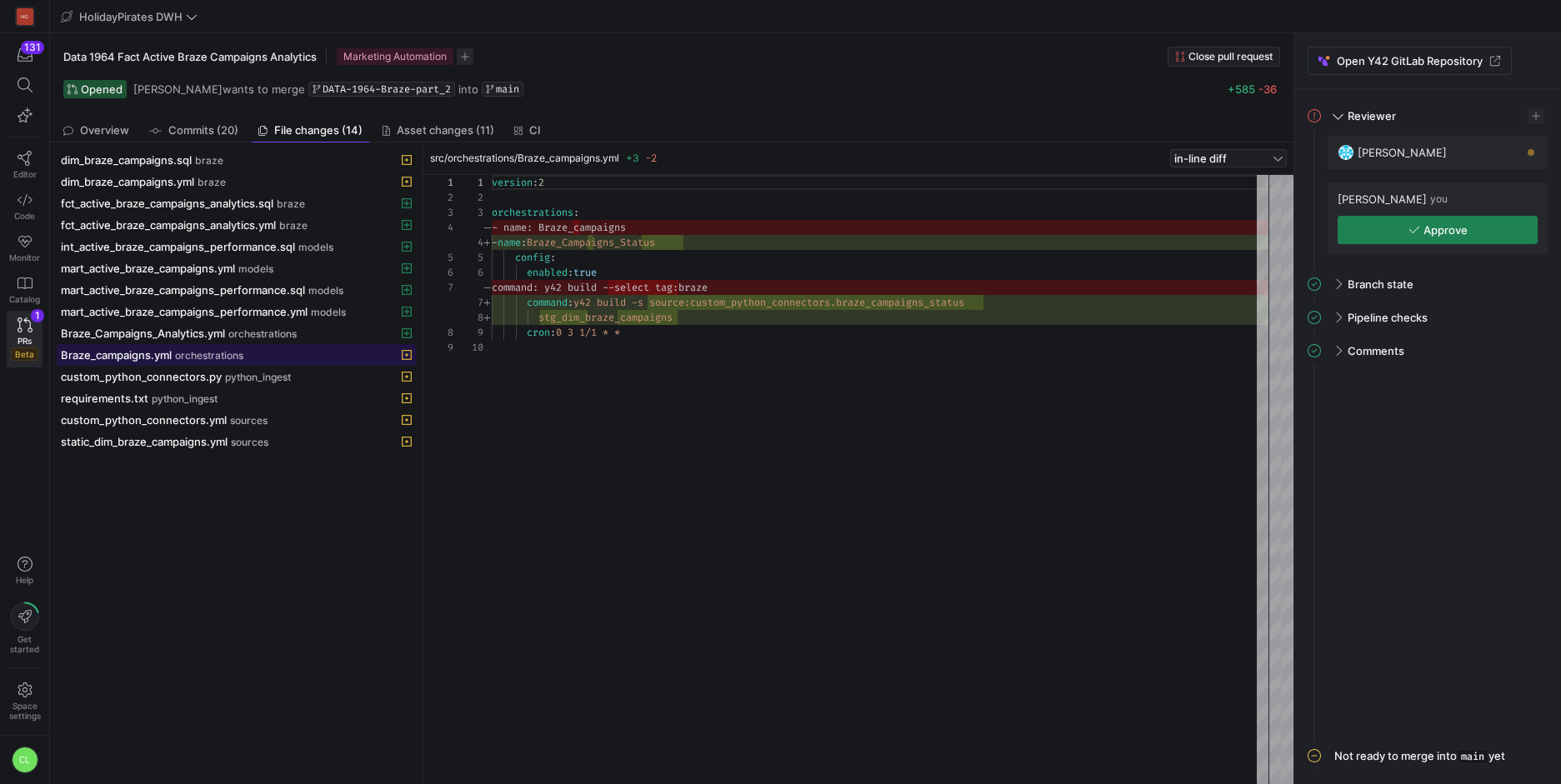
scroll to position [135, 0]
click at [251, 344] on button "Braze_campaigns.yml orchestrations" at bounding box center [237, 355] width 360 height 22
click at [263, 333] on span "orchestrations" at bounding box center [262, 334] width 68 height 11
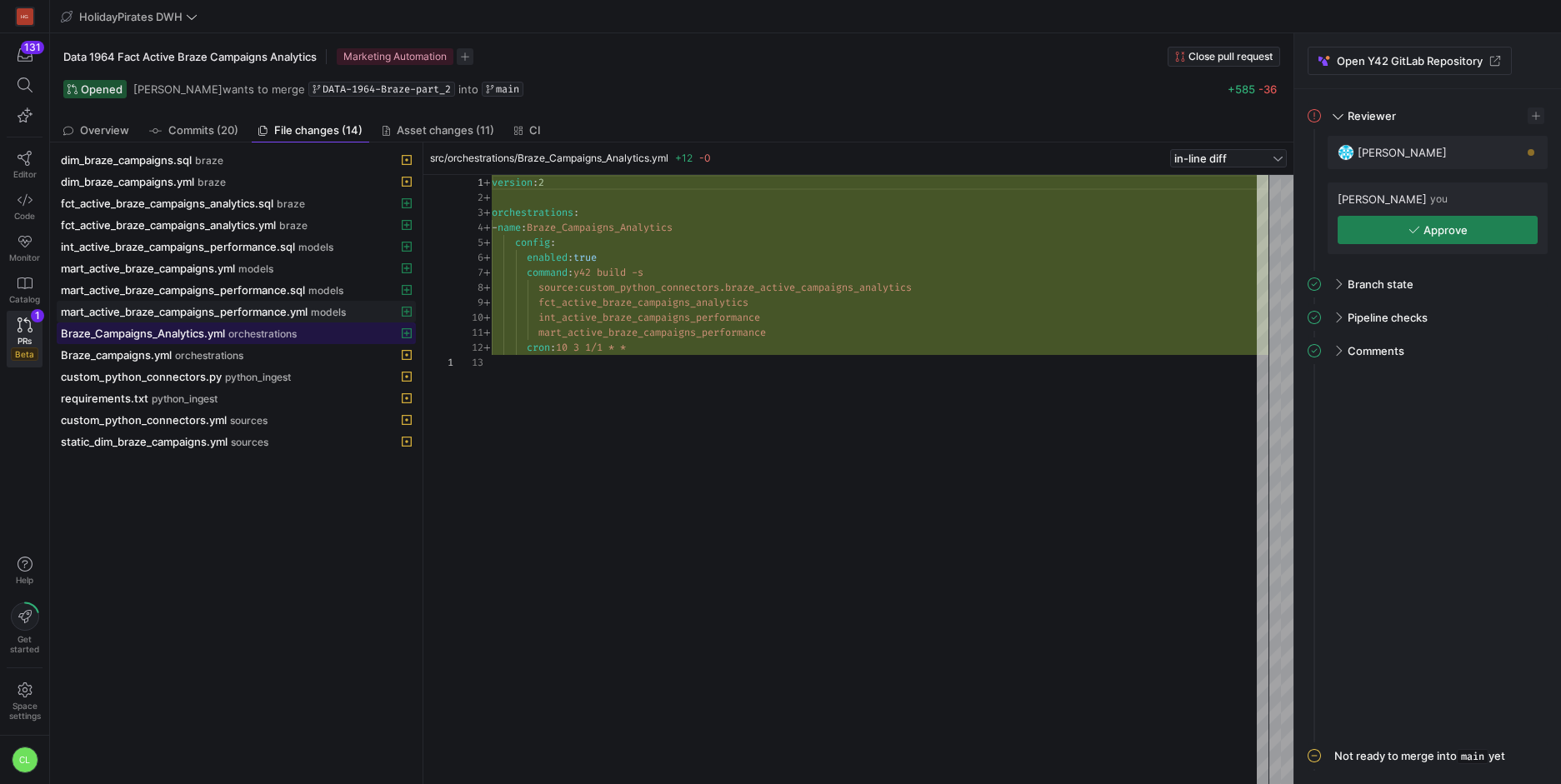
scroll to position [150, 0]
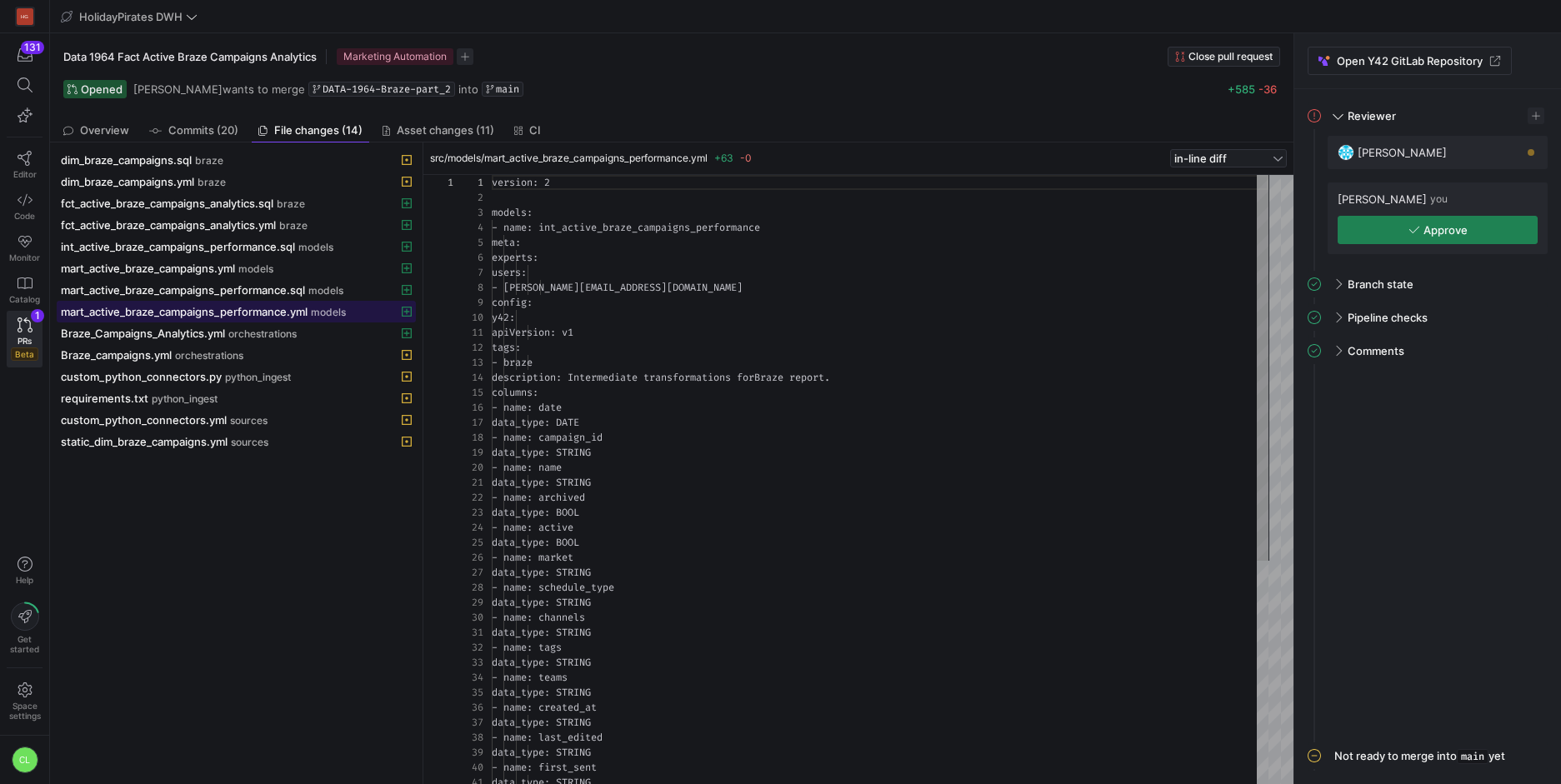
click at [320, 315] on span "models" at bounding box center [328, 312] width 35 height 11
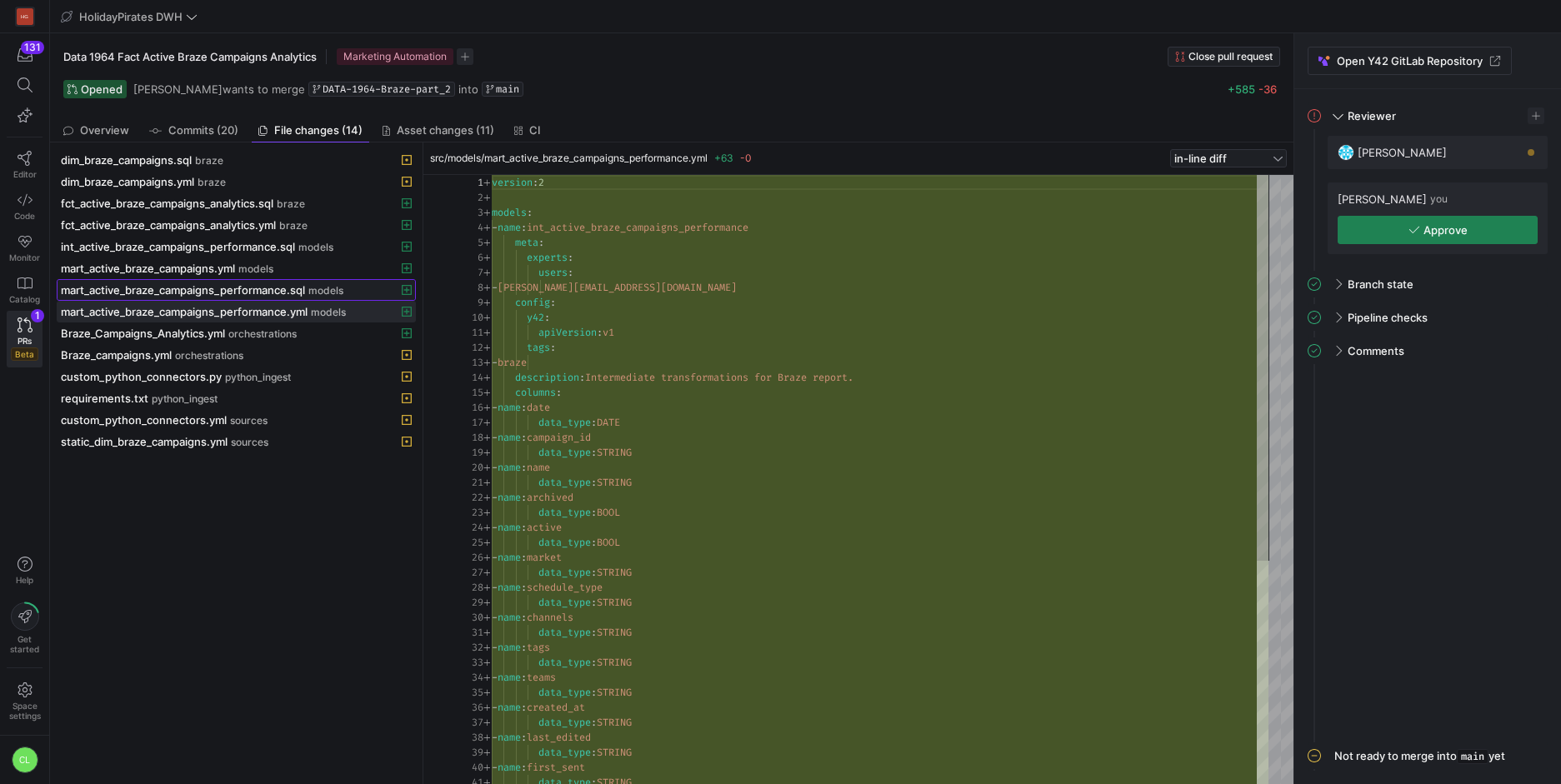
click at [326, 295] on span "models" at bounding box center [325, 290] width 35 height 11
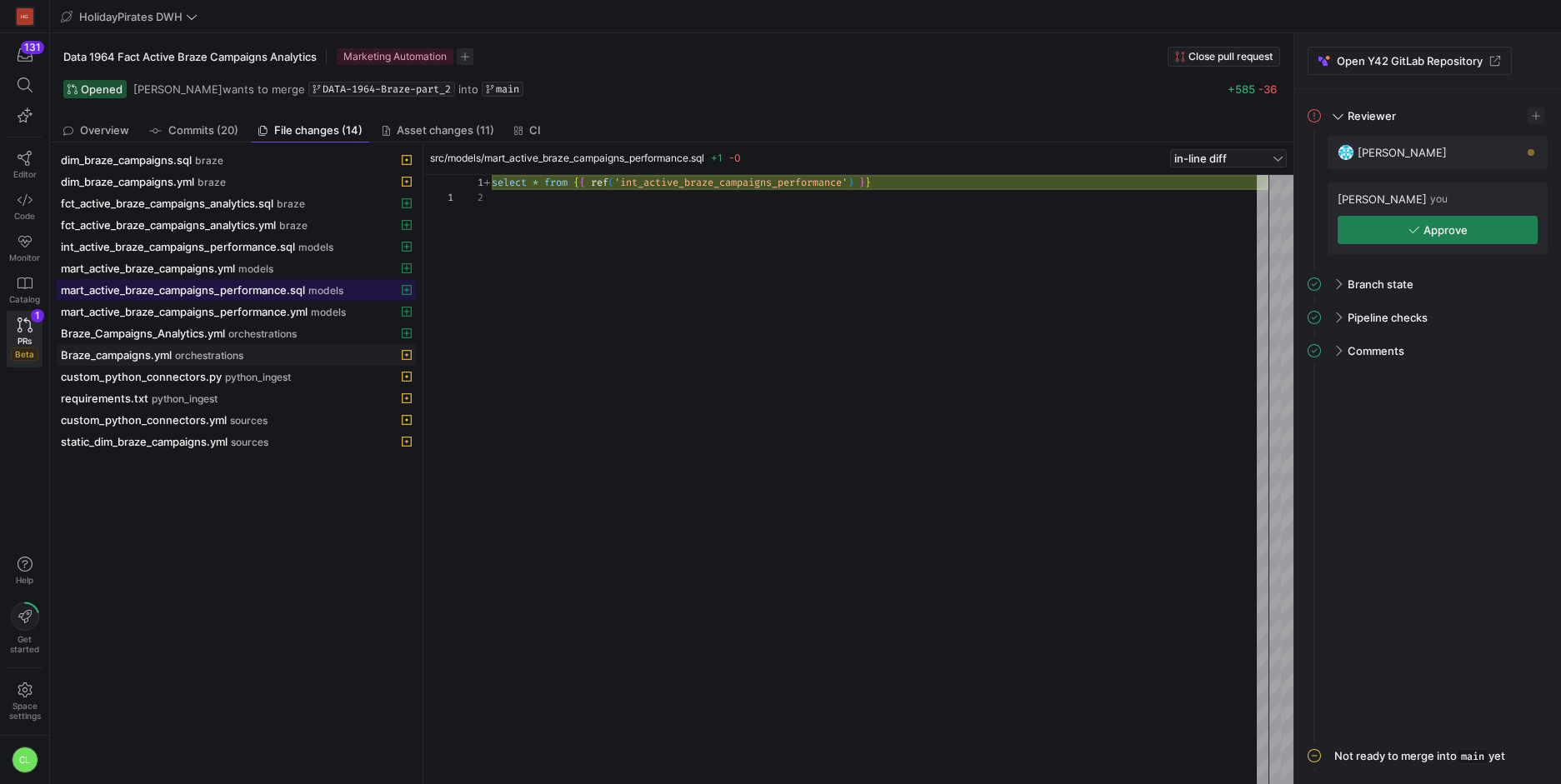
scroll to position [15, 0]
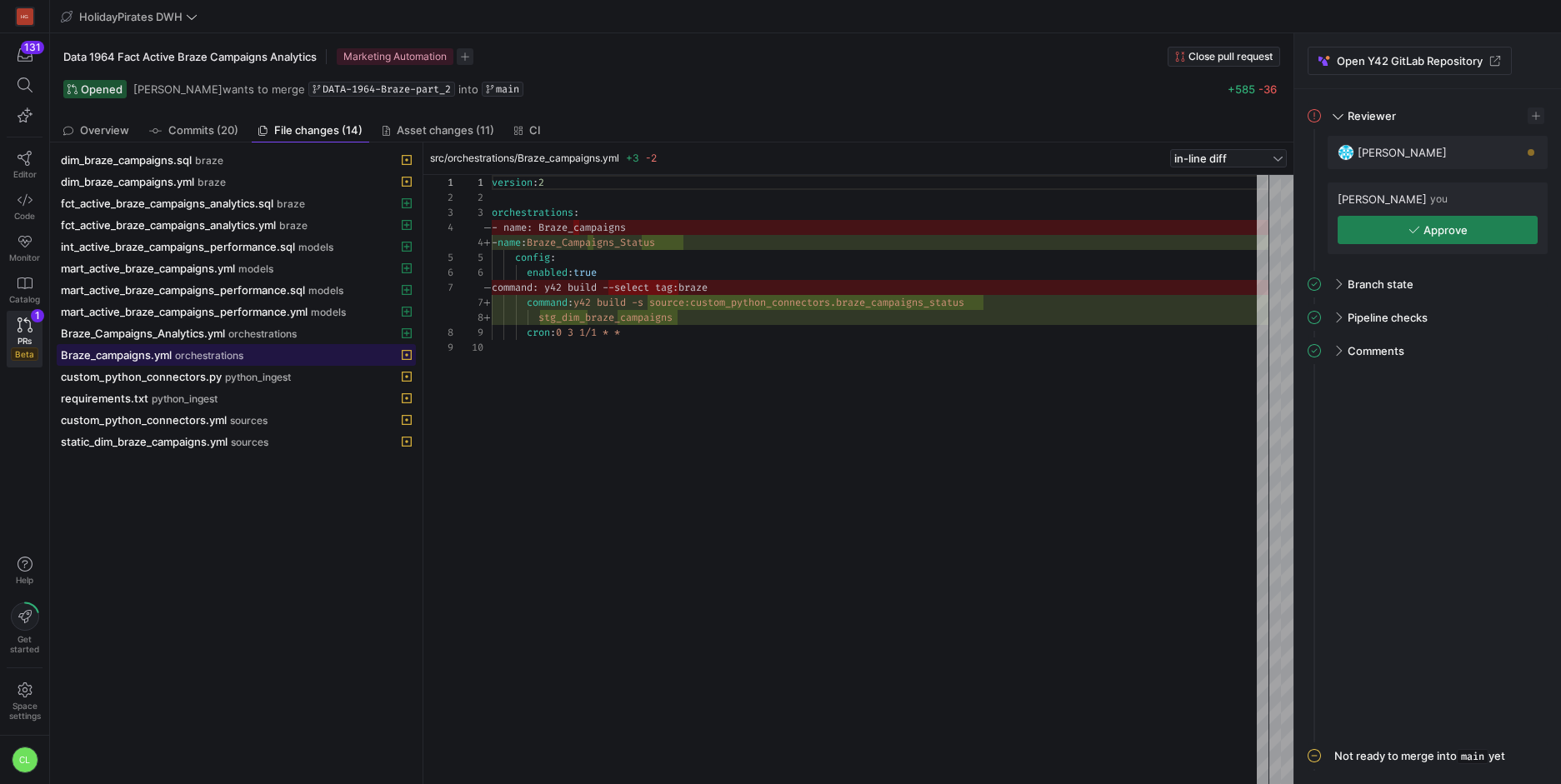
click at [284, 344] on button "Braze_campaigns.yml orchestrations" at bounding box center [237, 355] width 360 height 22
click at [293, 337] on span "orchestrations" at bounding box center [262, 334] width 68 height 11
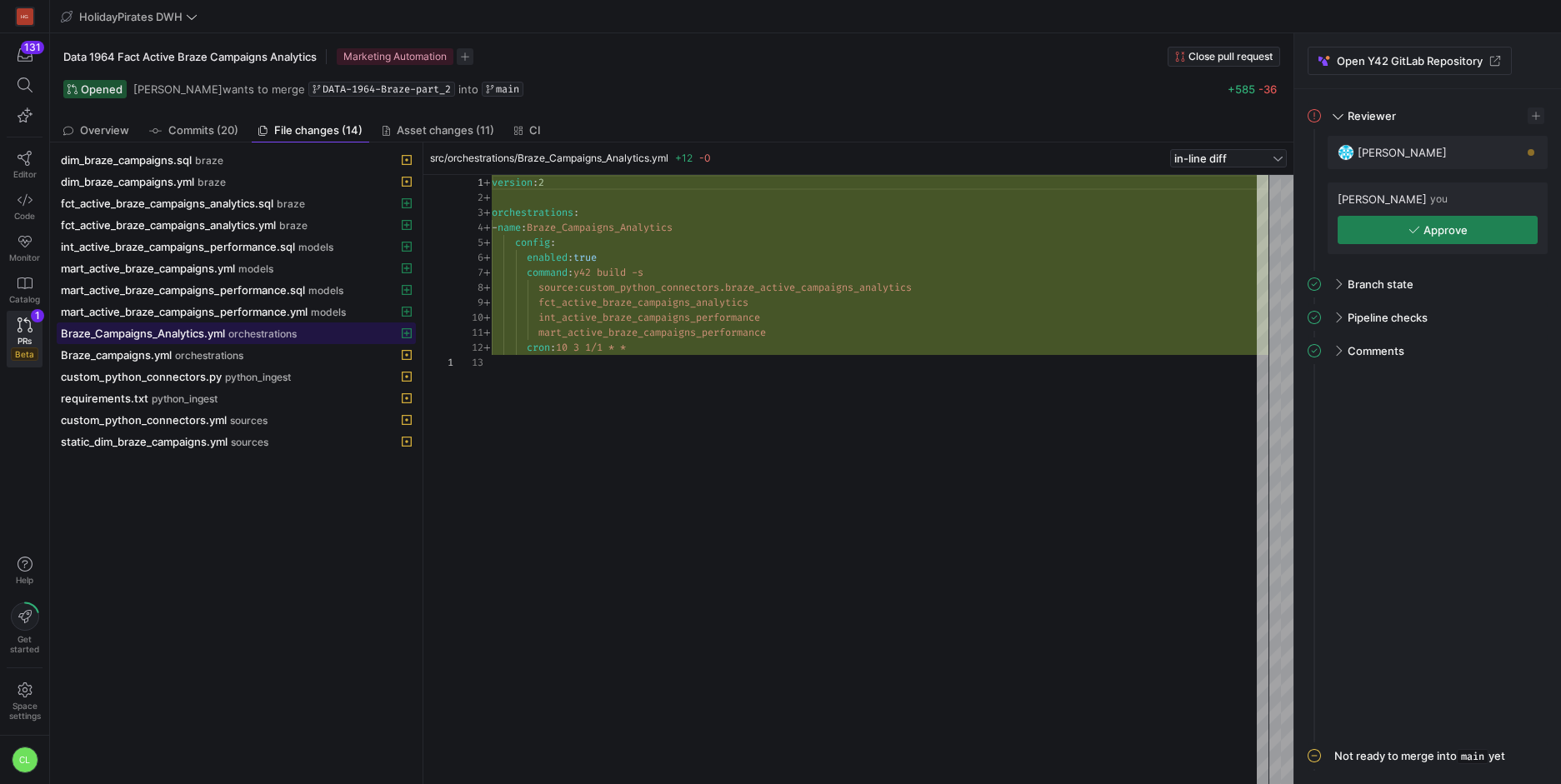
scroll to position [150, 0]
click at [321, 312] on span "models" at bounding box center [328, 312] width 35 height 11
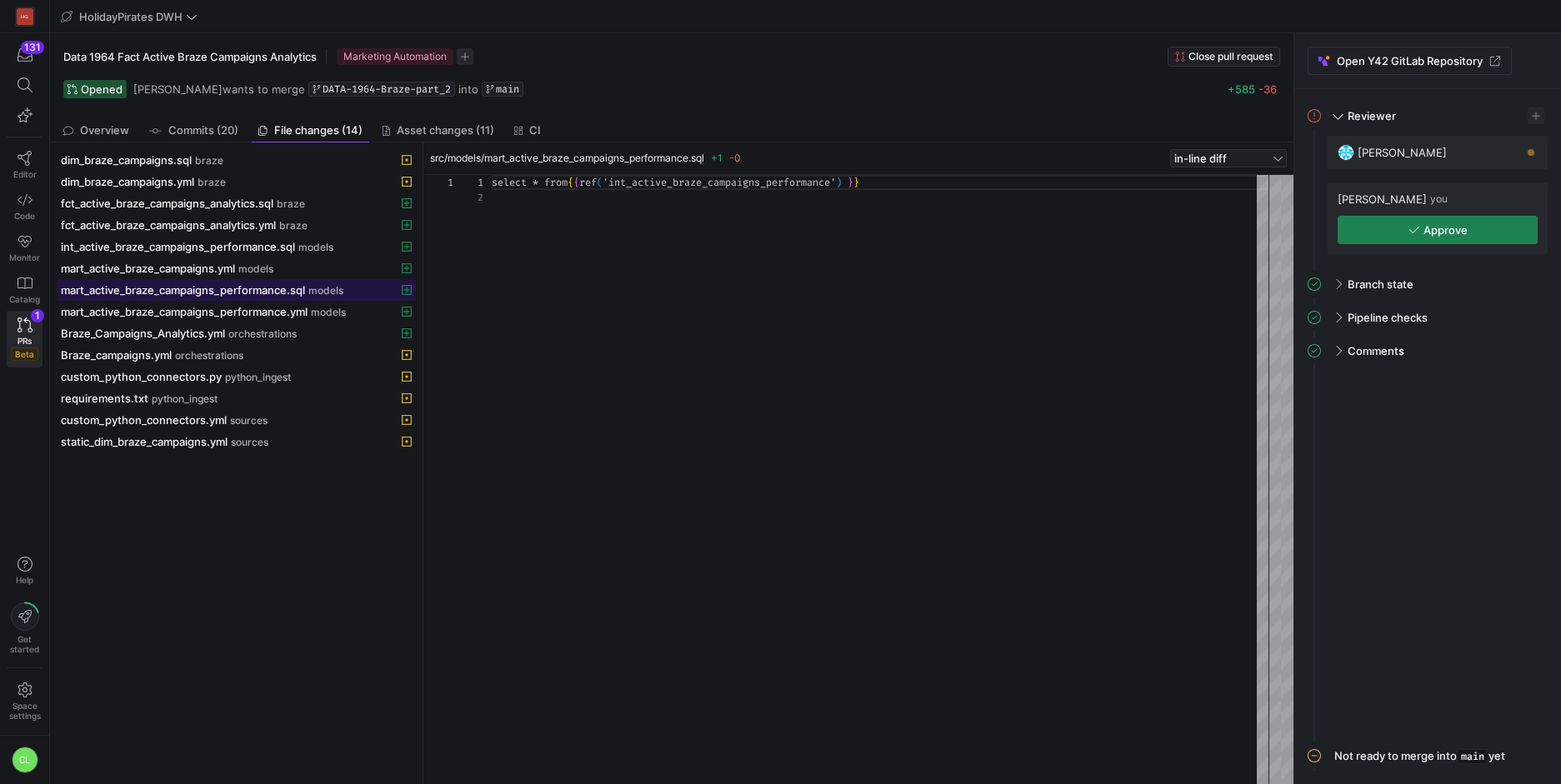
click at [337, 291] on span "models" at bounding box center [325, 290] width 35 height 11
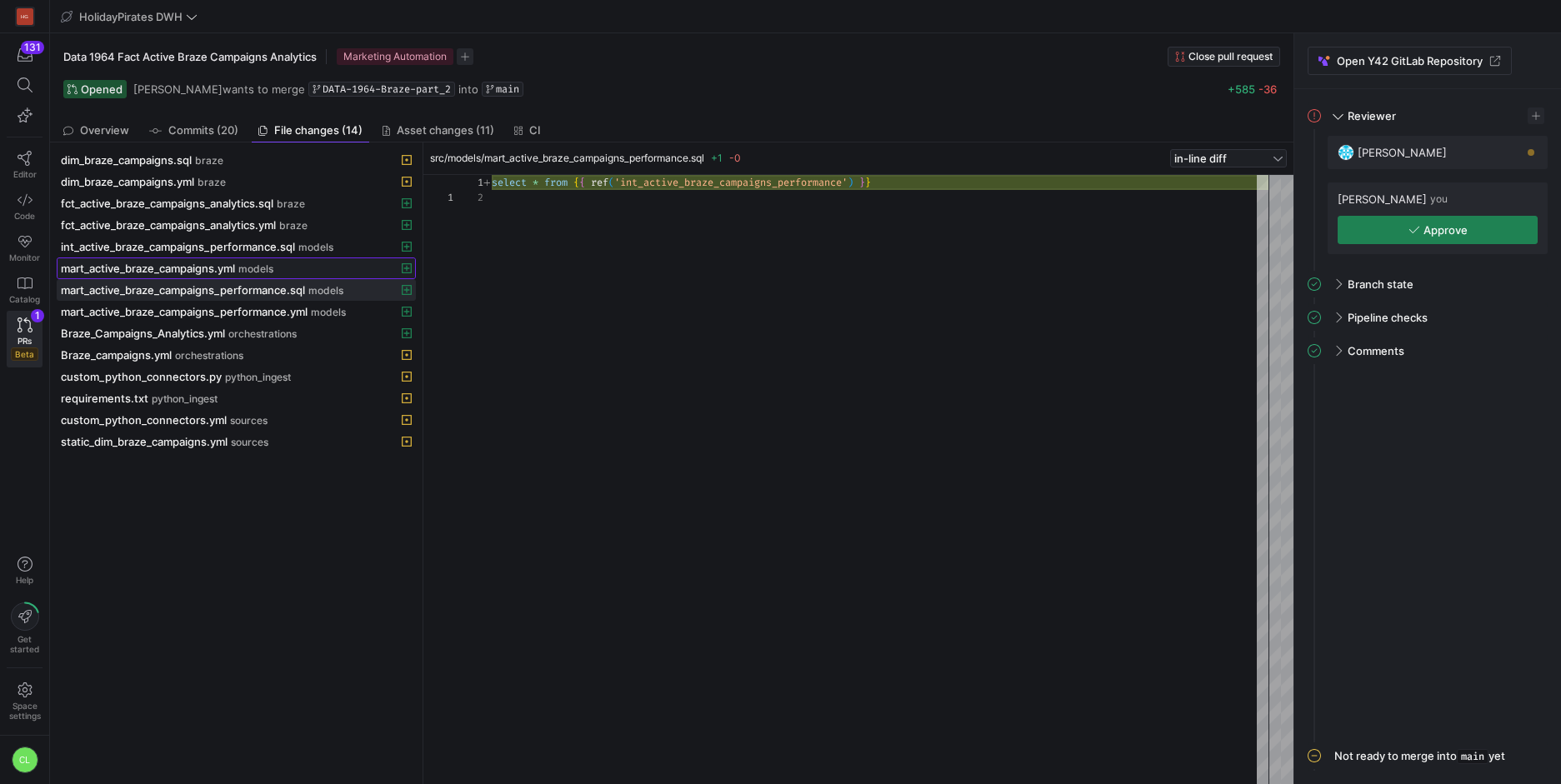
click at [342, 260] on span at bounding box center [237, 268] width 358 height 20
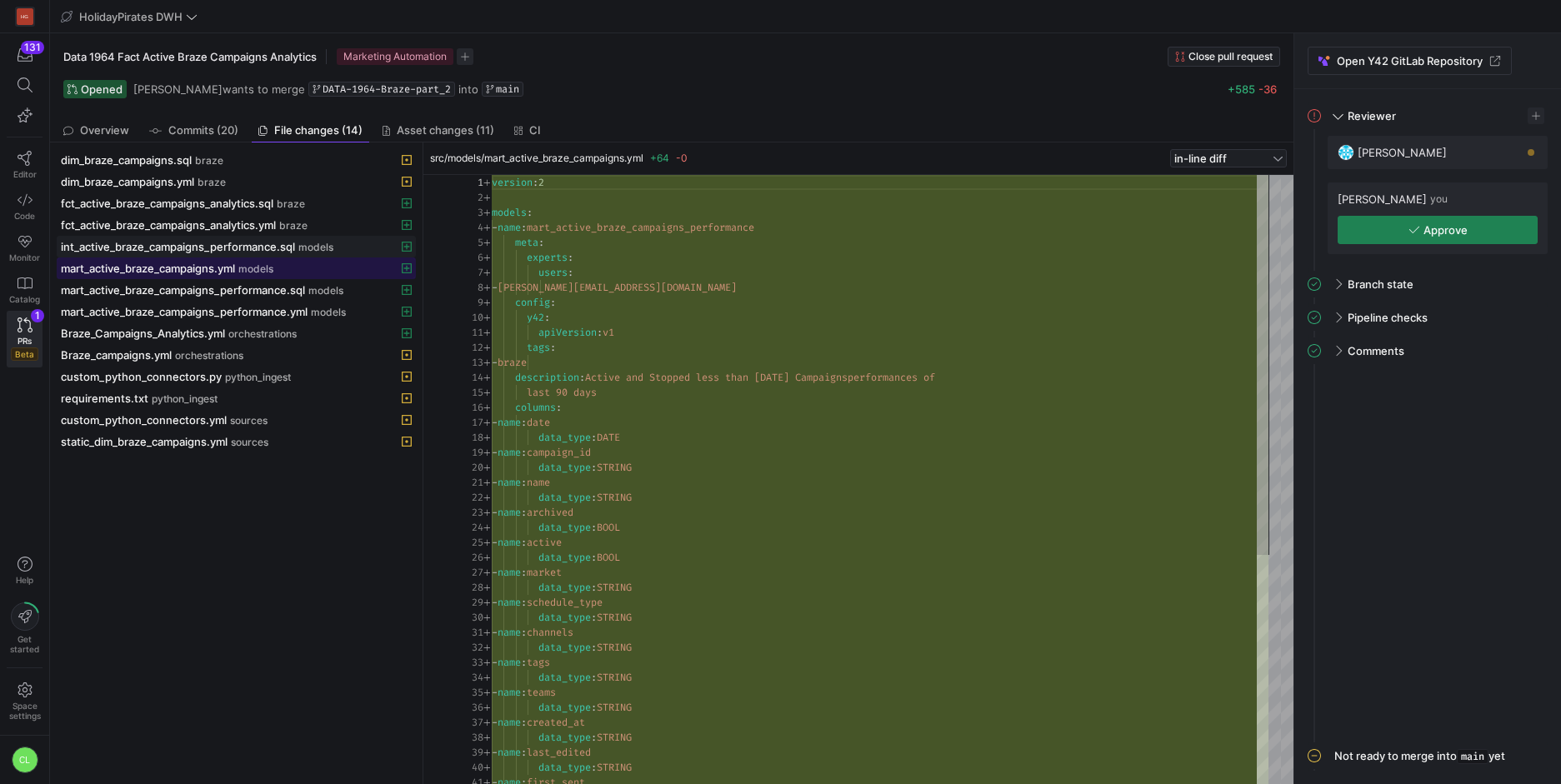
scroll to position [150, 0]
click at [341, 244] on div "int_active_braze_campaigns_performance.sql models" at bounding box center [218, 247] width 314 height 13
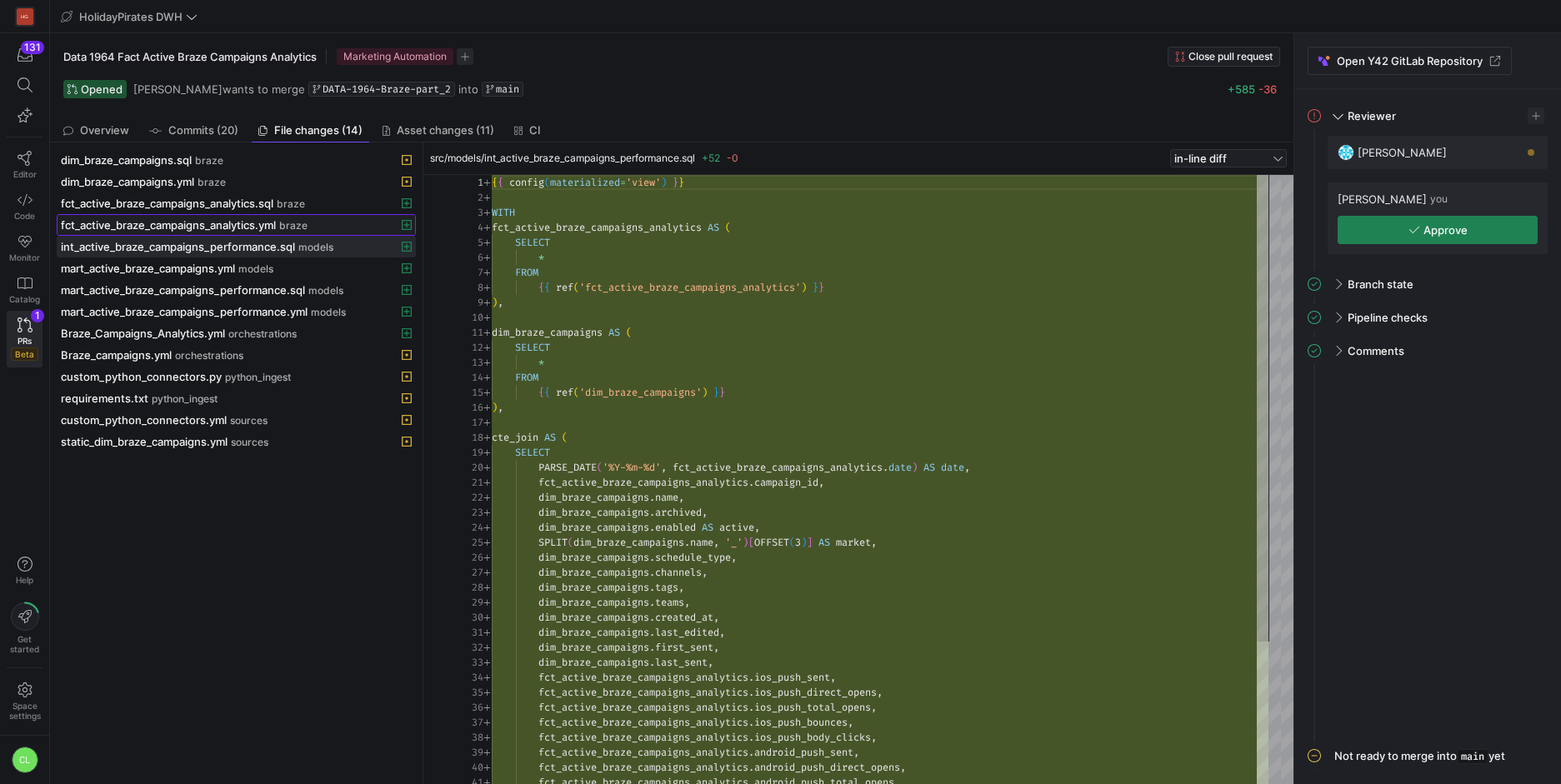
click at [311, 222] on div "fct_active_braze_campaigns_analytics.yml braze" at bounding box center [218, 225] width 314 height 13
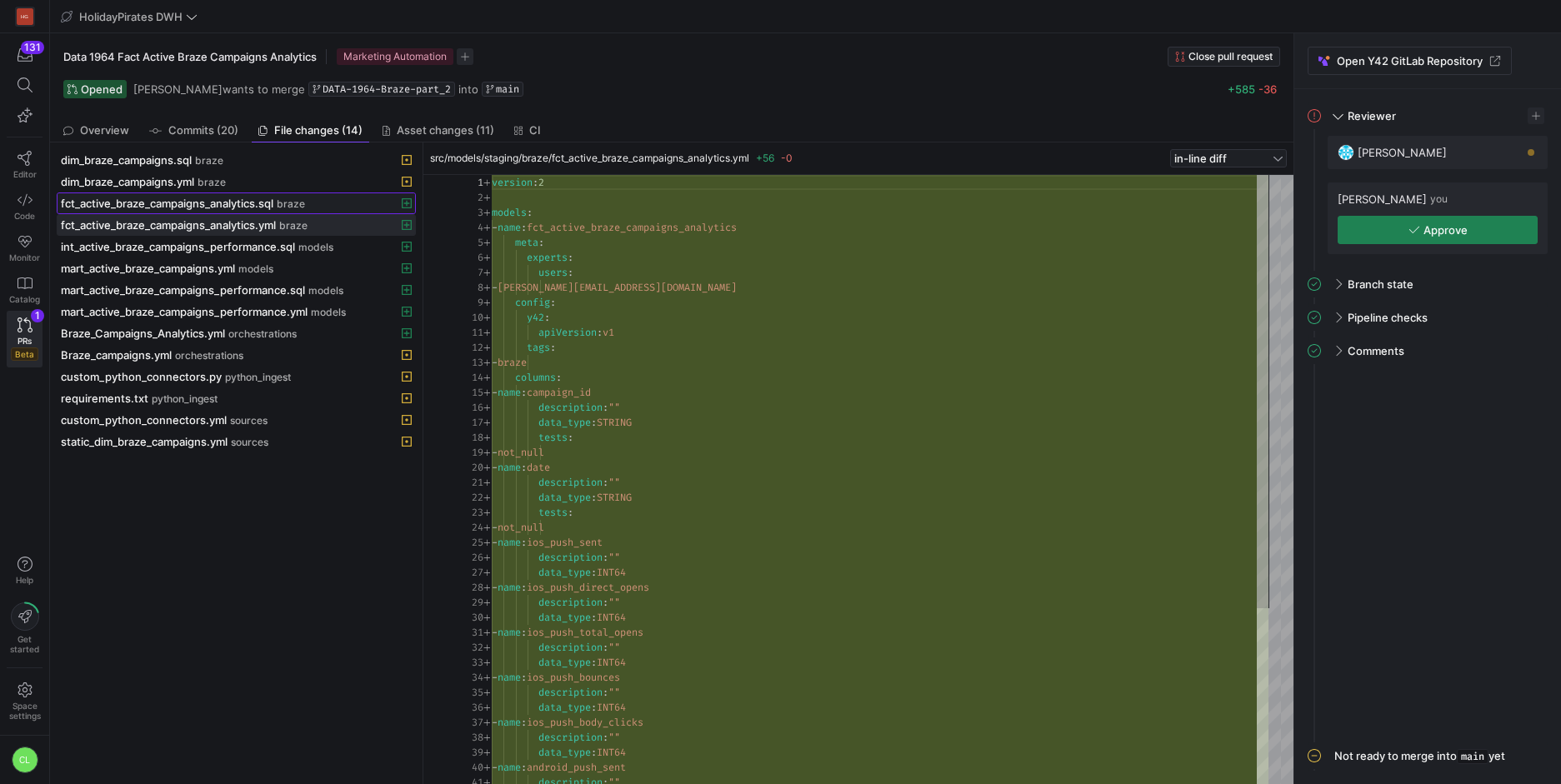
click at [317, 201] on div "fct_active_braze_campaigns_analytics.sql braze" at bounding box center [218, 203] width 314 height 13
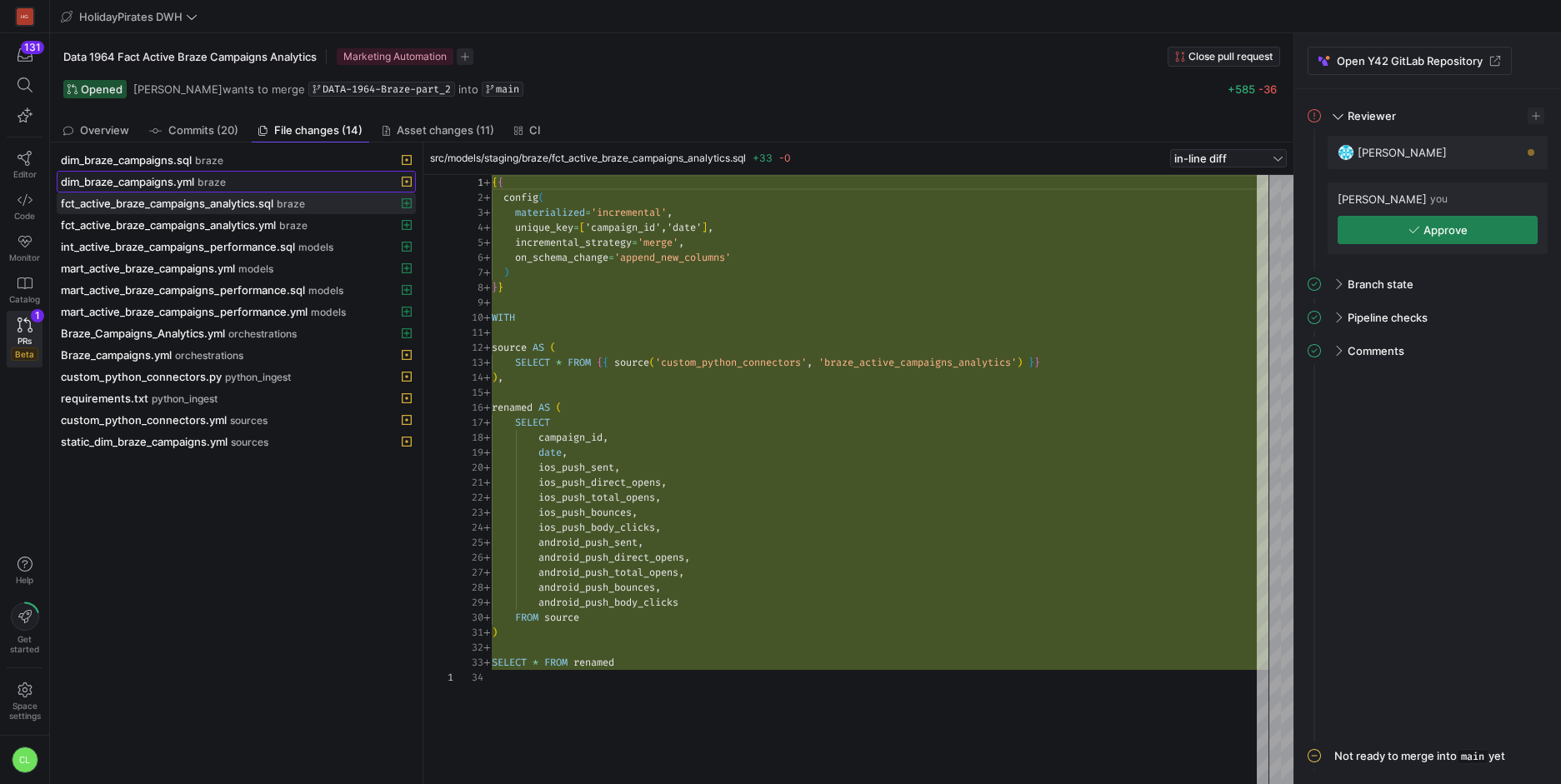
click at [311, 182] on div "dim_braze_campaigns.yml braze" at bounding box center [218, 182] width 314 height 13
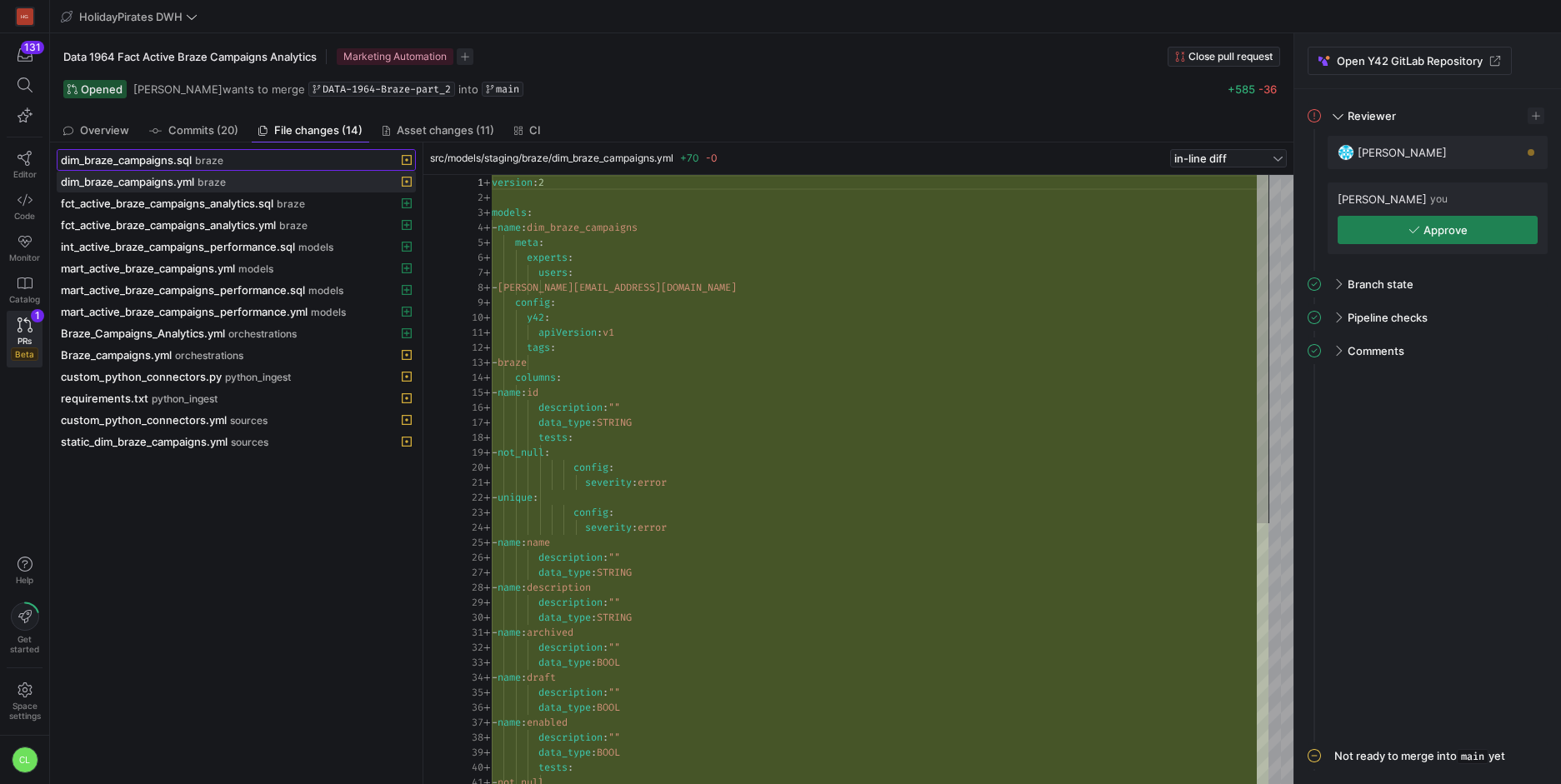
click at [331, 159] on div "dim_braze_campaigns.sql braze" at bounding box center [218, 160] width 314 height 13
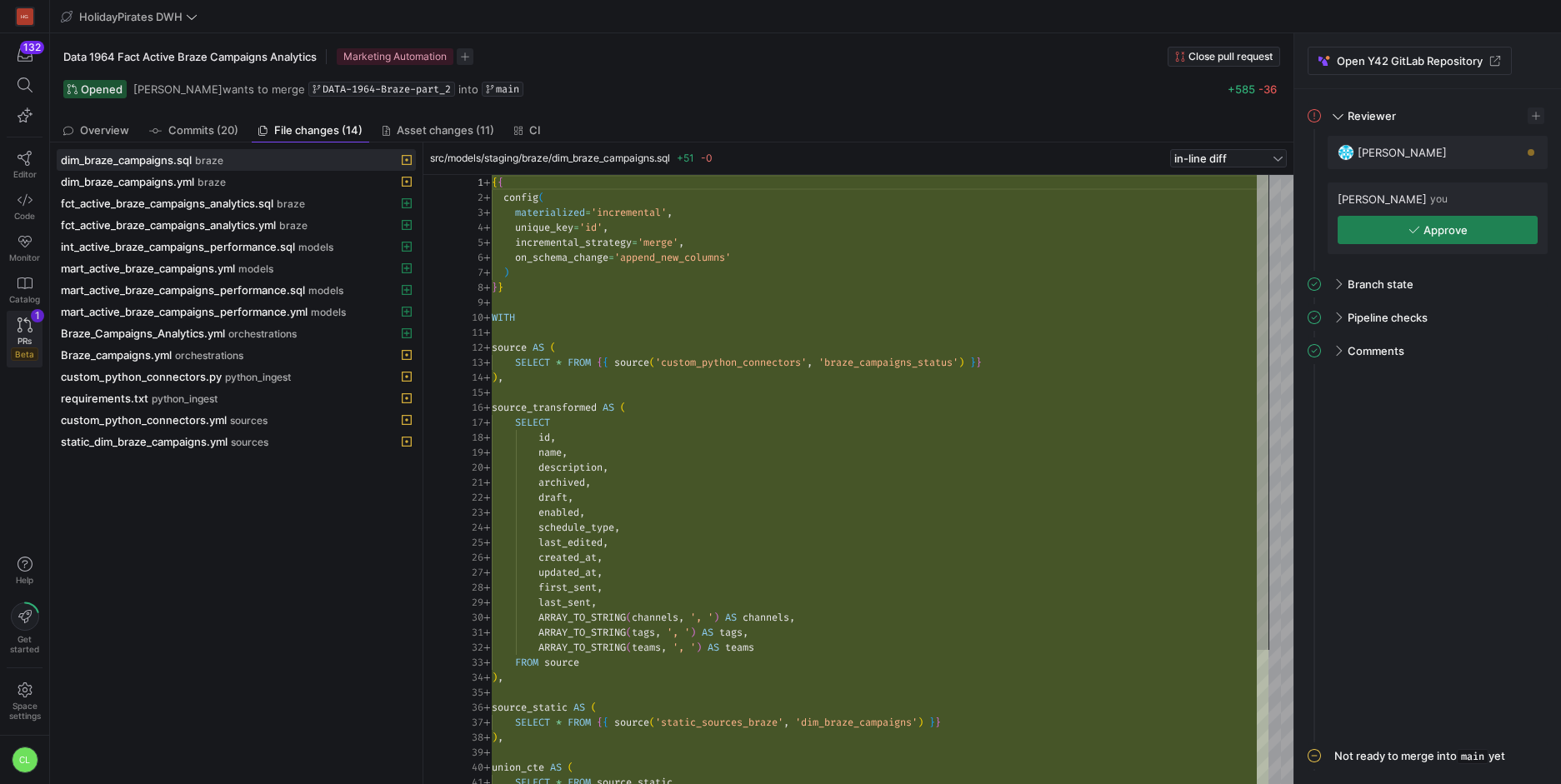
click at [31, 320] on div "1" at bounding box center [38, 316] width 13 height 13
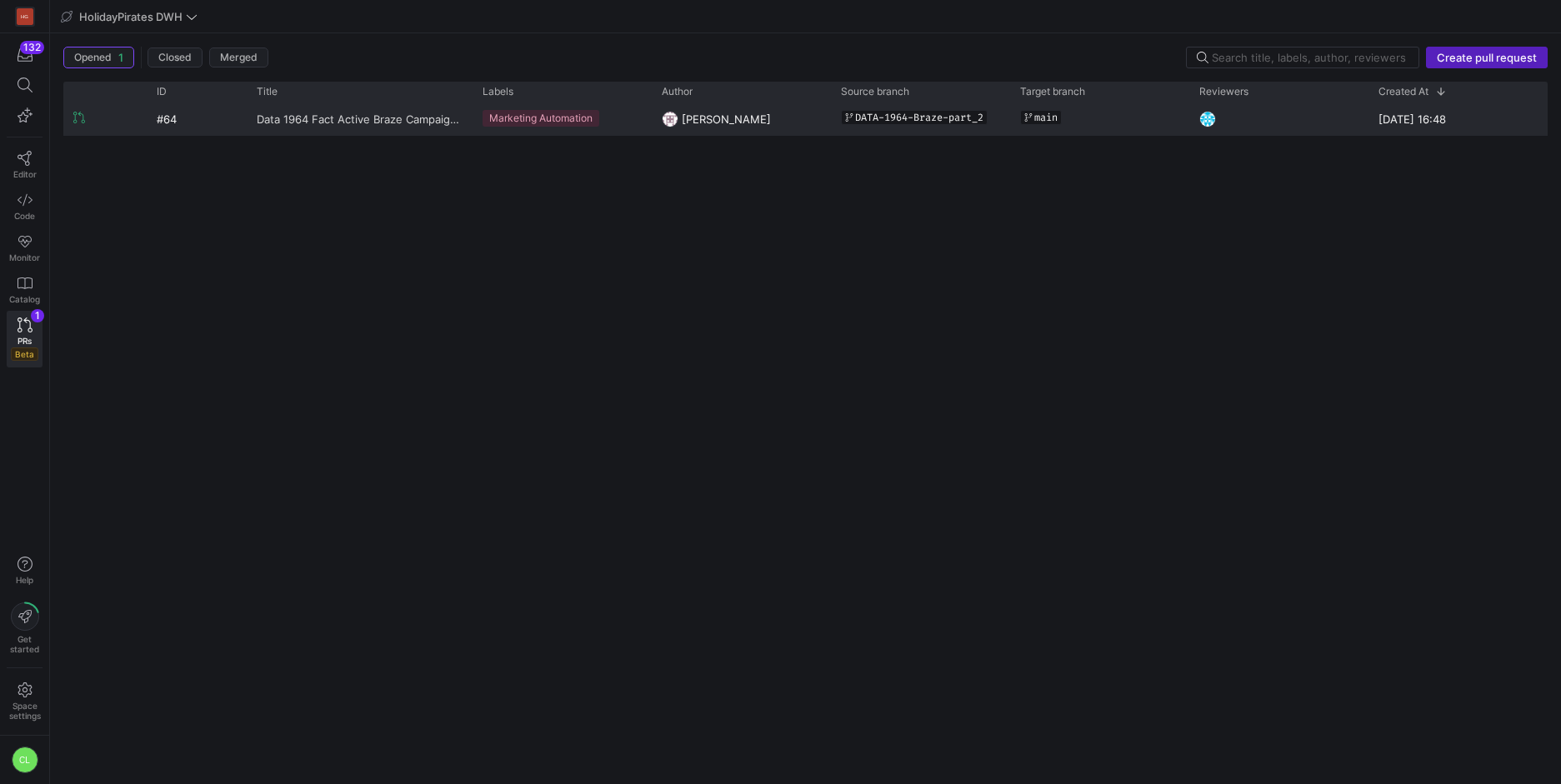
click at [445, 126] on span "Data 1964 Fact Active Braze Campaigns Analytics" at bounding box center [360, 118] width 206 height 31
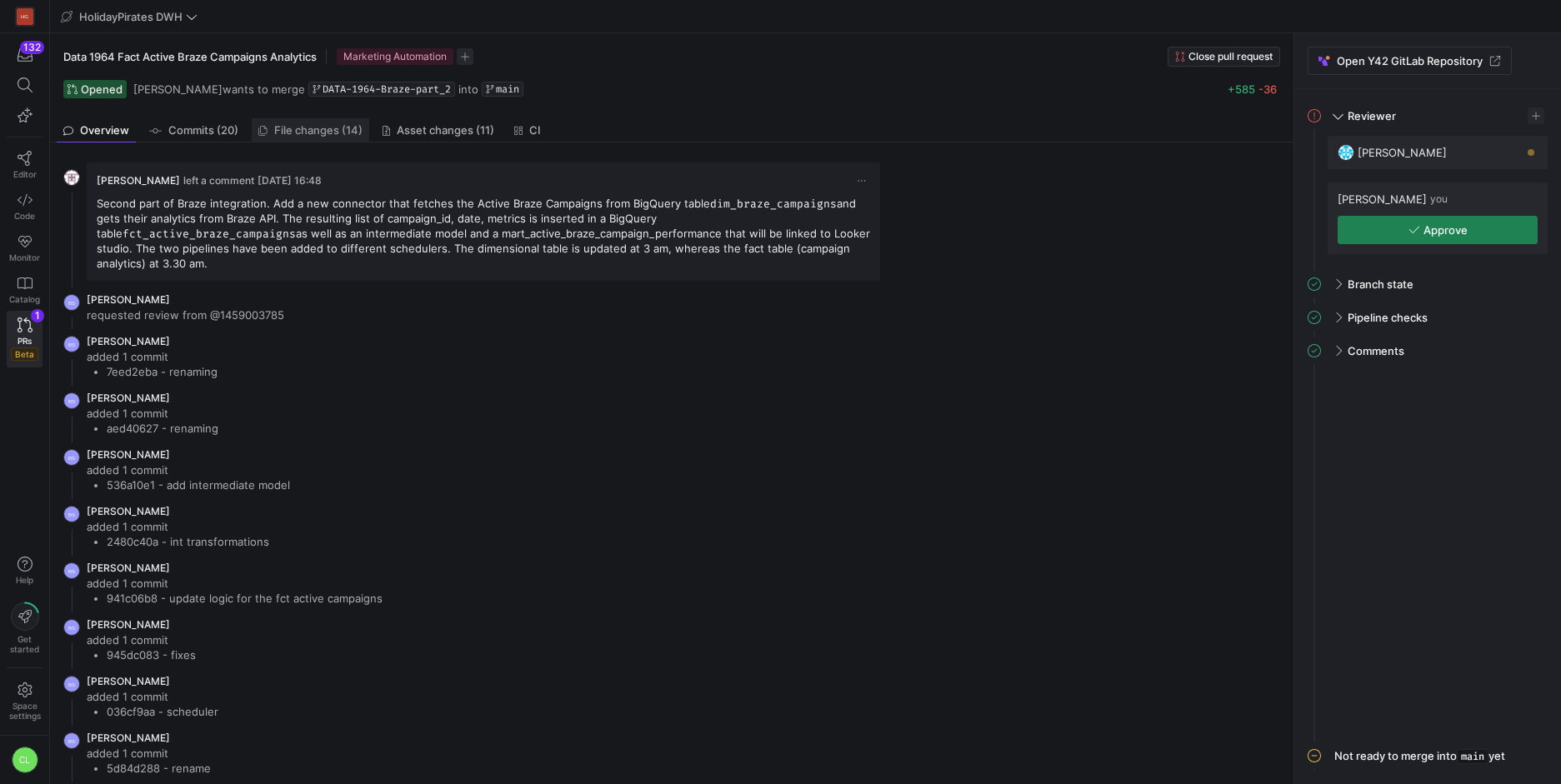
click at [303, 133] on span "File changes (14)" at bounding box center [318, 130] width 88 height 10
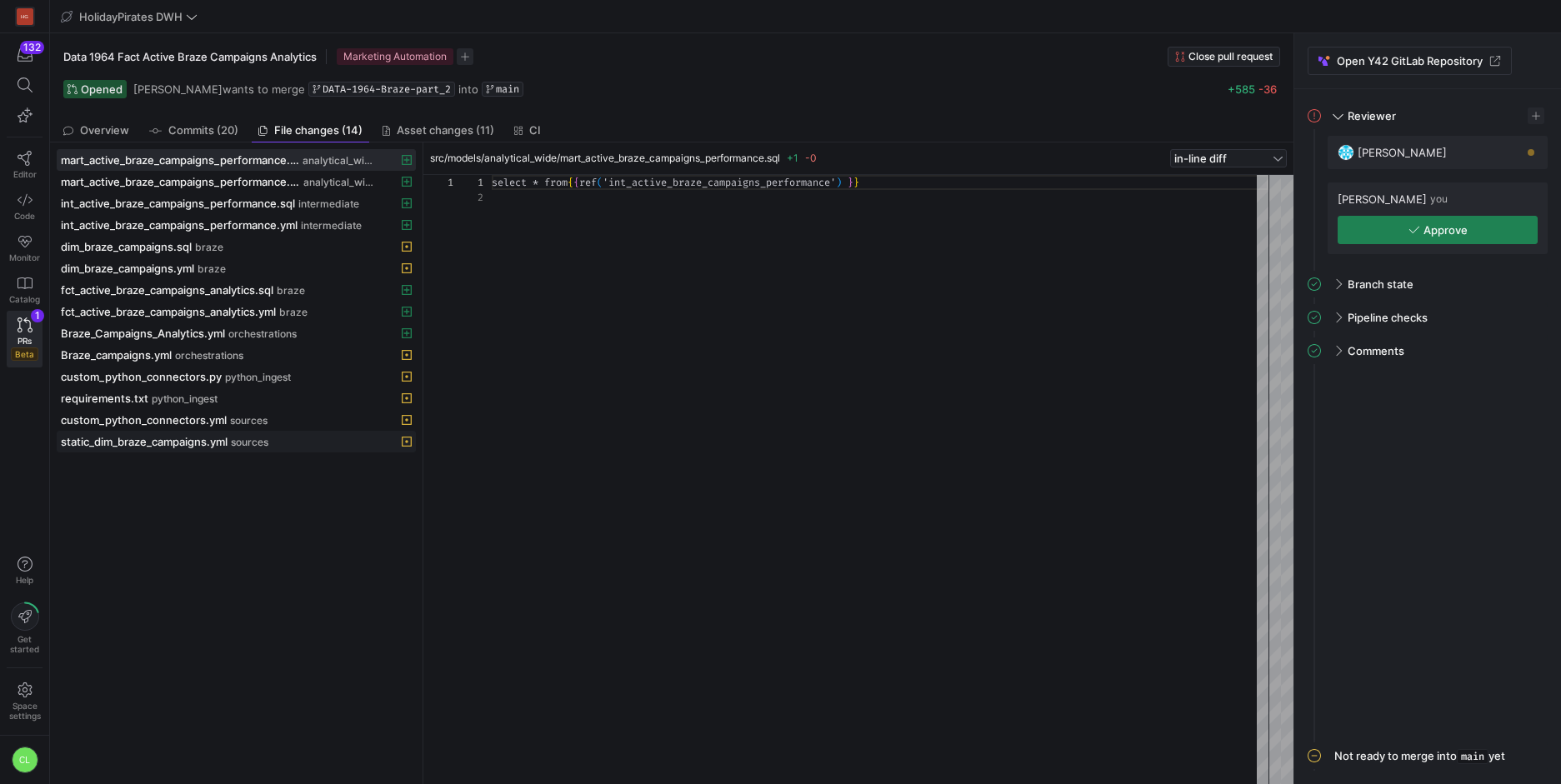
scroll to position [15, 0]
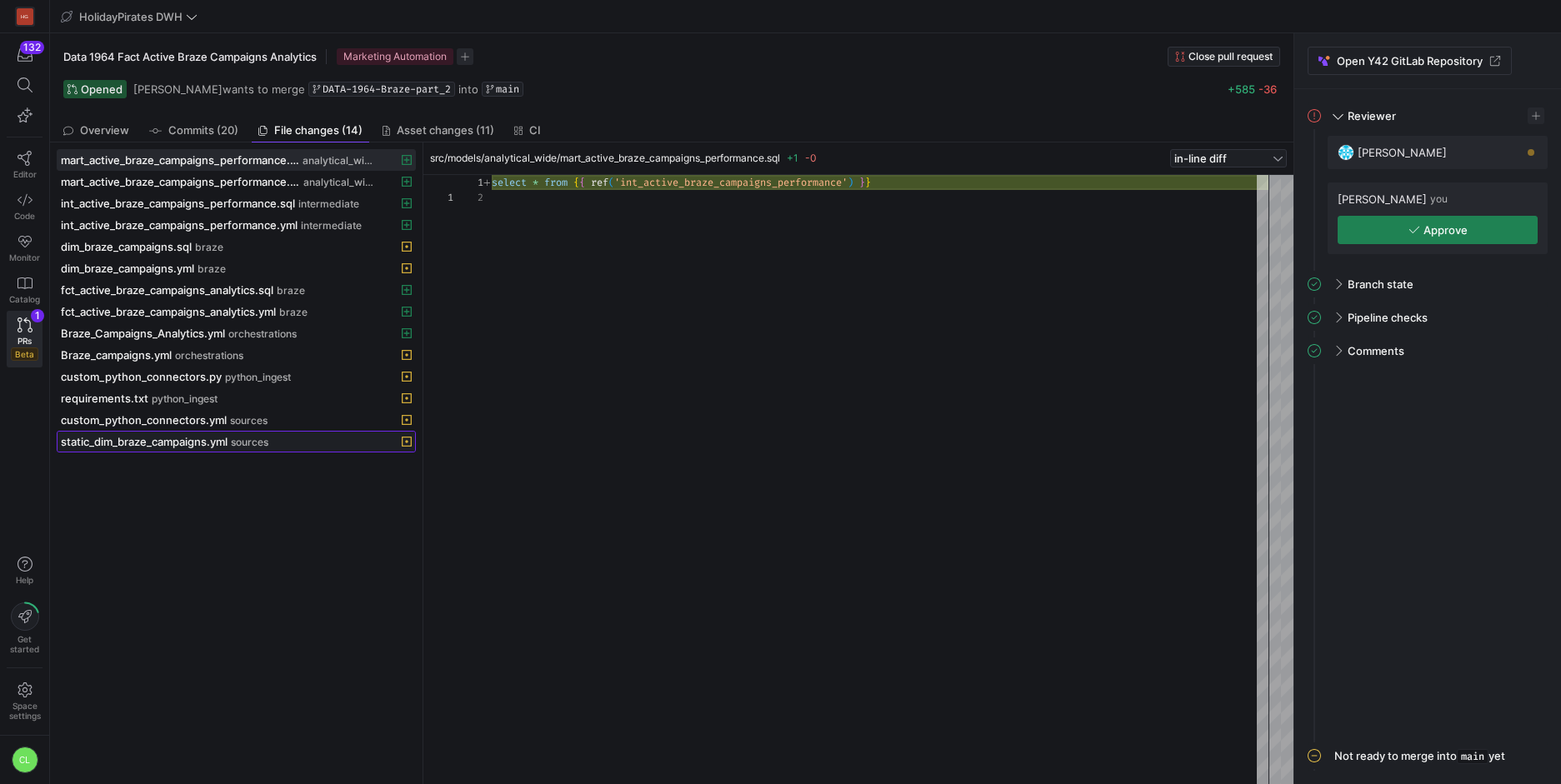
click at [273, 446] on div "static_dim_braze_campaigns.yml sources" at bounding box center [218, 442] width 314 height 13
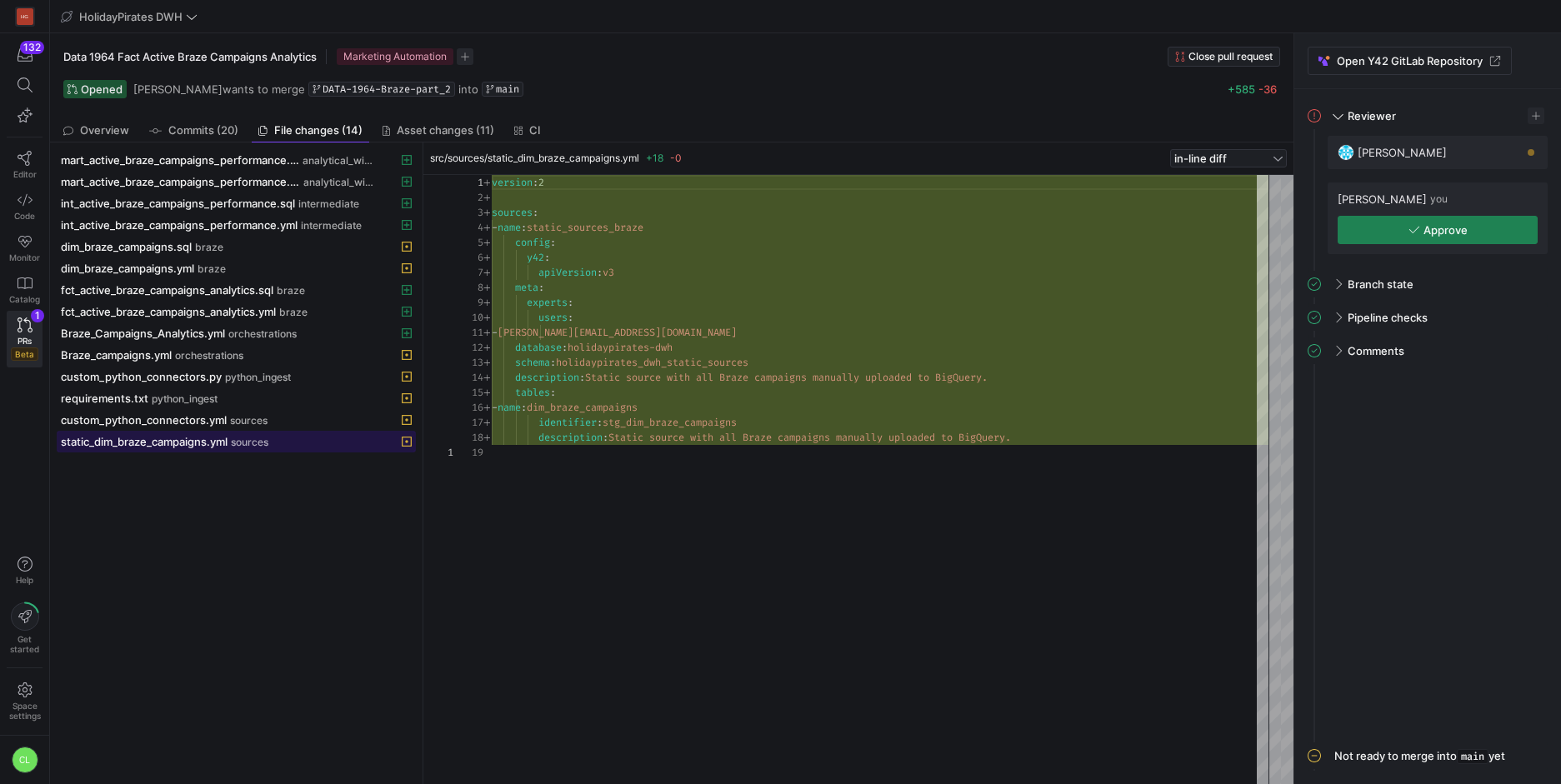
scroll to position [150, 0]
click at [275, 442] on div "static_dim_braze_campaigns.yml sources" at bounding box center [218, 442] width 314 height 13
click at [310, 415] on div "custom_python_connectors.yml sources" at bounding box center [218, 420] width 314 height 13
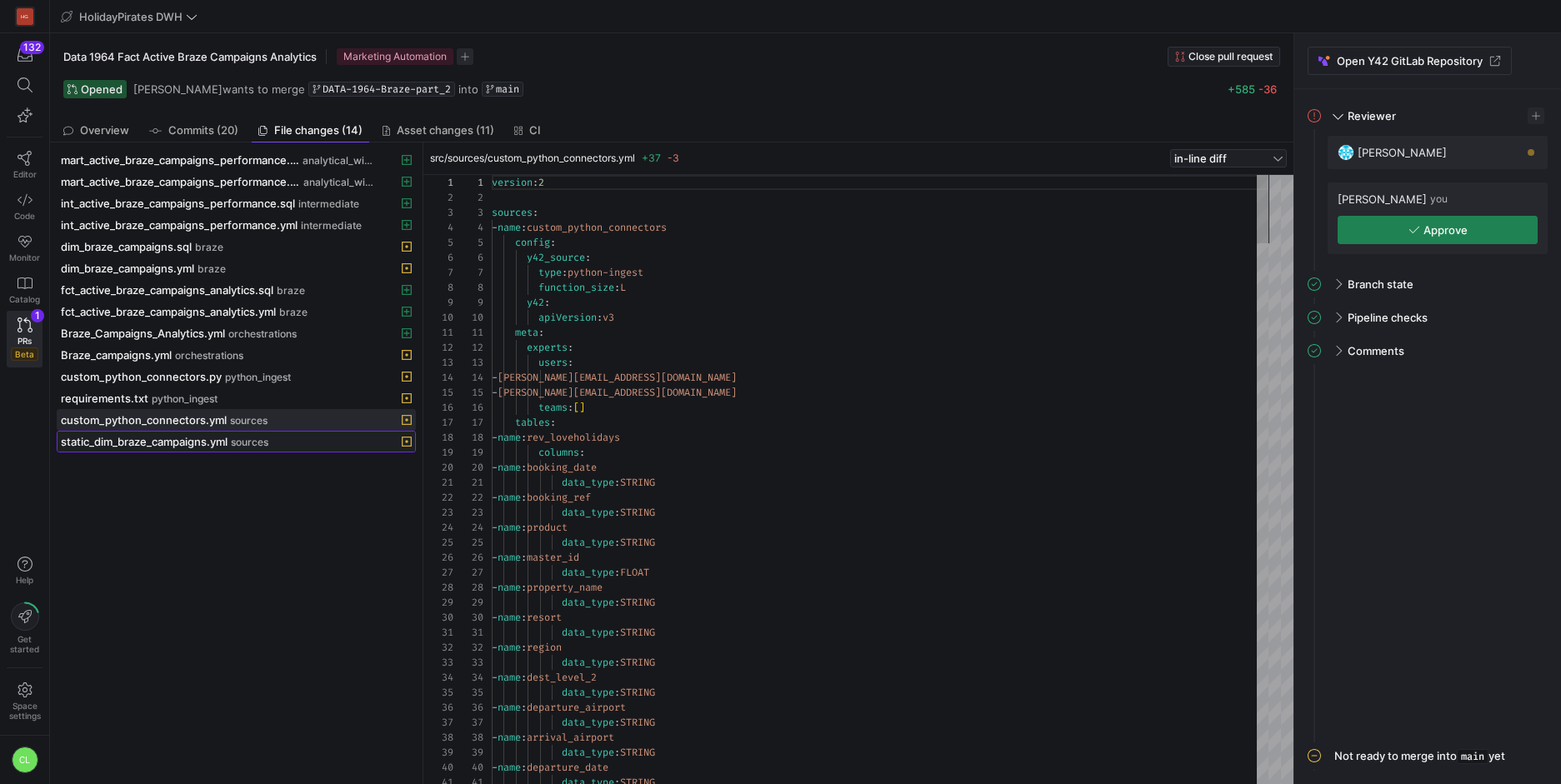
click at [311, 436] on div "static_dim_braze_campaigns.yml sources" at bounding box center [218, 442] width 314 height 13
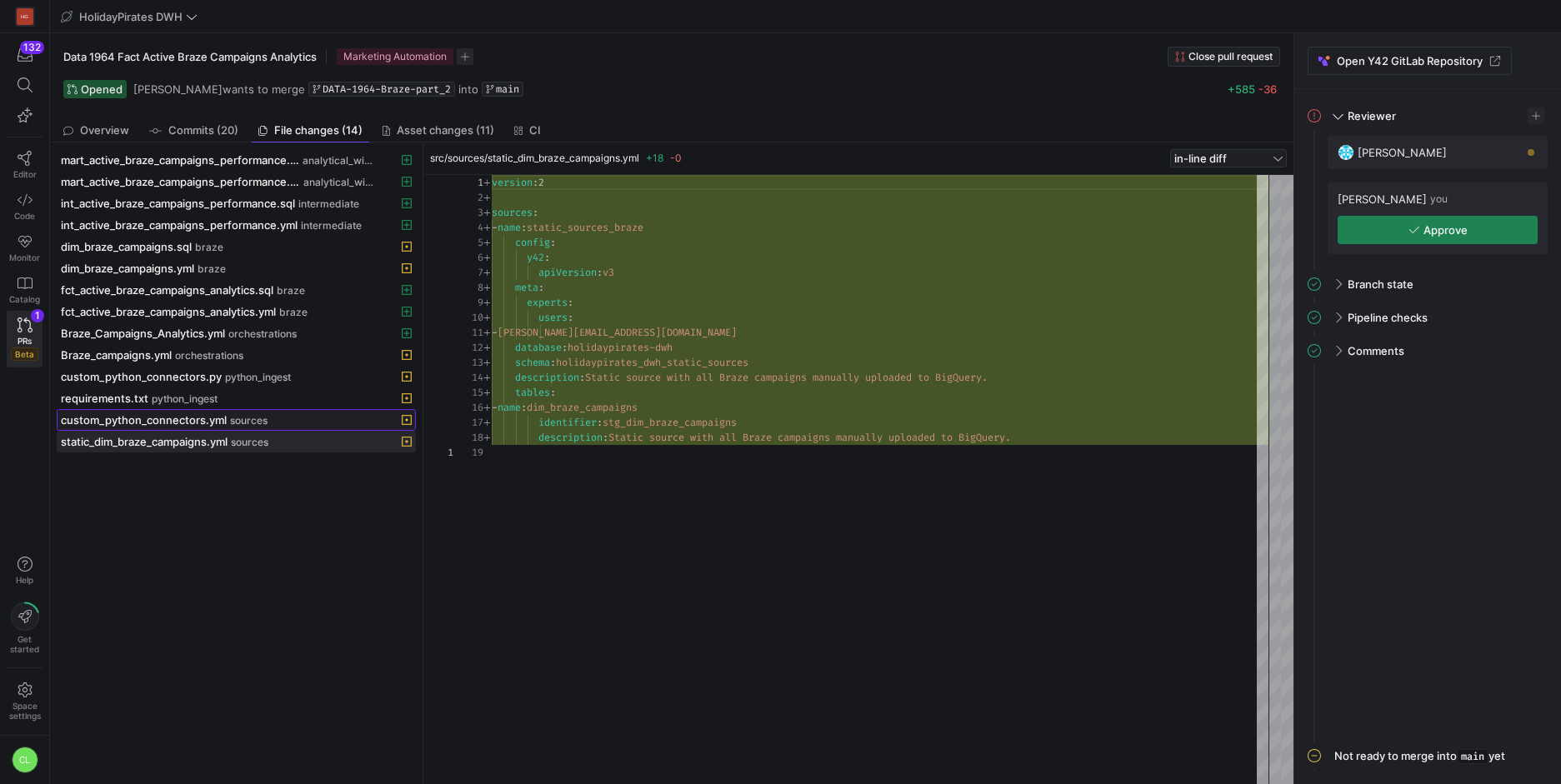
click at [325, 419] on div "custom_python_connectors.yml sources" at bounding box center [218, 420] width 314 height 13
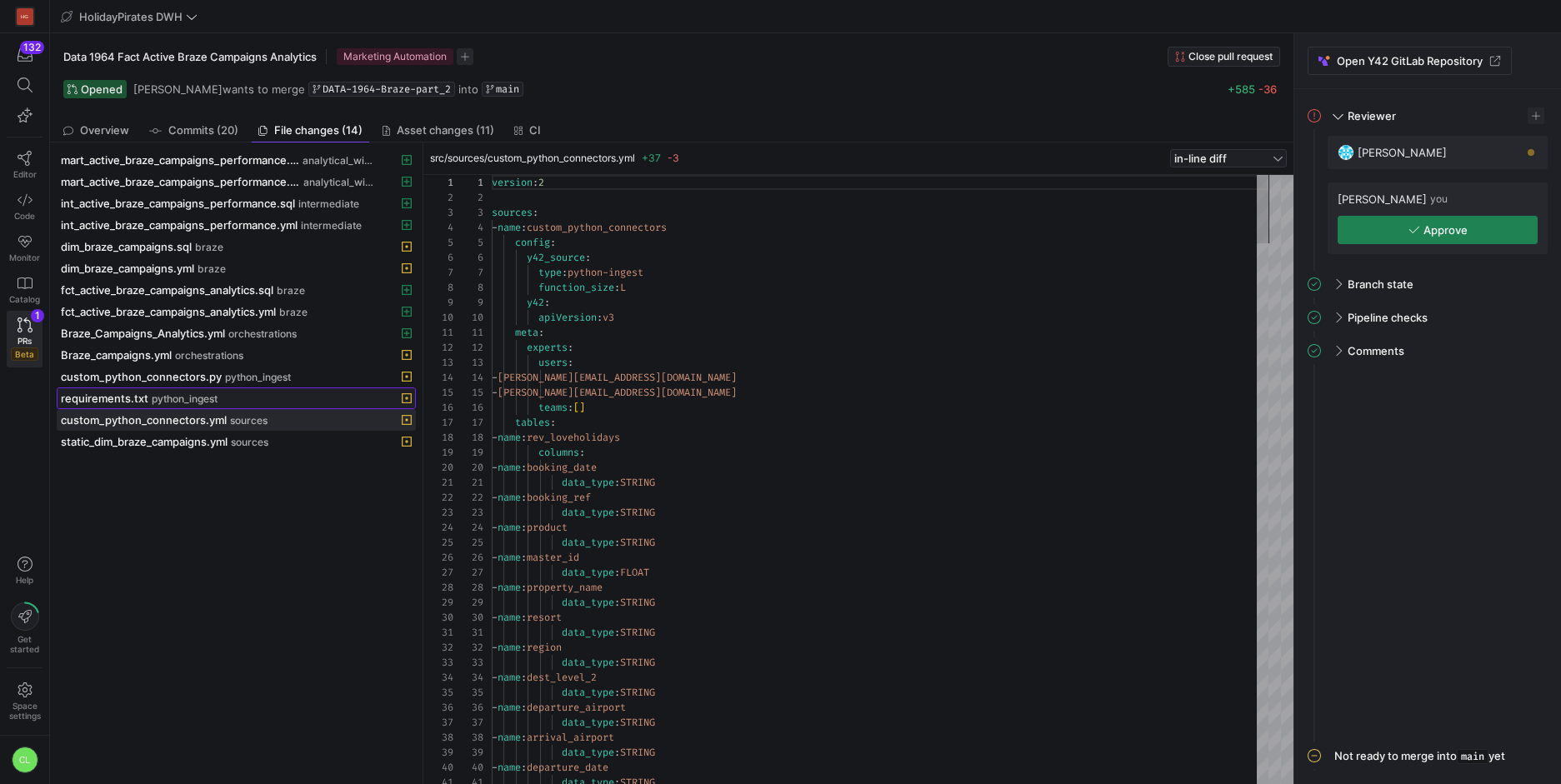
click at [283, 392] on div "requirements.txt python_ingest" at bounding box center [218, 398] width 314 height 13
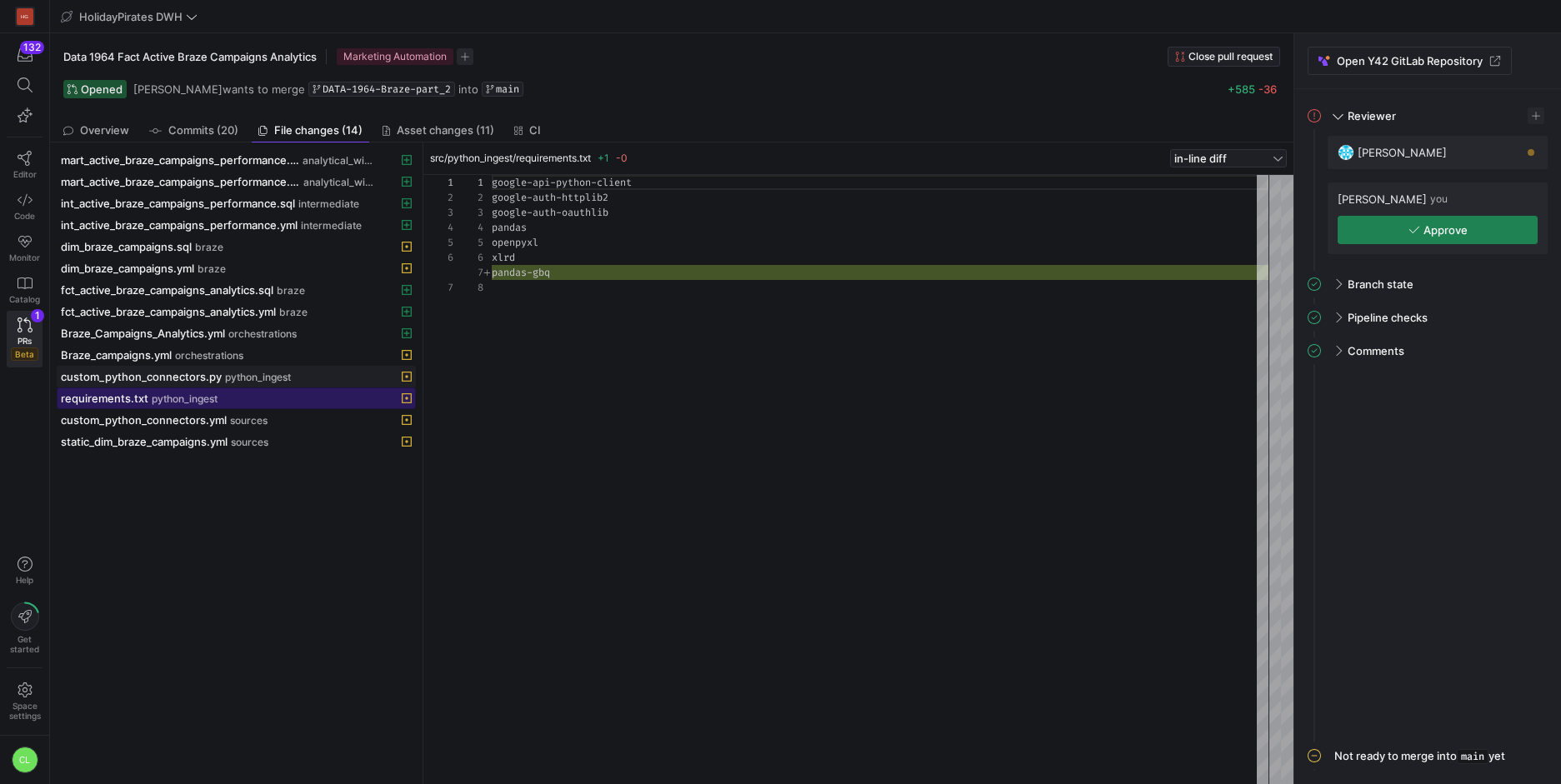
scroll to position [105, 0]
click at [312, 377] on div "custom_python_connectors.py python_ingest" at bounding box center [218, 376] width 314 height 13
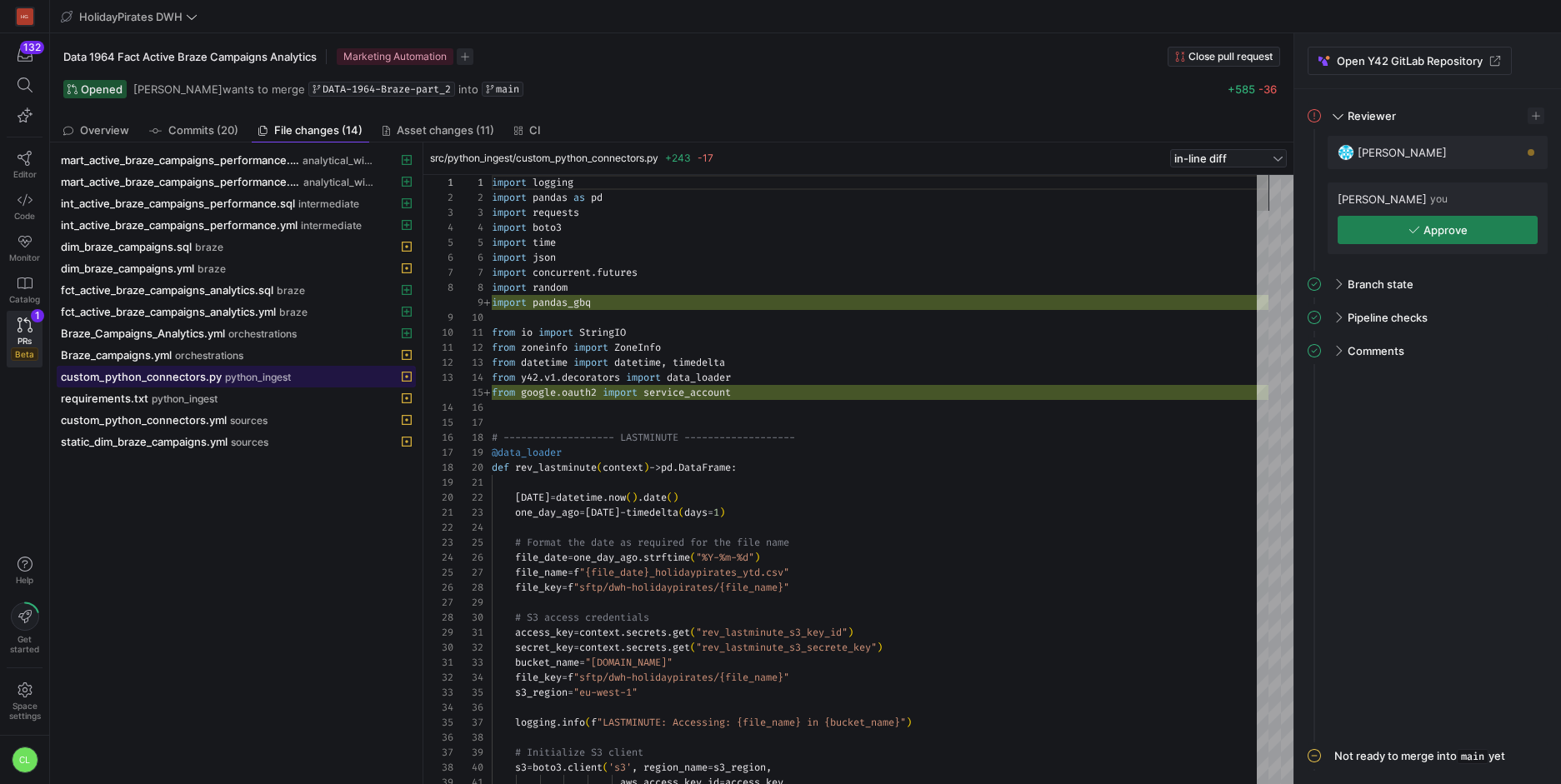
scroll to position [150, 0]
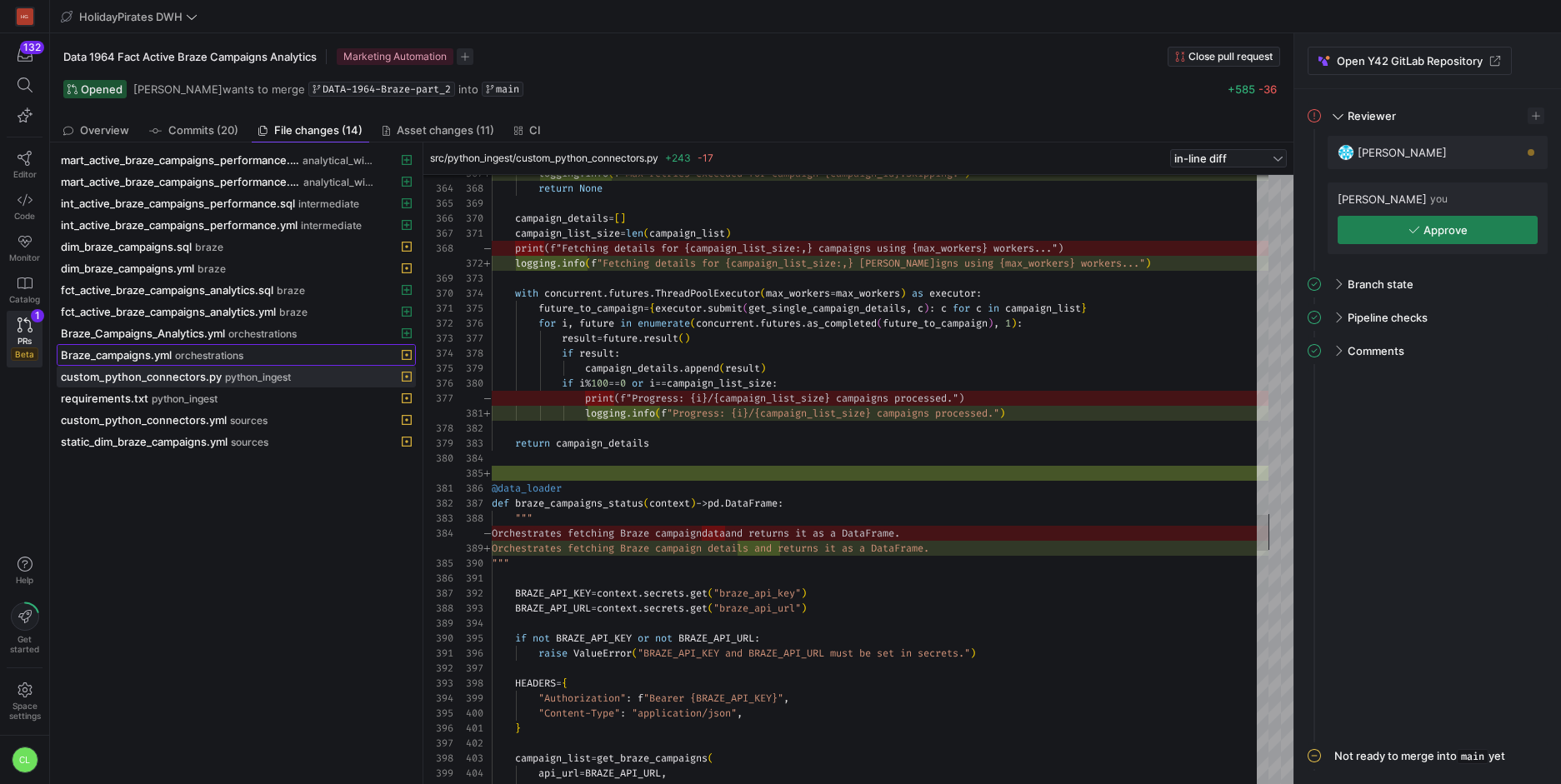
click at [165, 356] on span "Braze_campaigns.yml" at bounding box center [115, 355] width 111 height 13
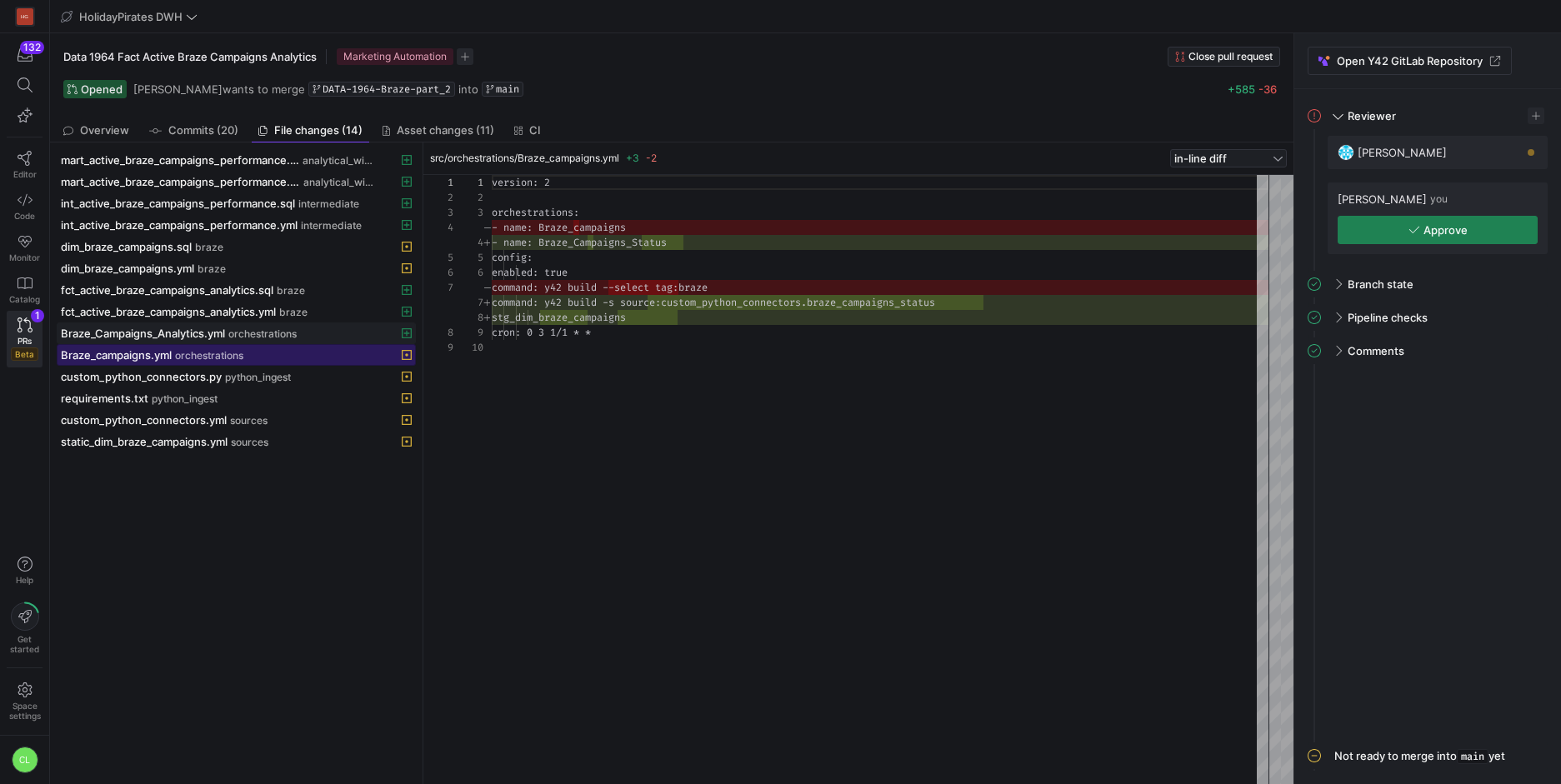
scroll to position [135, 0]
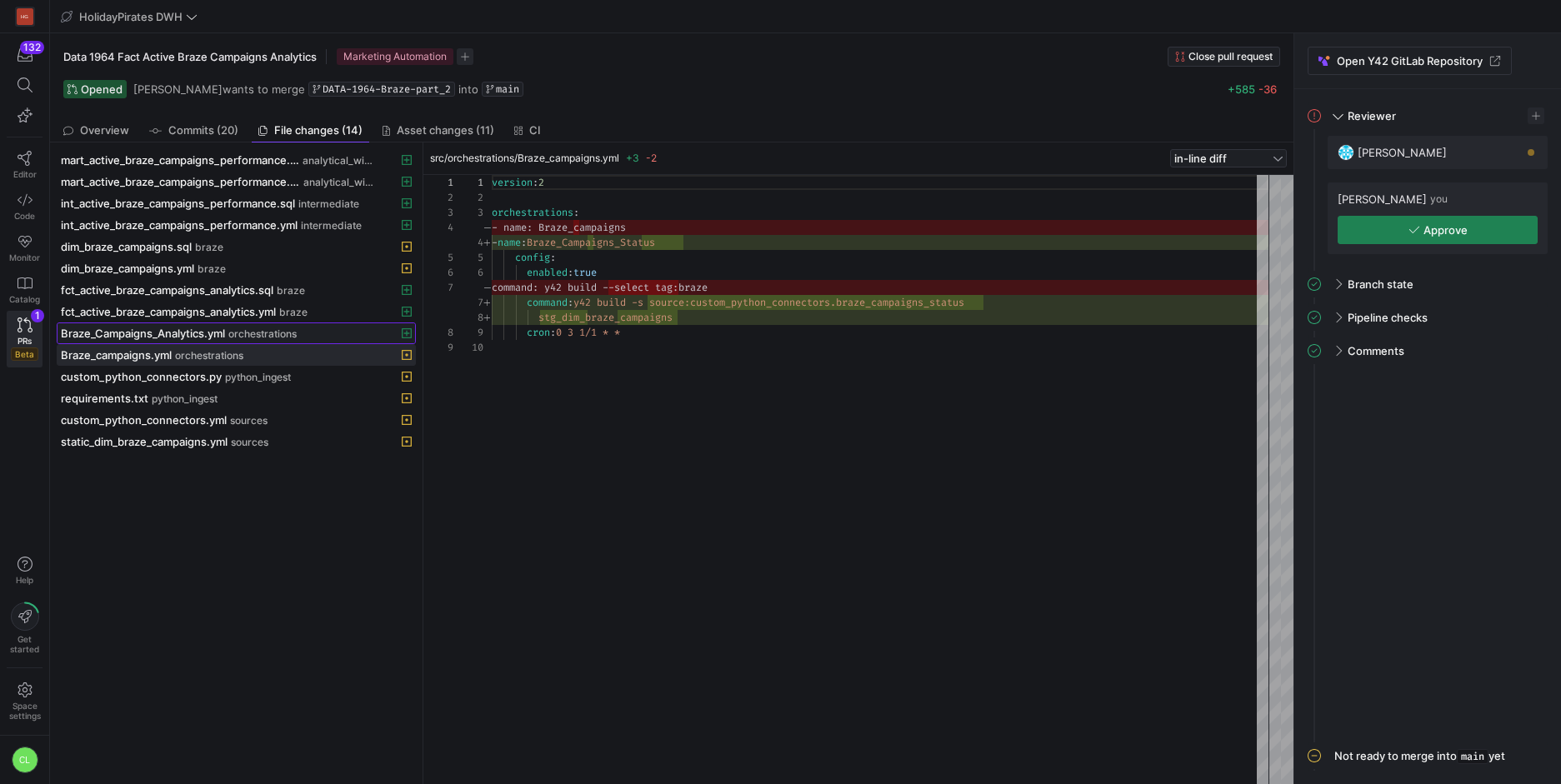
click at [208, 342] on span at bounding box center [237, 333] width 358 height 20
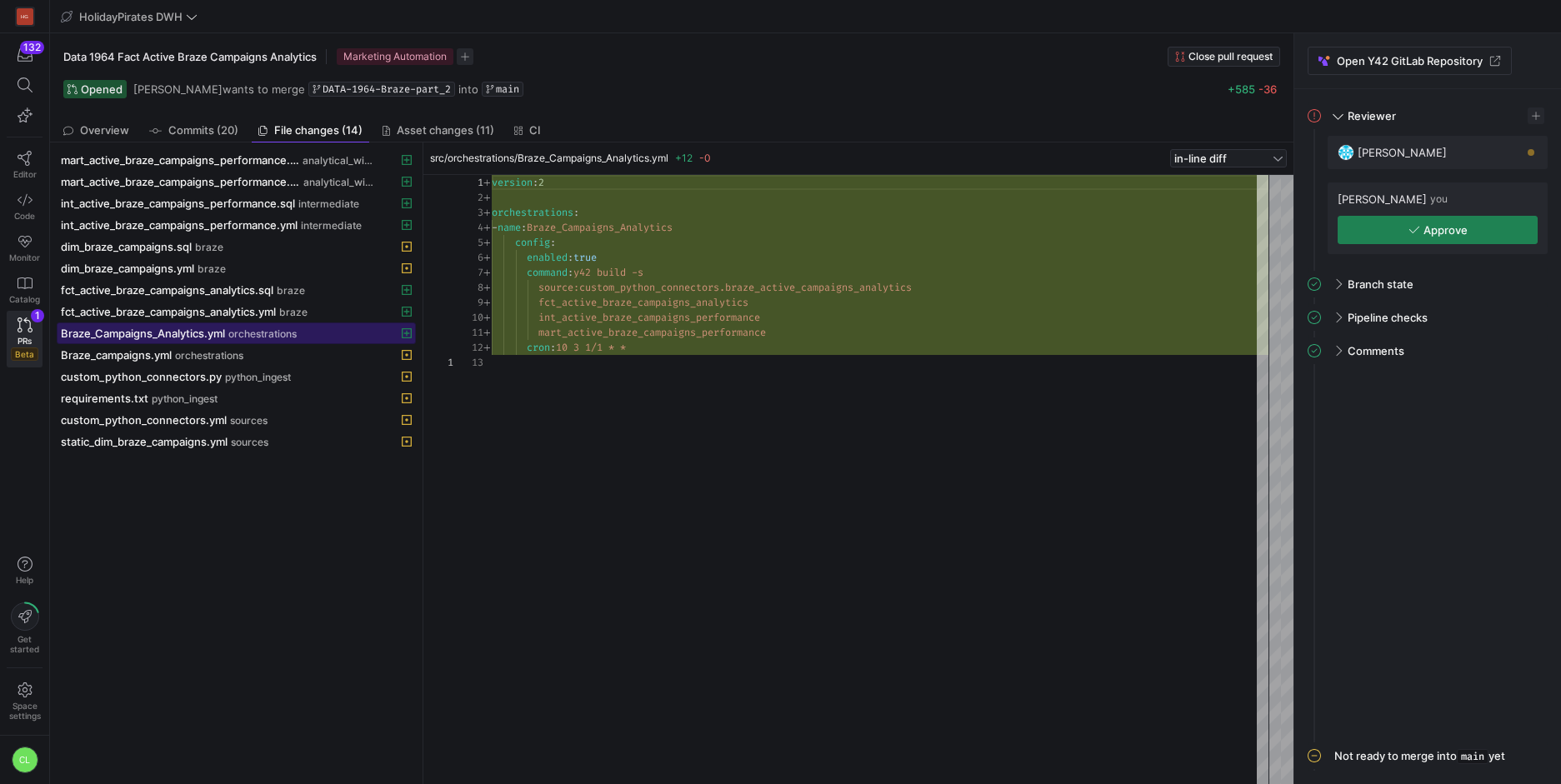
scroll to position [150, 0]
click at [213, 315] on span "fct_active_braze_campaigns_analytics.yml" at bounding box center [167, 311] width 215 height 13
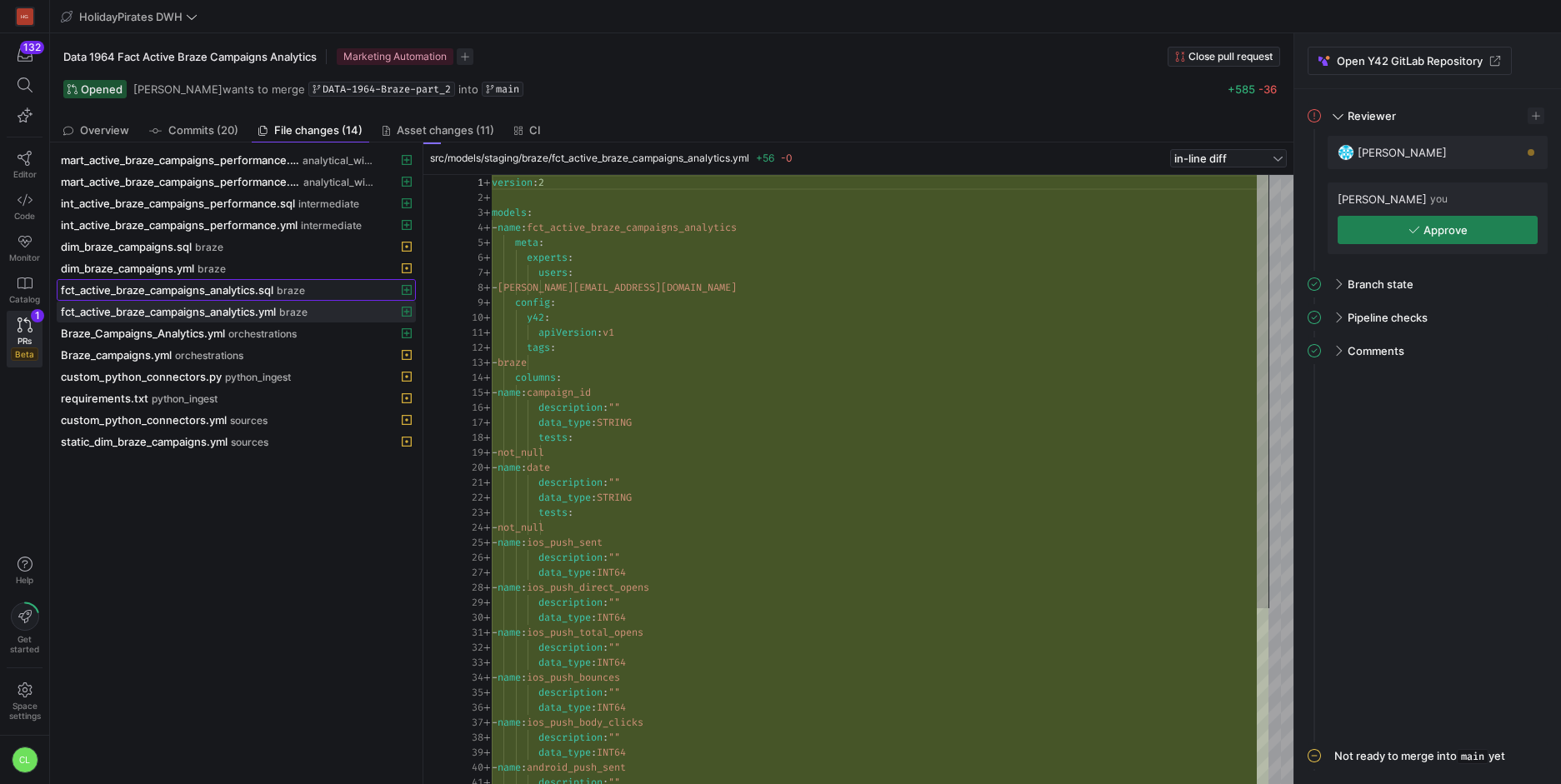
click at [255, 287] on span "fct_active_braze_campaigns_analytics.sql" at bounding box center [167, 289] width 213 height 13
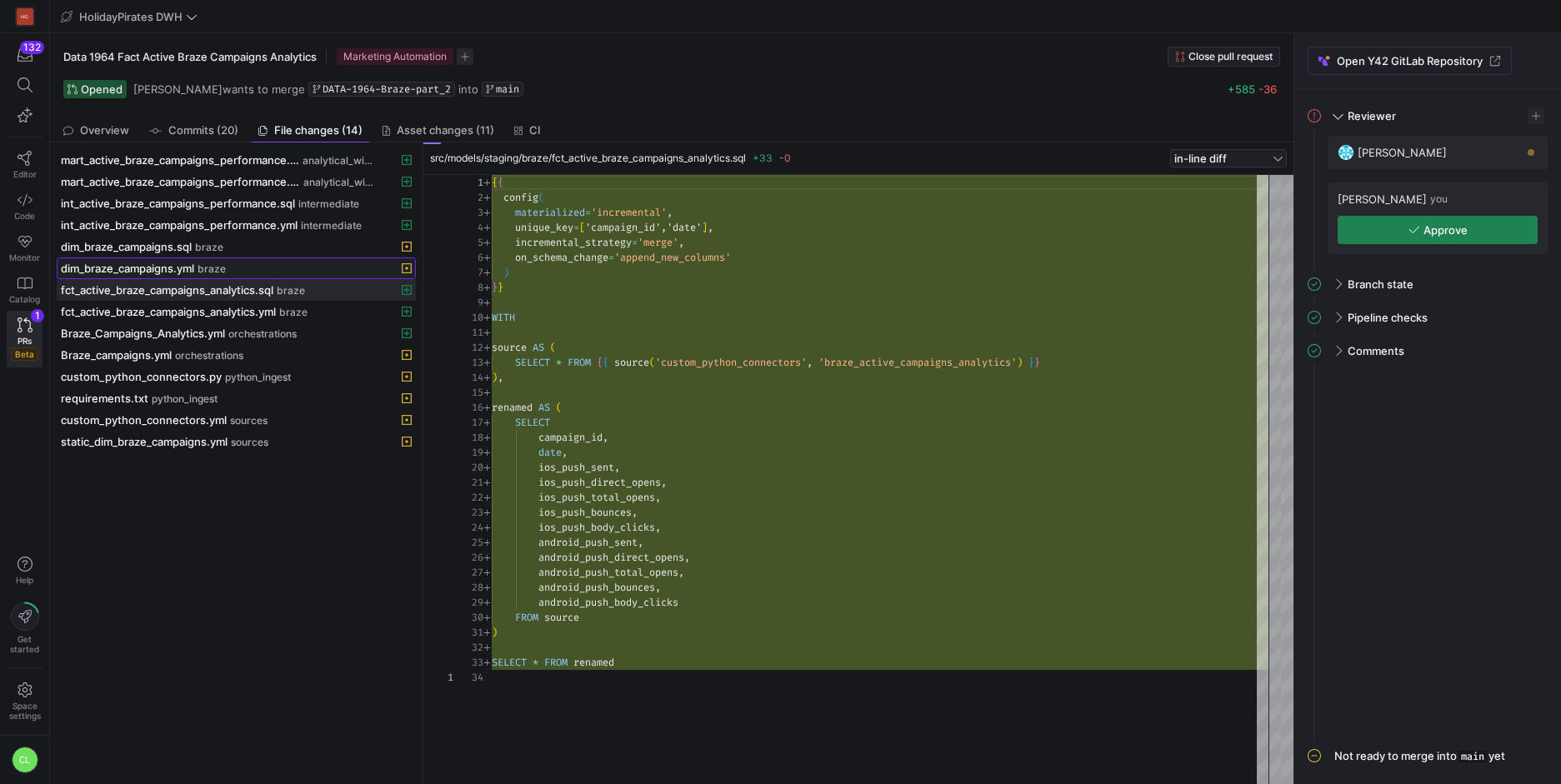
click at [190, 274] on span "dim_braze_campaigns.yml" at bounding box center [127, 269] width 133 height 13
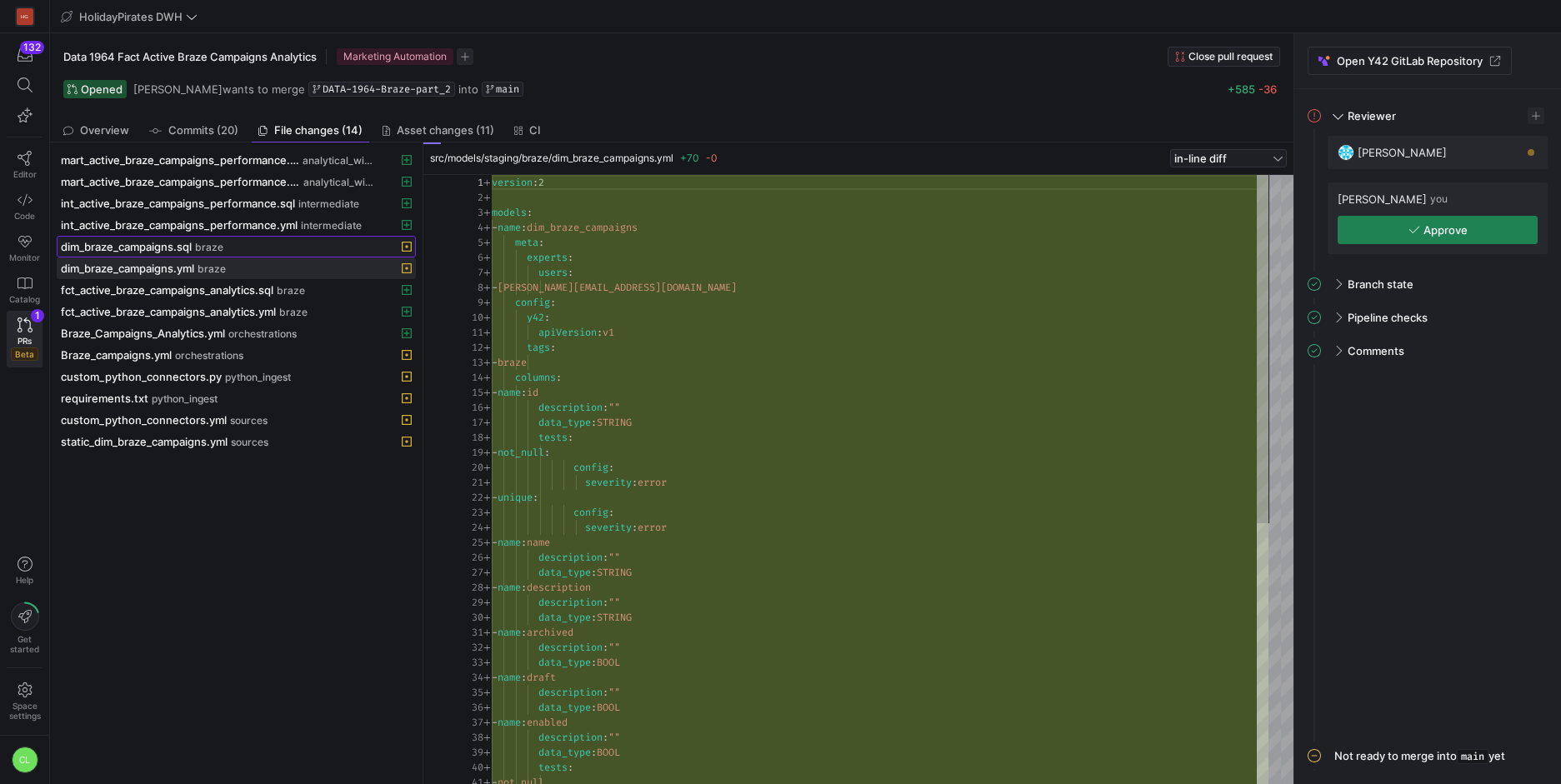
click at [231, 237] on span at bounding box center [237, 246] width 358 height 20
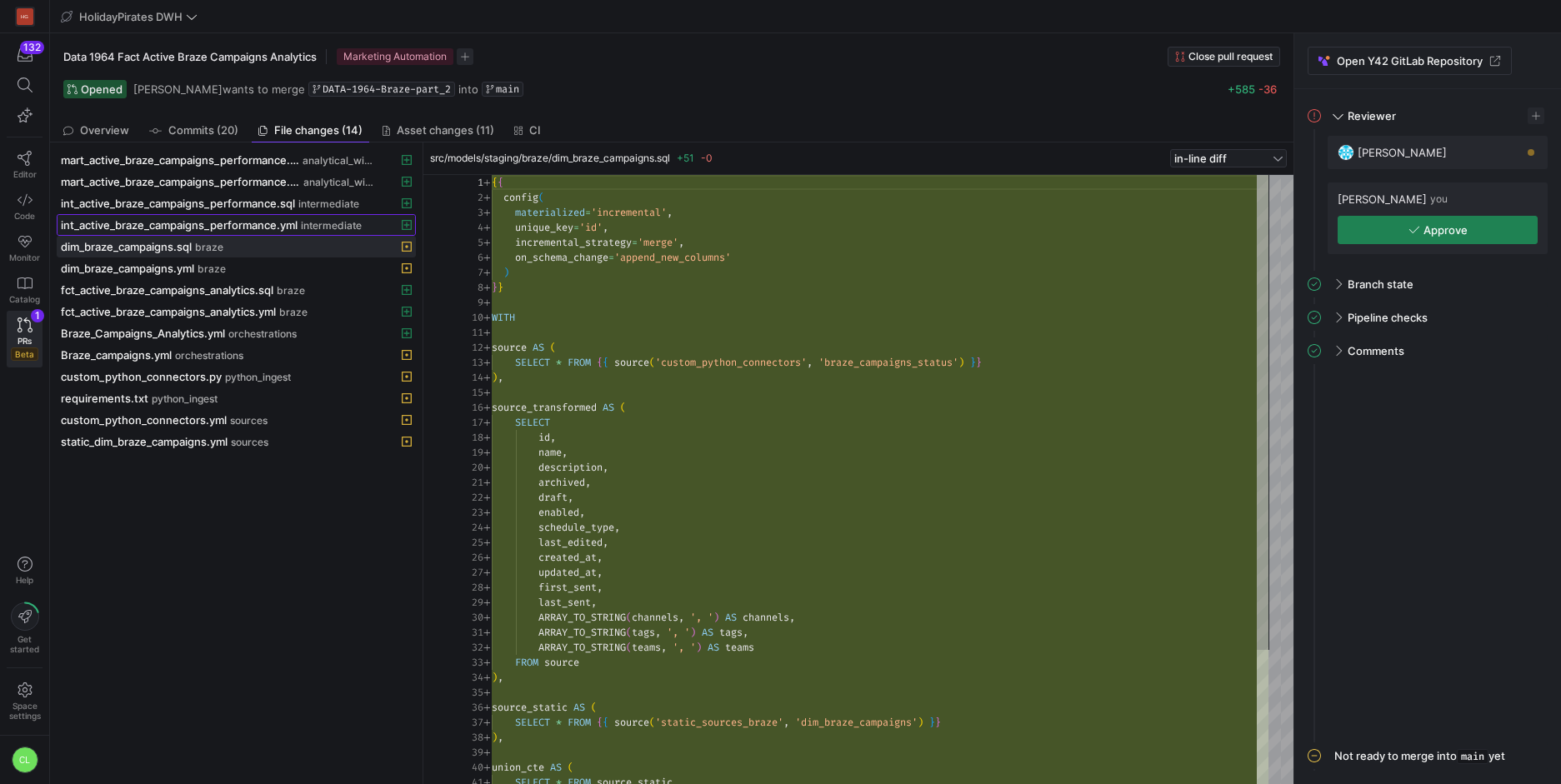
click at [301, 223] on div "int_active_braze_campaigns_performance.yml intermediate" at bounding box center [218, 225] width 314 height 13
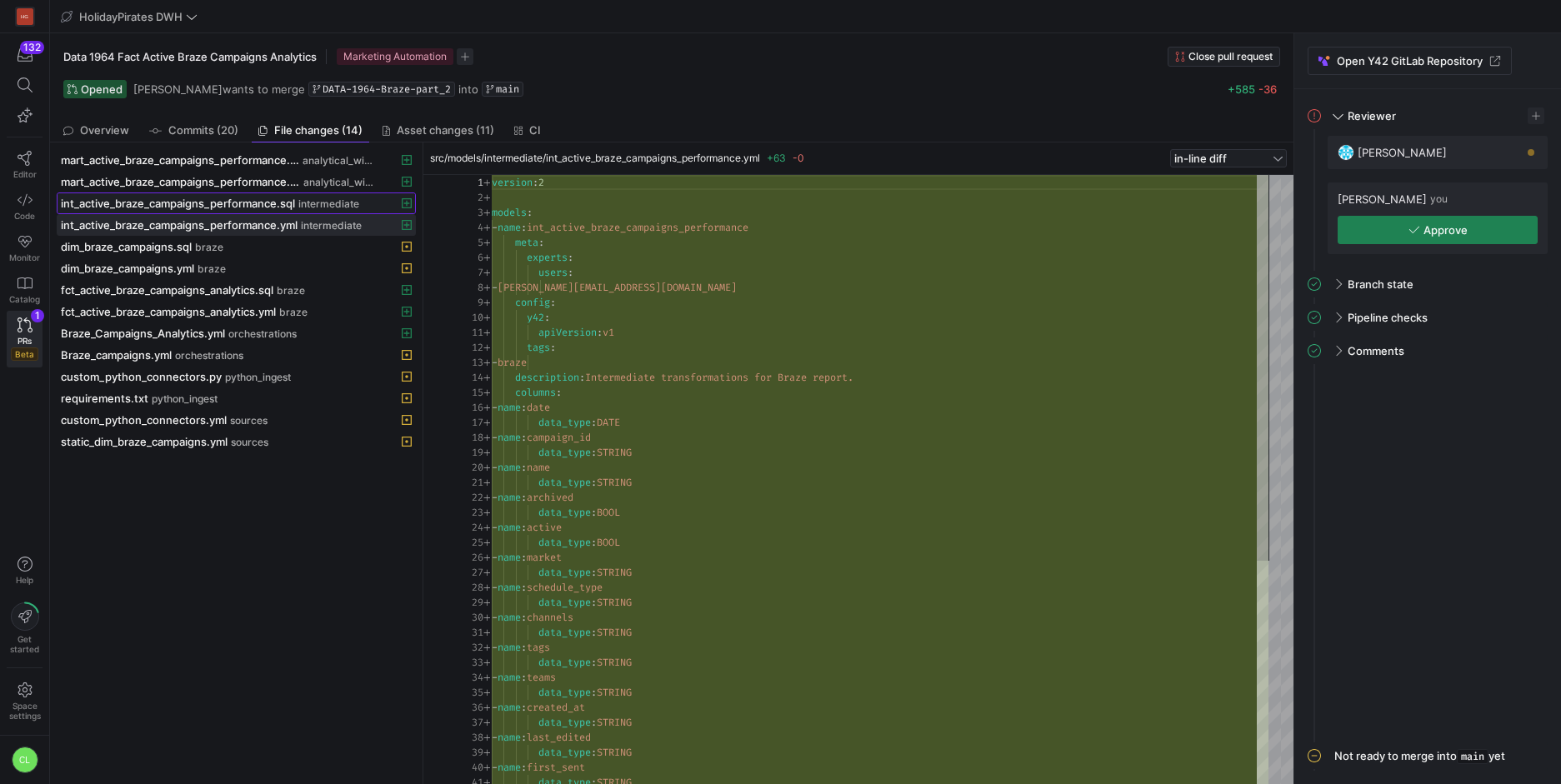
click at [321, 207] on span "intermediate" at bounding box center [328, 204] width 61 height 11
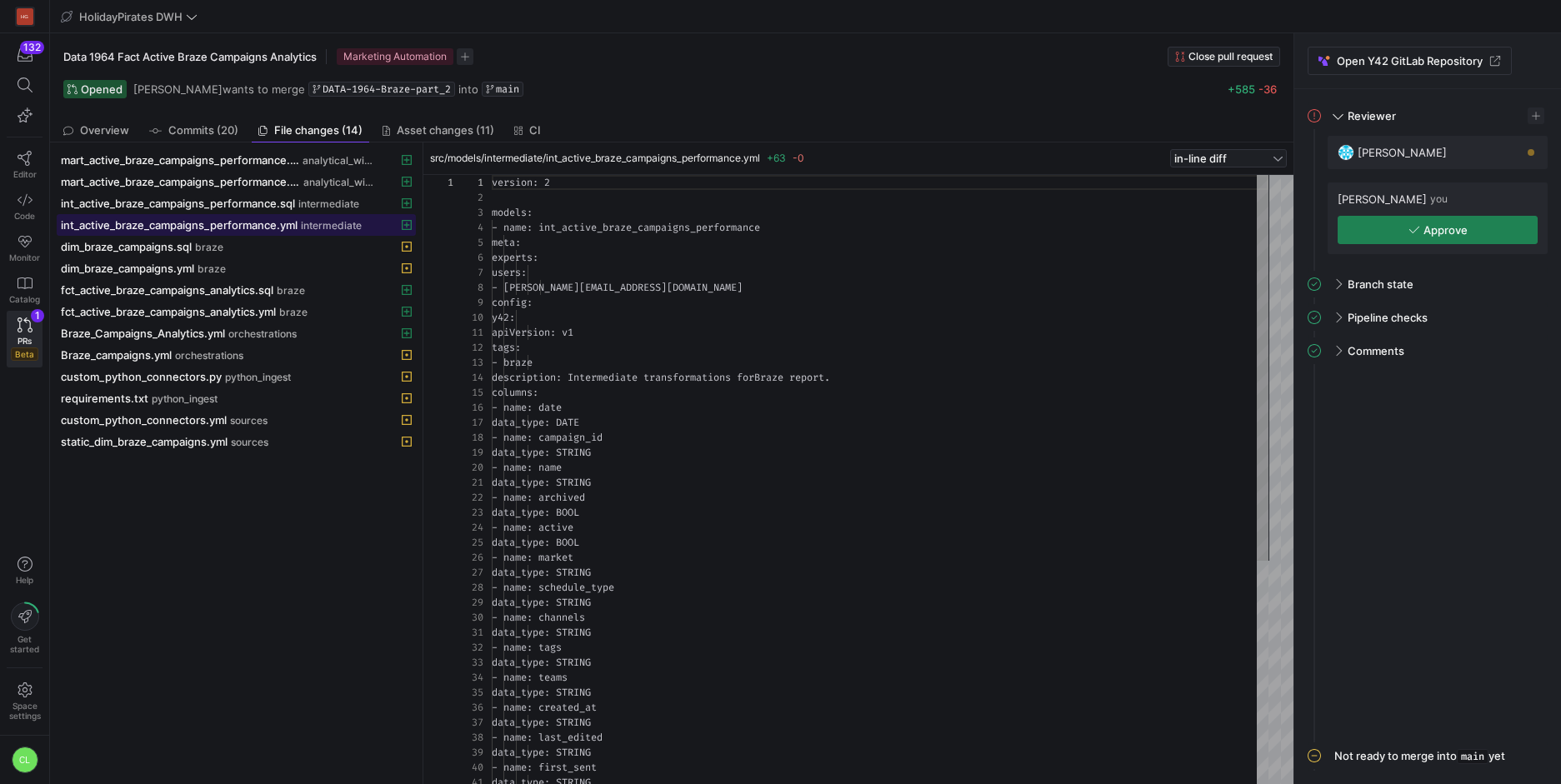
click at [315, 223] on span "intermediate" at bounding box center [331, 226] width 61 height 11
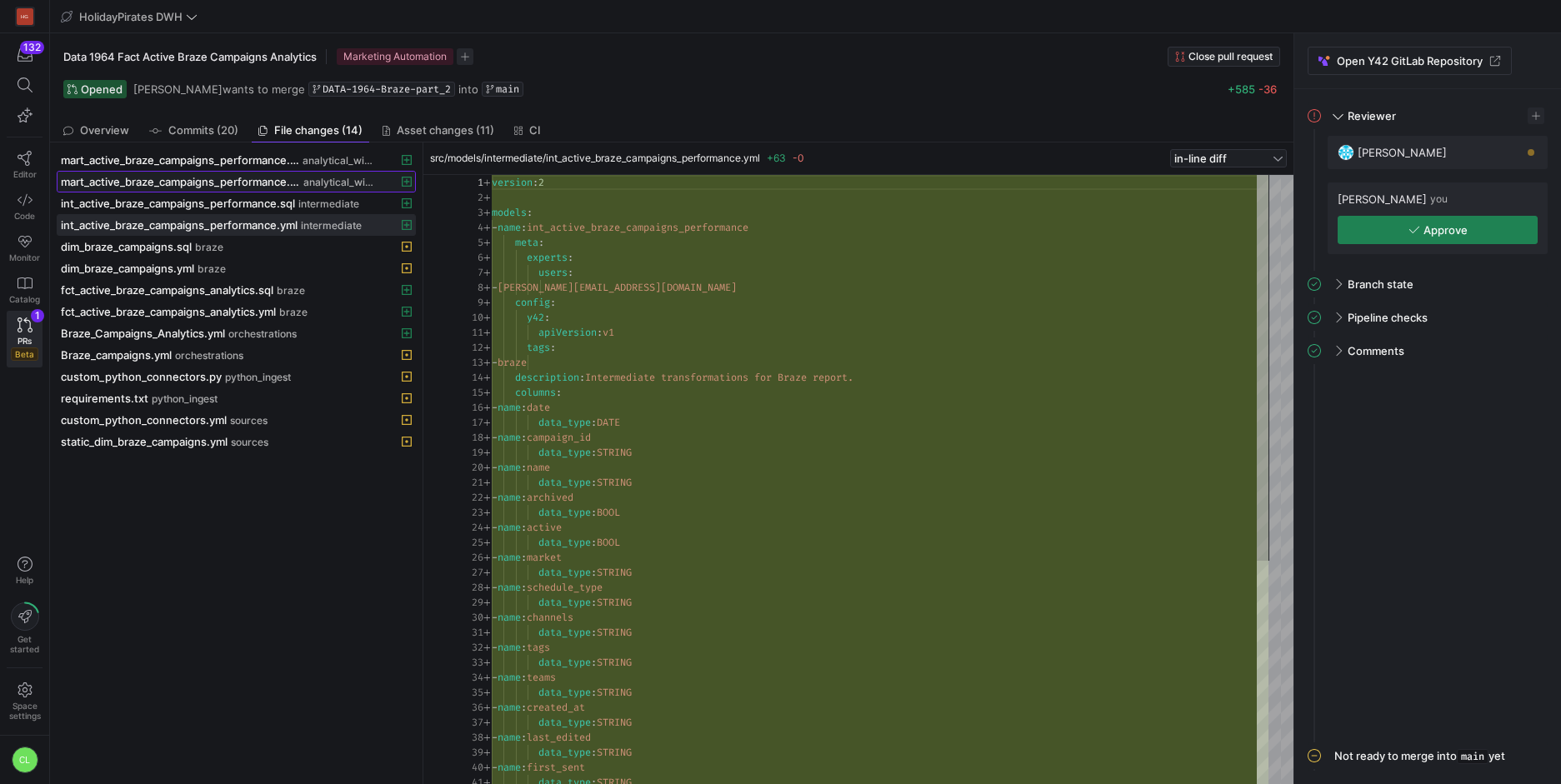
click at [328, 181] on span "analytical_wide" at bounding box center [340, 183] width 72 height 11
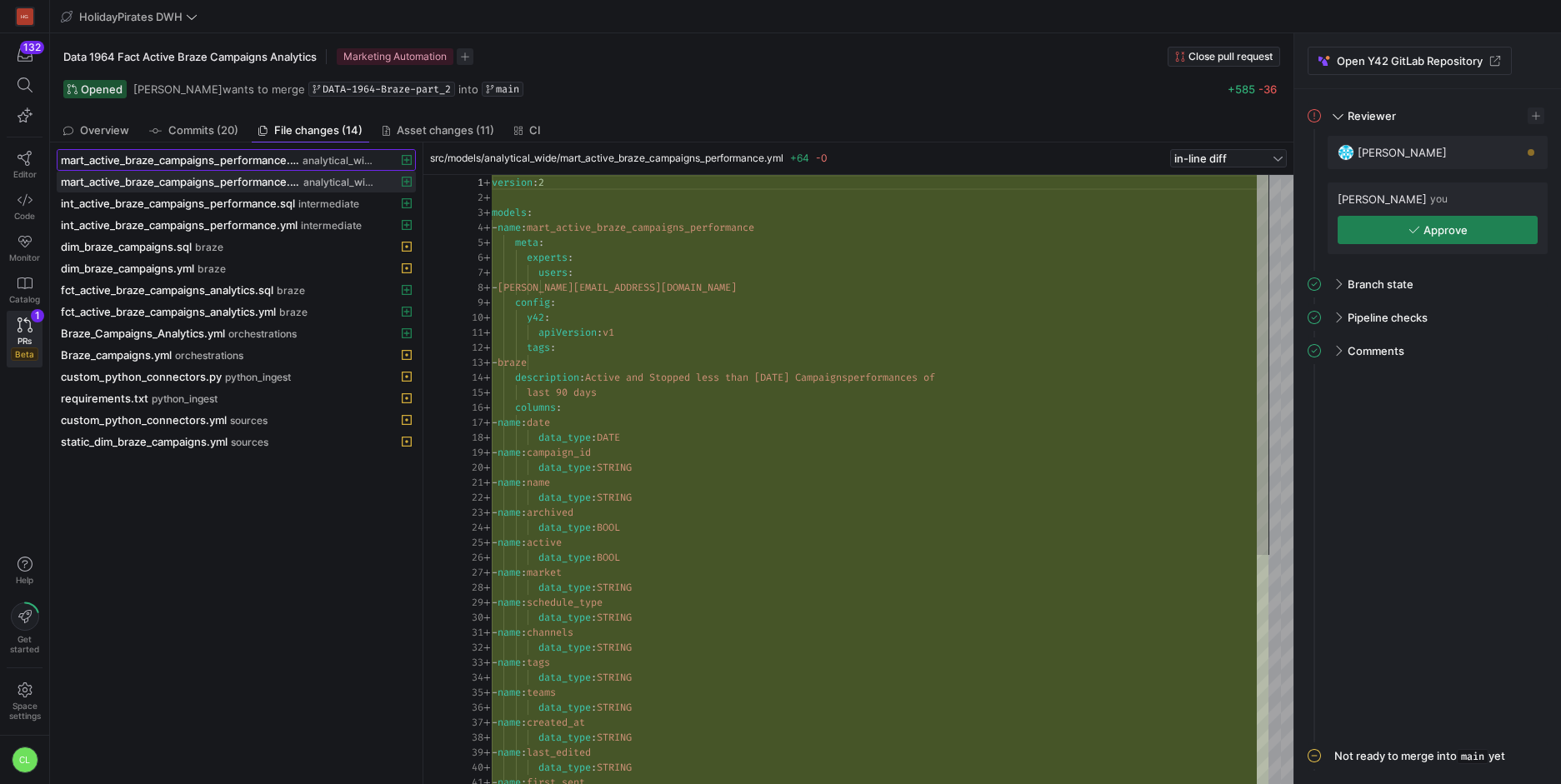
click at [345, 156] on span "analytical_wide" at bounding box center [339, 161] width 73 height 11
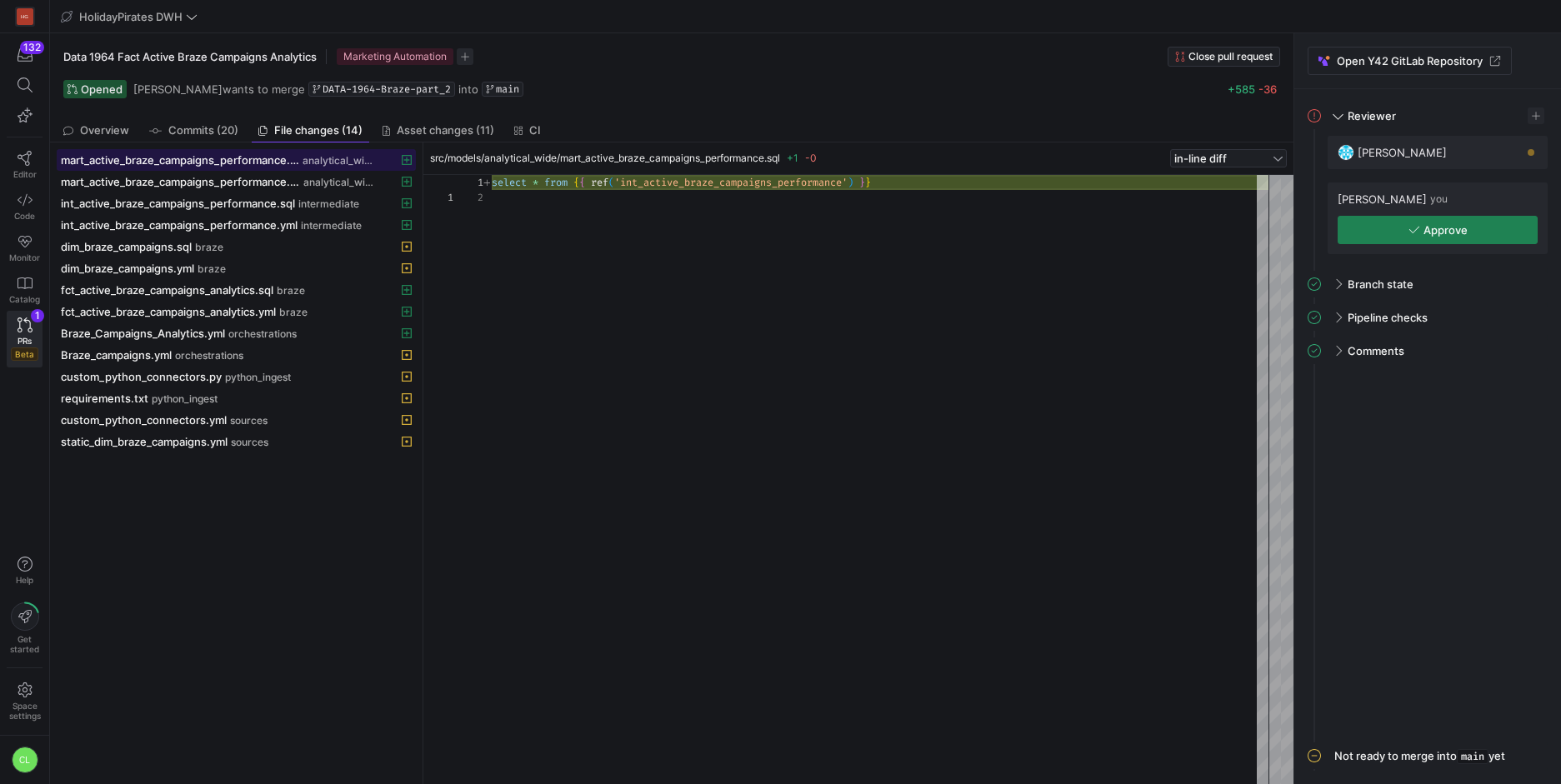
scroll to position [15, 0]
click at [331, 180] on span "analytical_wide" at bounding box center [340, 183] width 72 height 11
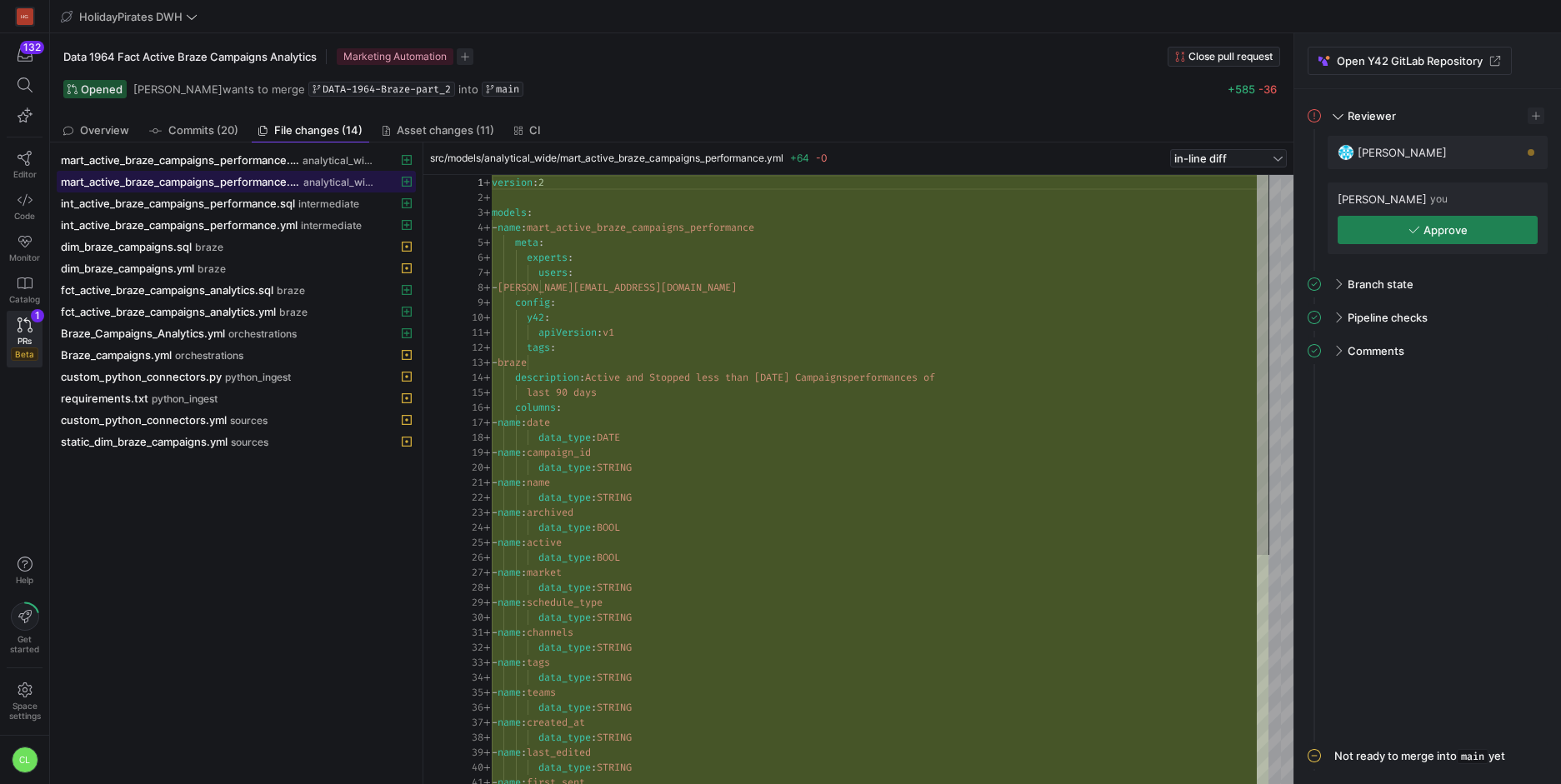
scroll to position [150, 0]
click at [1482, 227] on span "button" at bounding box center [1438, 230] width 199 height 26
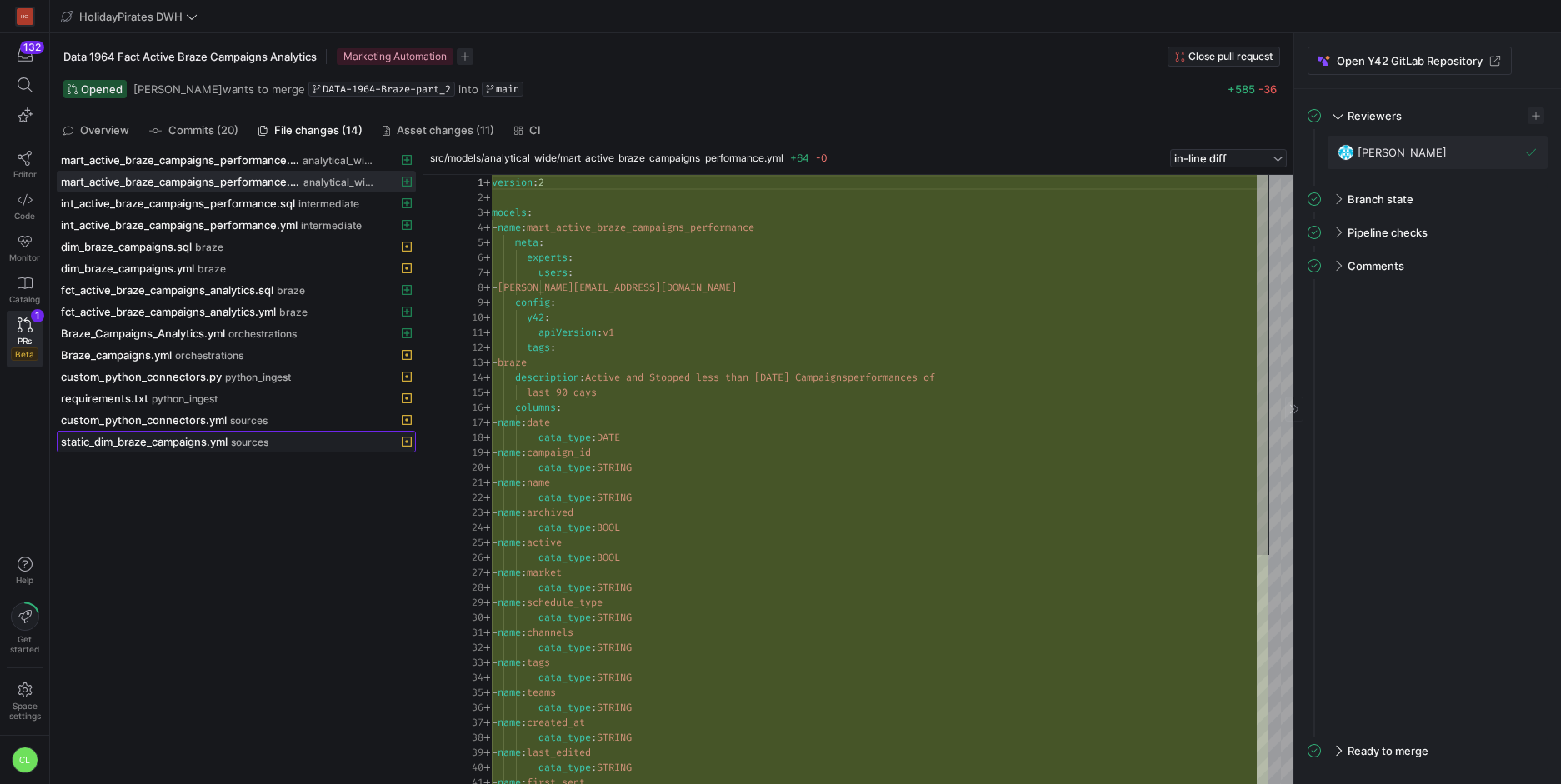
click at [208, 444] on span "static_dim_braze_campaigns.yml" at bounding box center [144, 442] width 167 height 13
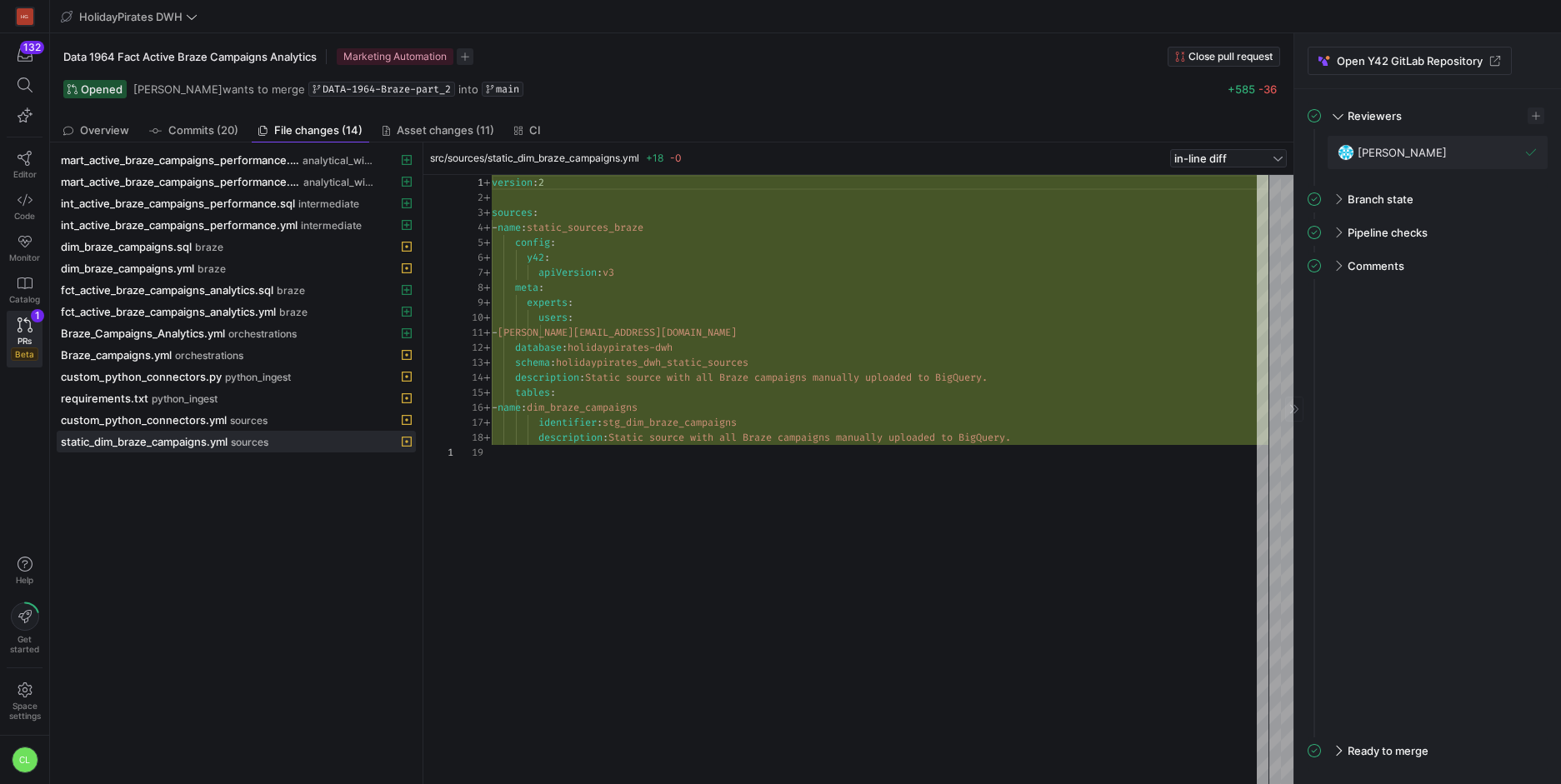
type textarea "- [PERSON_NAME][EMAIL_ADDRESS][DOMAIN_NAME] database: holidaypirates-dwh schema…"
drag, startPoint x: 563, startPoint y: 335, endPoint x: 703, endPoint y: 353, distance: 141.2
click at [710, 353] on div "version : 2 sources : - name : static_sources_braze config : y42 : apiVersion :…" at bounding box center [880, 479] width 777 height 609
click at [703, 353] on div "version : 2 sources : - name : static_sources_braze config : y42 : apiVersion :…" at bounding box center [880, 479] width 777 height 609
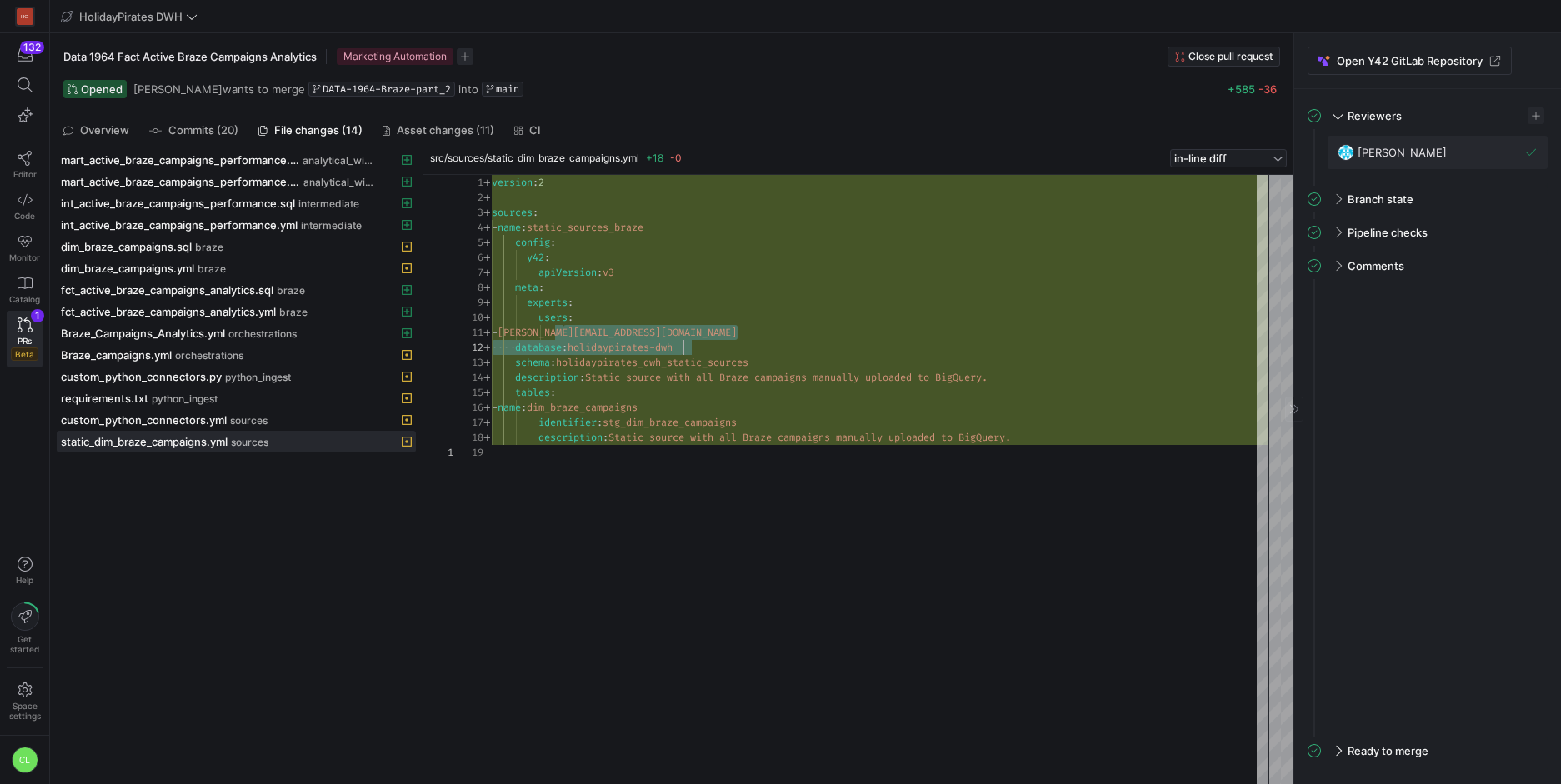
scroll to position [15, 192]
drag, startPoint x: 584, startPoint y: 359, endPoint x: 819, endPoint y: 367, distance: 235.1
click at [819, 367] on div "version : 2 sources : - name : static_sources_braze config : y42 : apiVersion :…" at bounding box center [880, 479] width 777 height 609
click at [716, 367] on div "version : 2 sources : - name : static_sources_braze config : y42 : apiVersion :…" at bounding box center [880, 479] width 777 height 609
click at [770, 380] on div "version : 2 sources : - name : static_sources_braze config : y42 : apiVersion :…" at bounding box center [880, 479] width 777 height 609
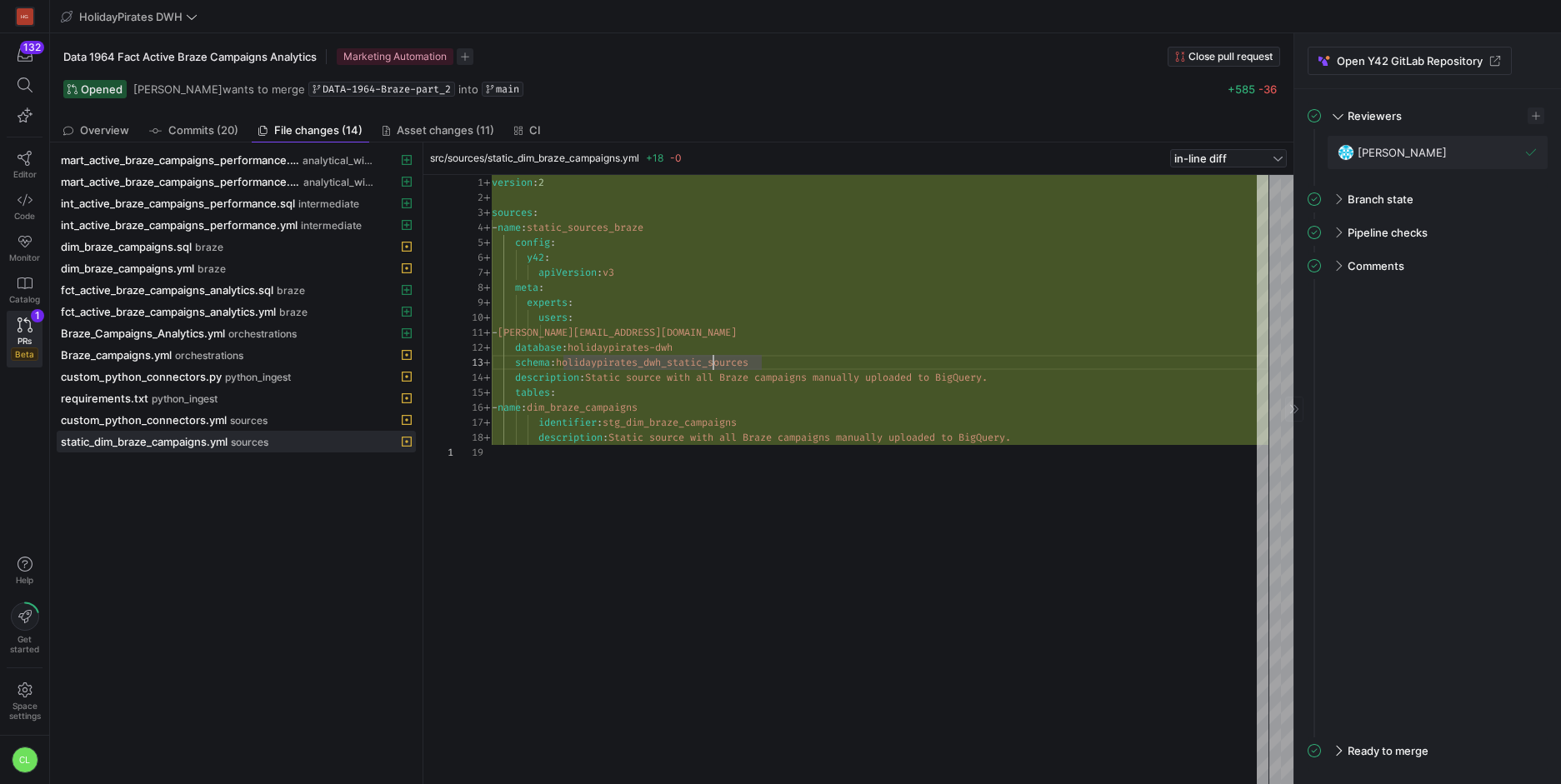
scroll to position [45, 276]
click at [690, 379] on div "version : 2 sources : - name : static_sources_braze config : y42 : apiVersion :…" at bounding box center [880, 479] width 777 height 609
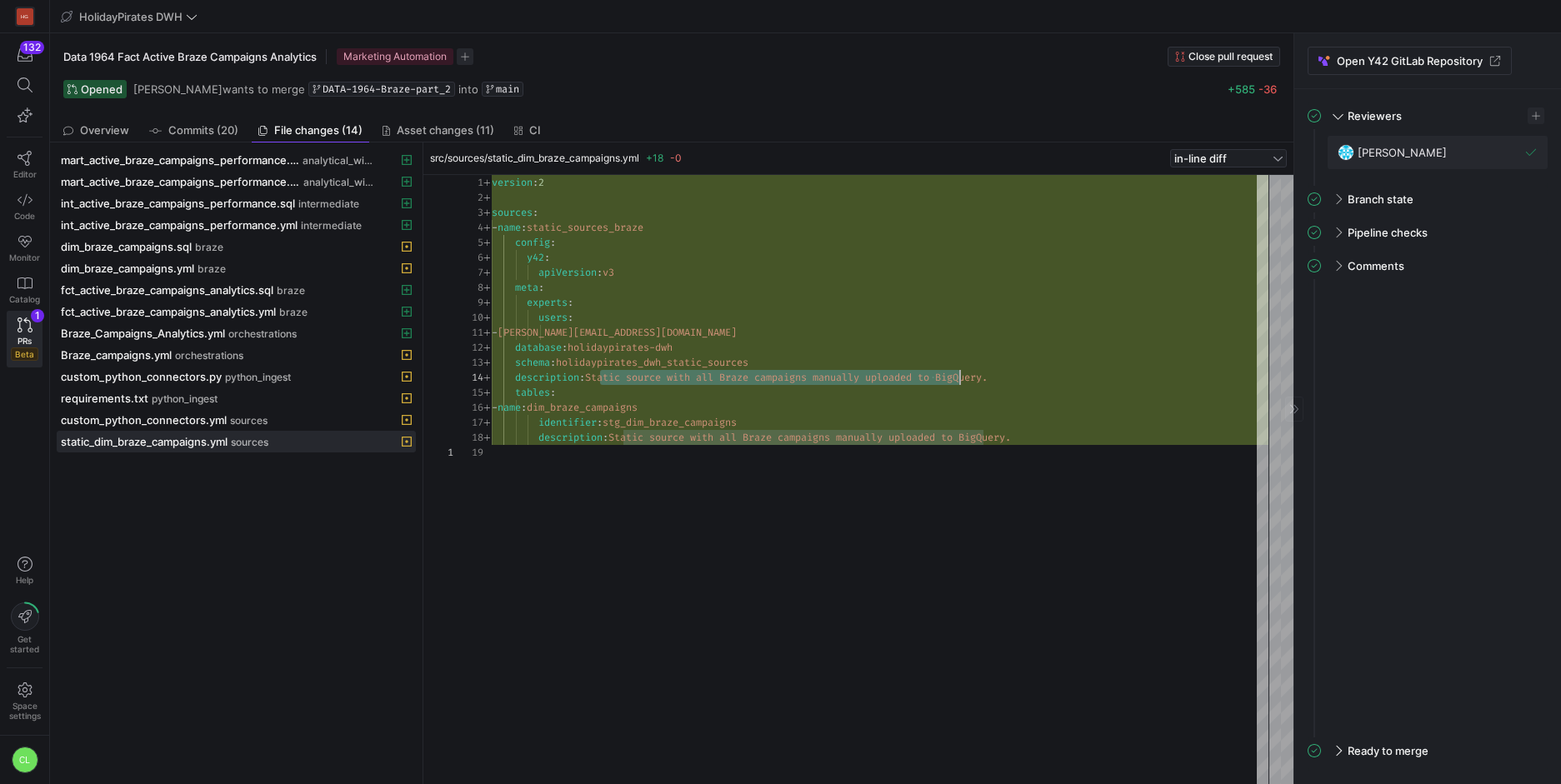
scroll to position [45, 516]
drag, startPoint x: 598, startPoint y: 381, endPoint x: 1025, endPoint y: 379, distance: 427.0
click at [1025, 379] on div "version : 2 sources : - name : static_sources_braze config : y42 : apiVersion :…" at bounding box center [880, 479] width 777 height 609
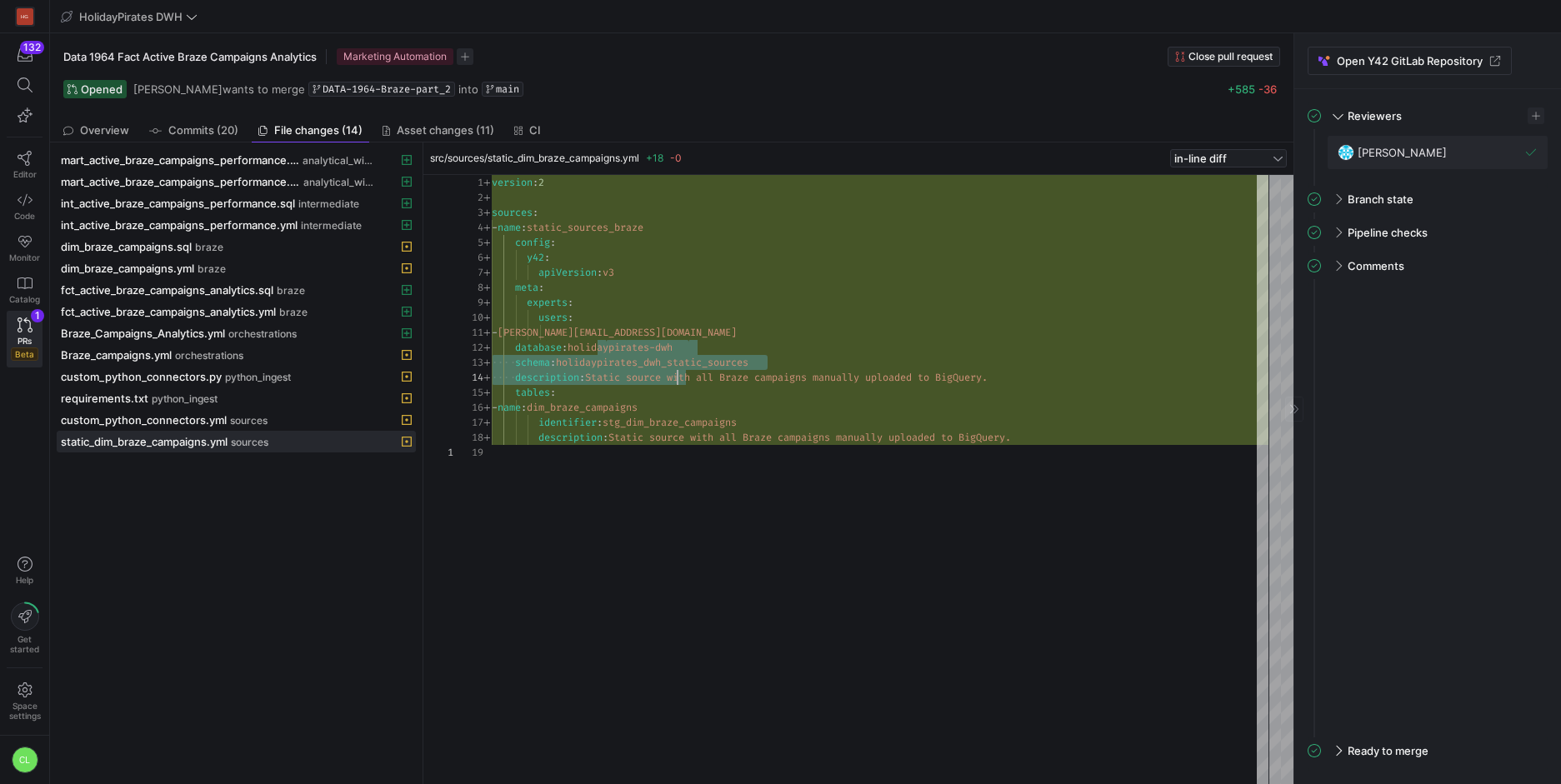
drag, startPoint x: 623, startPoint y: 357, endPoint x: 940, endPoint y: 438, distance: 327.2
click at [940, 438] on div "version : 2 sources : - name : static_sources_braze config : y42 : apiVersion :…" at bounding box center [880, 479] width 777 height 609
click at [1045, 431] on div "version : 2 sources : - name : static_sources_braze config : y42 : apiVersion :…" at bounding box center [880, 479] width 777 height 609
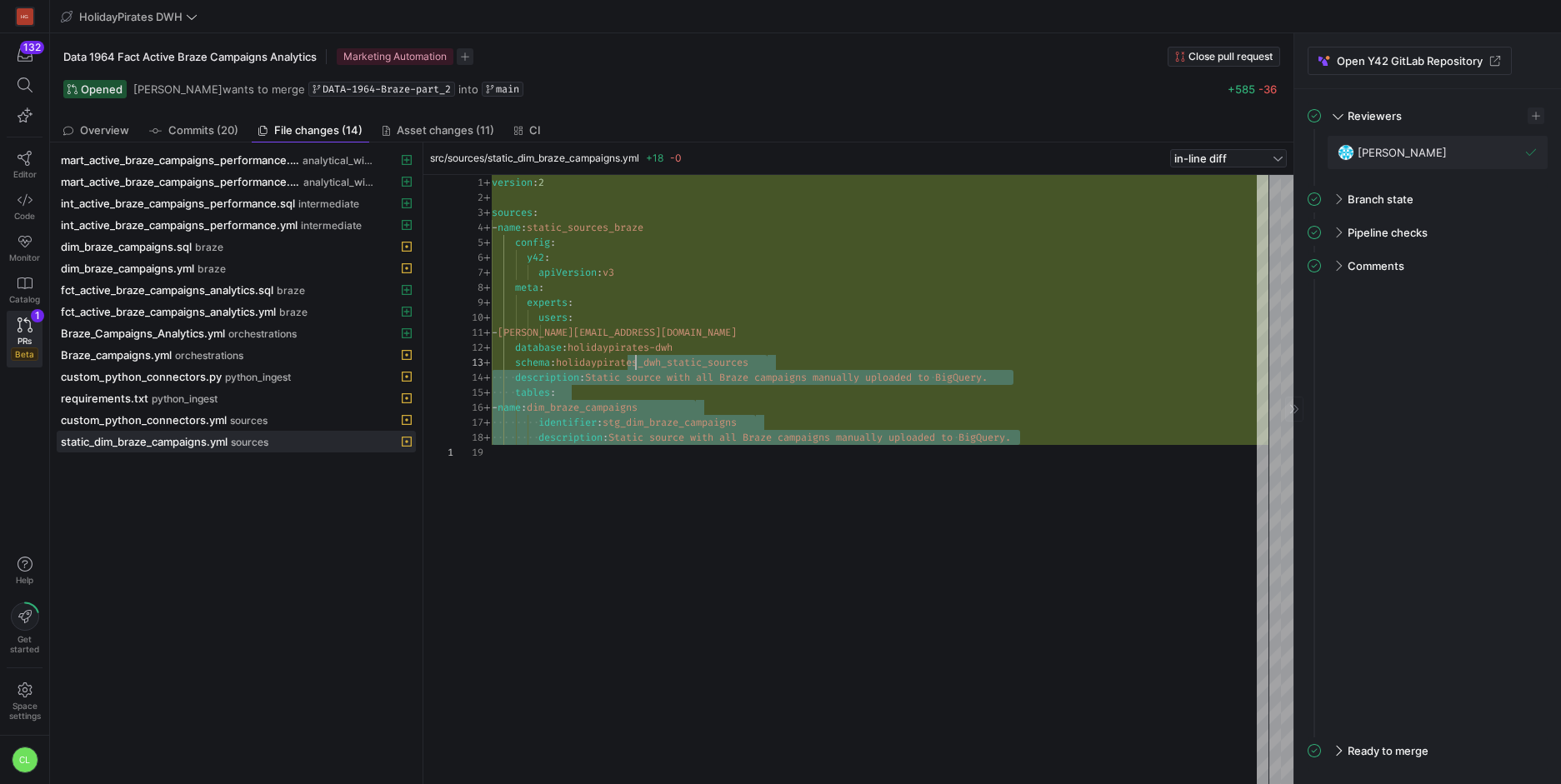
scroll to position [0, 144]
drag, startPoint x: 1023, startPoint y: 440, endPoint x: 640, endPoint y: 317, distance: 402.3
click at [639, 325] on div "version : 2 sources : - name : static_sources_braze config : y42 : apiVersion :…" at bounding box center [880, 479] width 777 height 609
click at [807, 404] on div "version : 2 sources : - name : static_sources_braze config : y42 : apiVersion :…" at bounding box center [880, 479] width 777 height 609
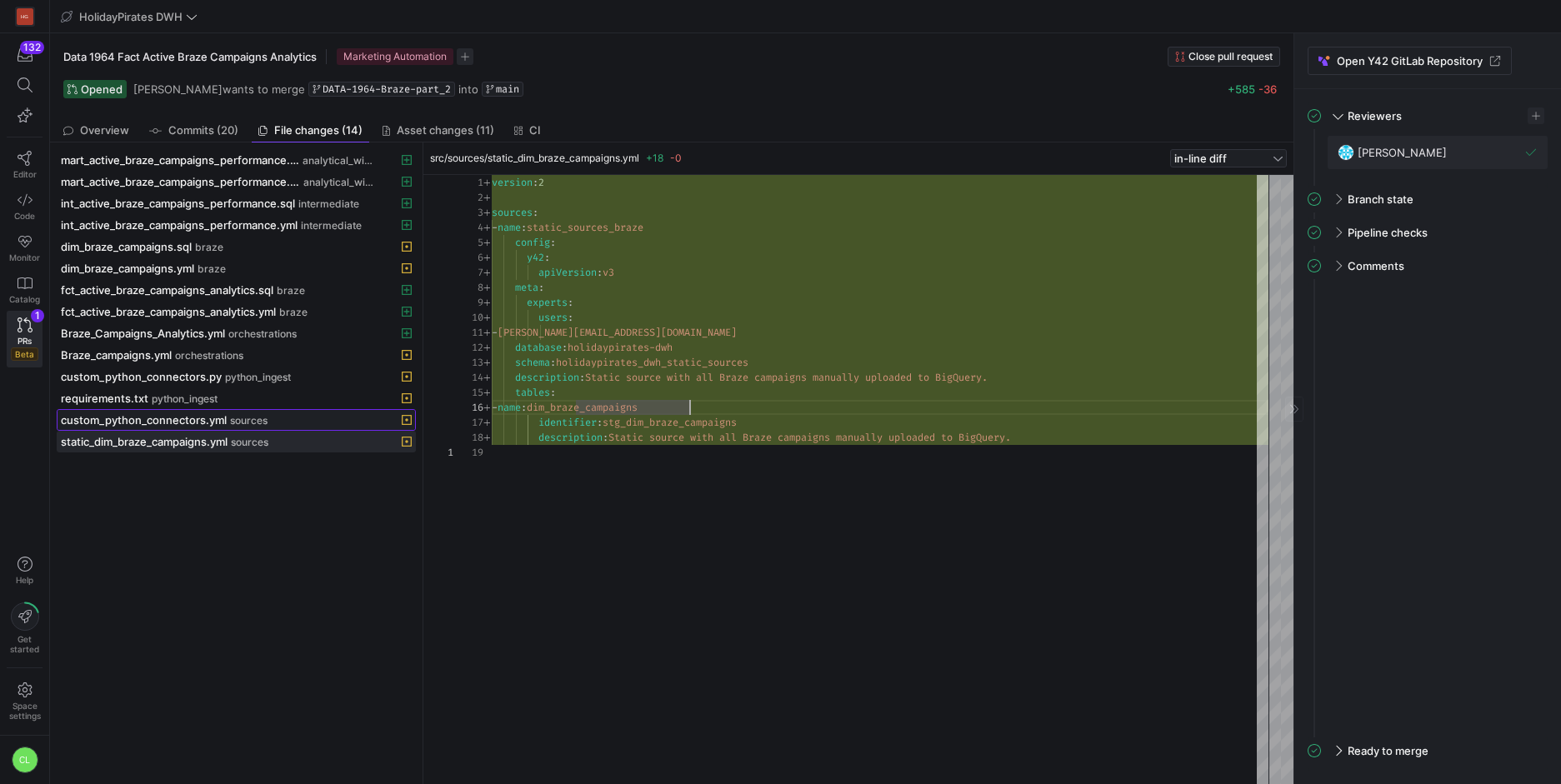
click at [165, 427] on span at bounding box center [237, 419] width 358 height 20
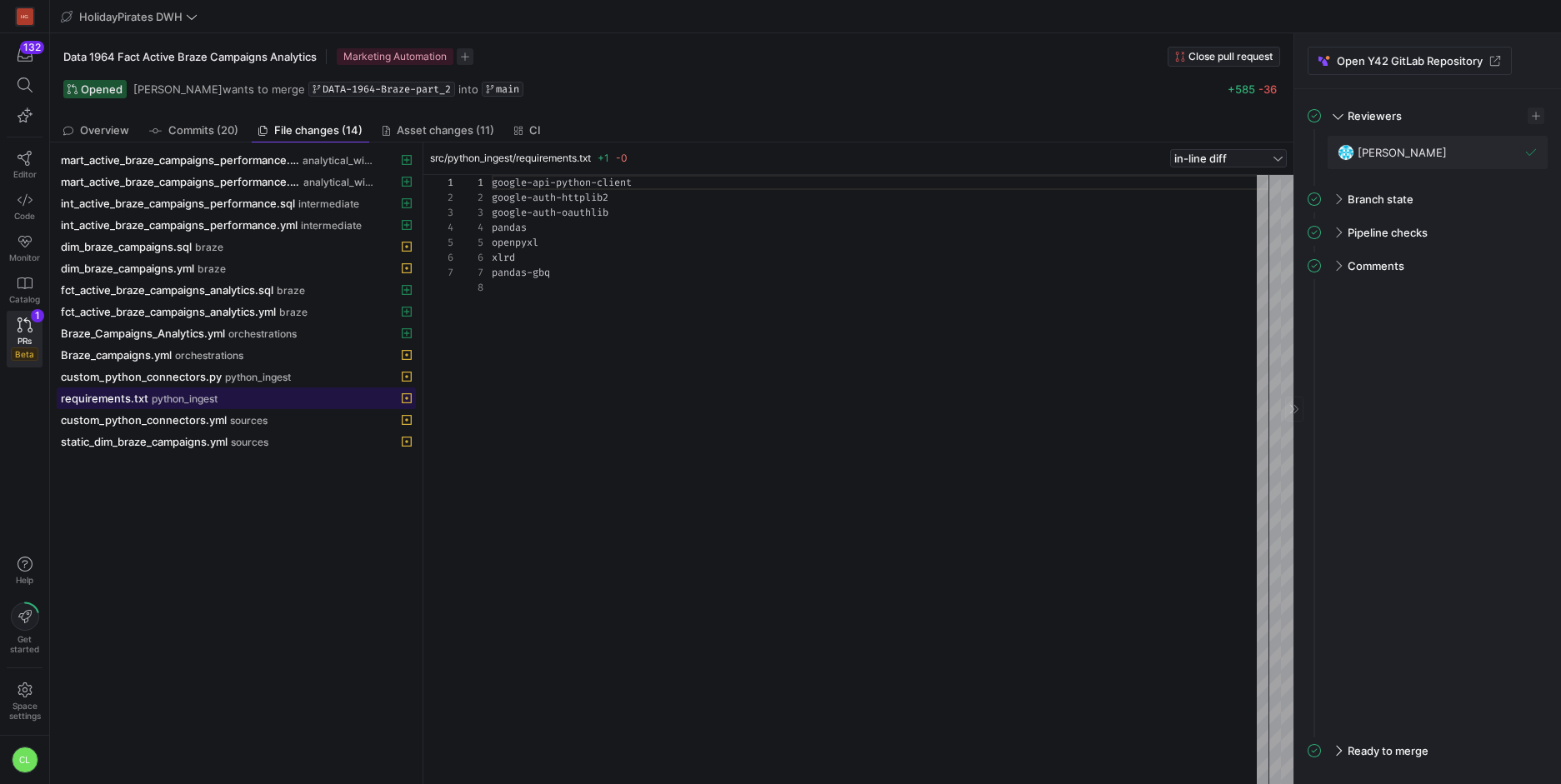
click at [194, 398] on span "python_ingest" at bounding box center [184, 399] width 66 height 11
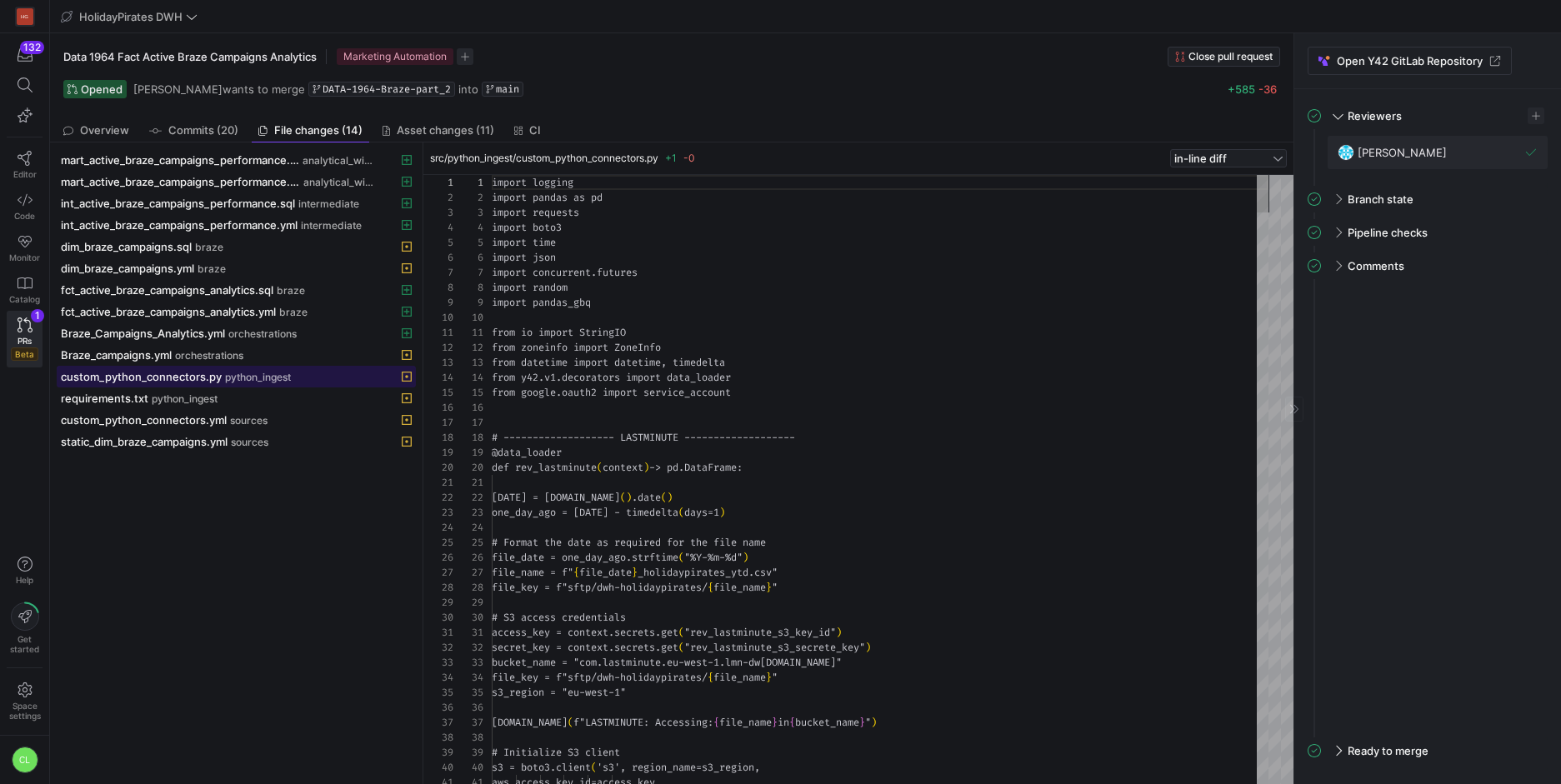
click at [270, 375] on span "python_ingest" at bounding box center [258, 377] width 66 height 11
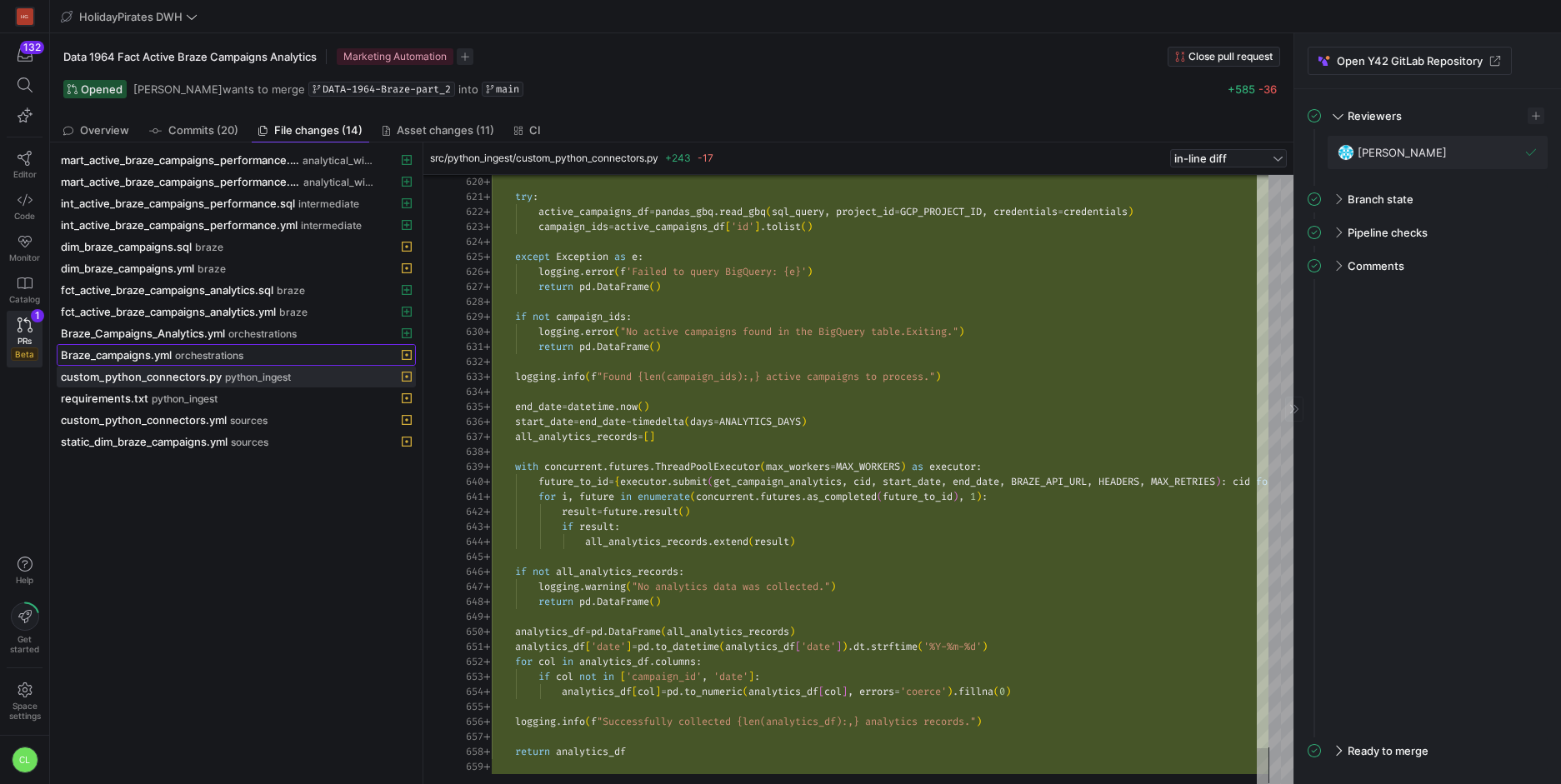
click at [183, 351] on span "orchestrations" at bounding box center [209, 356] width 68 height 11
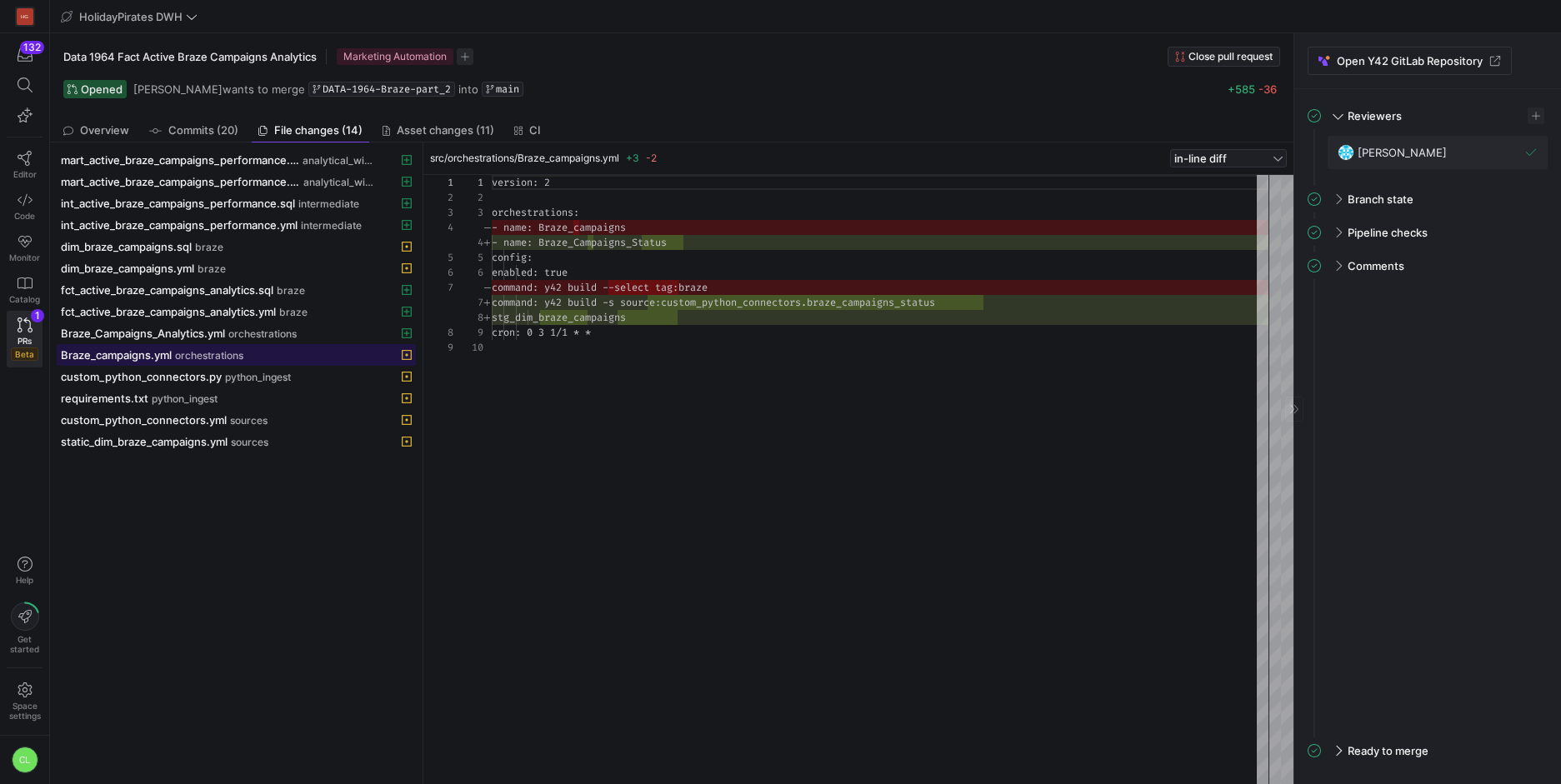
scroll to position [135, 0]
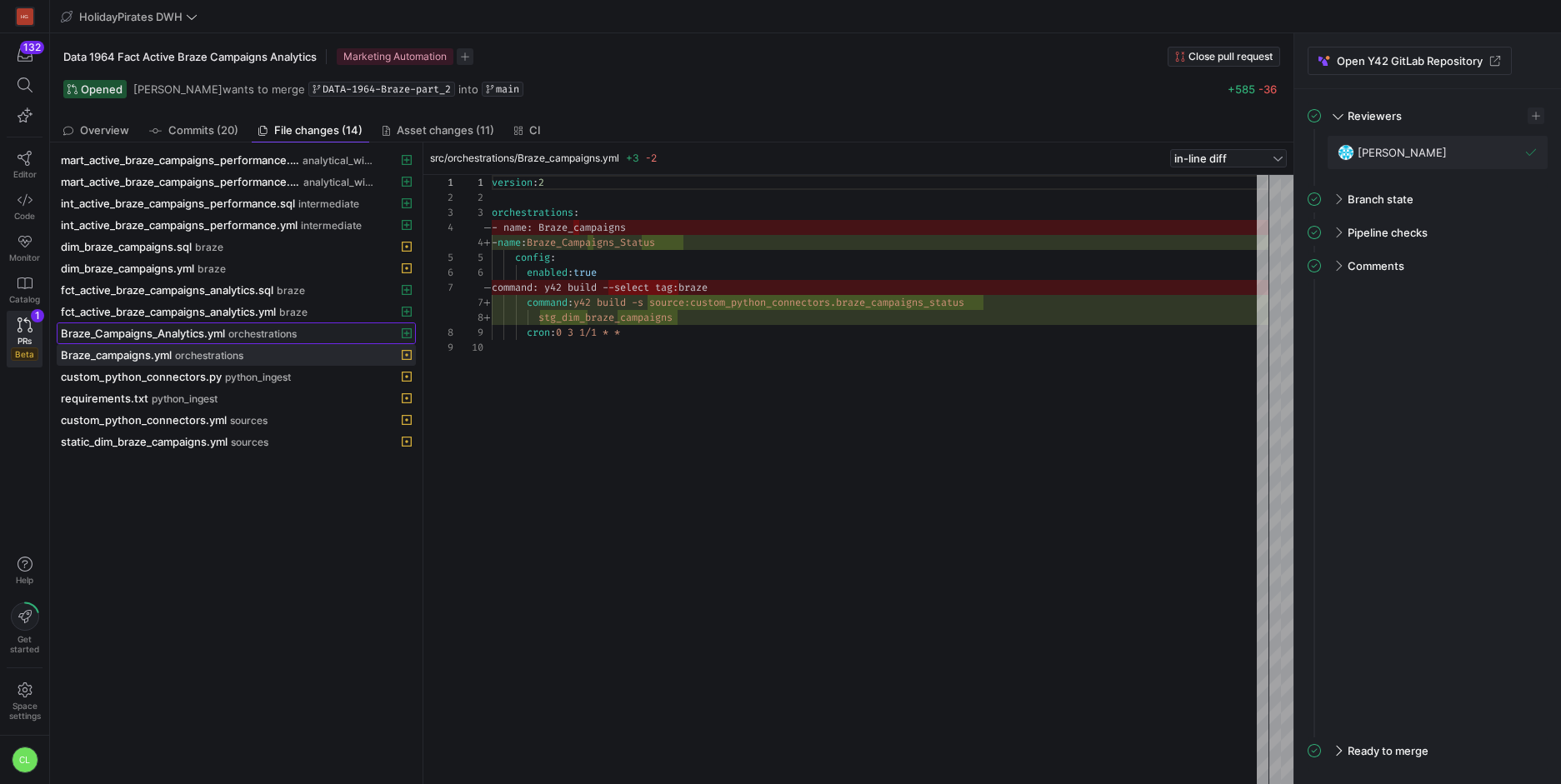
click at [220, 335] on span "Braze_Campaigns_Analytics.yml" at bounding box center [143, 333] width 165 height 13
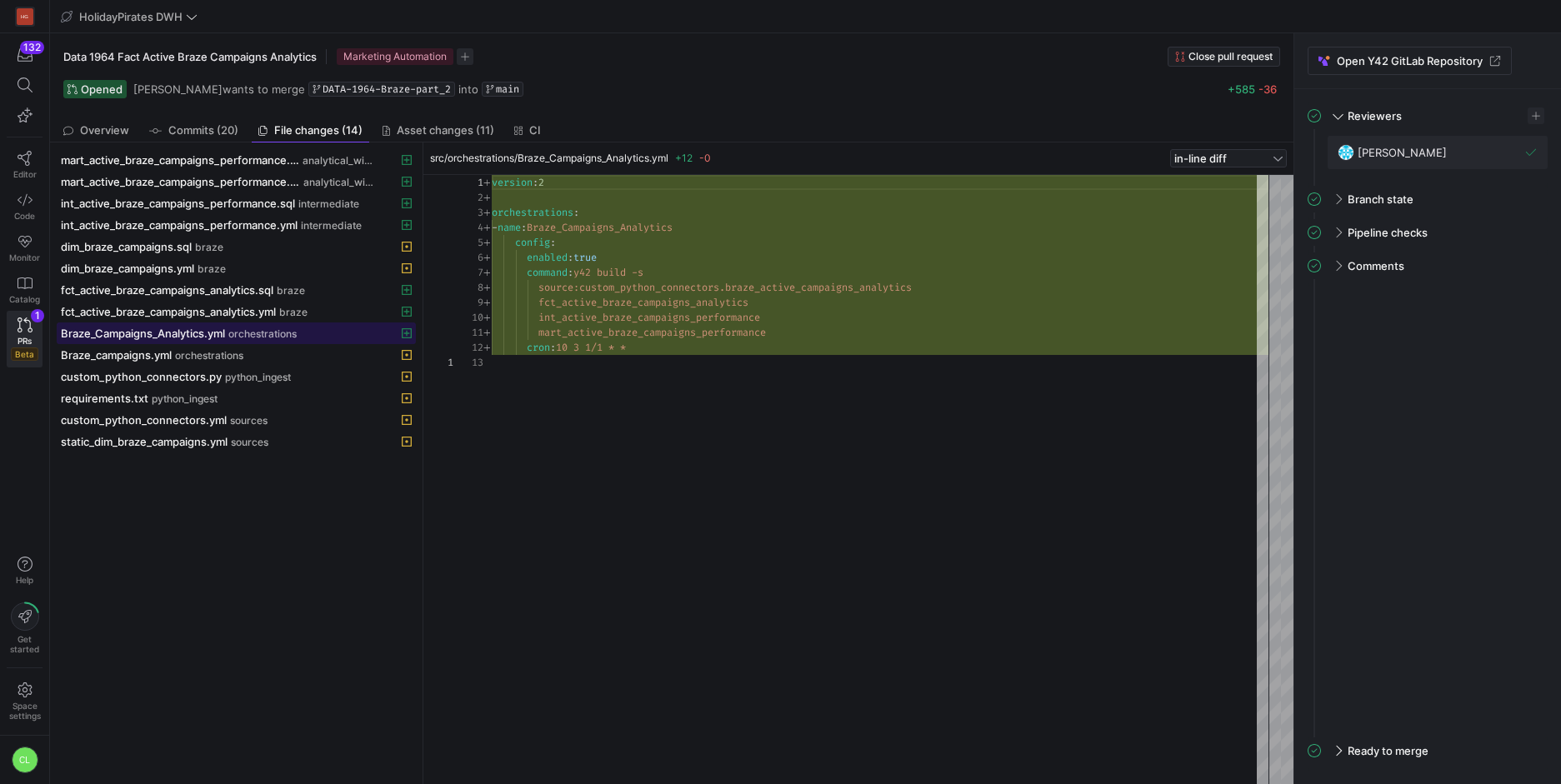
scroll to position [150, 0]
click at [200, 357] on span "orchestrations" at bounding box center [209, 356] width 68 height 11
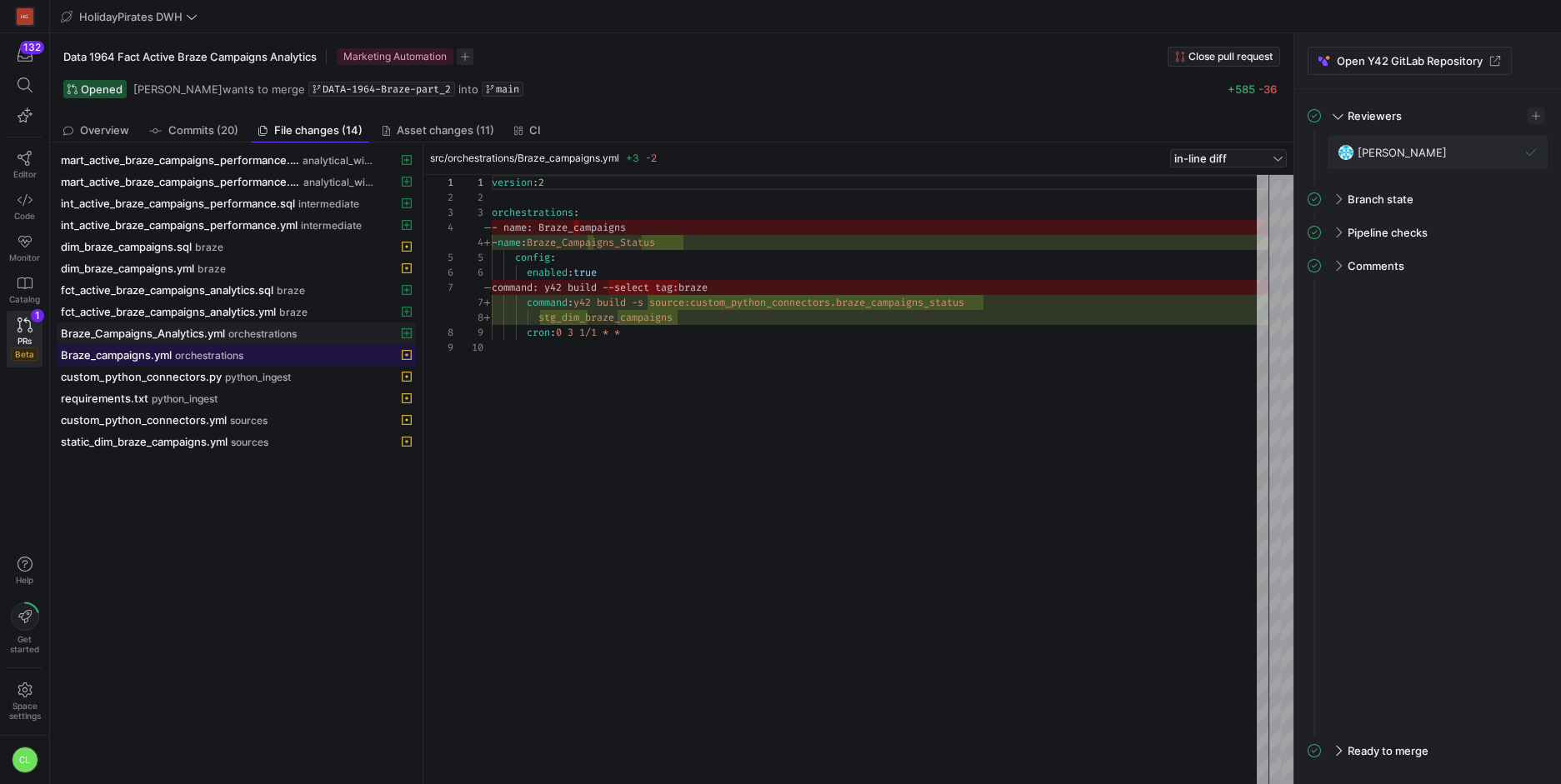
scroll to position [135, 0]
click at [228, 337] on div "Braze_Campaigns_Analytics.yml orchestrations" at bounding box center [218, 333] width 314 height 13
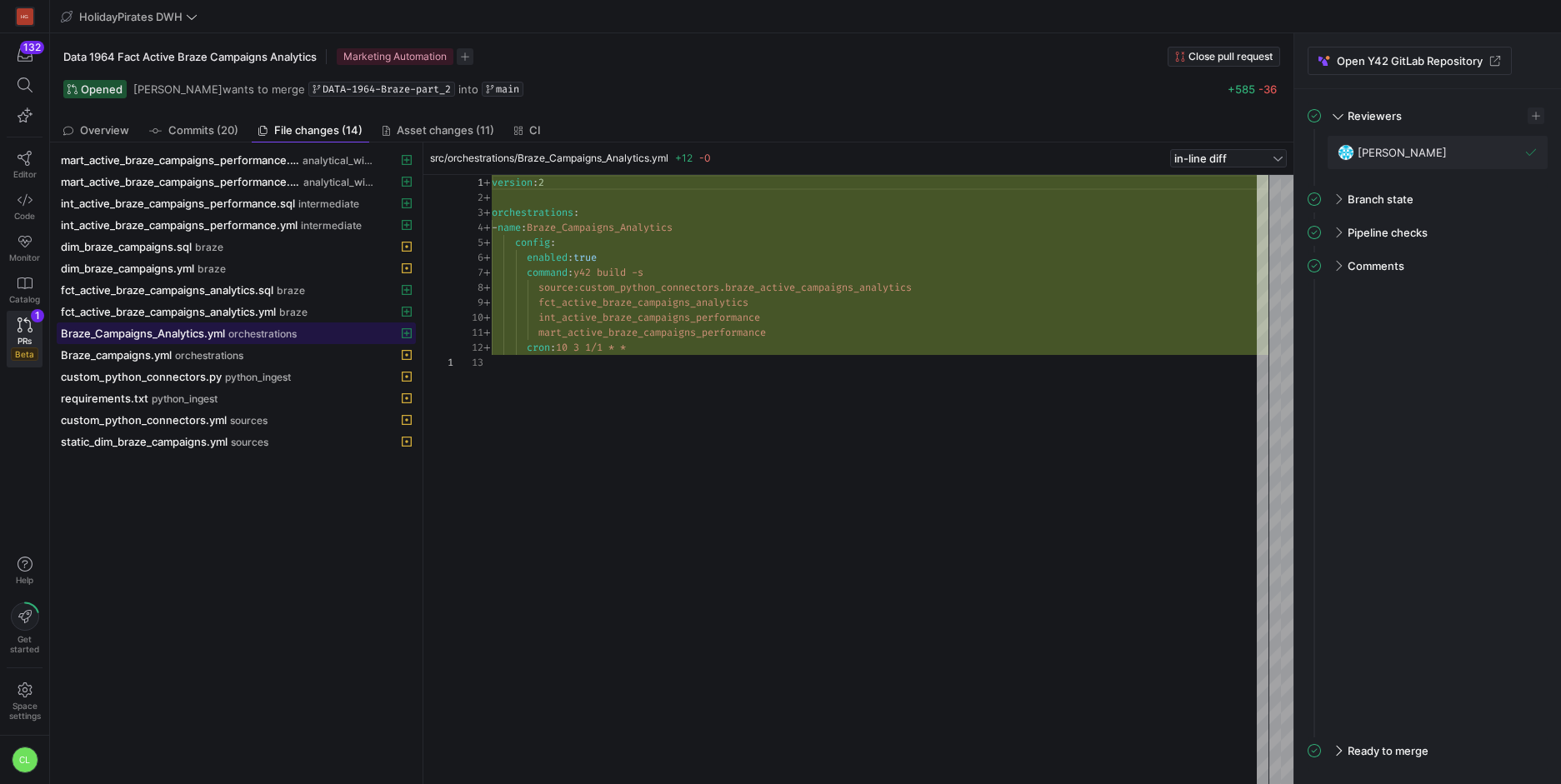
scroll to position [150, 0]
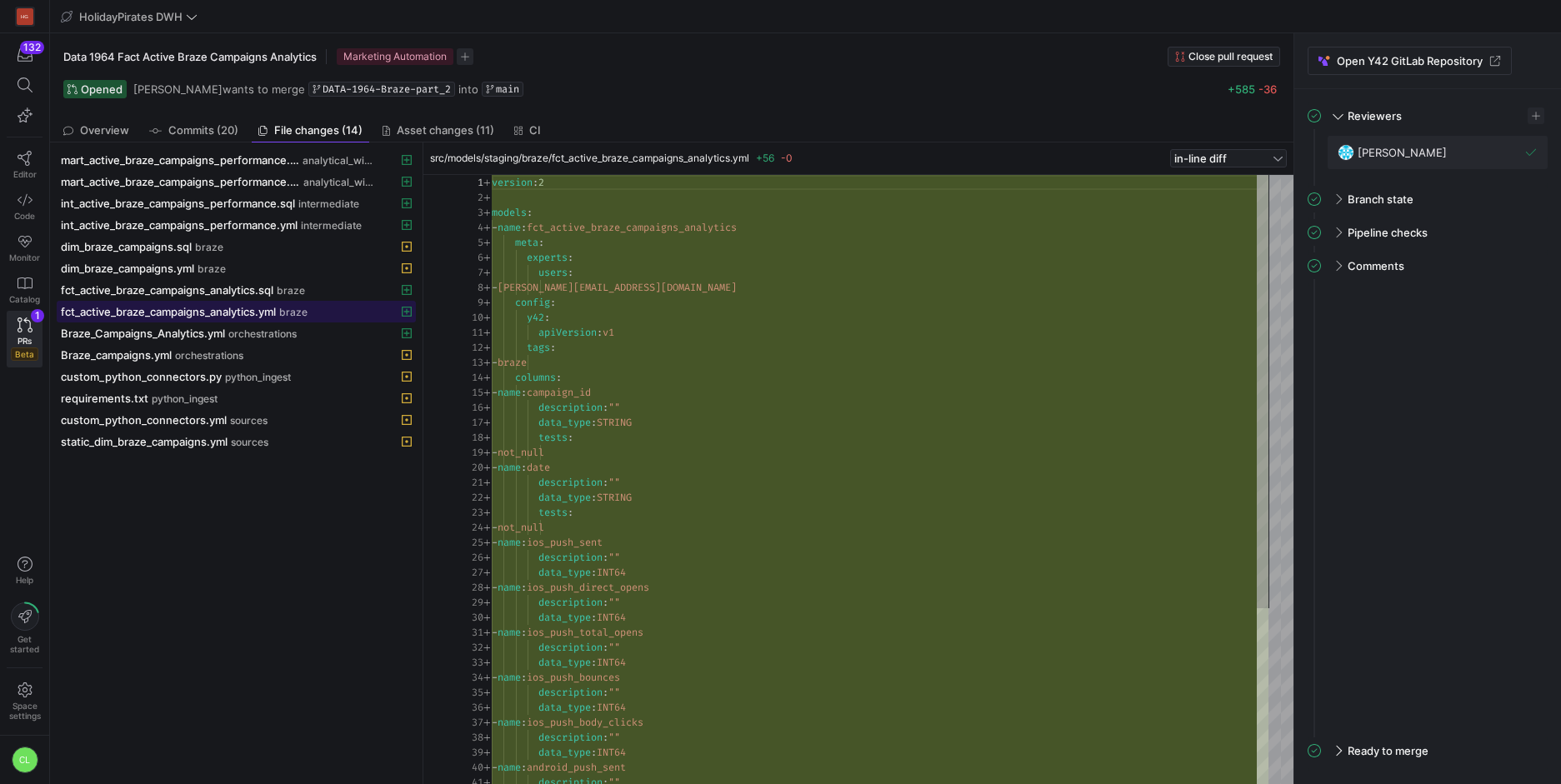
click at [231, 311] on span "fct_active_braze_campaigns_analytics.yml" at bounding box center [167, 311] width 215 height 13
click at [255, 295] on span "fct_active_braze_campaigns_analytics.sql" at bounding box center [167, 289] width 213 height 13
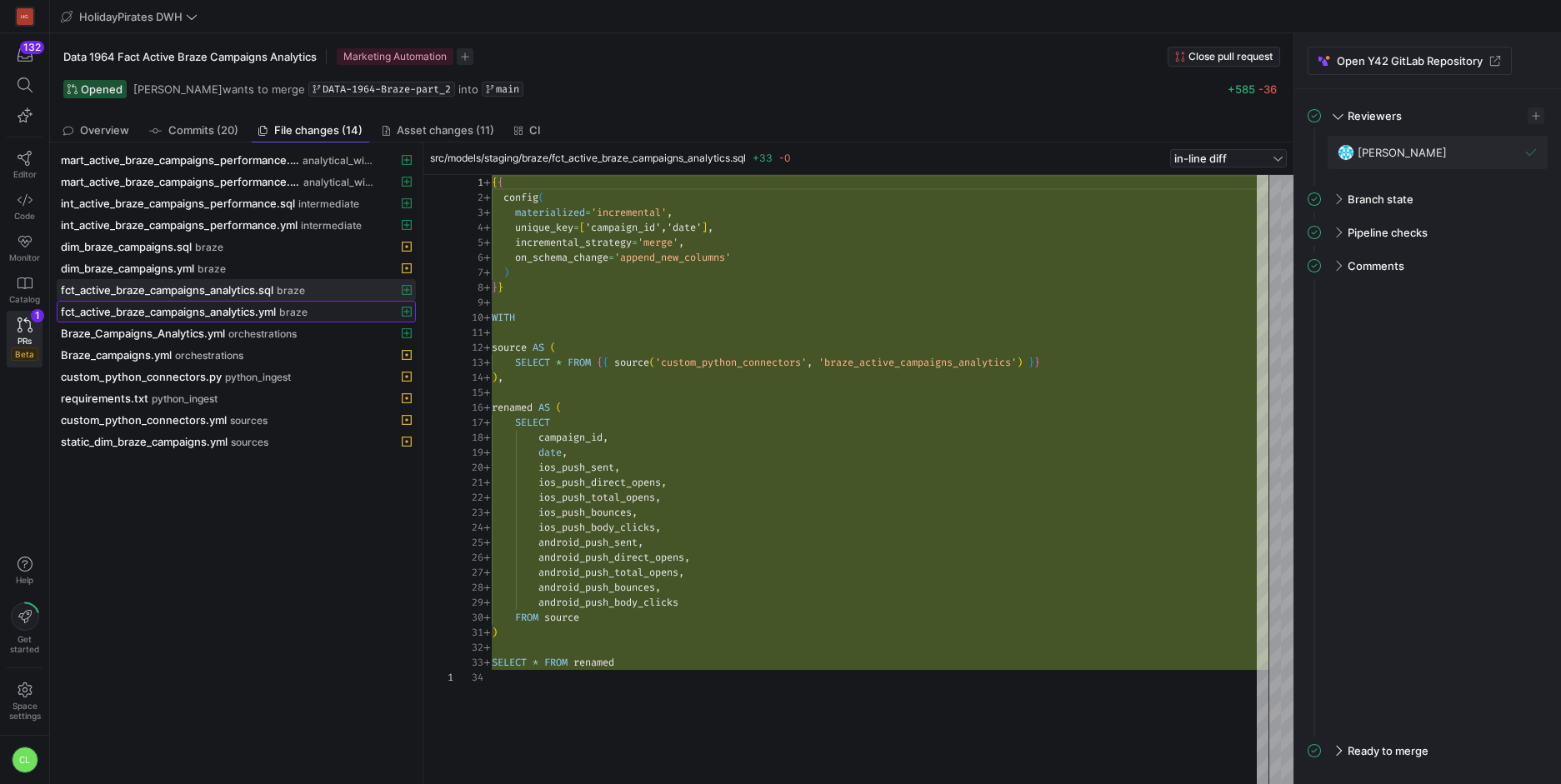
click at [232, 309] on span "fct_active_braze_campaigns_analytics.yml" at bounding box center [167, 311] width 215 height 13
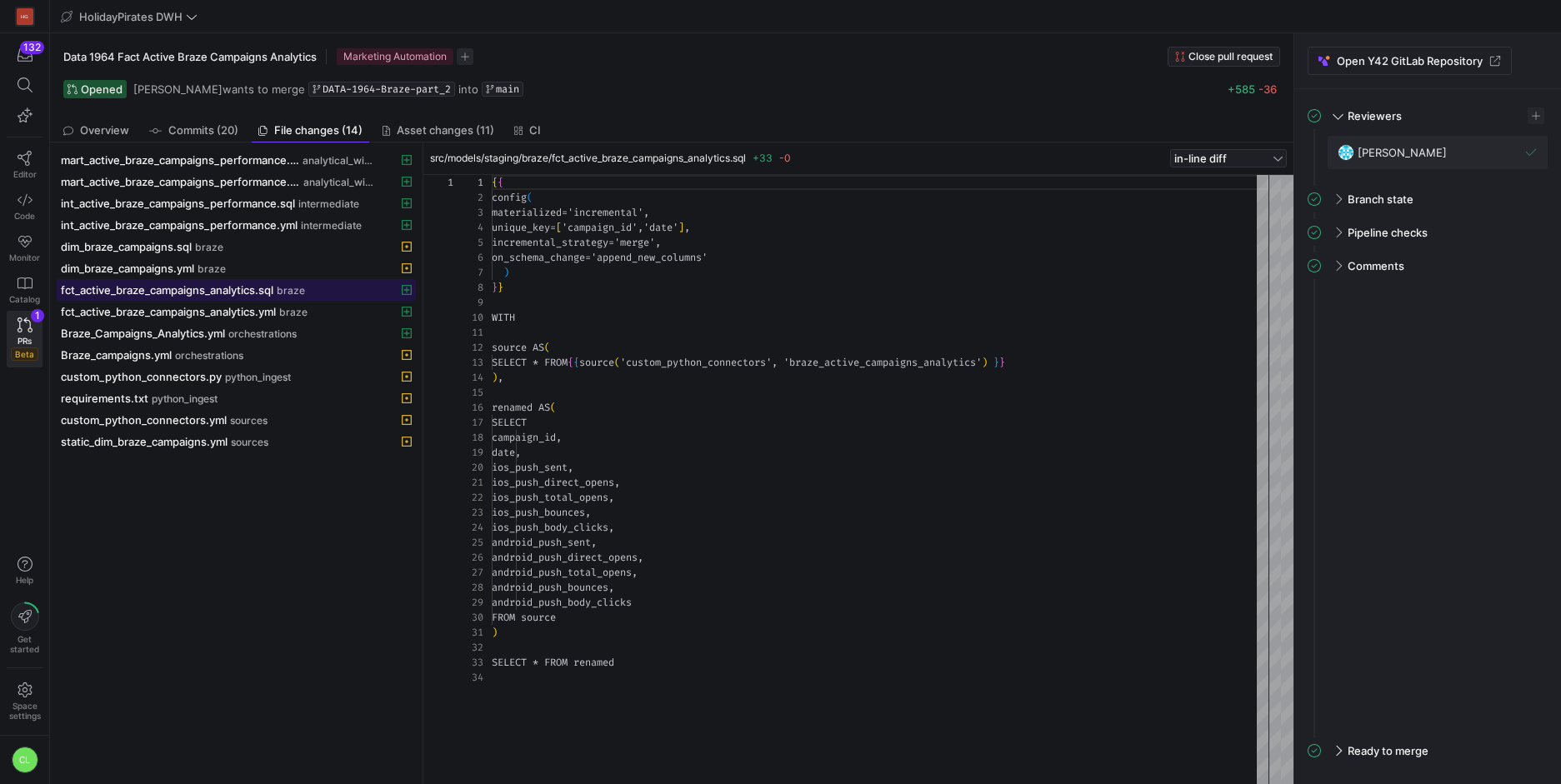
click at [253, 283] on span "fct_active_braze_campaigns_analytics.sql" at bounding box center [167, 289] width 213 height 13
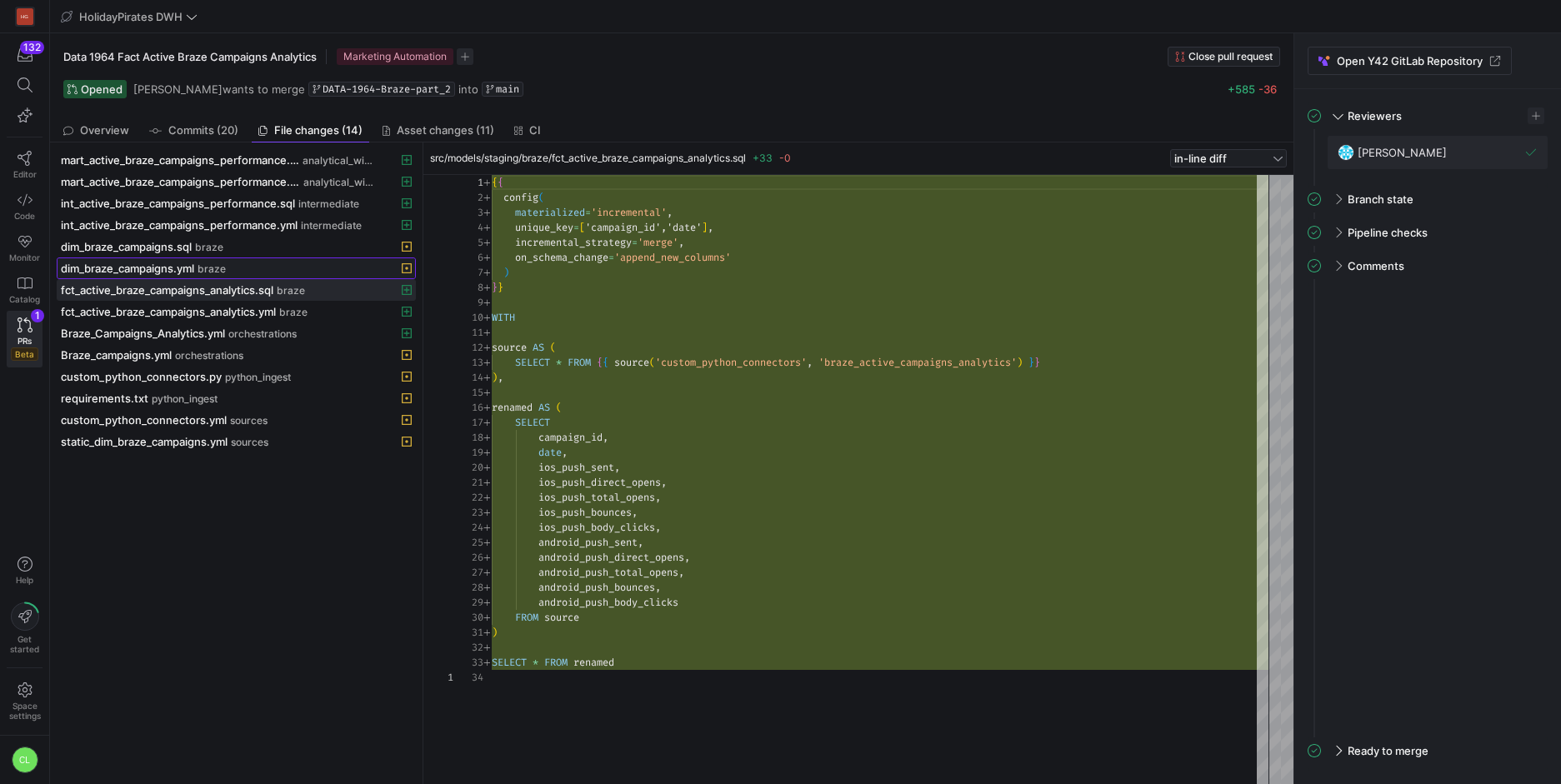
click at [199, 267] on div "dim_braze_campaigns.yml braze" at bounding box center [218, 269] width 314 height 13
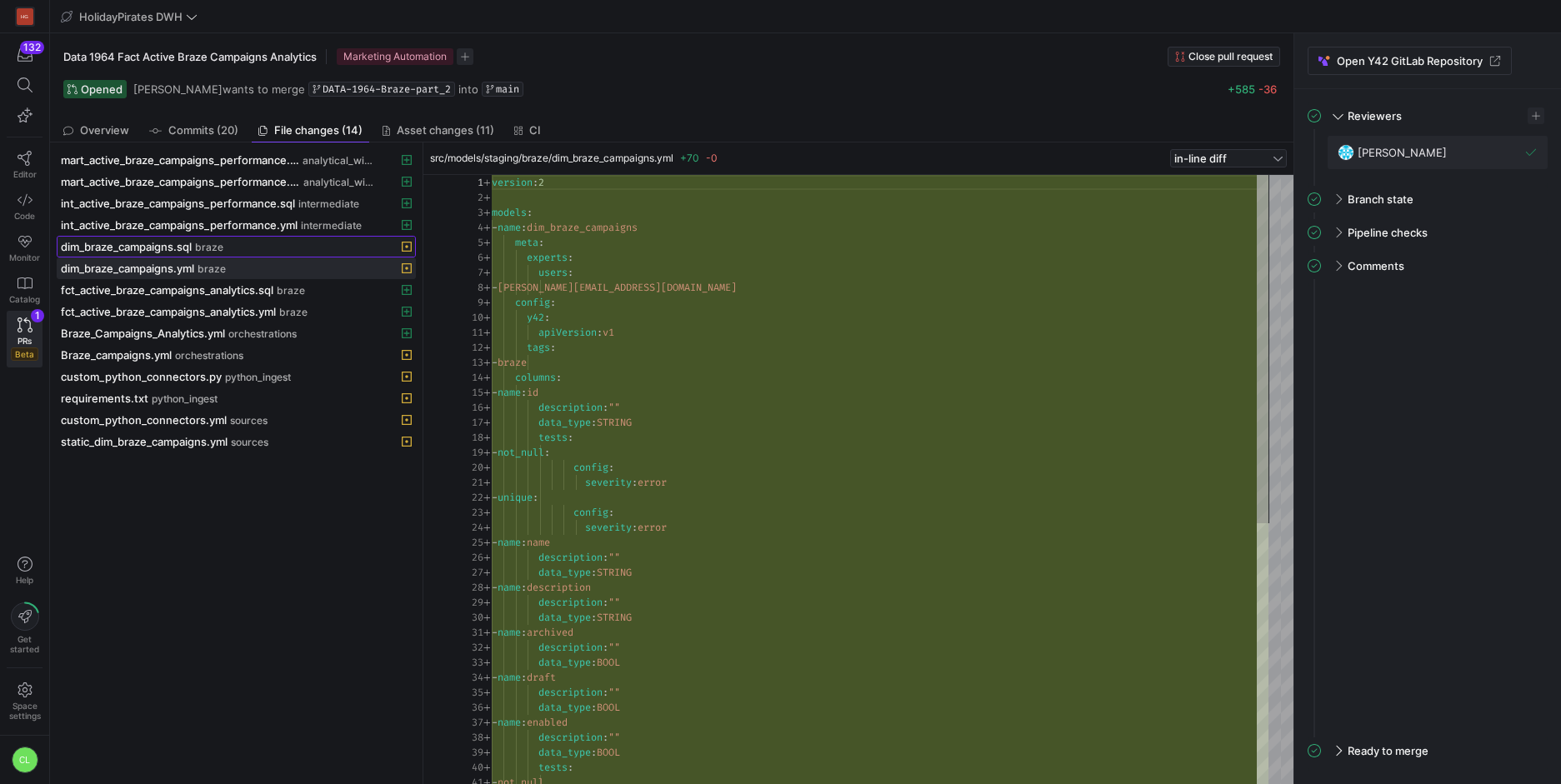
click at [235, 248] on div "dim_braze_campaigns.sql braze" at bounding box center [218, 247] width 314 height 13
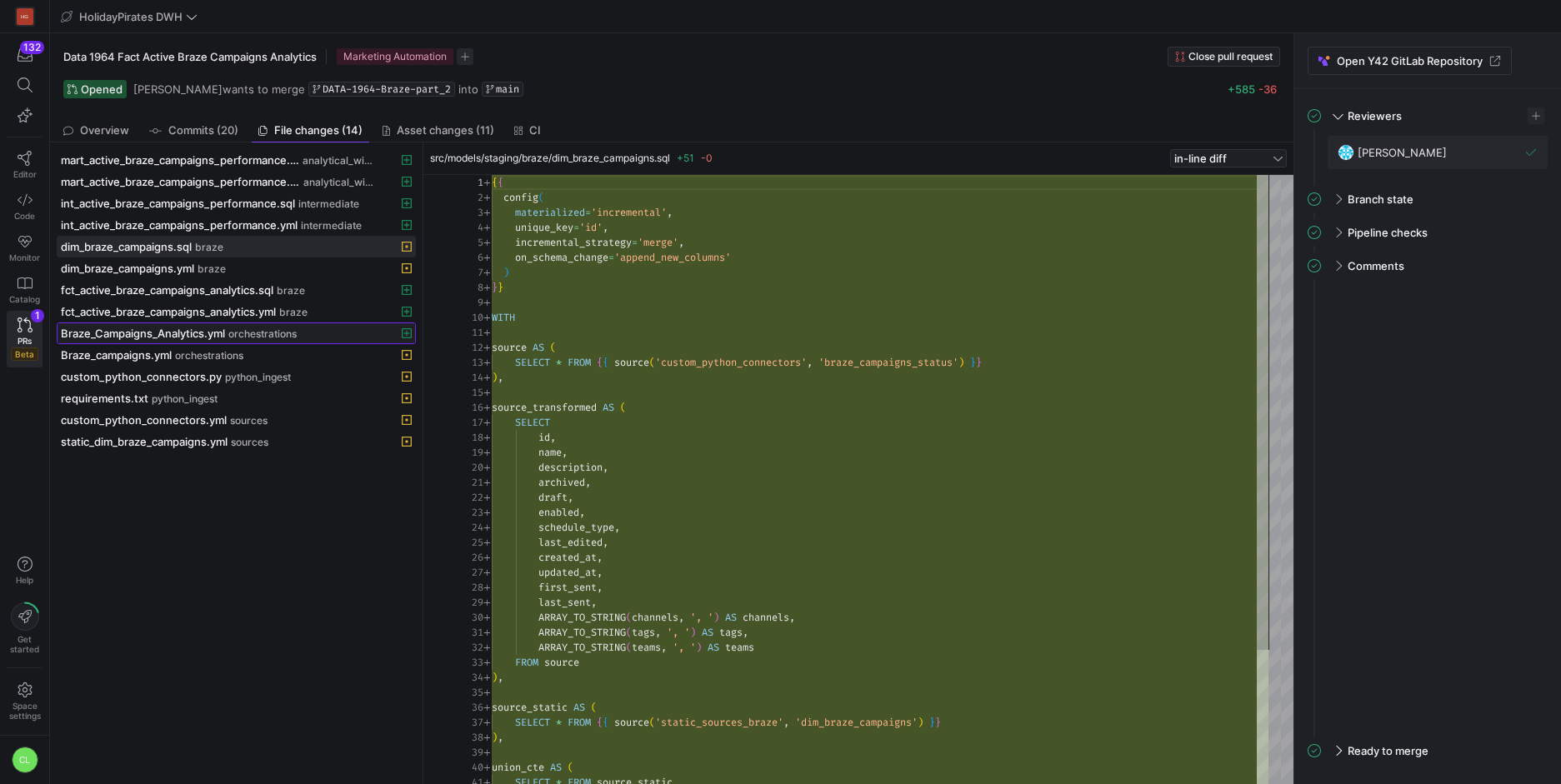
click at [225, 322] on button "Braze_Campaigns_Analytics.yml orchestrations" at bounding box center [237, 333] width 360 height 22
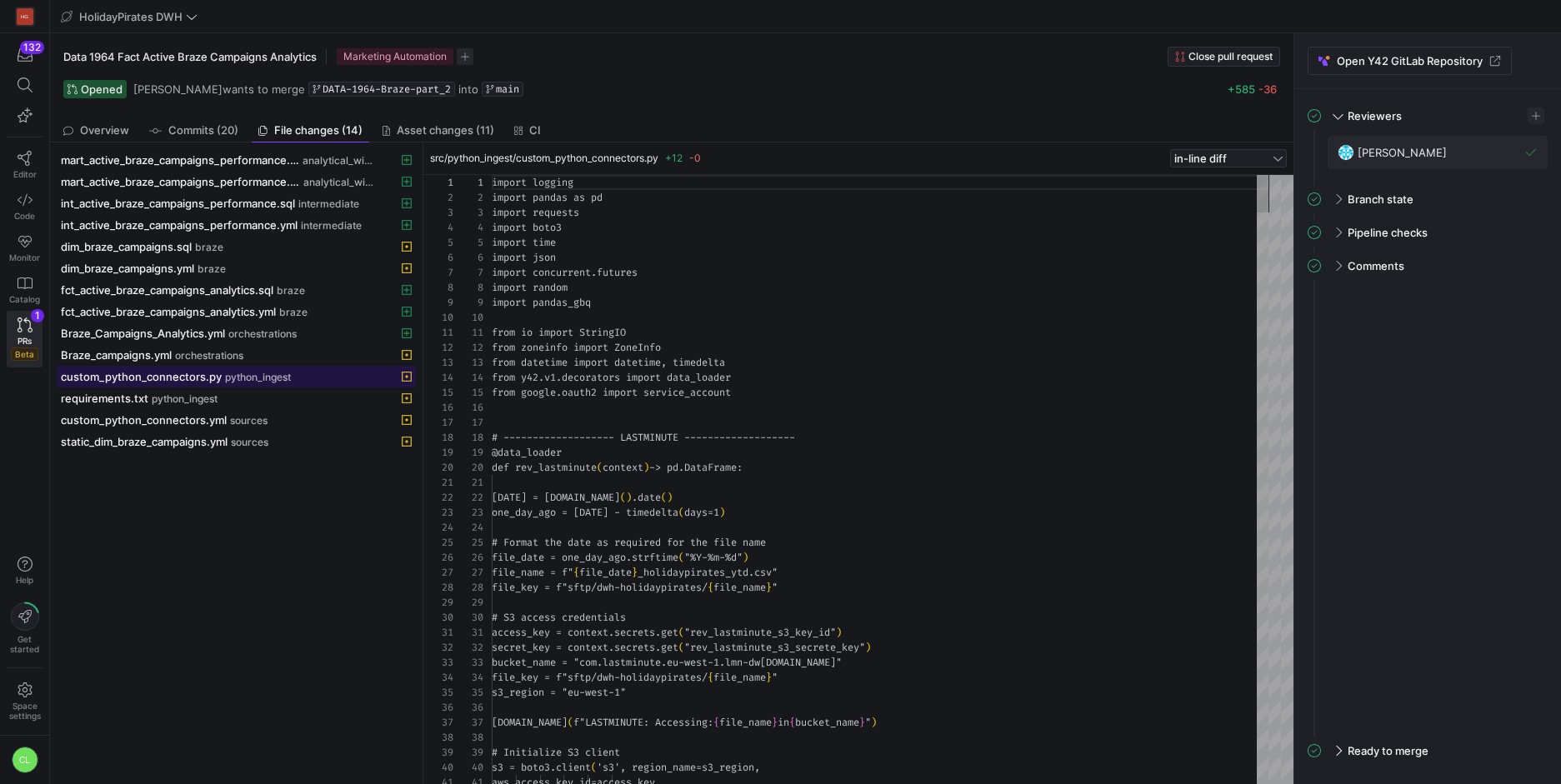
click at [275, 377] on span "python_ingest" at bounding box center [258, 377] width 66 height 11
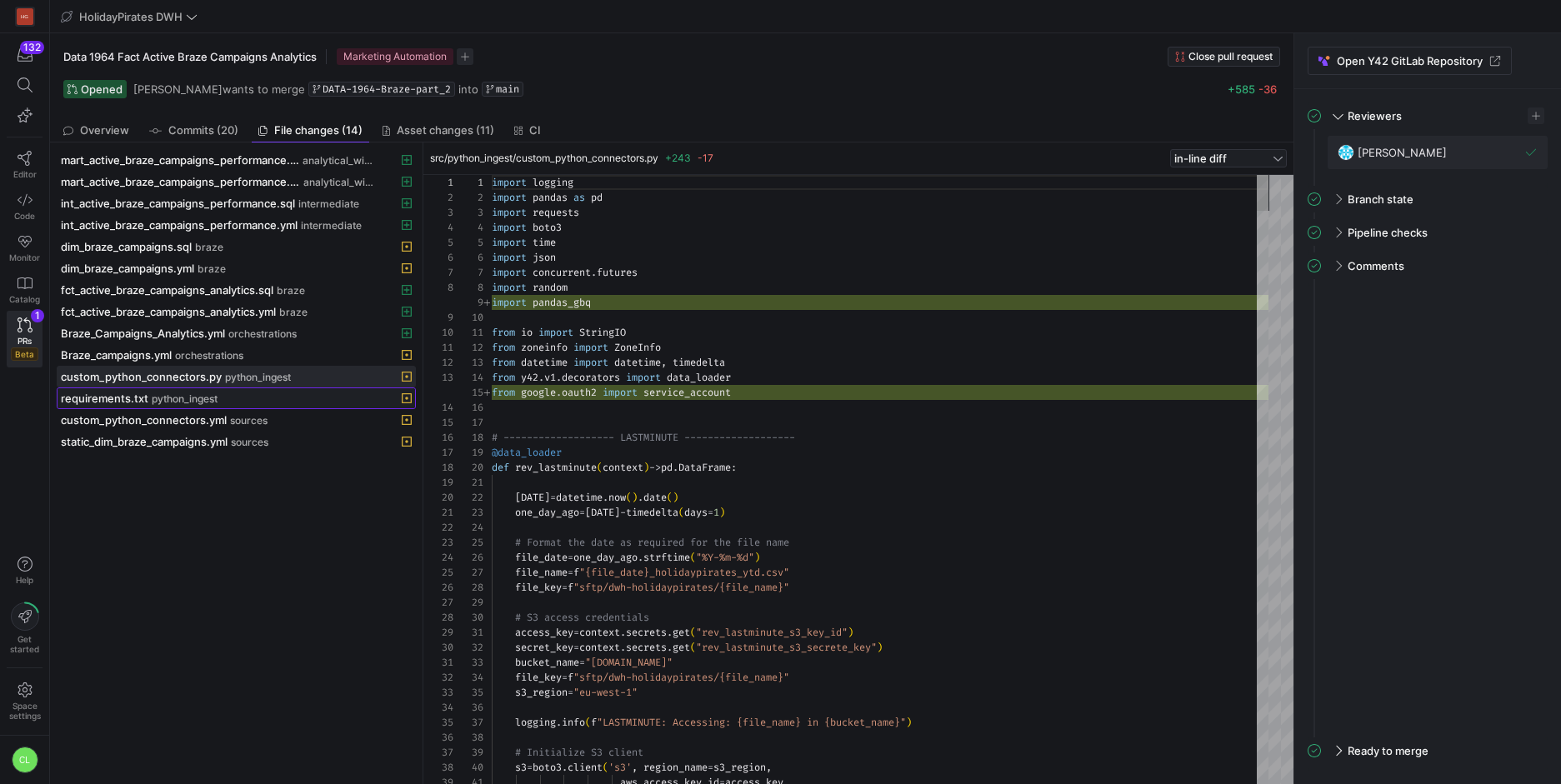
click at [266, 392] on div "requirements.txt python_ingest" at bounding box center [218, 398] width 314 height 13
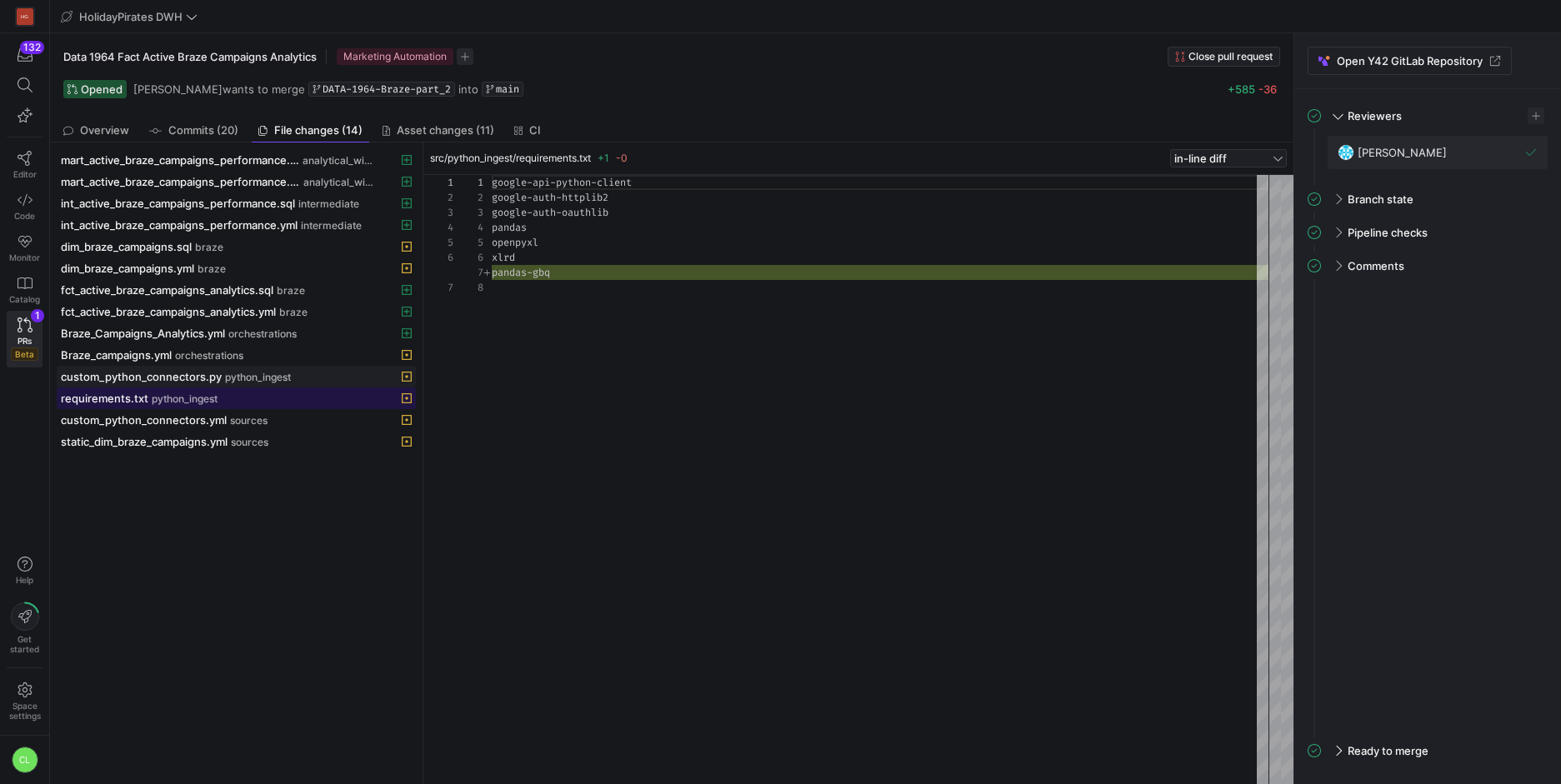
scroll to position [105, 0]
click at [291, 375] on div "custom_python_connectors.py python_ingest" at bounding box center [218, 376] width 314 height 13
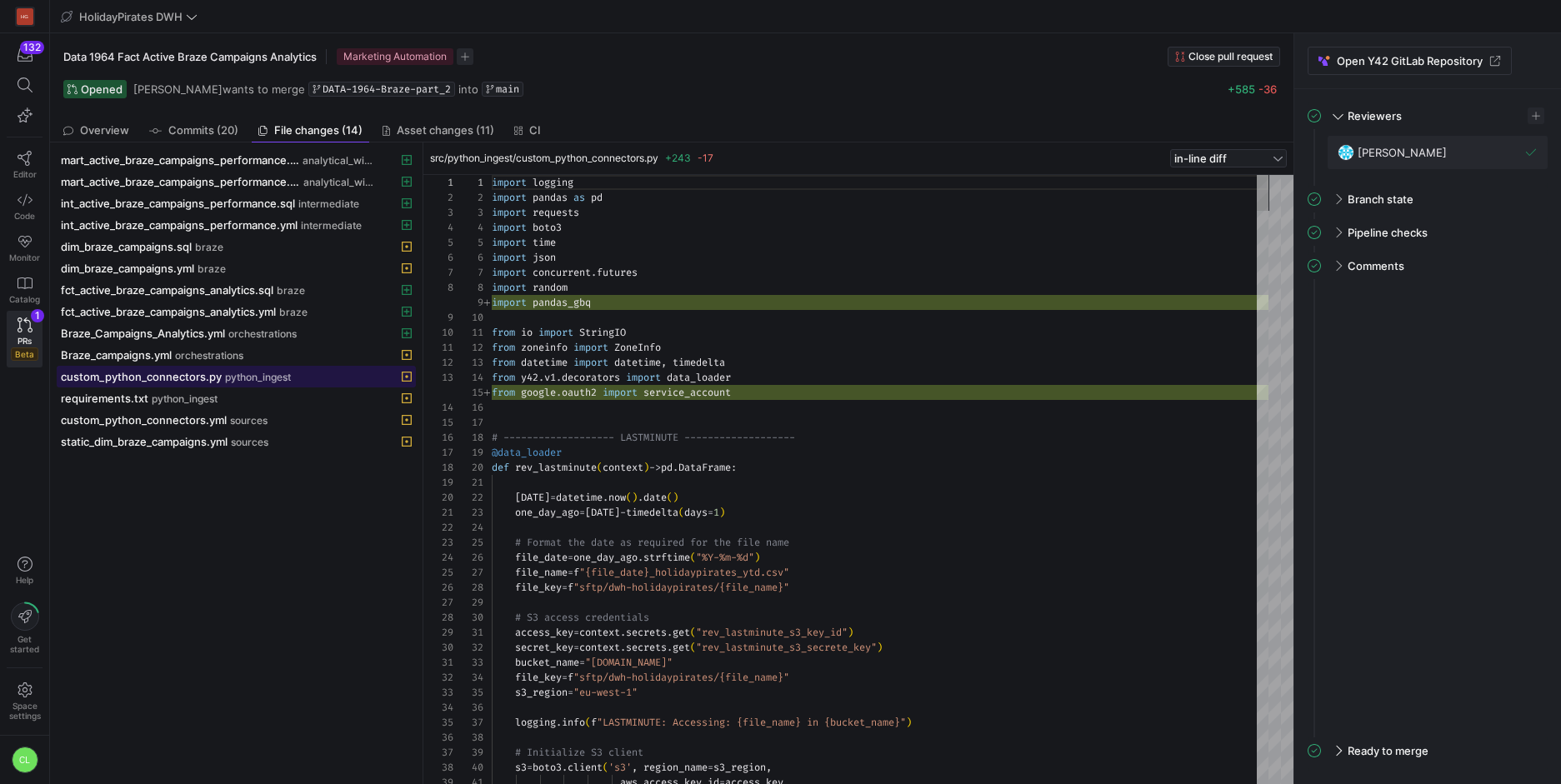
scroll to position [150, 0]
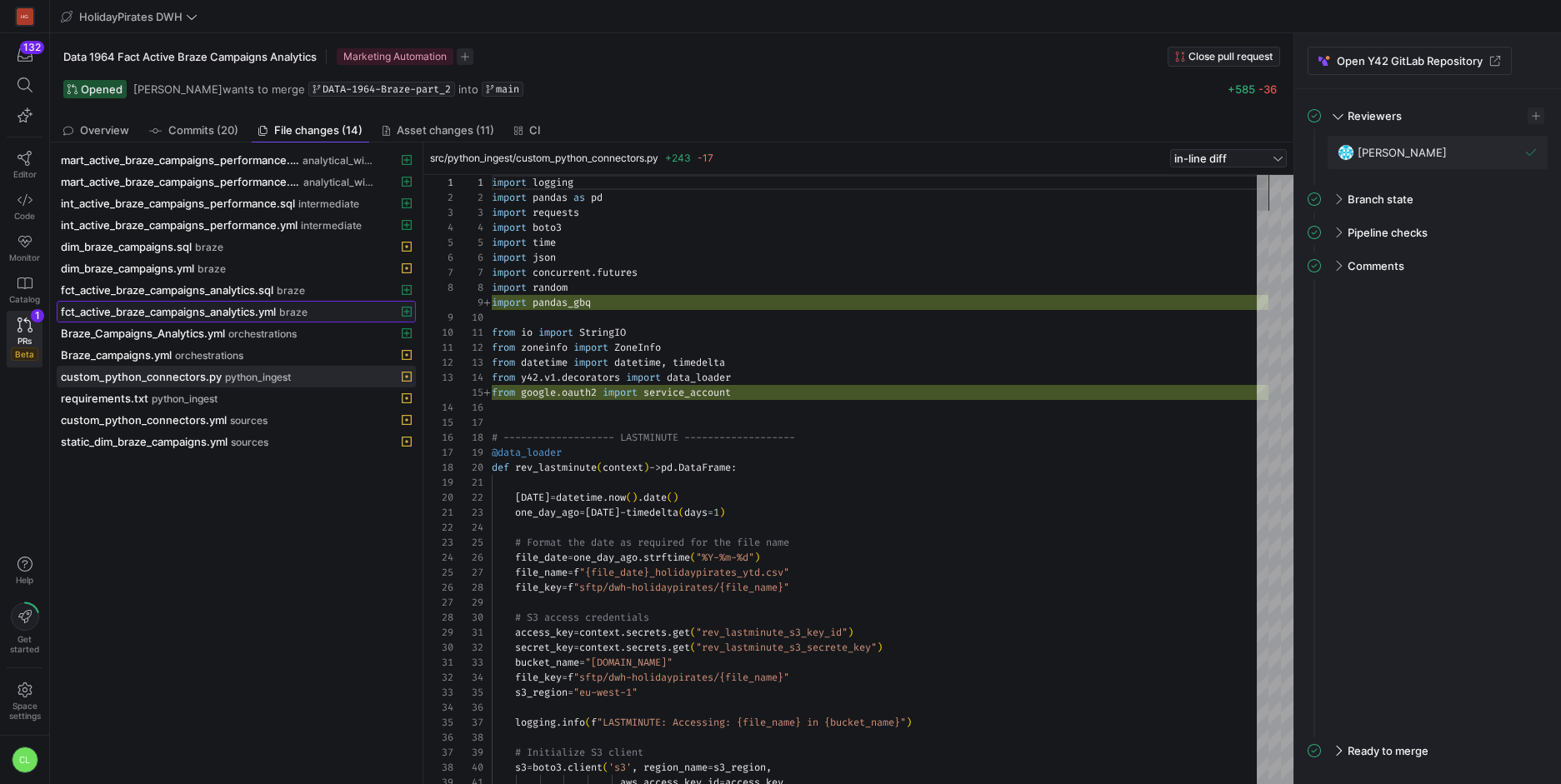
click at [294, 315] on span "braze" at bounding box center [293, 312] width 28 height 11
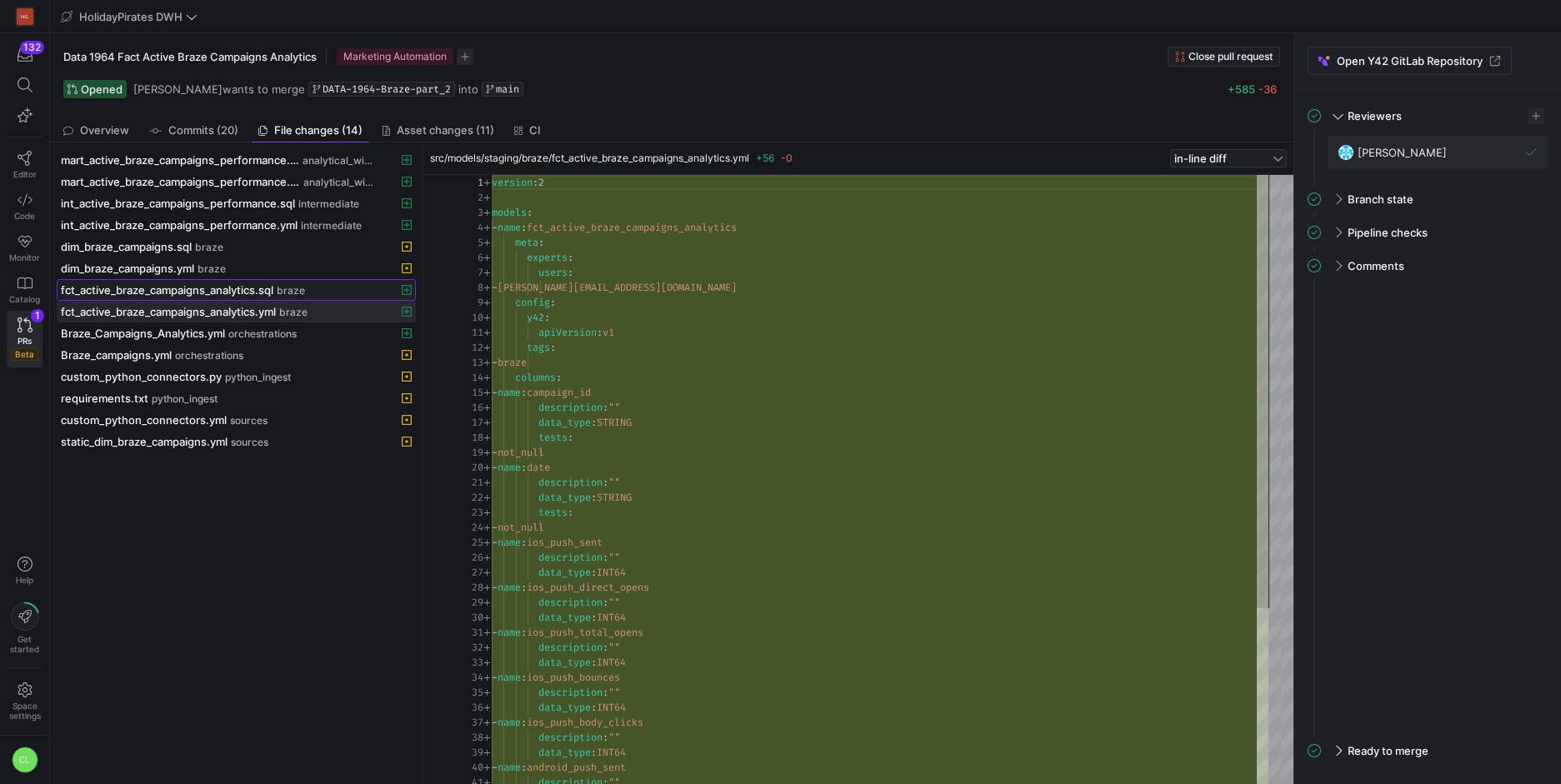
click at [305, 295] on span "braze" at bounding box center [290, 290] width 28 height 11
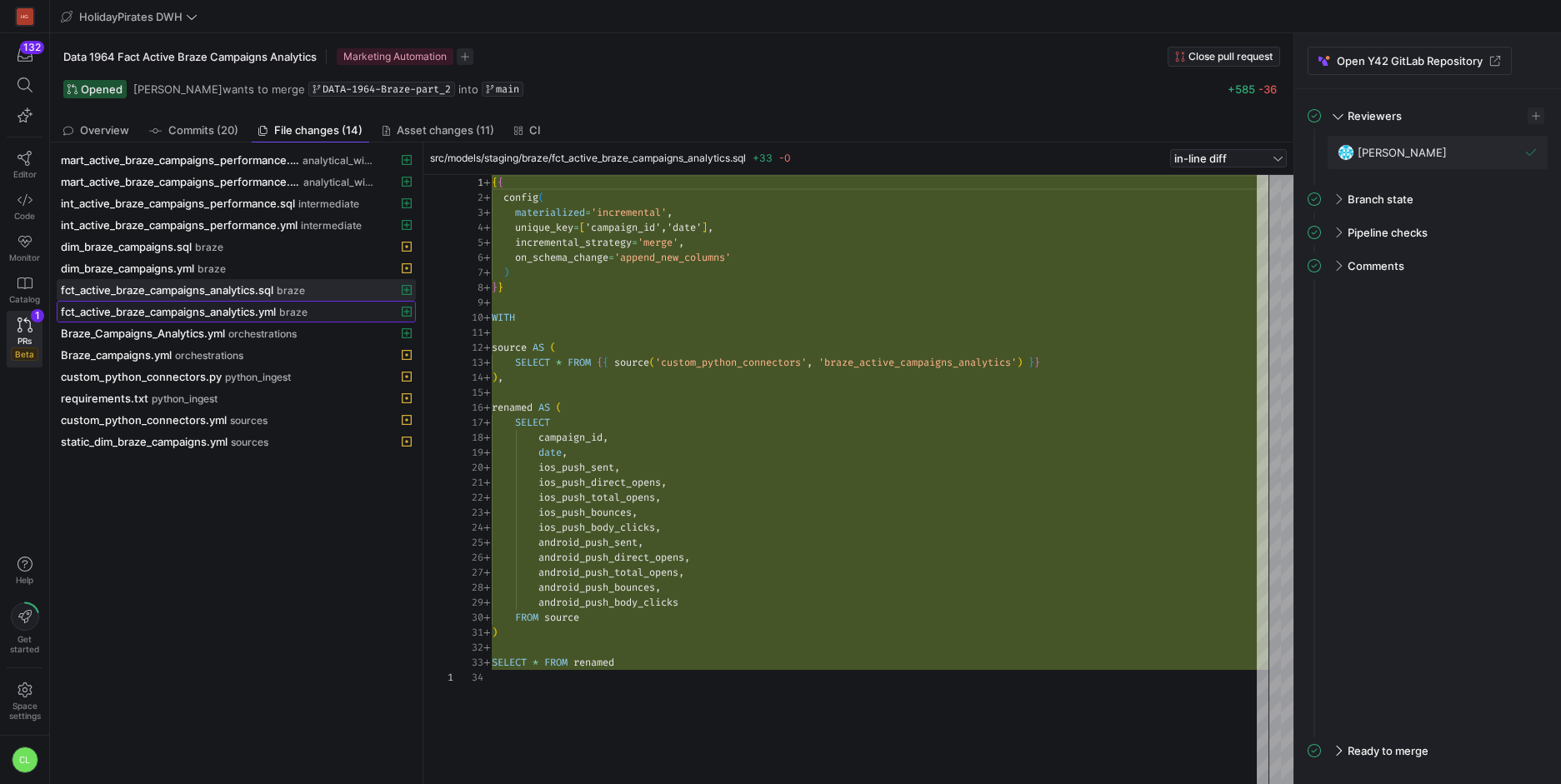
click at [250, 302] on span at bounding box center [237, 311] width 358 height 20
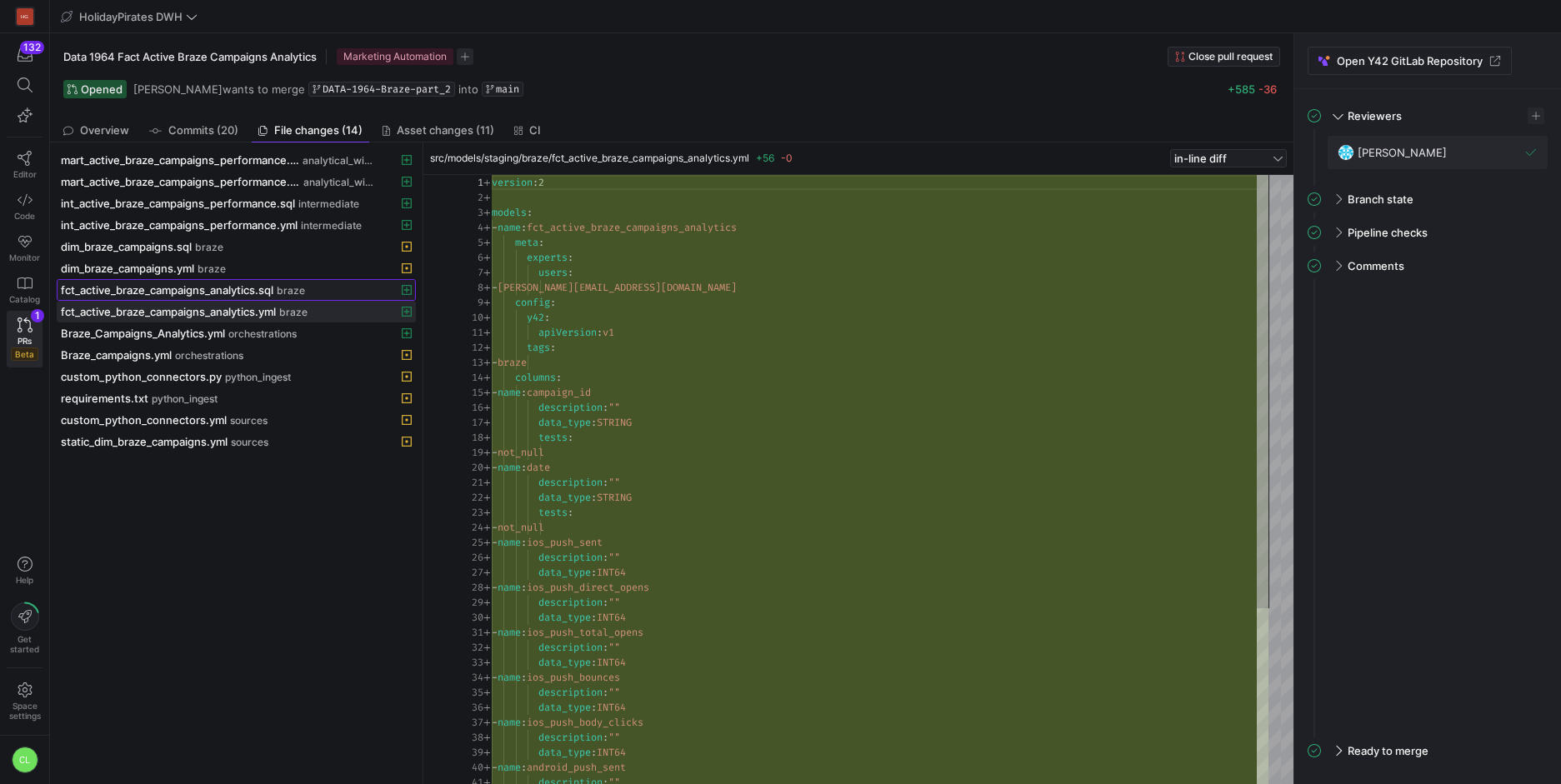
click at [240, 288] on span "fct_active_braze_campaigns_analytics.sql" at bounding box center [167, 289] width 213 height 13
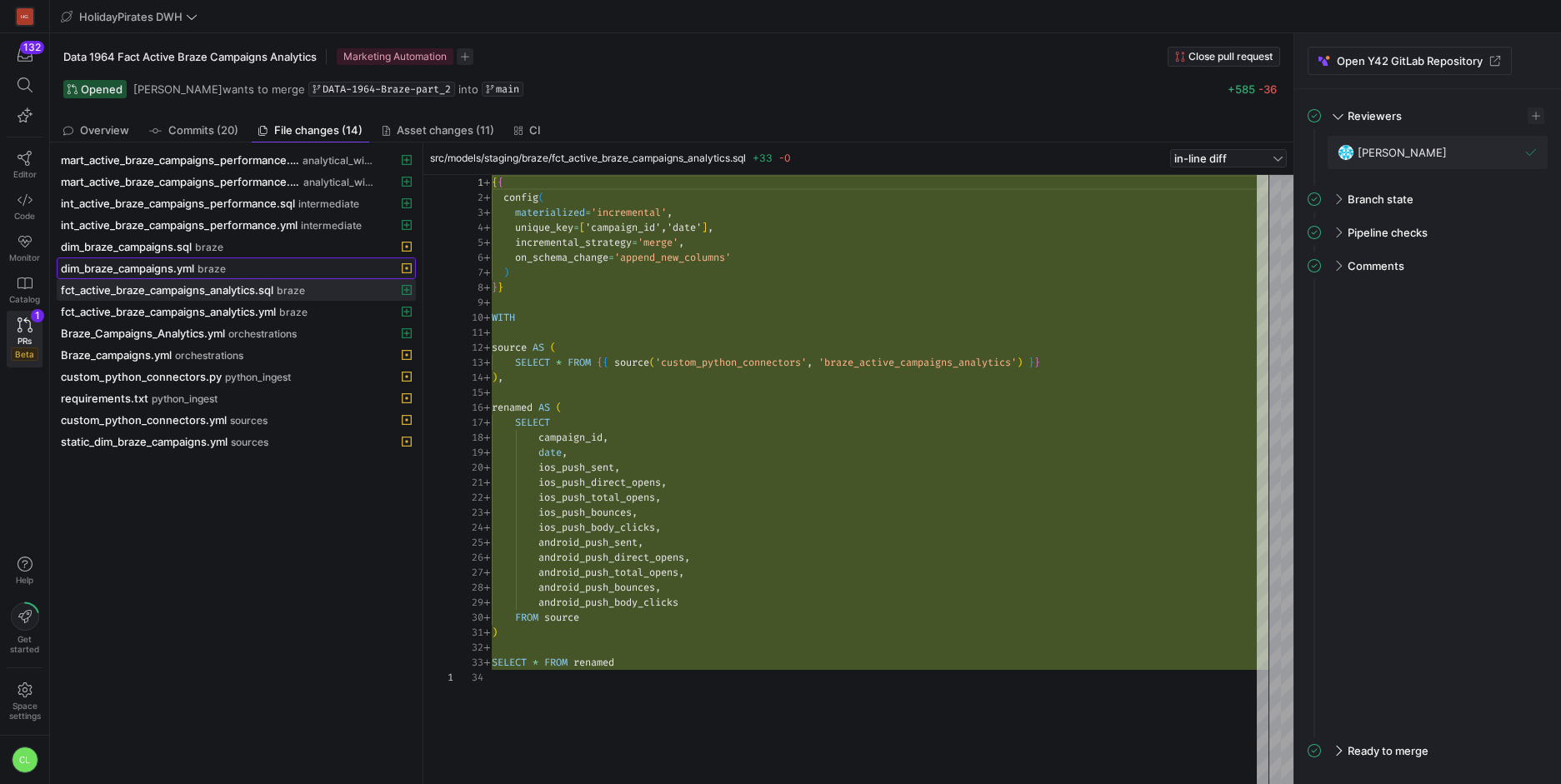
click at [248, 272] on div "dim_braze_campaigns.yml braze" at bounding box center [218, 269] width 314 height 13
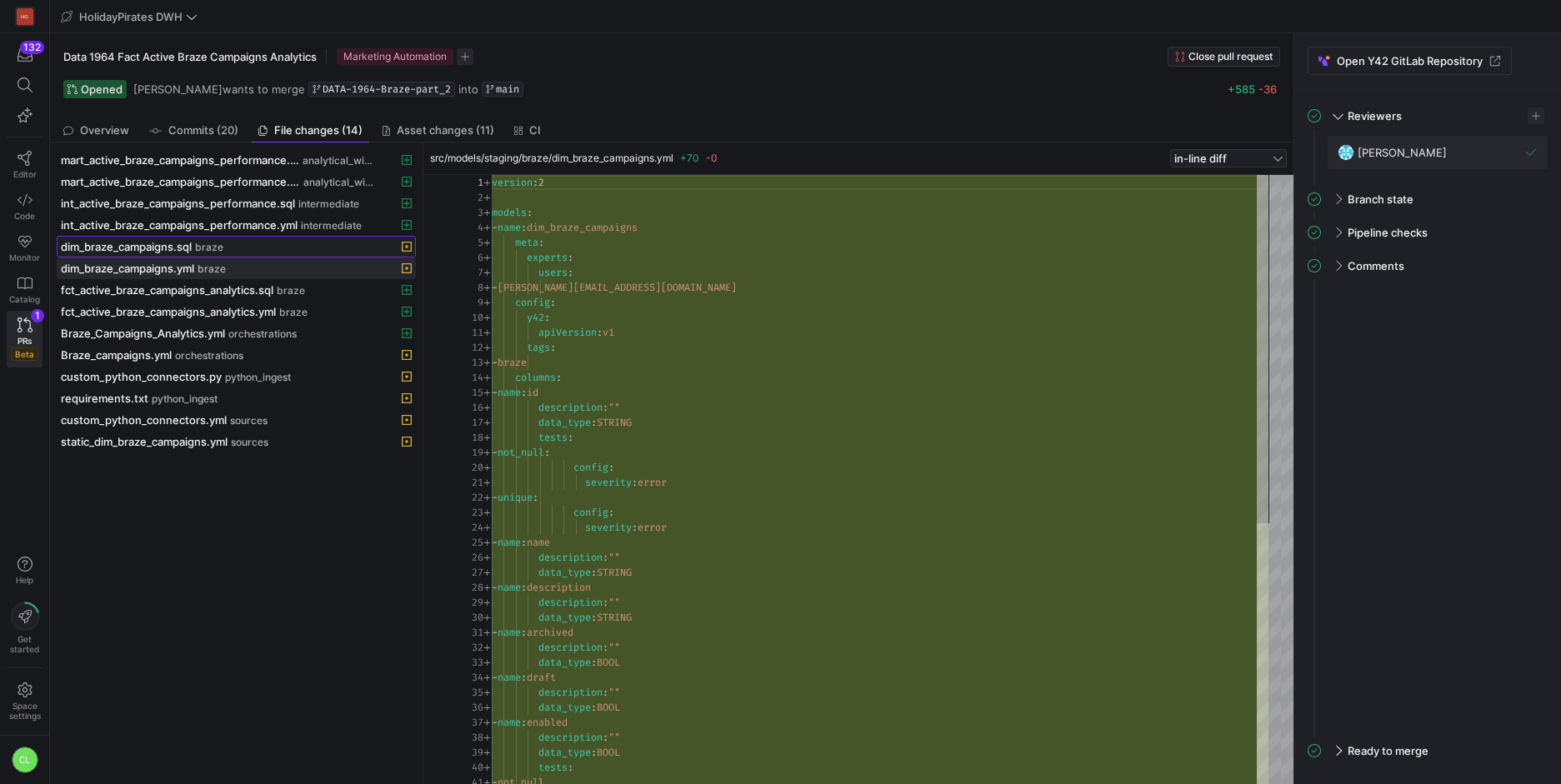
click at [258, 254] on span at bounding box center [237, 246] width 358 height 20
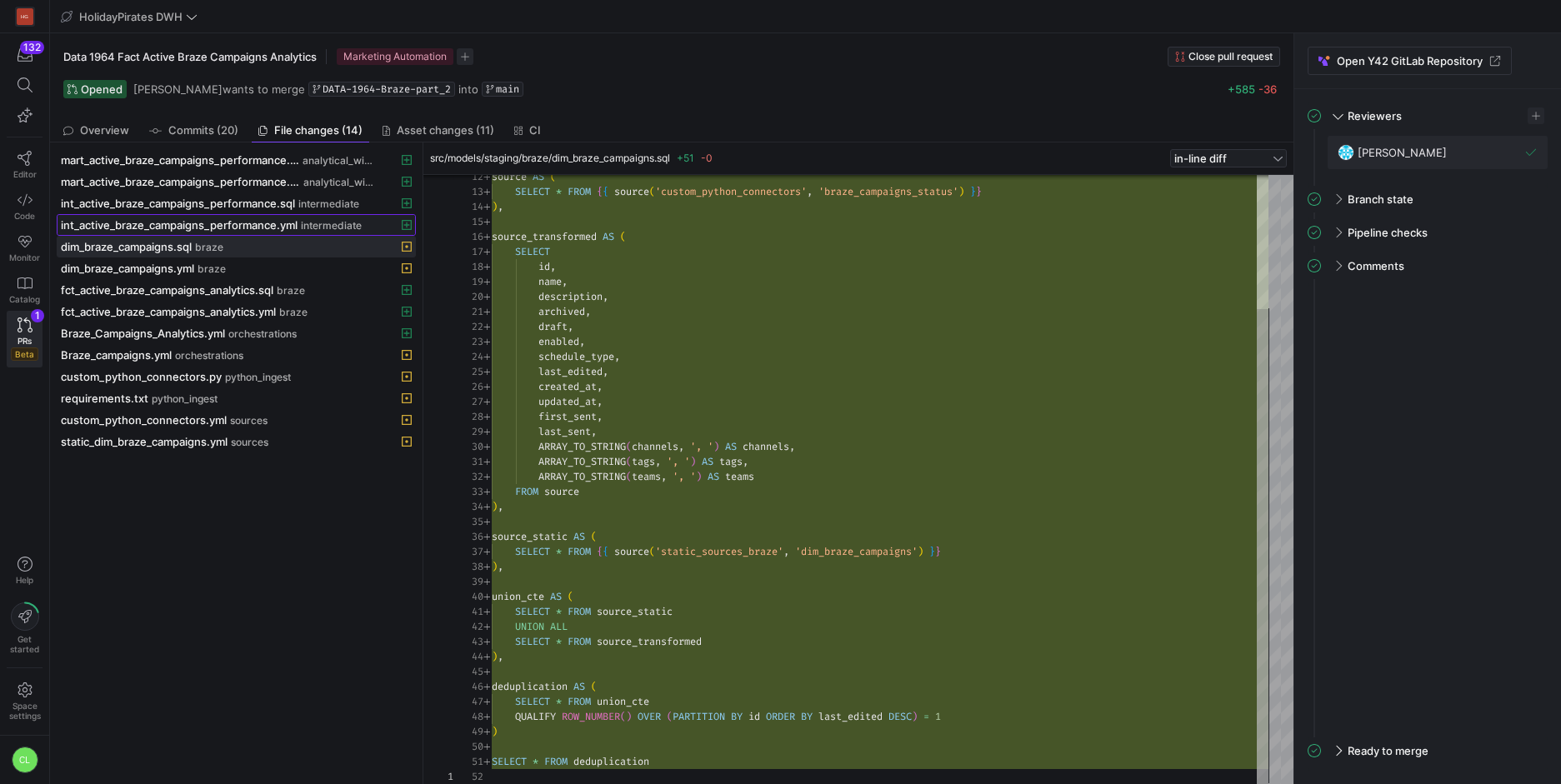
click at [275, 218] on span "int_active_braze_campaigns_performance.yml" at bounding box center [179, 225] width 237 height 13
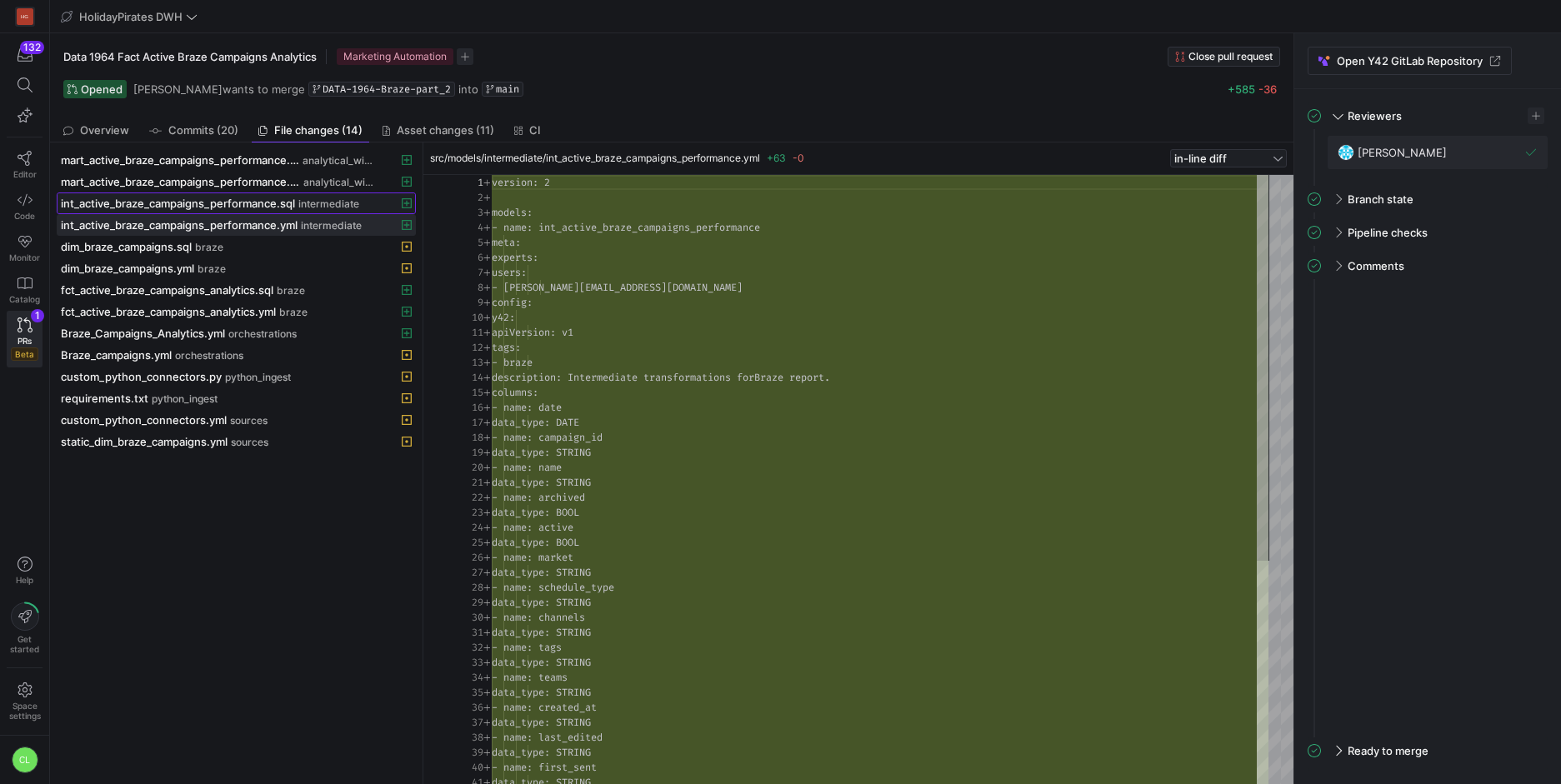
click at [282, 205] on span "int_active_braze_campaigns_performance.sql" at bounding box center [178, 203] width 235 height 13
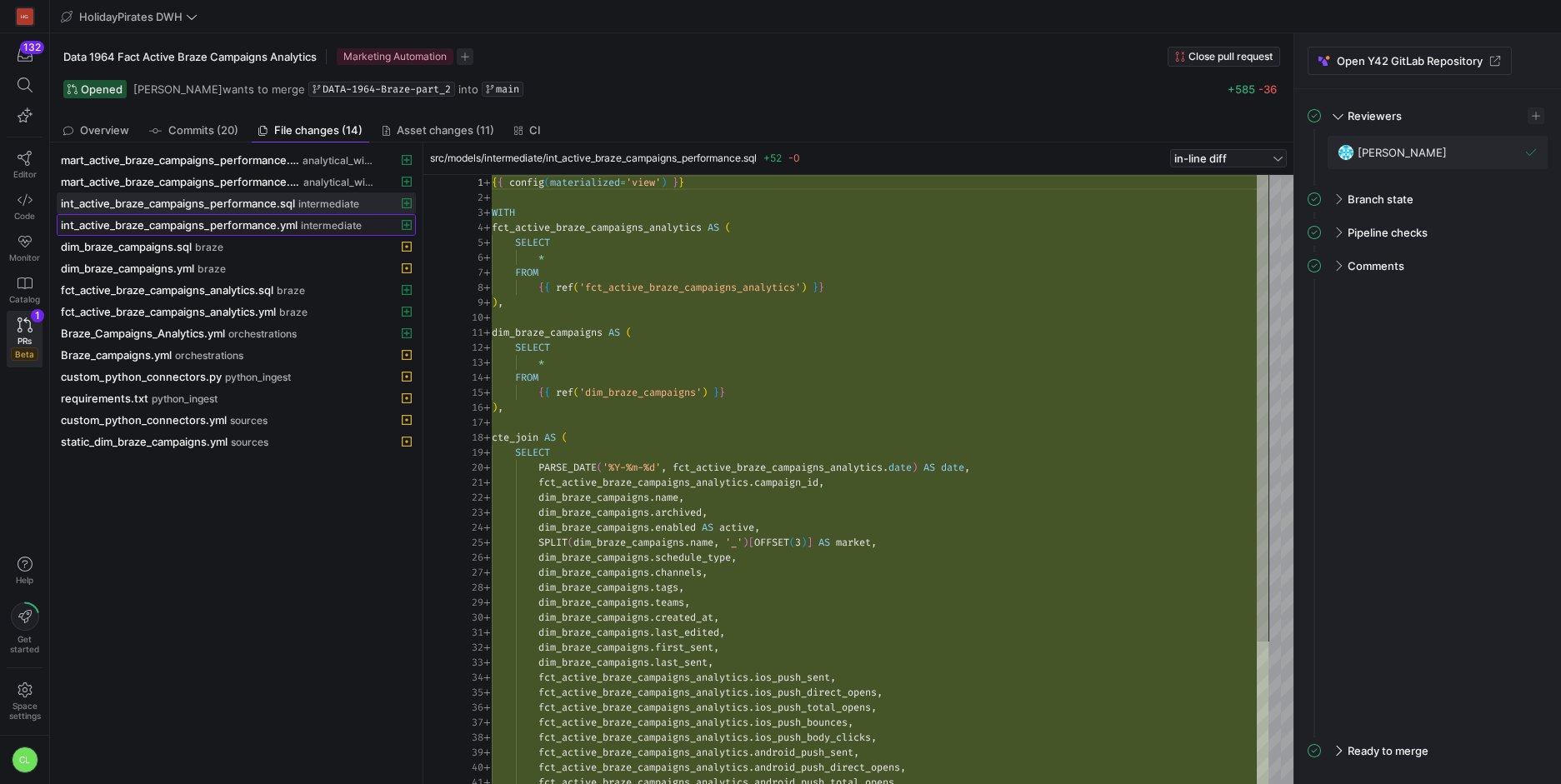
click at [257, 225] on span "int_active_braze_campaigns_performance.yml" at bounding box center [179, 225] width 237 height 13
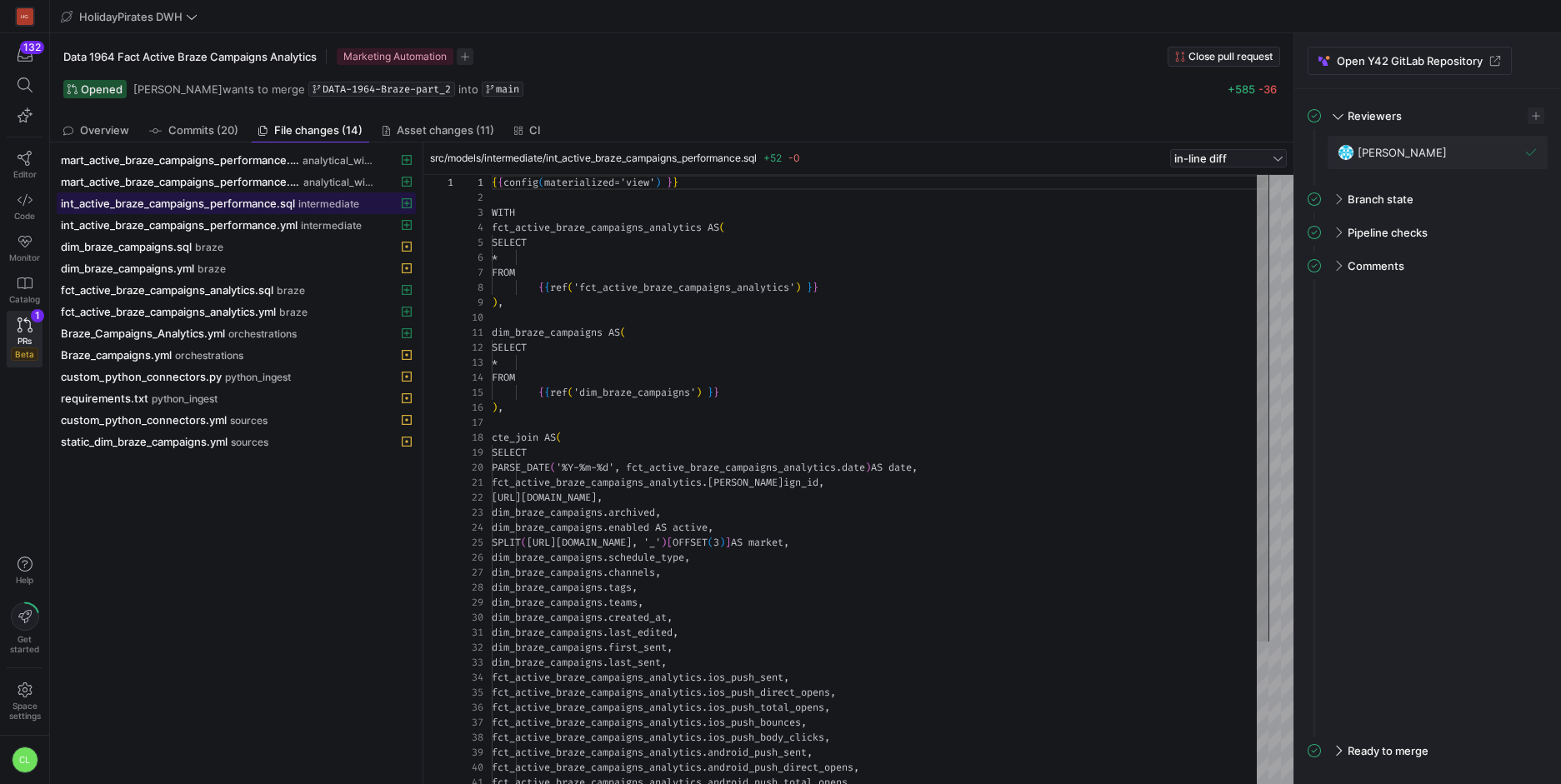
click at [273, 209] on span "int_active_braze_campaigns_performance.sql" at bounding box center [178, 203] width 235 height 13
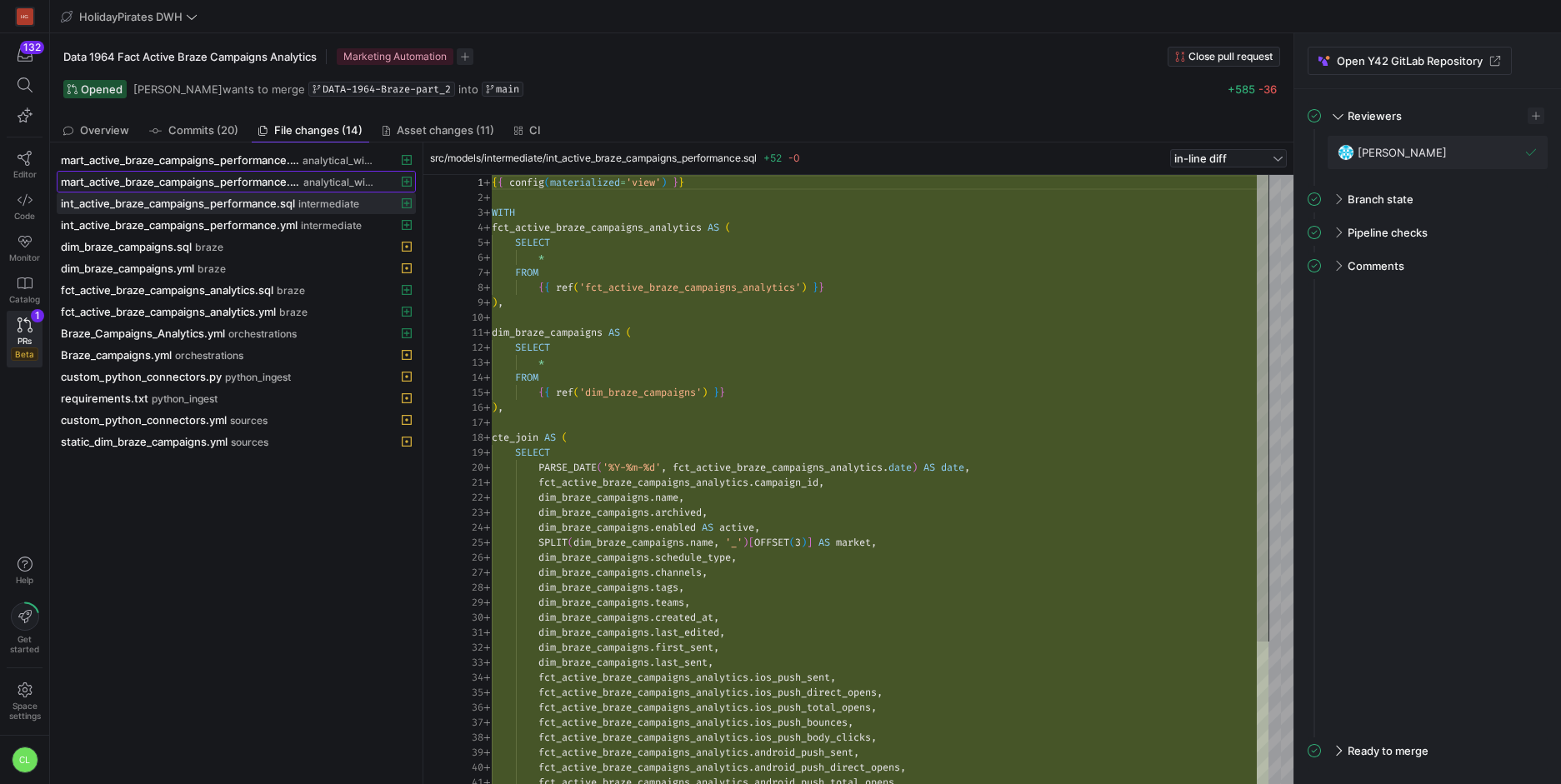
click at [290, 188] on span at bounding box center [237, 181] width 358 height 20
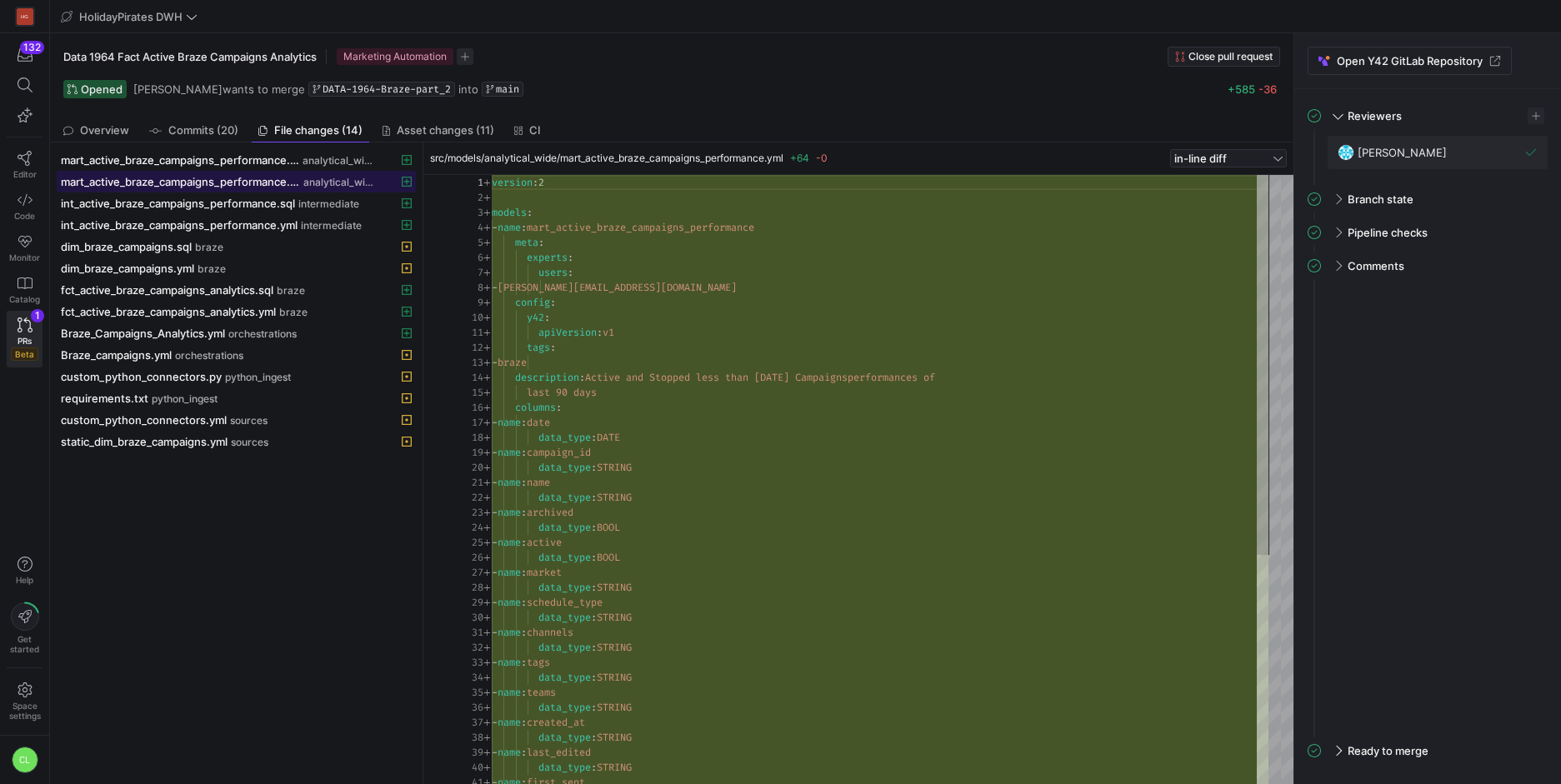
click at [291, 172] on span at bounding box center [237, 181] width 358 height 20
click at [266, 165] on span "mart_active_braze_campaigns_performance.sql" at bounding box center [180, 160] width 238 height 13
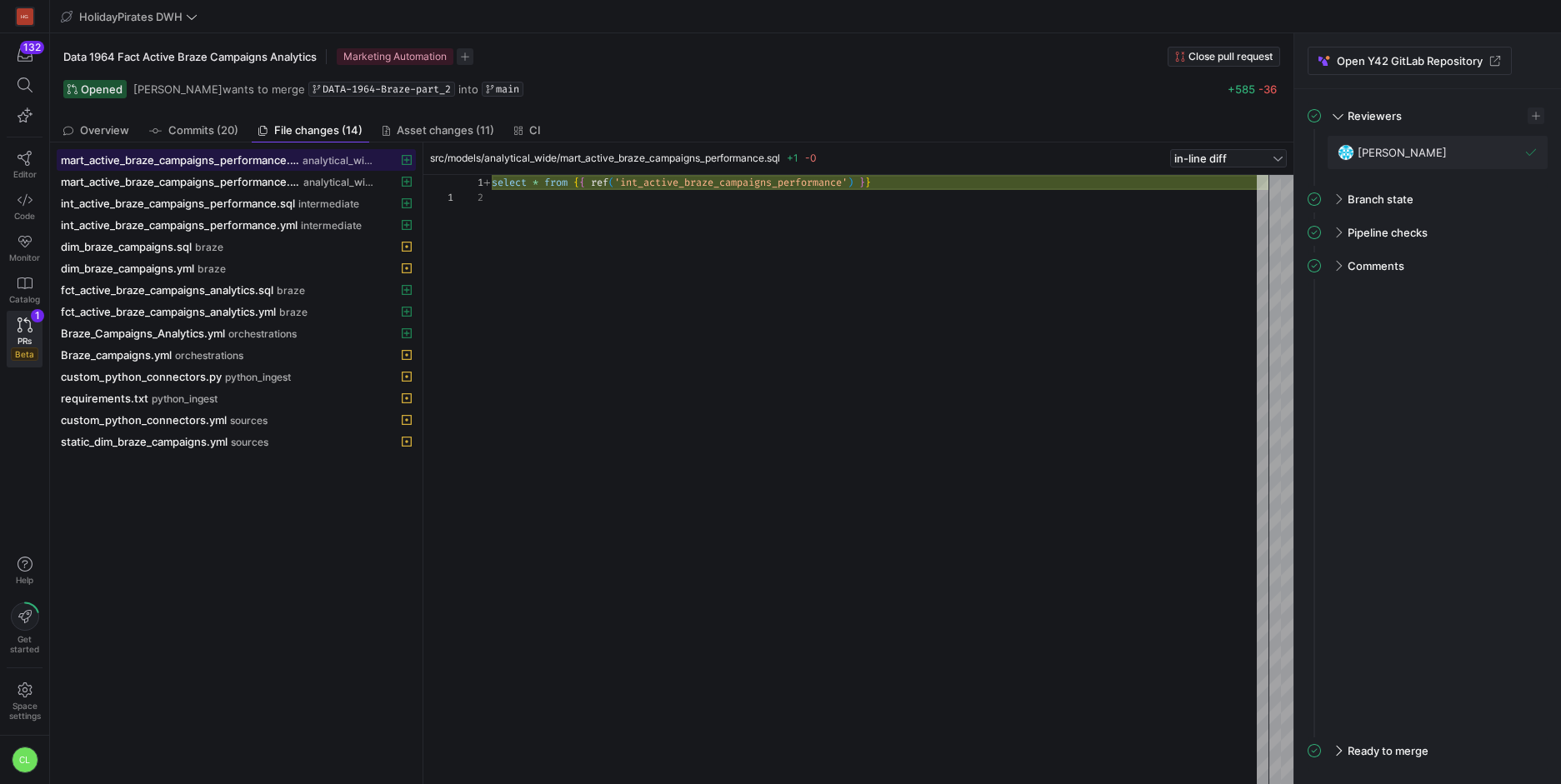
scroll to position [15, 0]
click at [261, 179] on span "mart_active_braze_campaigns_performance.yml" at bounding box center [180, 182] width 239 height 13
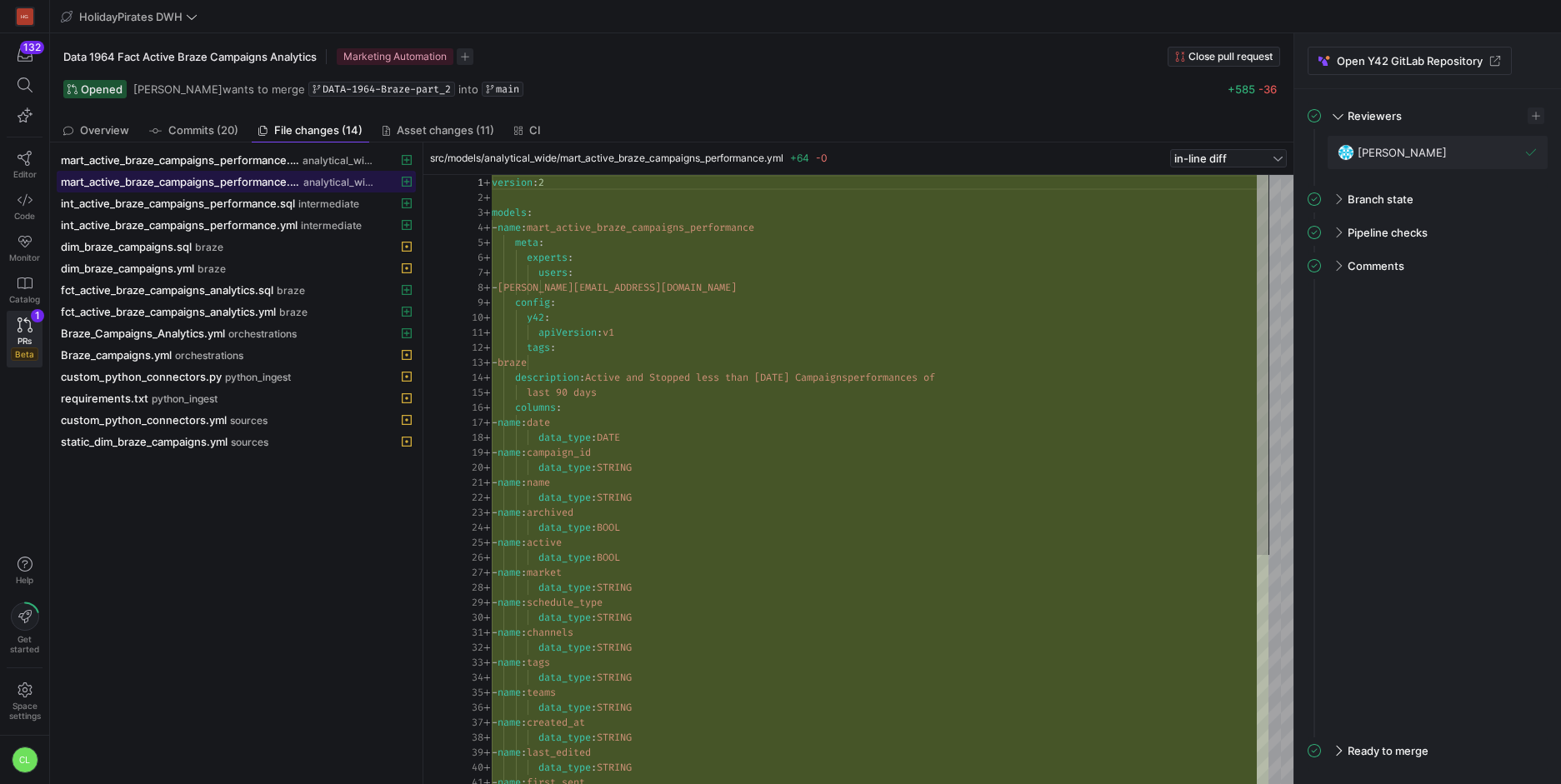
scroll to position [150, 0]
click at [1500, 570] on y42-pull-request-detail-sidebar-unresolved-comments-panel "Comments All comments have been resolved" at bounding box center [1428, 495] width 240 height 485
click at [17, 149] on link "Editor" at bounding box center [25, 165] width 36 height 42
